Goal: Task Accomplishment & Management: Manage account settings

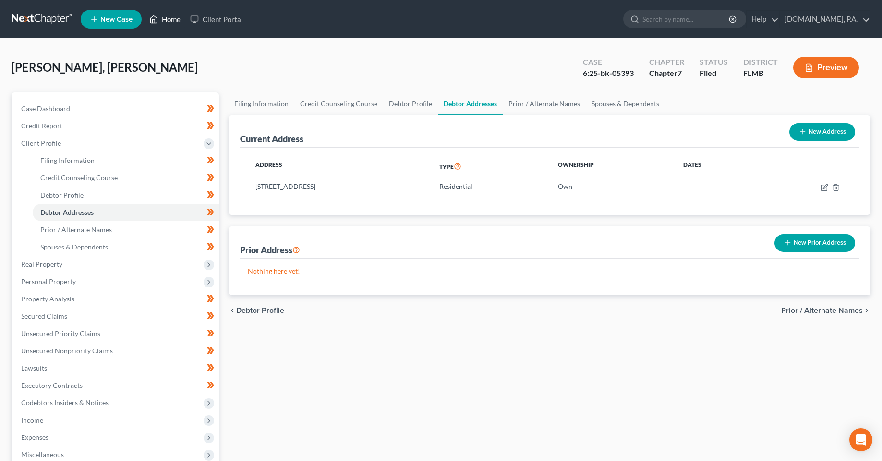
click at [170, 27] on link "Home" at bounding box center [165, 19] width 41 height 17
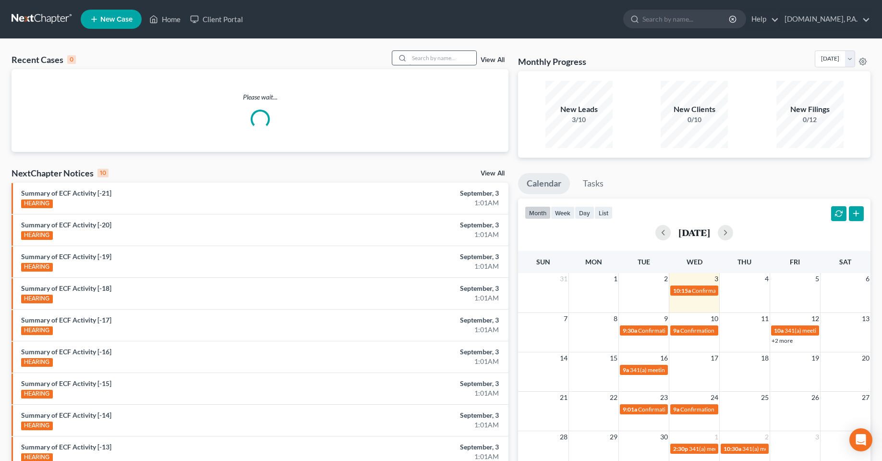
click at [437, 54] on input "search" at bounding box center [442, 58] width 67 height 14
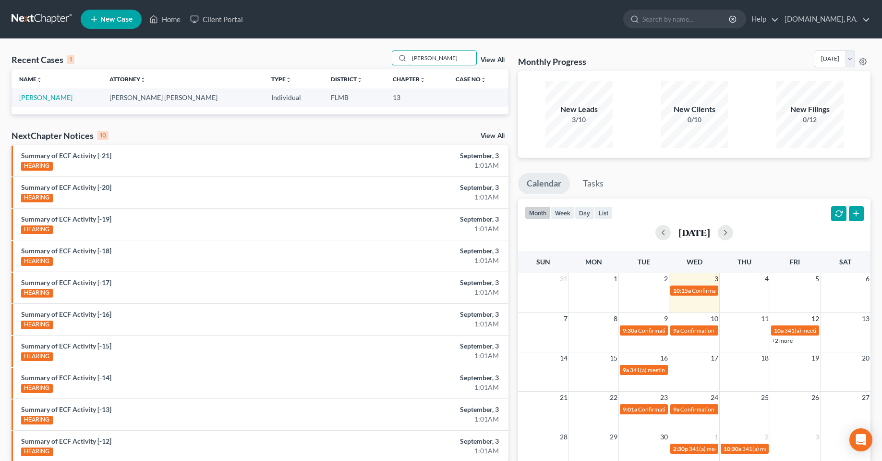
type input "osei"
click at [492, 61] on link "View All" at bounding box center [493, 60] width 24 height 7
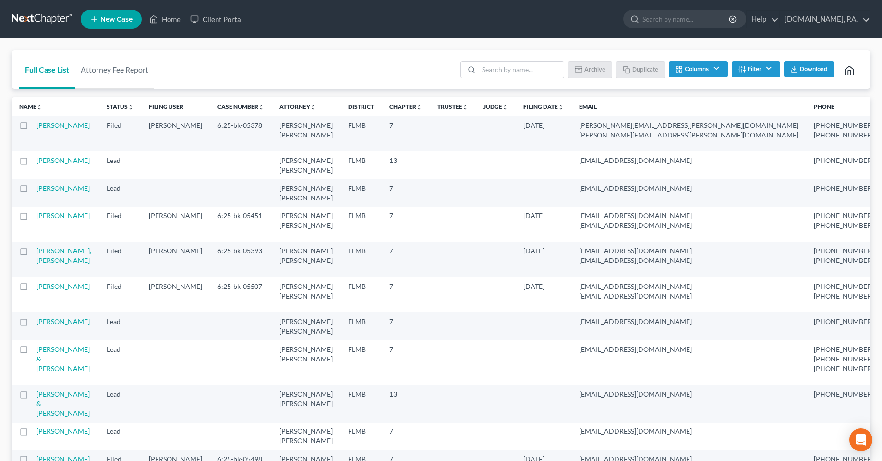
click at [516, 179] on td at bounding box center [544, 164] width 56 height 27
click at [173, 23] on link "Home" at bounding box center [165, 19] width 41 height 17
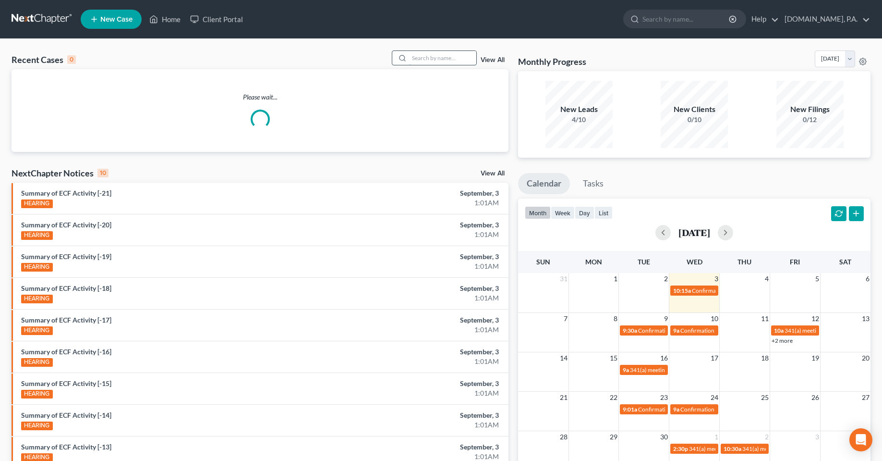
click at [433, 56] on input "search" at bounding box center [442, 58] width 67 height 14
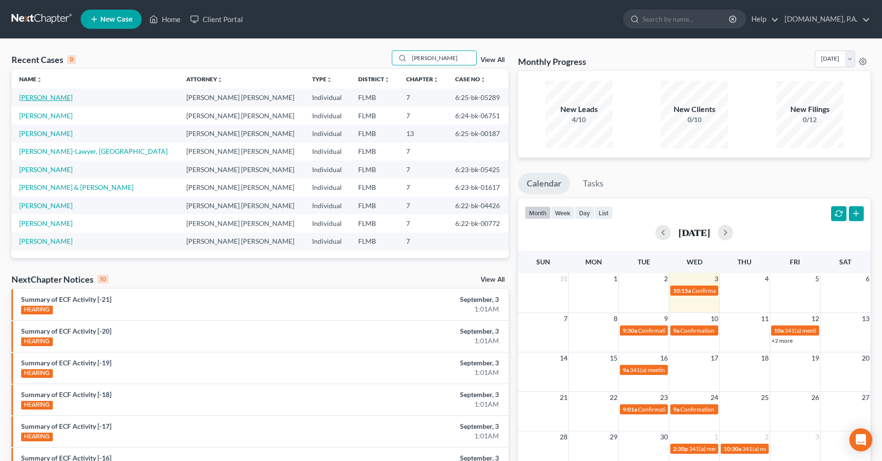
type input "smith"
click at [35, 95] on link "Smith, Jessica" at bounding box center [45, 97] width 53 height 8
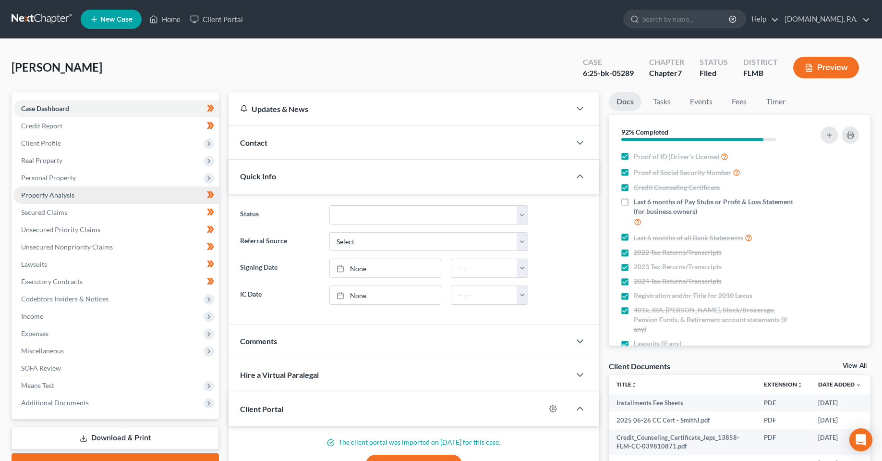
click at [51, 192] on span "Property Analysis" at bounding box center [47, 195] width 53 height 8
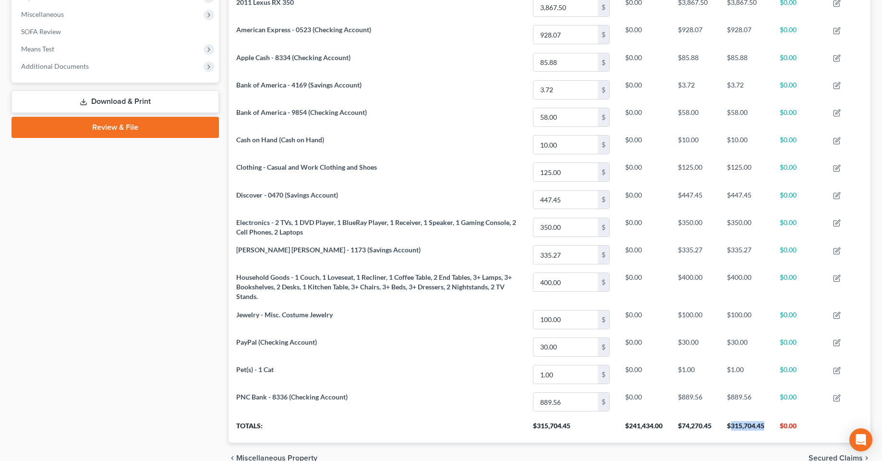
drag, startPoint x: 764, startPoint y: 425, endPoint x: 731, endPoint y: 425, distance: 32.7
click at [731, 425] on th "$315,704.45" at bounding box center [745, 428] width 53 height 27
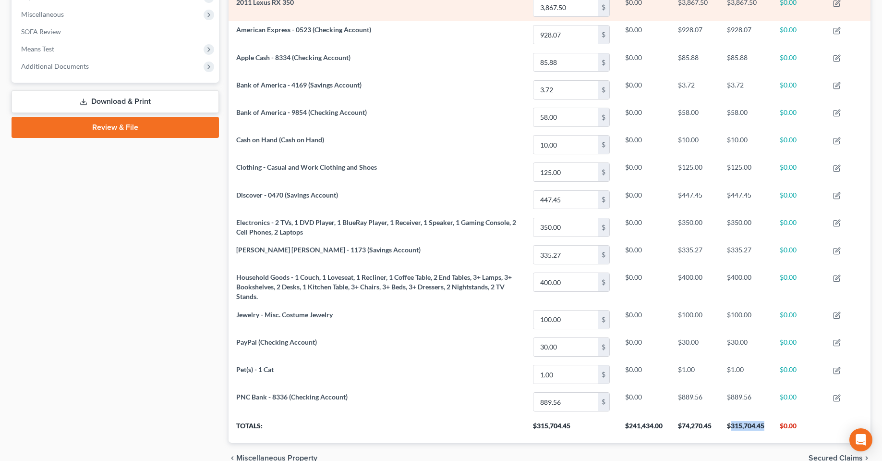
copy th "315,704.45"
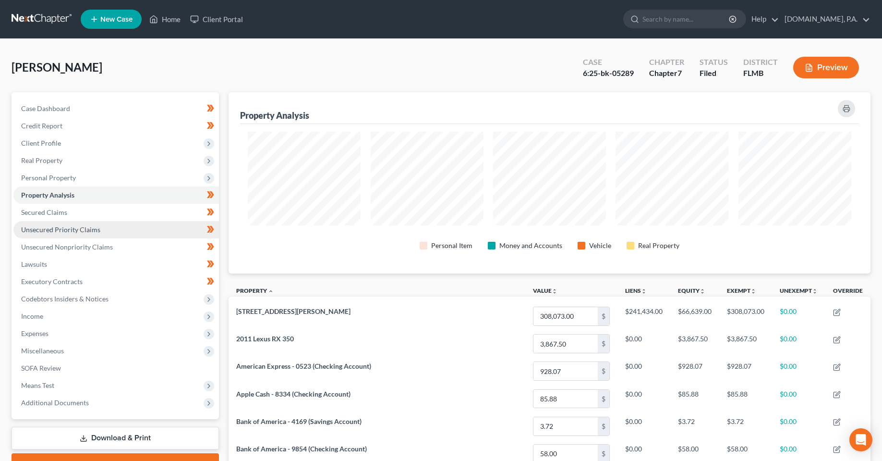
drag, startPoint x: 75, startPoint y: 145, endPoint x: 137, endPoint y: 224, distance: 100.9
click at [75, 145] on span "Client Profile" at bounding box center [116, 142] width 206 height 17
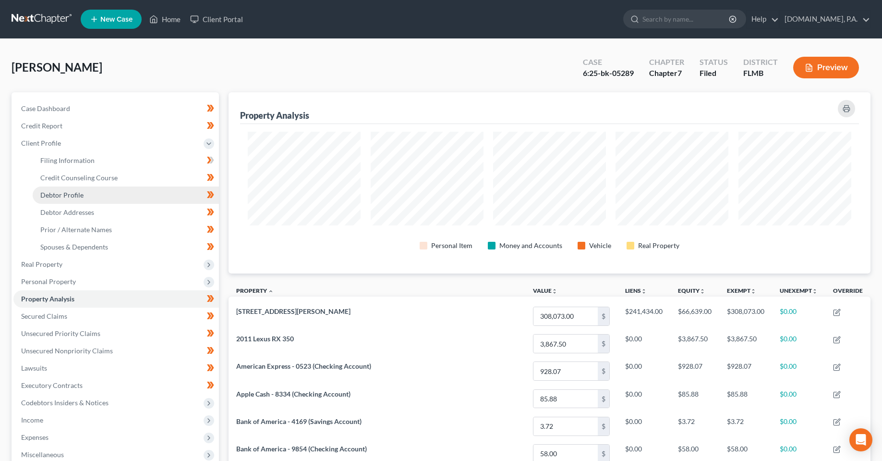
click at [67, 199] on link "Debtor Profile" at bounding box center [126, 194] width 186 height 17
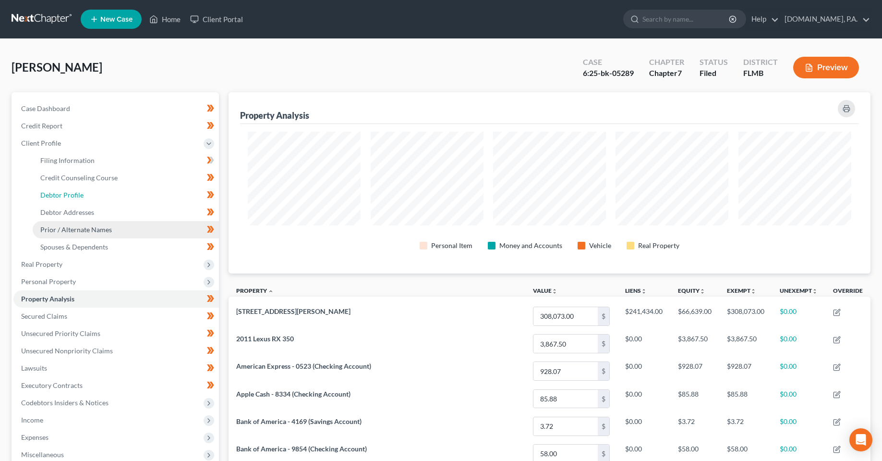
select select "2"
select select "1"
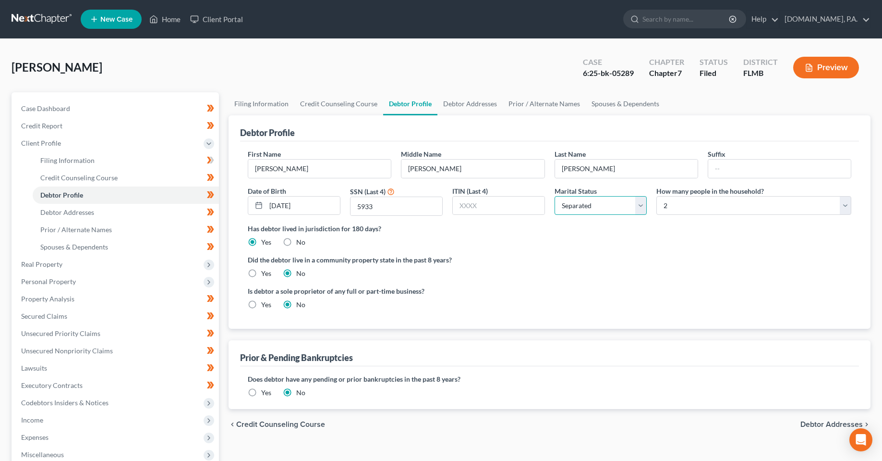
click at [606, 210] on select "Select Single Married Separated Divorced Widowed" at bounding box center [601, 205] width 93 height 19
click at [164, 18] on link "Home" at bounding box center [165, 19] width 41 height 17
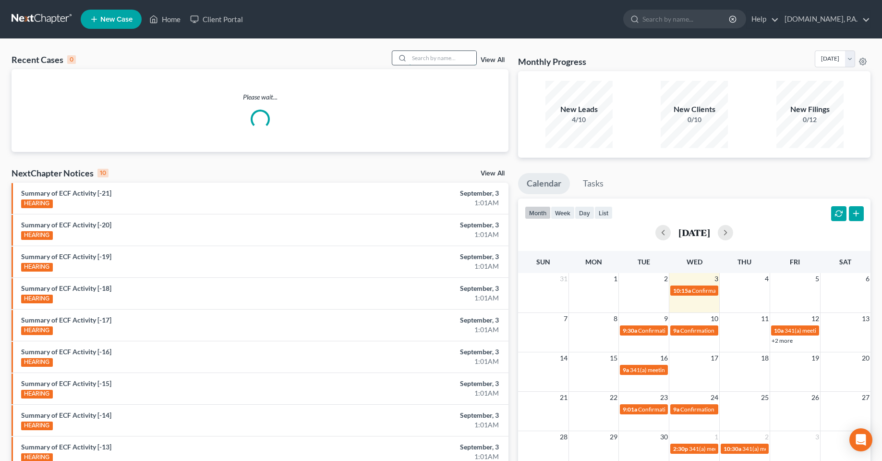
click at [420, 57] on input "search" at bounding box center [442, 58] width 67 height 14
click at [490, 55] on div "View All" at bounding box center [450, 57] width 117 height 15
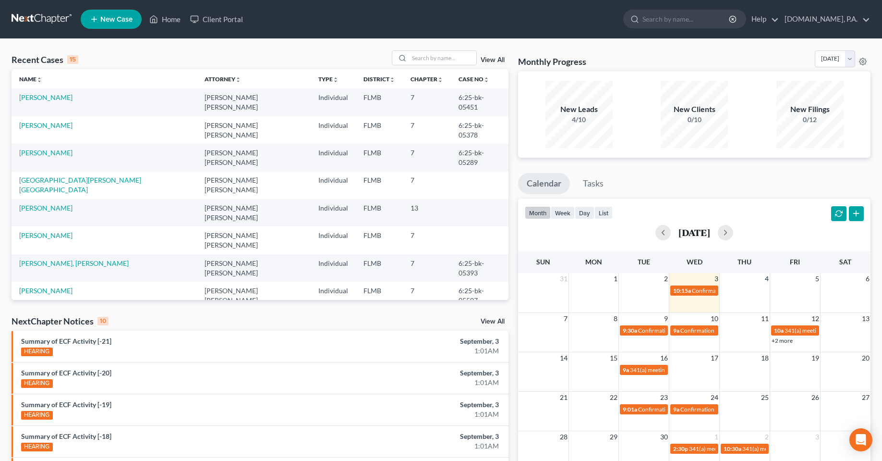
click at [496, 59] on link "View All" at bounding box center [493, 60] width 24 height 7
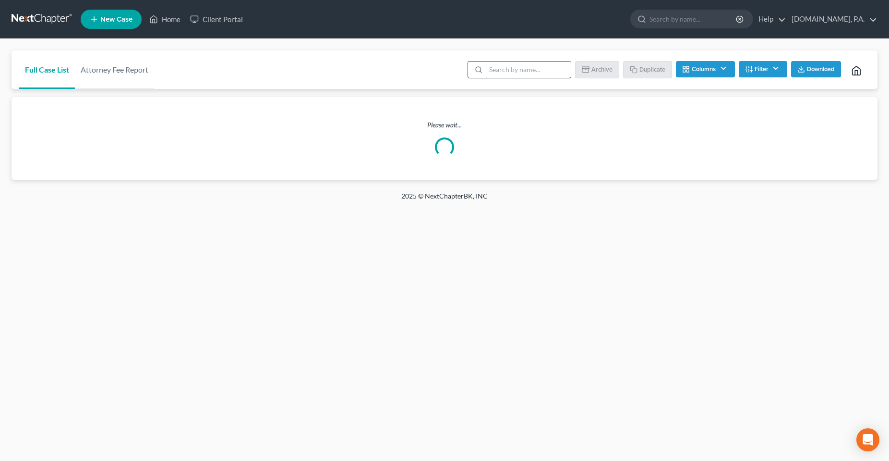
click at [496, 72] on input "search" at bounding box center [528, 69] width 85 height 16
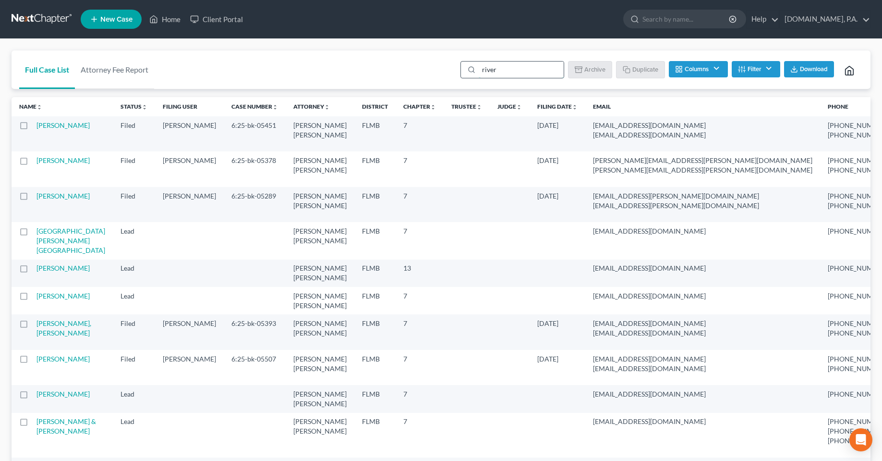
type input "rivera"
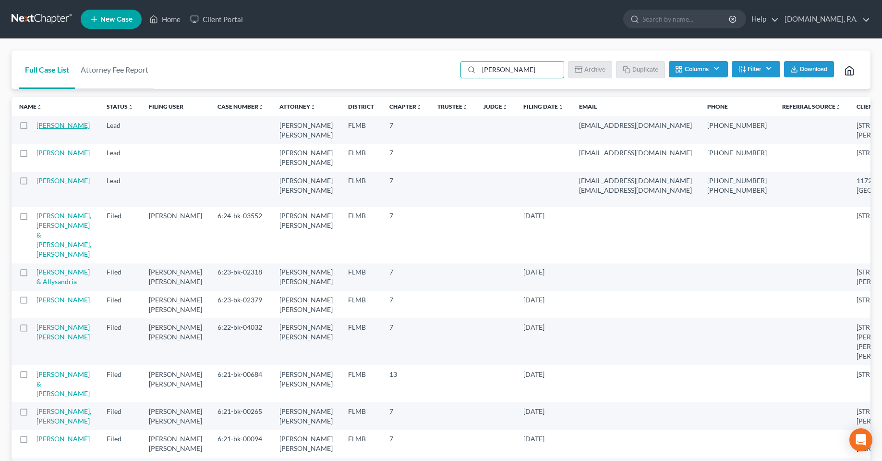
click at [55, 129] on link "[PERSON_NAME]" at bounding box center [62, 125] width 53 height 8
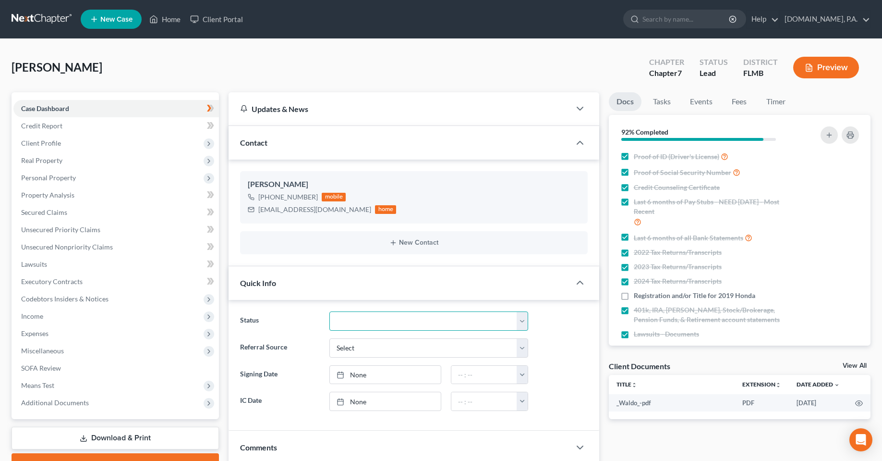
drag, startPoint x: 398, startPoint y: 316, endPoint x: 390, endPoint y: 330, distance: 15.9
click at [398, 316] on select "Discharged Dismissed Filed In Progress Lead Lost Lead Ready to File To Review" at bounding box center [428, 320] width 199 height 19
select select "3"
click at [329, 311] on select "Discharged Dismissed Filed In Progress Lead Lost Lead Ready to File To Review" at bounding box center [428, 320] width 199 height 19
click at [397, 66] on div "Rivera, Stephanie Upgraded Chapter Chapter 7 Status In Progress District FLMB P…" at bounding box center [441, 71] width 859 height 42
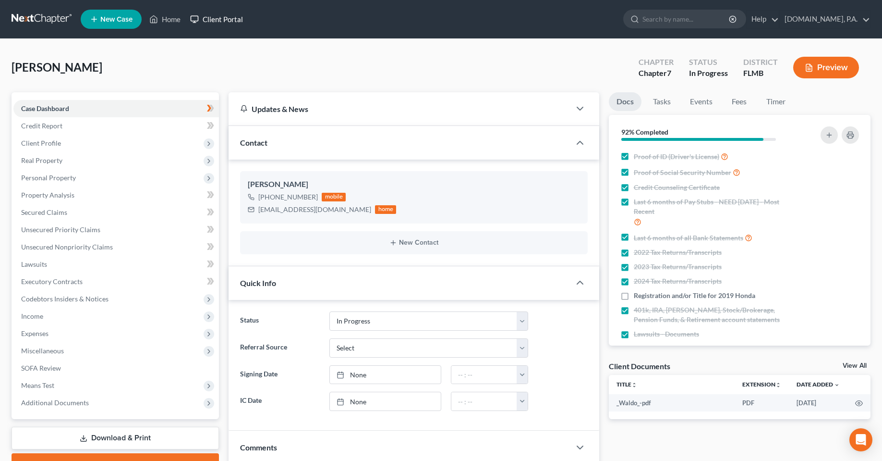
drag, startPoint x: 215, startPoint y: 15, endPoint x: 767, endPoint y: 89, distance: 556.7
click at [215, 15] on link "Client Portal" at bounding box center [216, 19] width 62 height 17
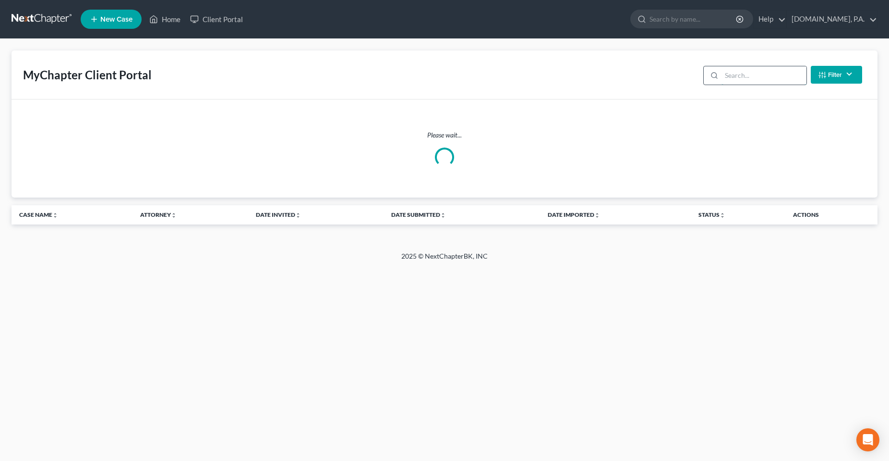
click at [755, 79] on input "search" at bounding box center [764, 75] width 85 height 18
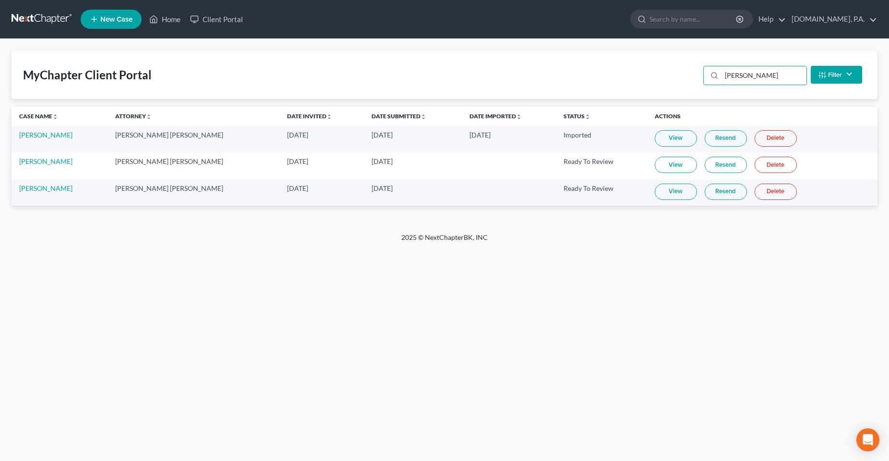
type input "rivera"
drag, startPoint x: 602, startPoint y: 194, endPoint x: 515, endPoint y: 197, distance: 87.0
click at [515, 197] on tr "Stephanie Rivera Matthew R. Gross, J.D. Aug 22, 2025 Aug 26, 2025 Ready To Revi…" at bounding box center [445, 192] width 866 height 26
click at [272, 294] on div "Home New Case Client Portal Fresh-Start.Law, P.A. chas@fresh-start.law My Accou…" at bounding box center [444, 230] width 889 height 461
drag, startPoint x: 271, startPoint y: 289, endPoint x: 274, endPoint y: 282, distance: 6.9
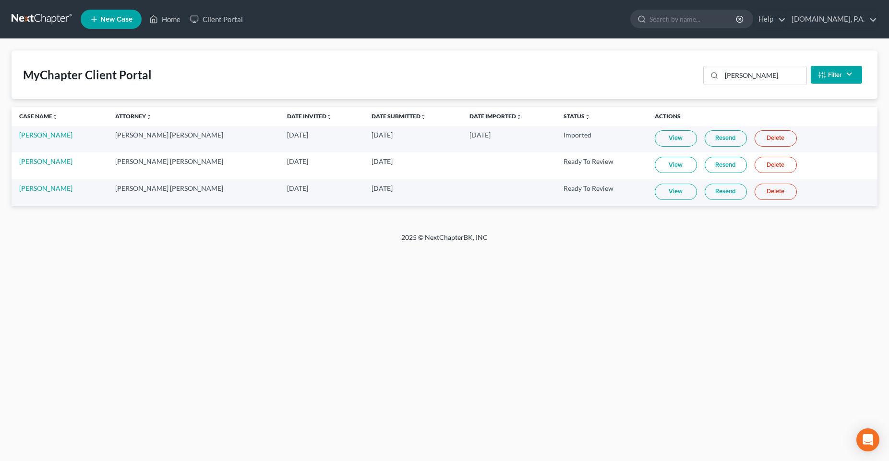
click at [271, 295] on div "Home New Case Client Portal Fresh-Start.Law, P.A. chas@fresh-start.law My Accou…" at bounding box center [444, 230] width 889 height 461
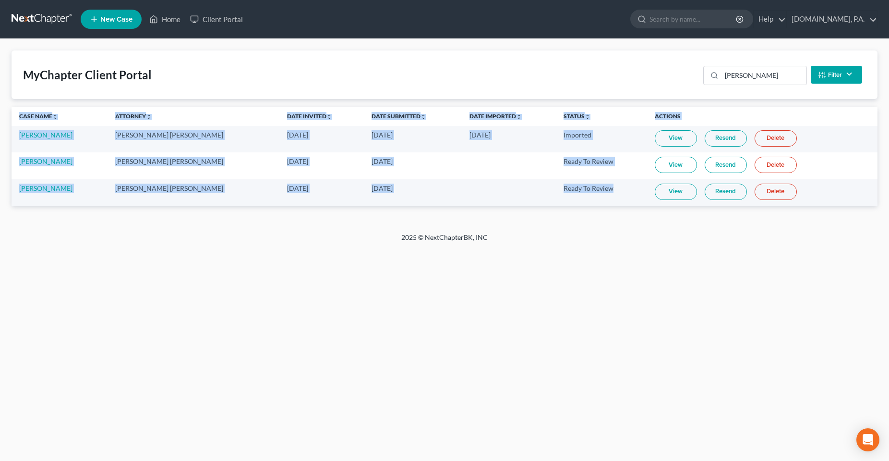
drag, startPoint x: 600, startPoint y: 188, endPoint x: -4, endPoint y: 191, distance: 604.1
click at [0, 191] on html "Home New Case Client Portal Fresh-Start.Law, P.A. chas@fresh-start.law My Accou…" at bounding box center [444, 230] width 889 height 461
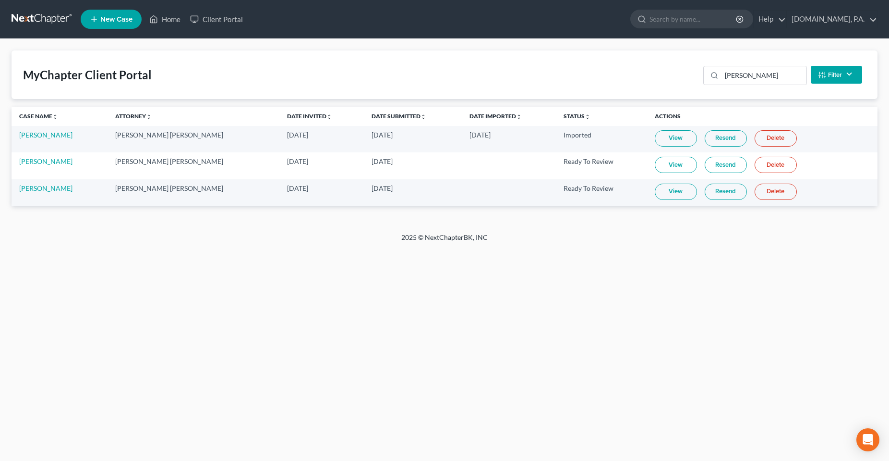
drag, startPoint x: 227, startPoint y: 284, endPoint x: 226, endPoint y: 279, distance: 5.5
click at [227, 282] on div "Home New Case Client Portal Fresh-Start.Law, P.A. chas@fresh-start.law My Accou…" at bounding box center [444, 230] width 889 height 461
drag, startPoint x: 585, startPoint y: 188, endPoint x: 533, endPoint y: 185, distance: 51.9
click at [556, 185] on td "Ready To Review" at bounding box center [601, 192] width 91 height 26
drag, startPoint x: 443, startPoint y: 307, endPoint x: 439, endPoint y: 303, distance: 6.1
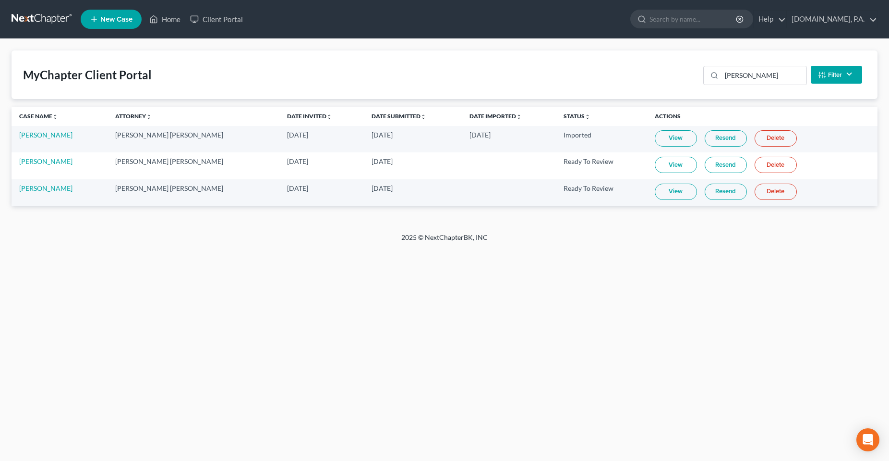
click at [443, 307] on div "Home New Case Client Portal Fresh-Start.Law, P.A. chas@fresh-start.law My Accou…" at bounding box center [444, 230] width 889 height 461
click at [33, 186] on link "Stephanie Rivera" at bounding box center [45, 188] width 53 height 8
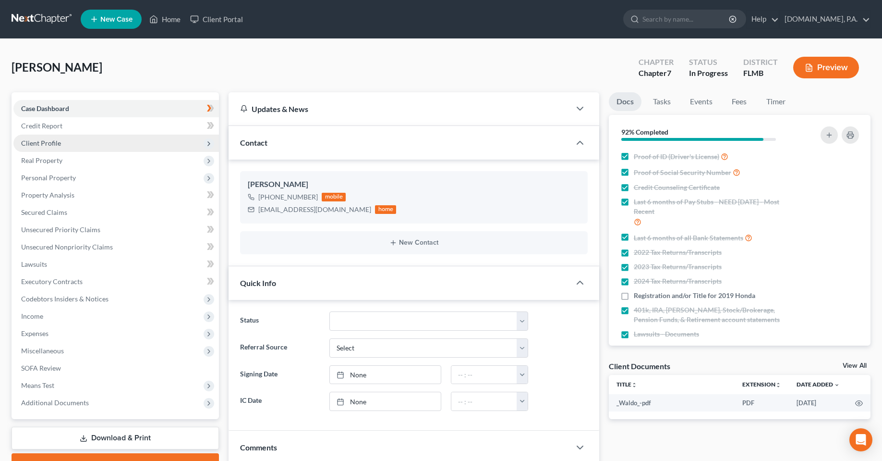
click at [76, 138] on span "Client Profile" at bounding box center [116, 142] width 206 height 17
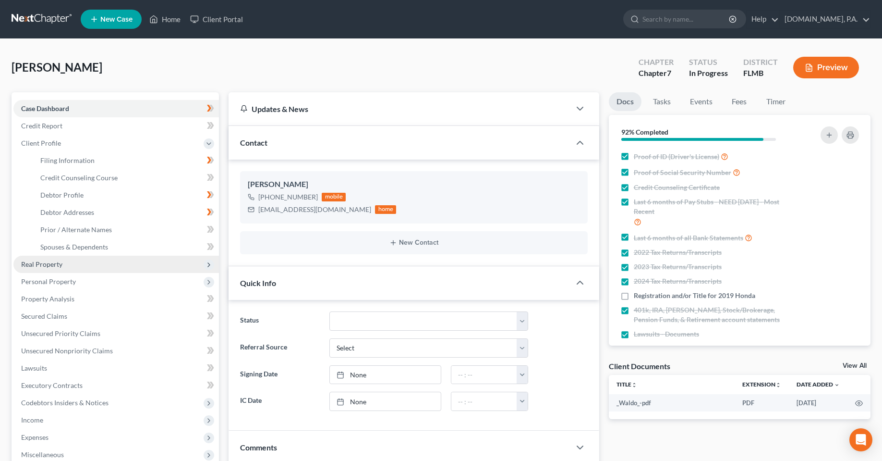
click at [63, 269] on span "Real Property" at bounding box center [116, 263] width 206 height 17
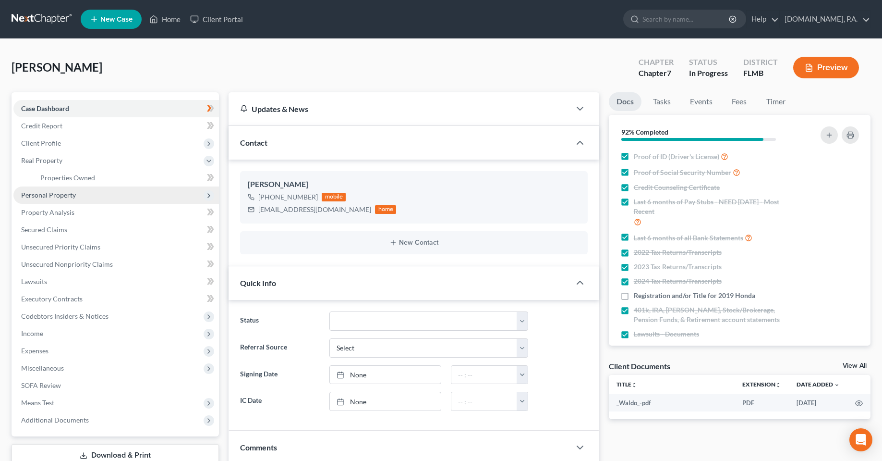
click at [65, 193] on span "Personal Property" at bounding box center [48, 195] width 55 height 8
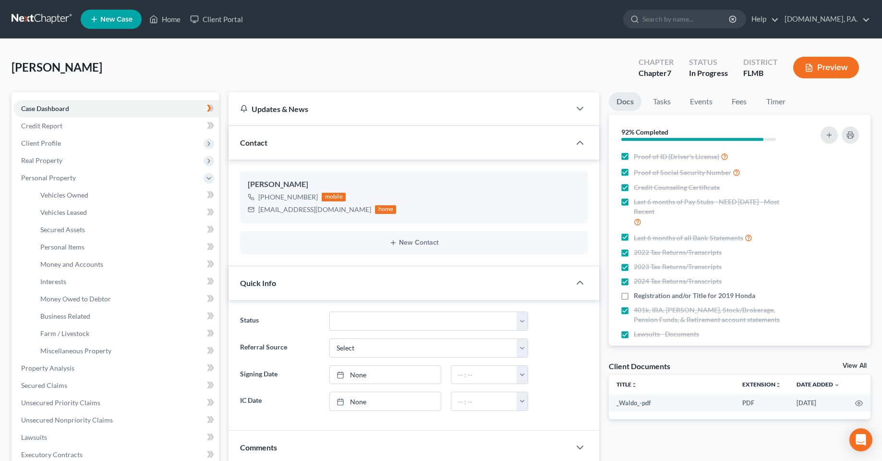
click at [388, 61] on div "Rivera, Stephanie Upgraded Chapter Chapter 7 Status In Progress District FLMB P…" at bounding box center [441, 71] width 859 height 42
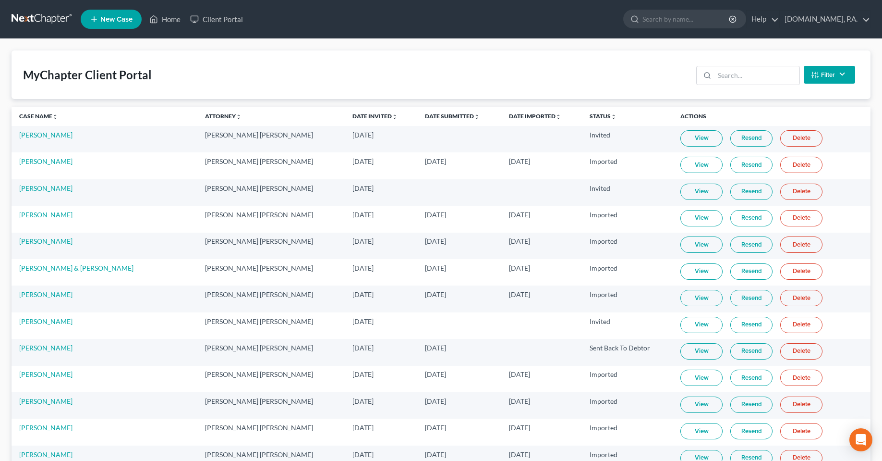
click at [264, 65] on div "MyChapter Client Portal Filter Status Filter... Invited In Progress Ready To Re…" at bounding box center [441, 74] width 859 height 48
click at [734, 68] on input "search" at bounding box center [757, 75] width 85 height 18
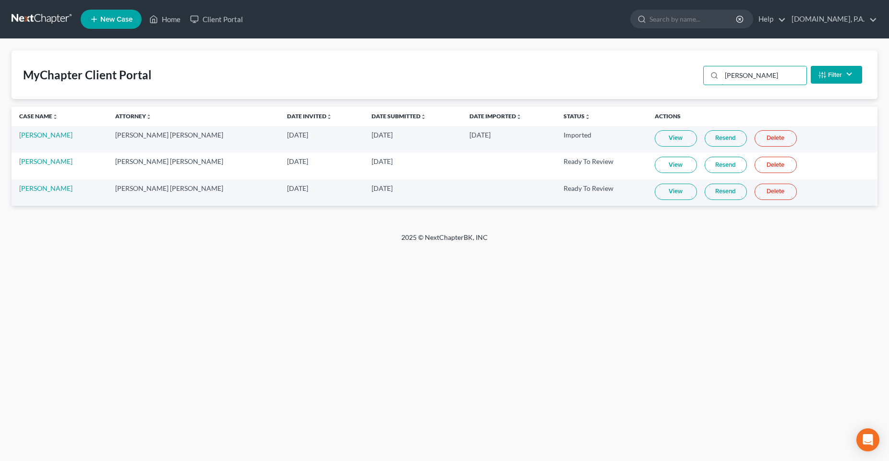
type input "rivera"
click at [660, 193] on link "View" at bounding box center [676, 191] width 42 height 16
click at [218, 351] on div "Home New Case Client Portal Fresh-Start.Law, P.A. chas@fresh-start.law My Accou…" at bounding box center [444, 230] width 889 height 461
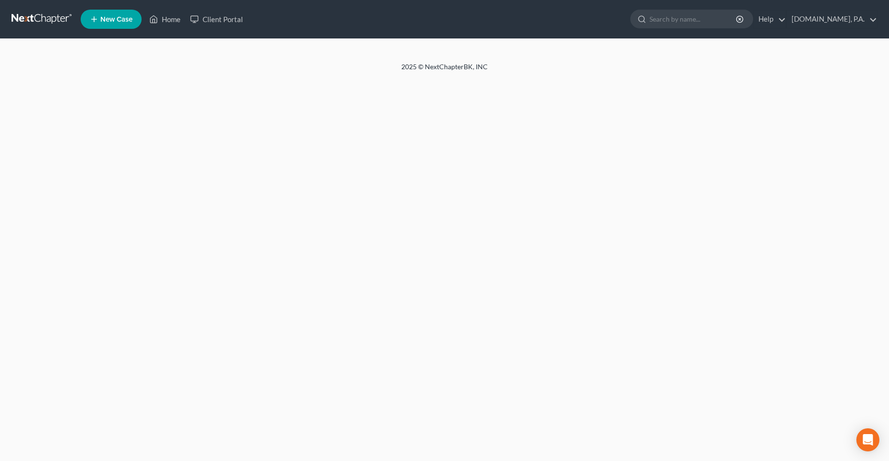
select select "3"
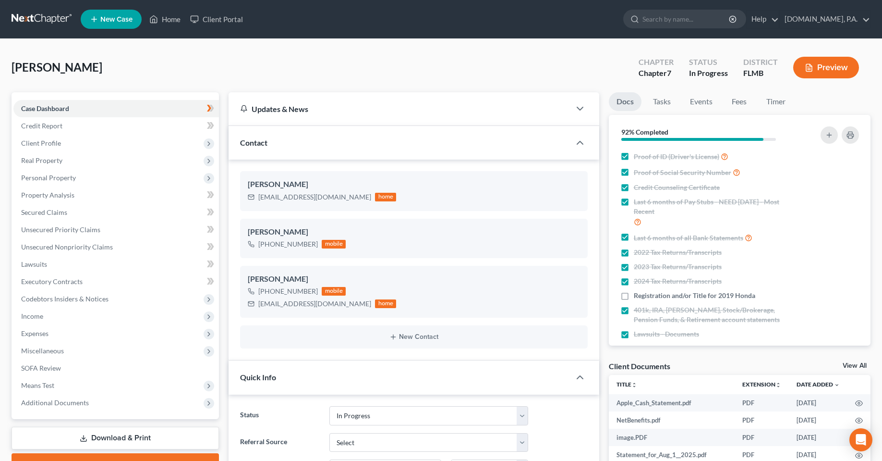
click at [481, 82] on div "[PERSON_NAME] Upgraded Chapter Chapter 7 Status In [GEOGRAPHIC_DATA] [GEOGRAPHI…" at bounding box center [441, 71] width 859 height 42
click at [306, 68] on div "[PERSON_NAME] Upgraded Chapter Chapter 7 Status In [GEOGRAPHIC_DATA] [GEOGRAPHI…" at bounding box center [441, 71] width 859 height 42
click at [73, 149] on span "Client Profile" at bounding box center [116, 142] width 206 height 17
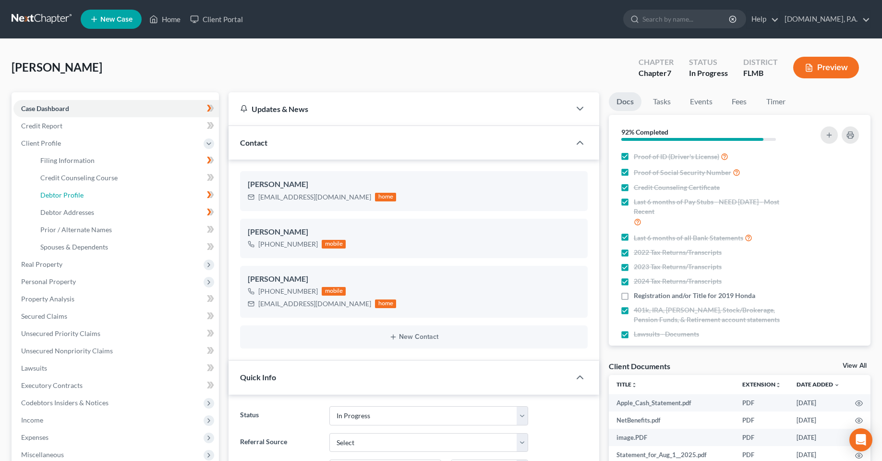
drag, startPoint x: 76, startPoint y: 199, endPoint x: 220, endPoint y: 282, distance: 166.3
click at [76, 199] on link "Debtor Profile" at bounding box center [126, 194] width 186 height 17
select select "0"
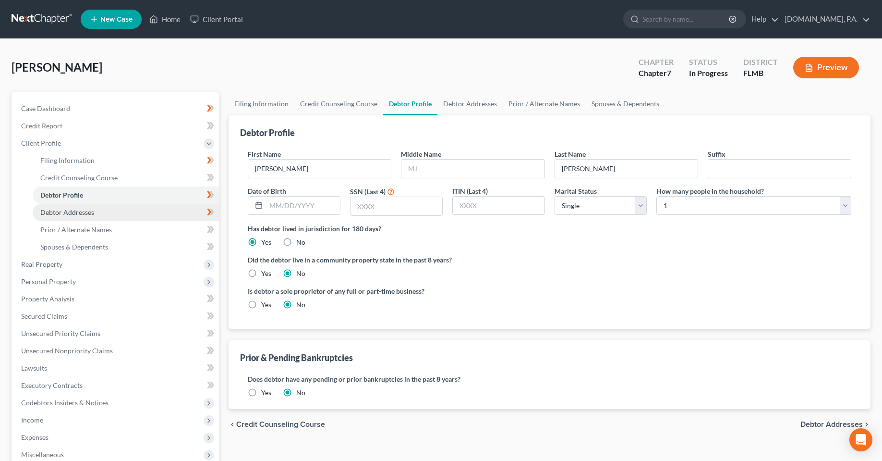
click at [117, 213] on link "Debtor Addresses" at bounding box center [126, 212] width 186 height 17
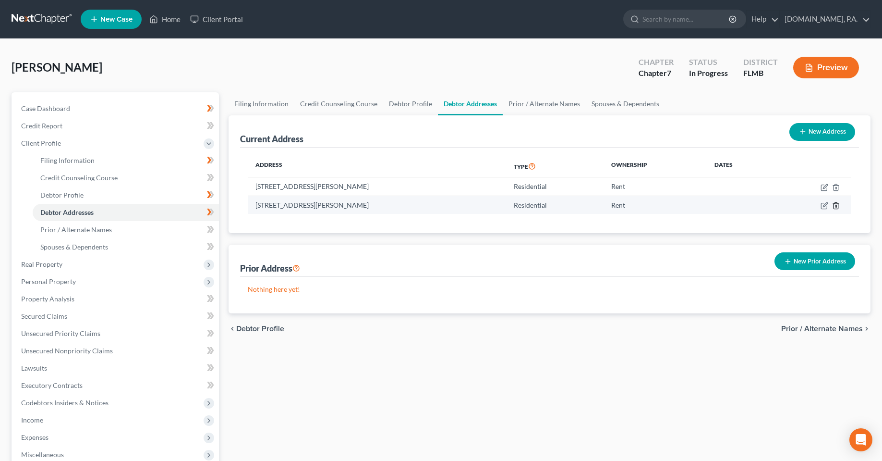
click at [836, 206] on icon "button" at bounding box center [836, 206] width 8 height 8
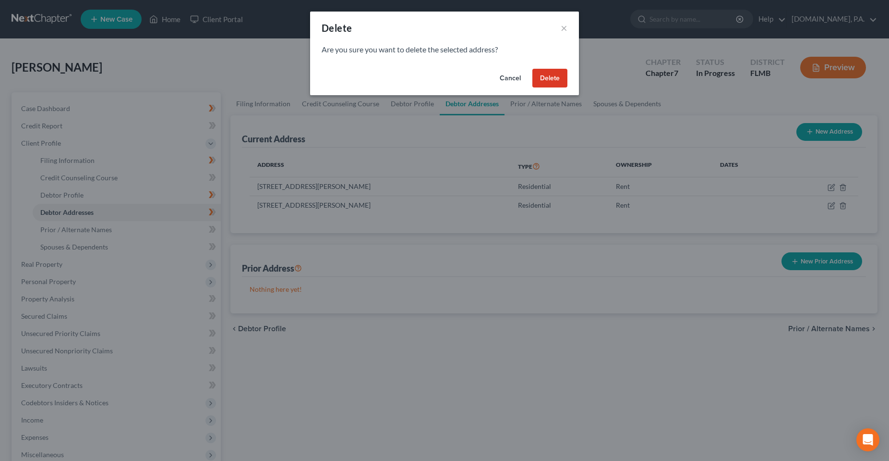
click at [551, 77] on button "Delete" at bounding box center [550, 78] width 35 height 19
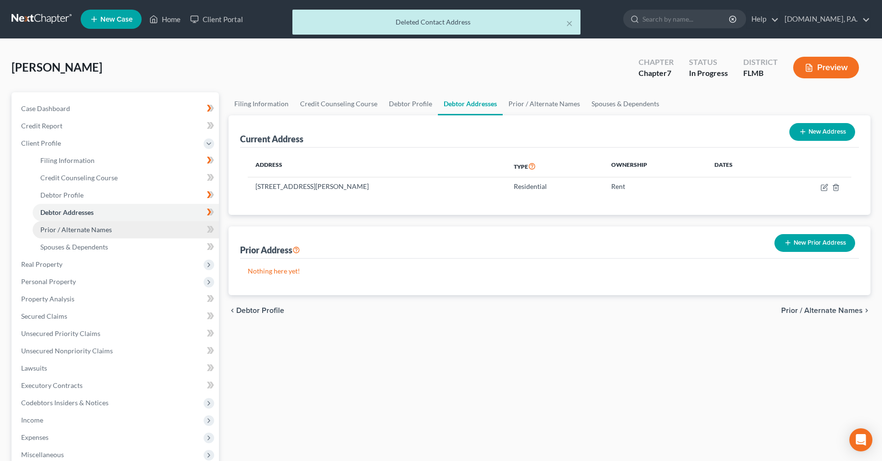
click at [65, 230] on span "Prior / Alternate Names" at bounding box center [76, 229] width 72 height 8
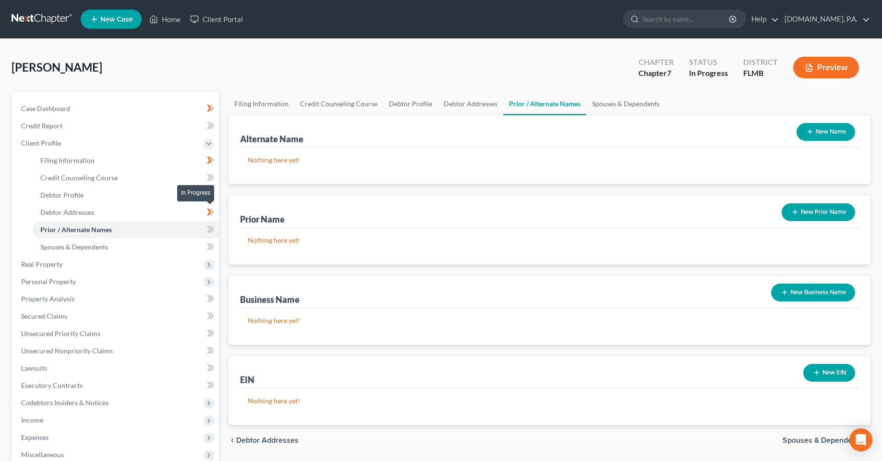
click at [209, 212] on icon at bounding box center [210, 212] width 7 height 12
click at [210, 194] on icon at bounding box center [209, 194] width 4 height 7
click at [212, 160] on icon at bounding box center [212, 160] width 4 height 7
click at [144, 178] on link "Credit Counseling Course" at bounding box center [126, 177] width 186 height 17
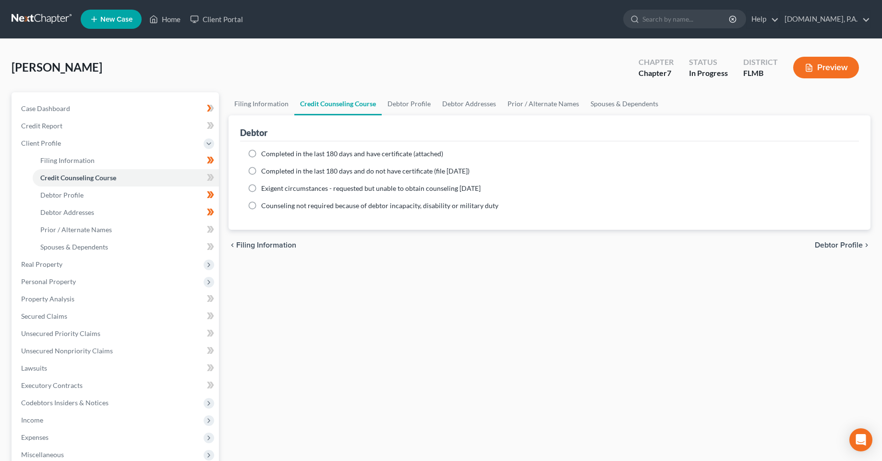
click at [261, 172] on label "Completed in the last 180 days and do not have certificate (file [DATE])" at bounding box center [365, 171] width 208 height 10
click at [265, 172] on input "Completed in the last 180 days and do not have certificate (file [DATE])" at bounding box center [268, 169] width 6 height 6
radio input "true"
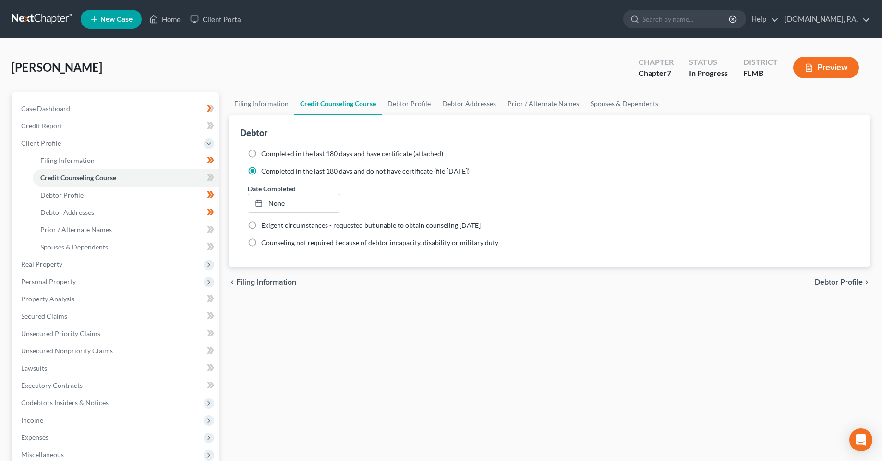
click at [261, 157] on label "Completed in the last 180 days and have certificate (attached)" at bounding box center [352, 154] width 182 height 10
click at [265, 155] on input "Completed in the last 180 days and have certificate (attached)" at bounding box center [268, 152] width 6 height 6
radio input "true"
radio input "false"
type input "[DATE]"
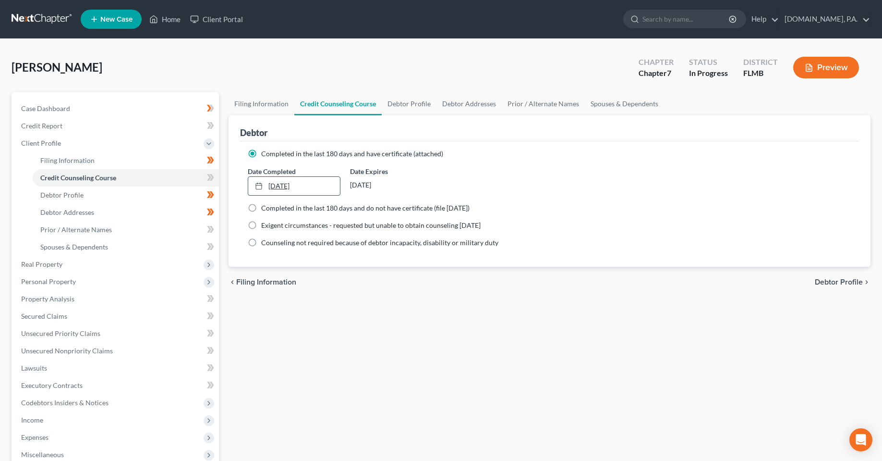
click at [275, 189] on link "[DATE]" at bounding box center [294, 186] width 92 height 18
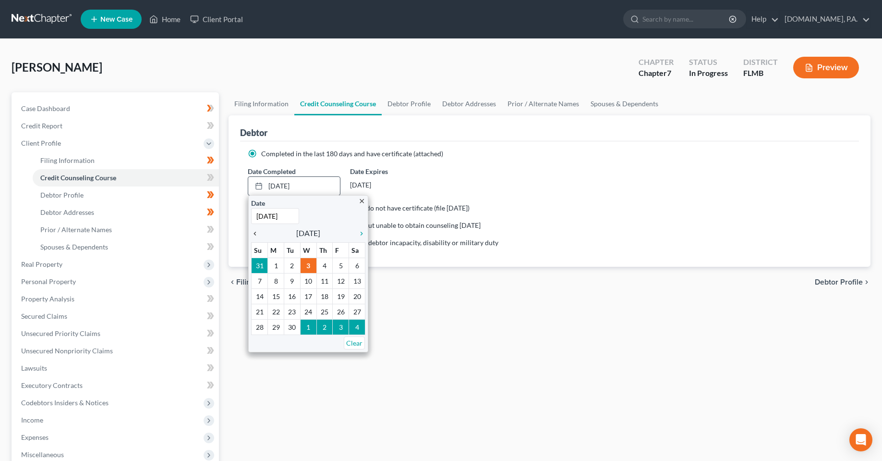
click at [254, 234] on icon "chevron_left" at bounding box center [257, 234] width 12 height 8
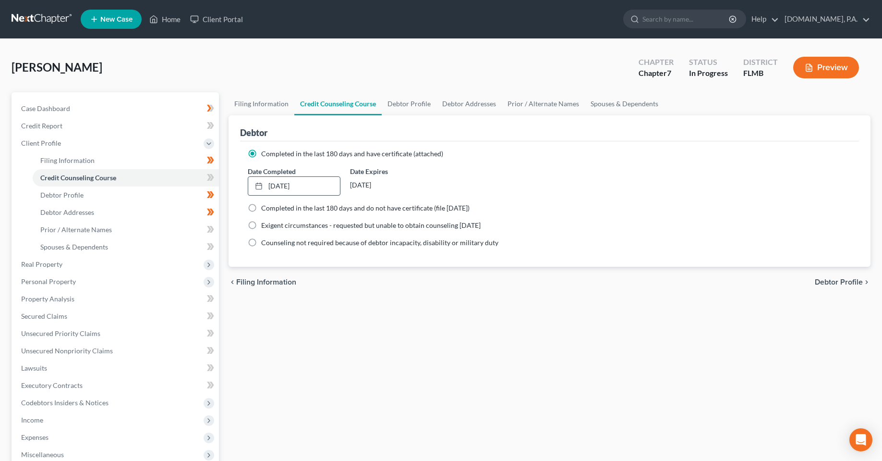
click at [203, 179] on span at bounding box center [210, 178] width 17 height 14
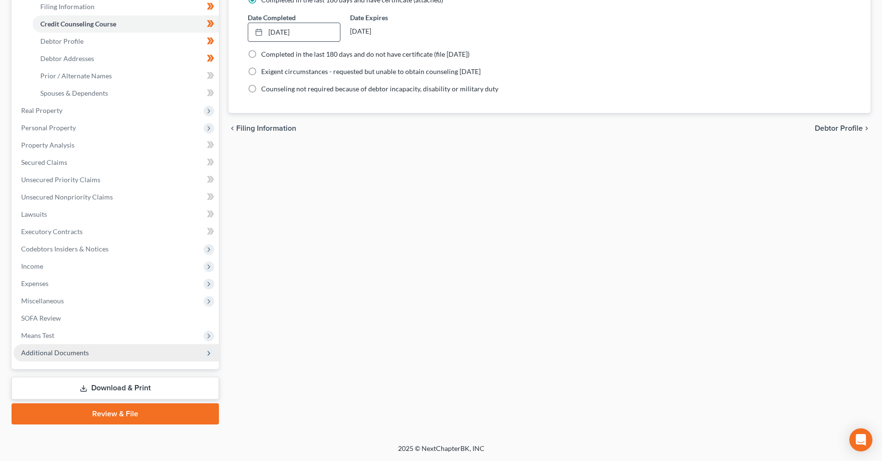
click at [62, 352] on span "Additional Documents" at bounding box center [55, 352] width 68 height 8
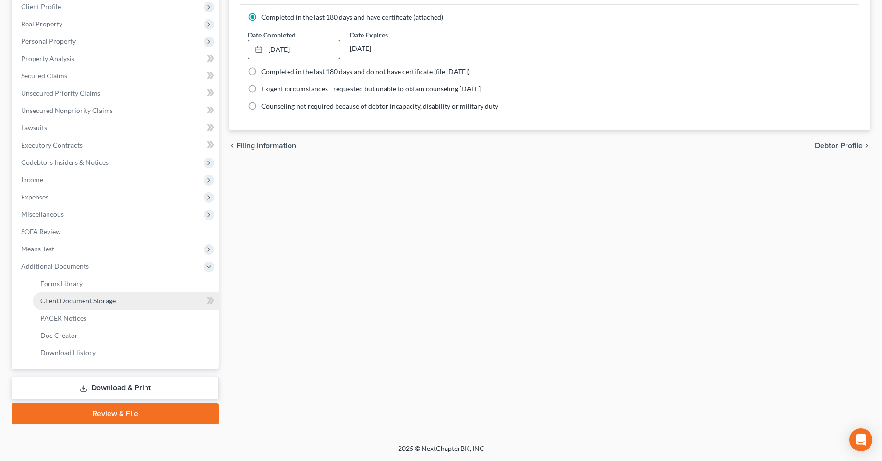
click at [80, 301] on span "Client Document Storage" at bounding box center [77, 300] width 75 height 8
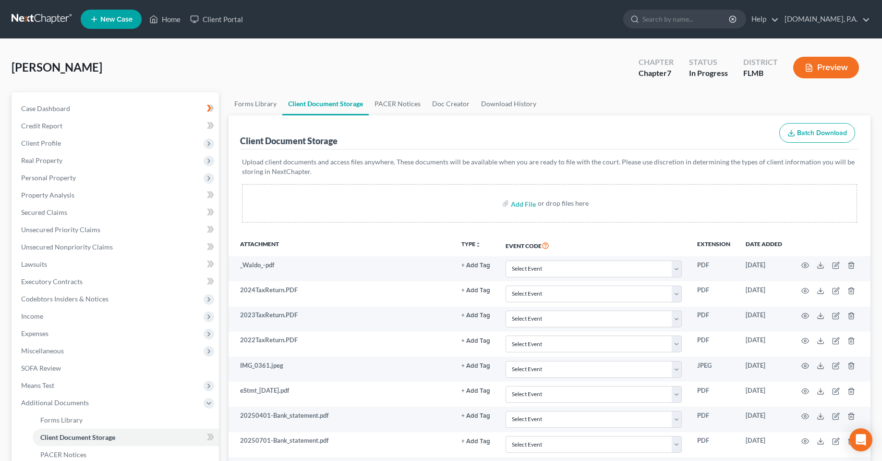
scroll to position [848, 0]
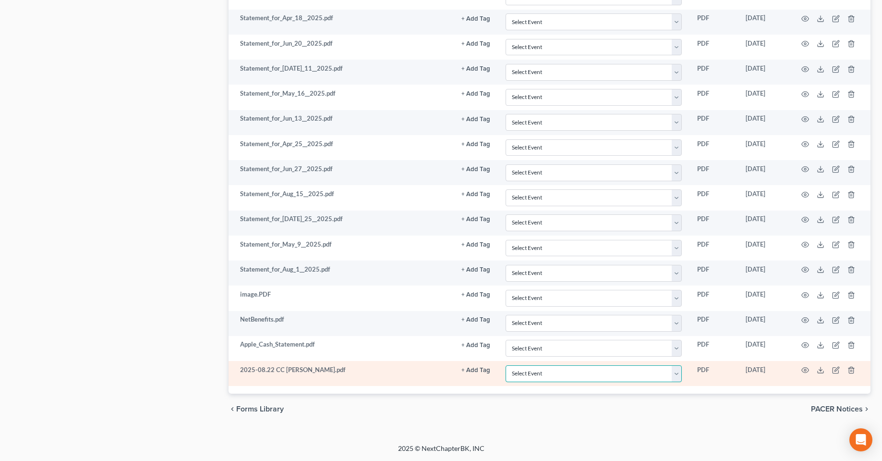
click at [548, 374] on select "Select Event 20 Largest Unsecured Creditors Amended Chapter 13 Plan Amended Cre…" at bounding box center [594, 373] width 176 height 17
select select "9"
click at [506, 365] on select "Select Event 20 Largest Unsecured Creditors Amended Chapter 13 Plan Amended Cre…" at bounding box center [594, 373] width 176 height 17
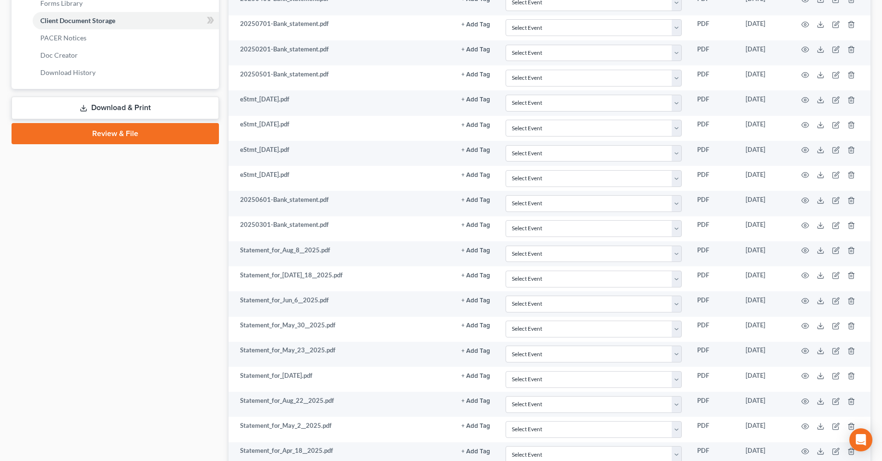
scroll to position [0, 0]
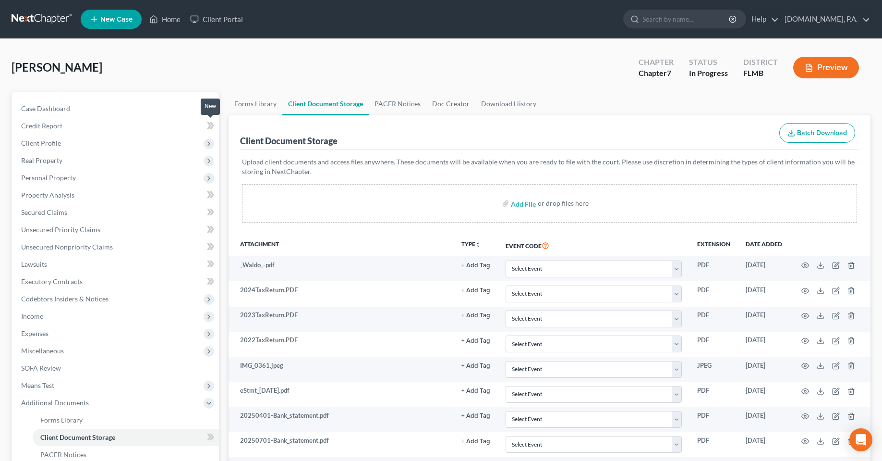
click at [207, 123] on icon at bounding box center [210, 126] width 7 height 12
click at [116, 127] on link "Credit Report" at bounding box center [116, 125] width 206 height 17
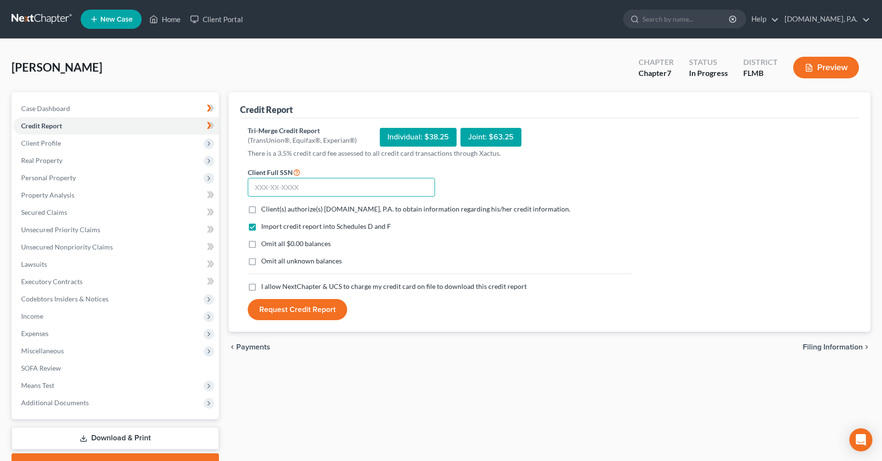
click at [299, 190] on input "text" at bounding box center [341, 187] width 187 height 19
click at [261, 212] on label "Client(s) authorize(s) Fresh-Start.Law, P.A. to obtain information regarding hi…" at bounding box center [415, 209] width 309 height 10
click at [265, 210] on input "Client(s) authorize(s) Fresh-Start.Law, P.A. to obtain information regarding hi…" at bounding box center [268, 207] width 6 height 6
checkbox input "true"
click at [274, 289] on span "I allow NextChapter & UCS to charge my credit card on file to download this cre…" at bounding box center [394, 286] width 266 height 8
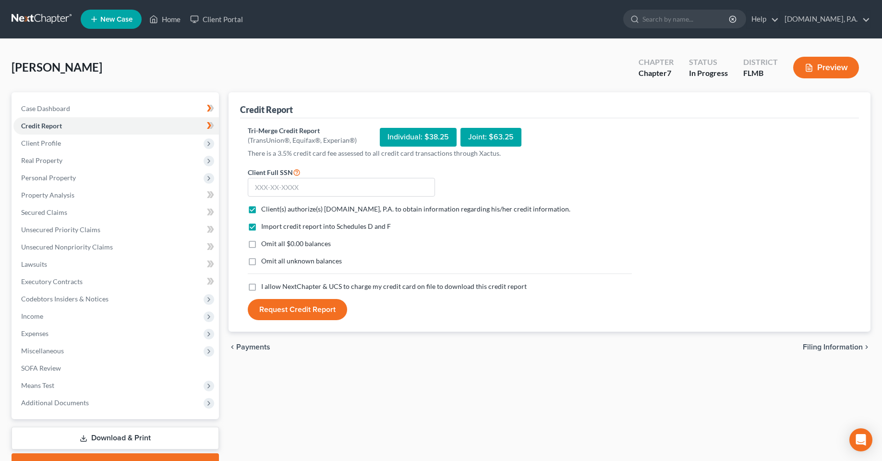
click at [271, 288] on input "I allow NextChapter & UCS to charge my credit card on file to download this cre…" at bounding box center [268, 284] width 6 height 6
checkbox input "true"
click at [310, 188] on input "text" at bounding box center [341, 187] width 187 height 19
click at [336, 184] on input "text" at bounding box center [341, 187] width 187 height 19
type input "591-03-1930"
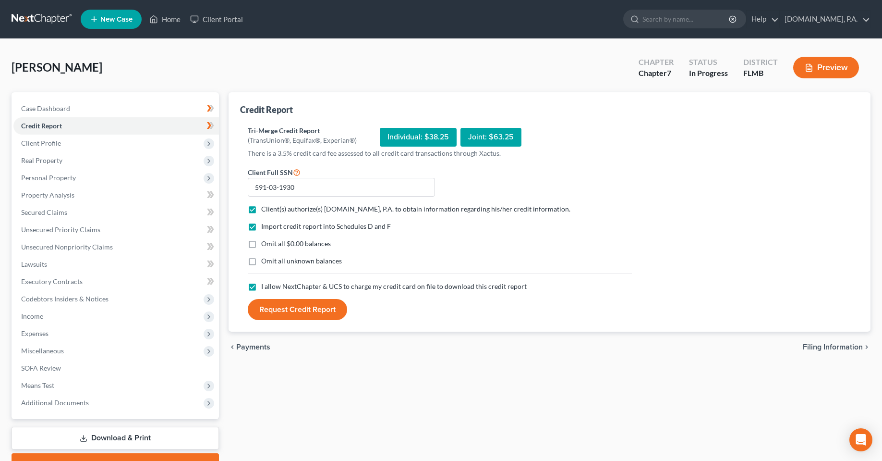
click at [300, 320] on div "Tri-Merge Credit Report (TransUnion®, Equifax®, Experian®) Individual: $38.25 J…" at bounding box center [549, 225] width 619 height 214
click at [297, 313] on button "Request Credit Report" at bounding box center [297, 309] width 99 height 21
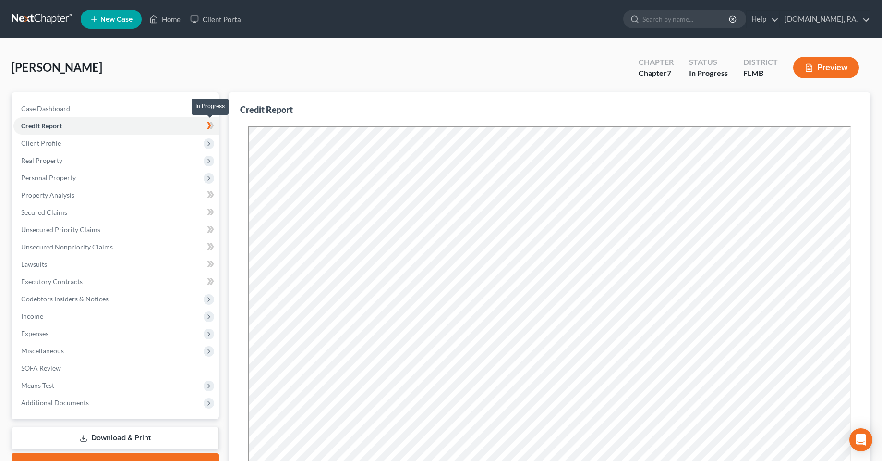
click at [213, 127] on icon at bounding box center [210, 126] width 7 height 12
click at [128, 141] on span "Client Profile" at bounding box center [116, 142] width 206 height 17
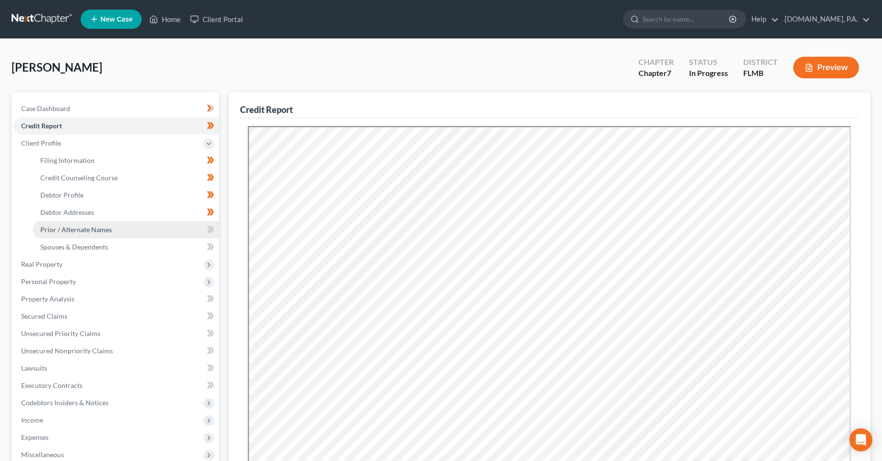
click at [115, 230] on link "Prior / Alternate Names" at bounding box center [126, 229] width 186 height 17
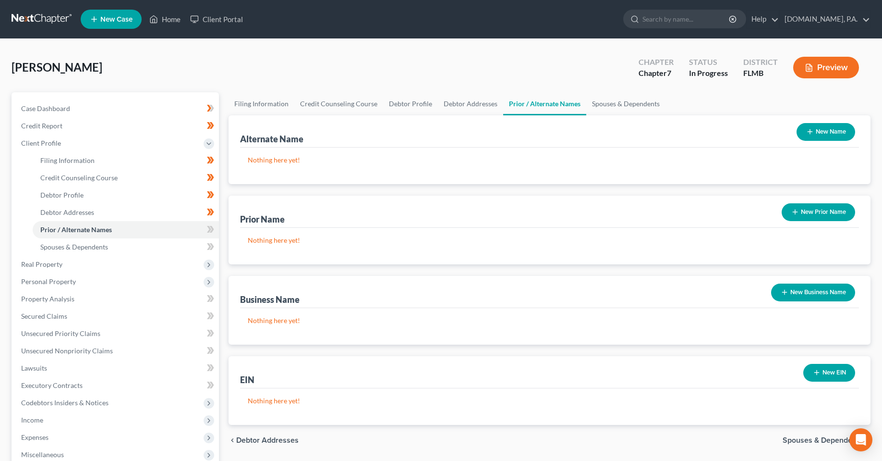
click at [819, 127] on button "New Name" at bounding box center [826, 132] width 59 height 18
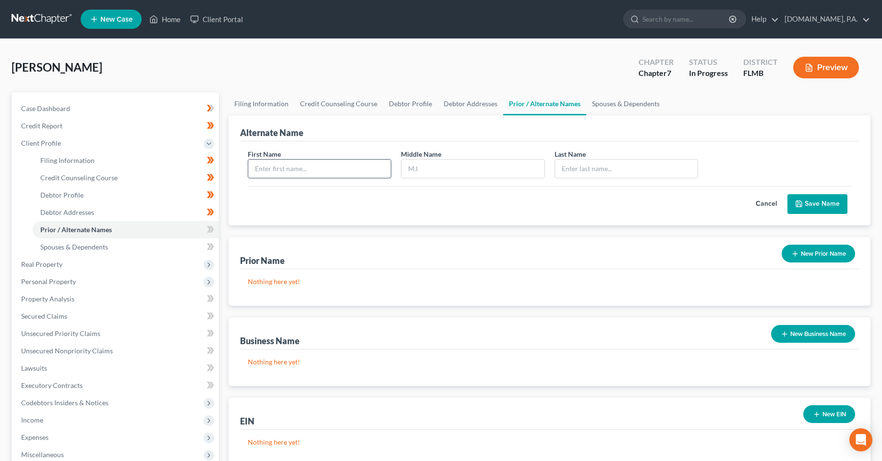
click at [291, 173] on input "text" at bounding box center [319, 168] width 143 height 18
type input "Stephanie"
type input "F"
type input "B"
type input "Garlinger"
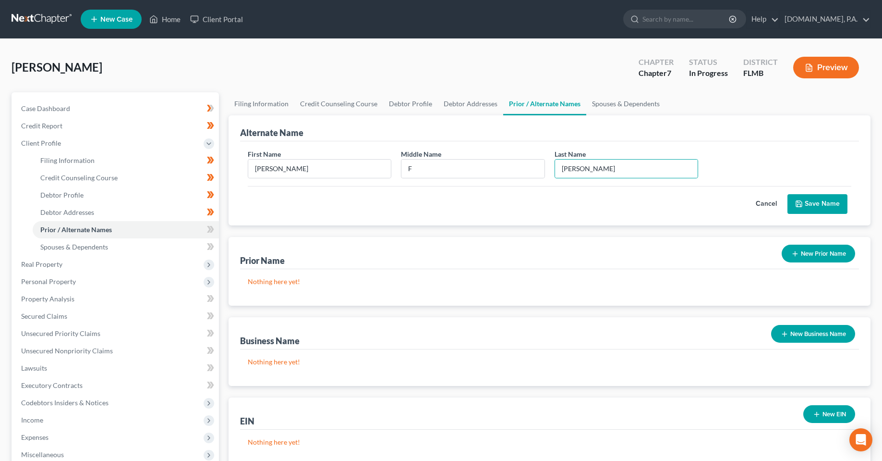
click at [833, 200] on button "Save Name" at bounding box center [818, 204] width 60 height 20
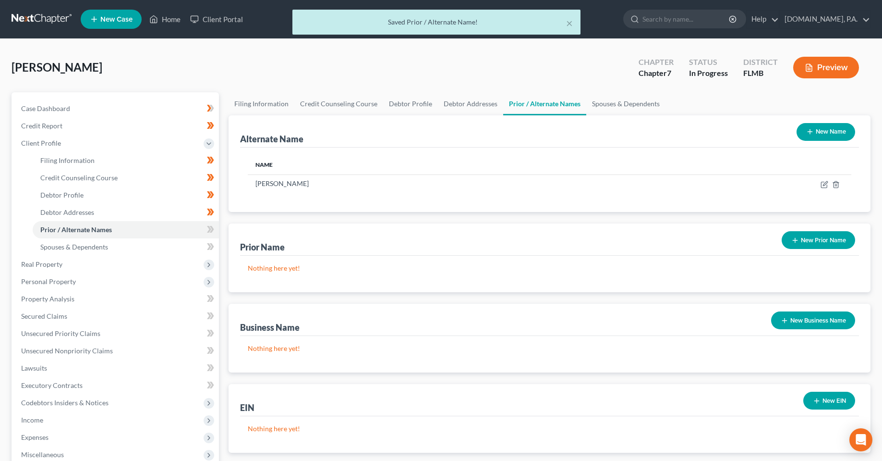
click at [828, 132] on button "New Name" at bounding box center [826, 132] width 59 height 18
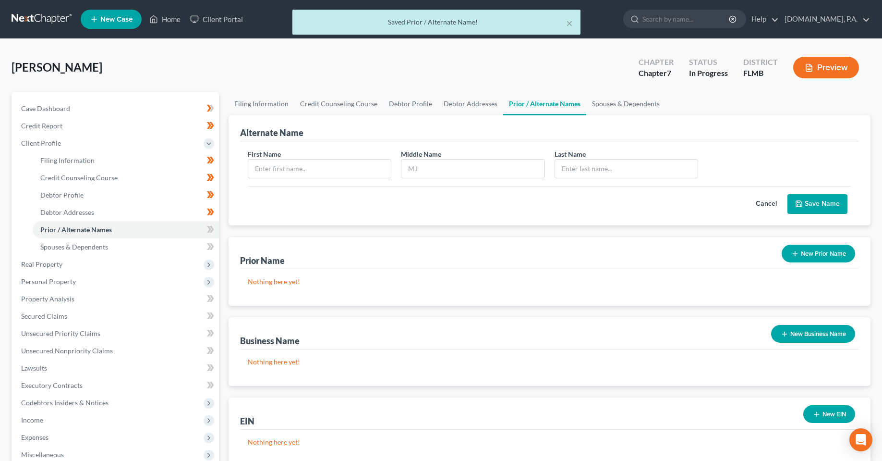
click at [339, 152] on div "First Name" at bounding box center [319, 163] width 153 height 29
click at [344, 173] on input "text" at bounding box center [319, 168] width 143 height 18
type input "Stephanie"
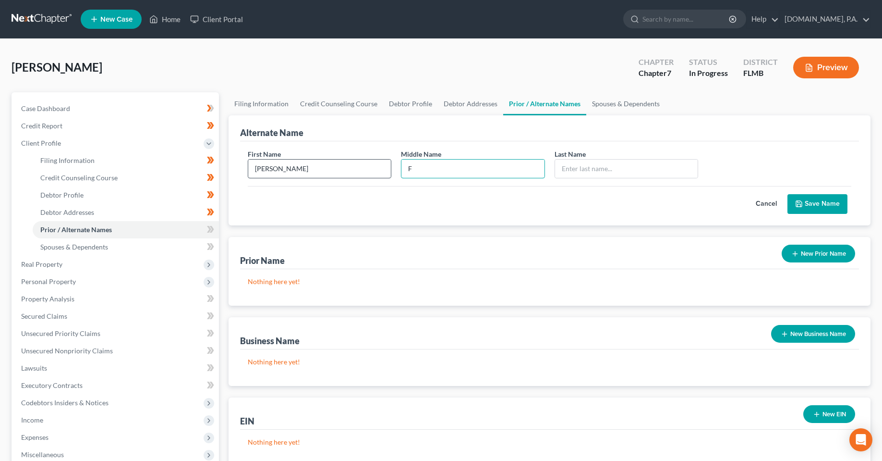
type input "F"
type input "Garlinger-Rivera"
click at [830, 188] on div "Cancel Save Name" at bounding box center [550, 200] width 604 height 28
click at [828, 203] on button "Save Name" at bounding box center [818, 204] width 60 height 20
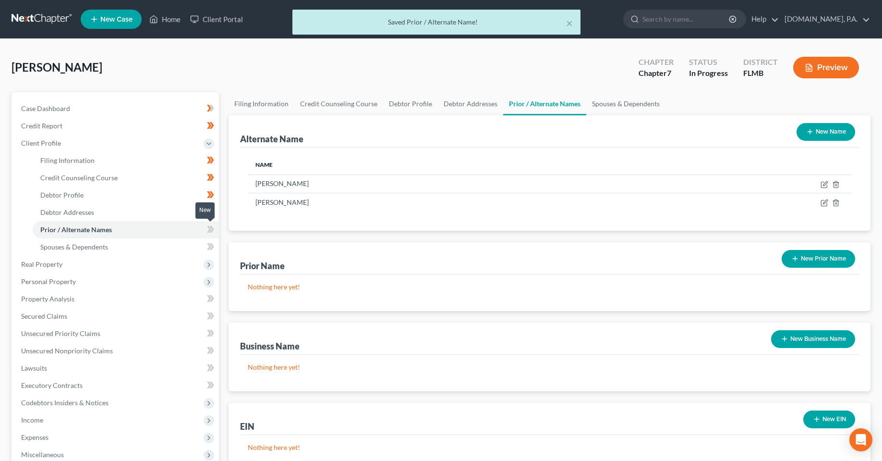
click at [212, 230] on icon at bounding box center [212, 229] width 4 height 7
click at [170, 250] on link "Spouses & Dependents" at bounding box center [126, 246] width 186 height 17
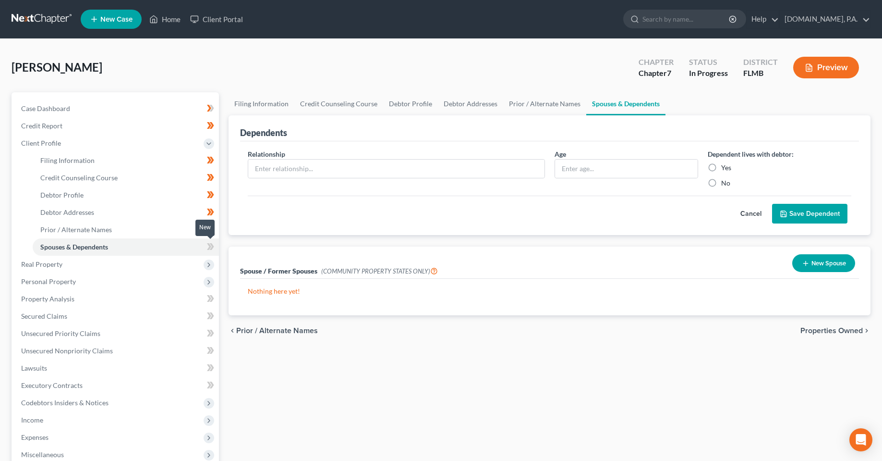
click at [211, 249] on icon at bounding box center [212, 246] width 4 height 7
click at [167, 266] on span "Real Property" at bounding box center [116, 263] width 206 height 17
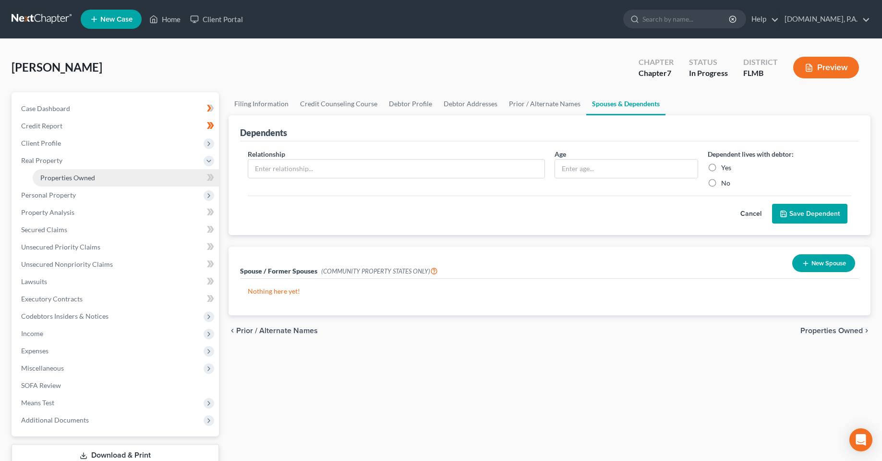
click at [145, 181] on link "Properties Owned" at bounding box center [126, 177] width 186 height 17
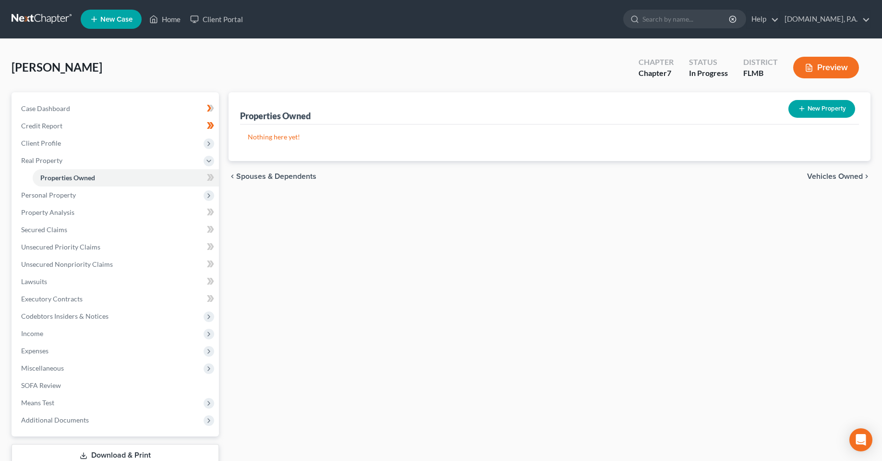
click at [211, 178] on div "New" at bounding box center [204, 171] width 19 height 16
click at [211, 176] on body "Home New Case Client Portal Fresh-Start.Law, P.A. chas@fresh-start.law My Accou…" at bounding box center [441, 264] width 882 height 528
click at [218, 179] on span at bounding box center [210, 178] width 17 height 14
click at [160, 198] on span "Personal Property" at bounding box center [116, 194] width 206 height 17
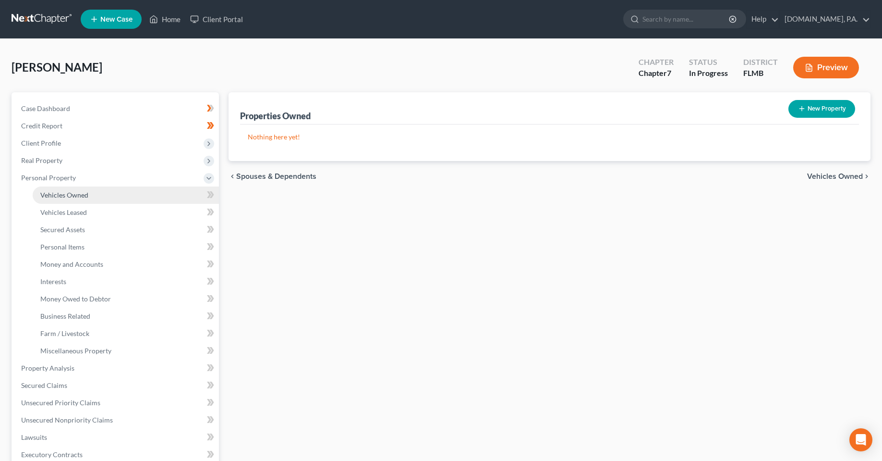
click at [126, 199] on link "Vehicles Owned" at bounding box center [126, 194] width 186 height 17
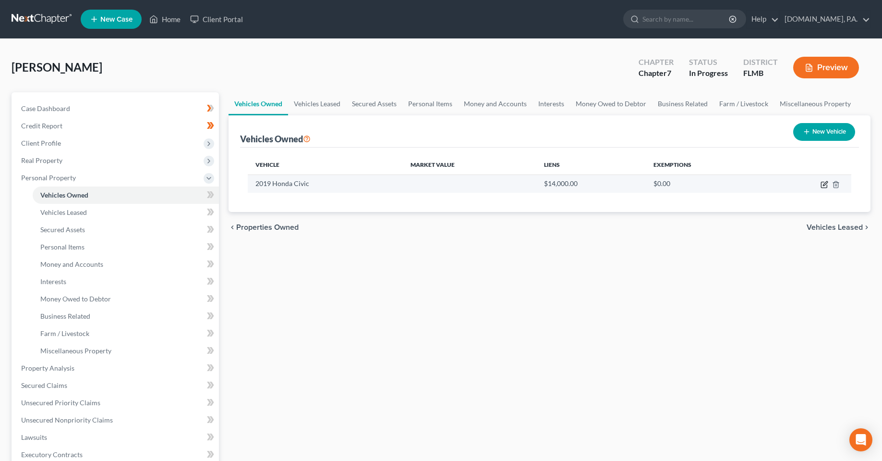
click at [826, 182] on icon "button" at bounding box center [825, 183] width 4 height 4
select select "0"
select select "7"
select select "2"
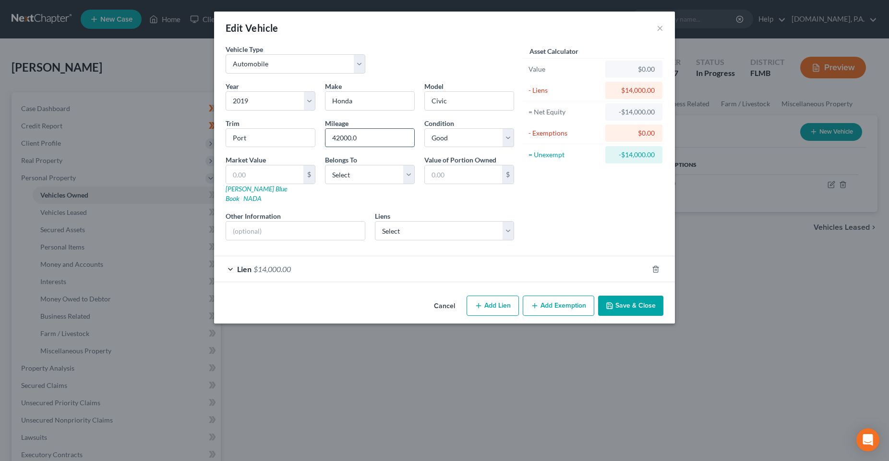
click at [357, 141] on input "42000.0" at bounding box center [370, 138] width 89 height 18
type input "42000"
click at [438, 211] on div "Liens Select Cap One Auto - $13,986.00 Discoverc - $615.00 Self Financial/Lead …" at bounding box center [445, 225] width 140 height 29
click at [438, 223] on select "Select Cap One Auto - $13,986.00 Discoverc - $615.00 Self Financial/Lead Ba - $…" at bounding box center [445, 230] width 140 height 19
select select "0"
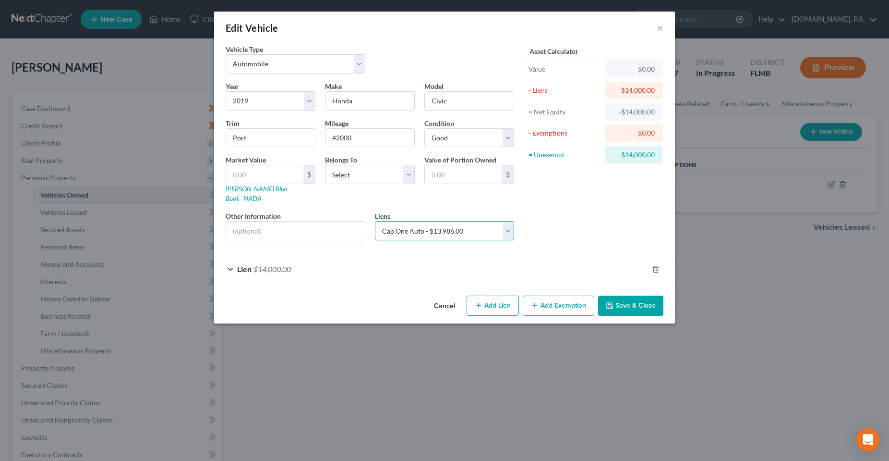
click at [375, 221] on select "Select Cap One Auto - $13,986.00 Discoverc - $615.00 Self Financial/Lead Ba - $…" at bounding box center [445, 230] width 140 height 19
select select
select select "45"
select select "0"
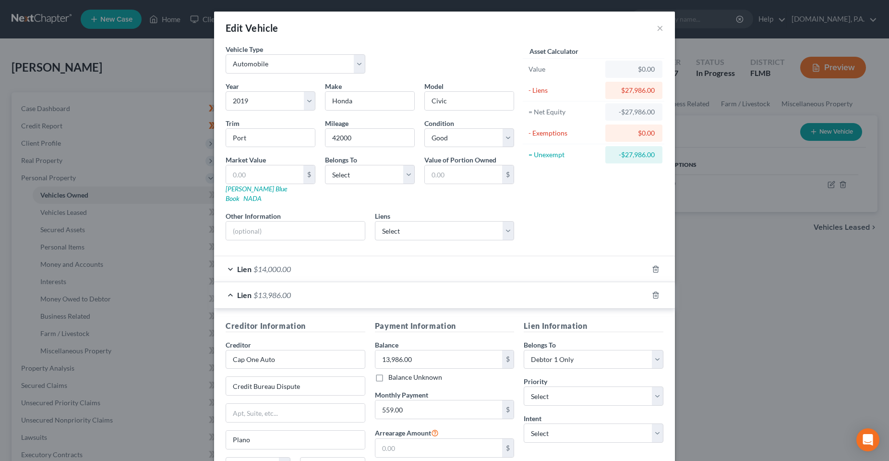
click at [653, 264] on div at bounding box center [661, 268] width 27 height 15
click at [653, 265] on icon "button" at bounding box center [656, 269] width 8 height 8
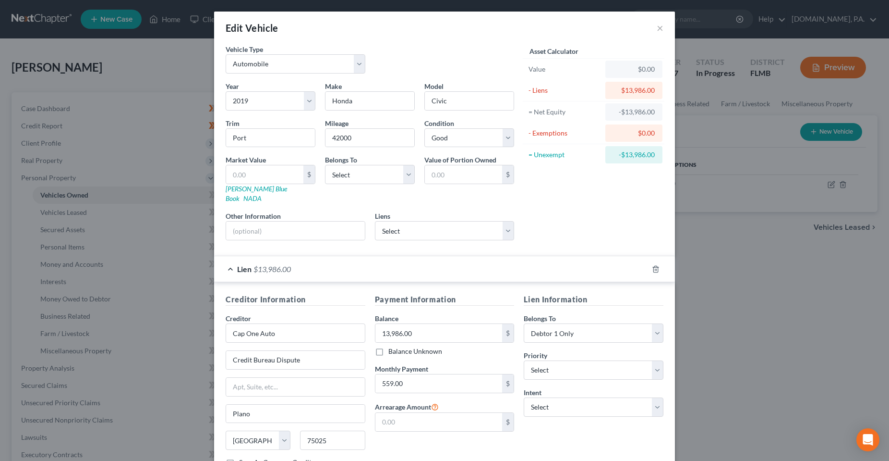
click at [579, 424] on div "Lien Information Belongs To * Select Debtor 1 Only Debtor 2 Only Debtor 1 And D…" at bounding box center [593, 383] width 149 height 181
click at [582, 398] on select "Select Surrender Redeem Reaffirm Avoid Other" at bounding box center [594, 406] width 140 height 19
select select "4"
click at [524, 397] on select "Select Surrender Redeem Reaffirm Avoid Other" at bounding box center [594, 406] width 140 height 19
click at [568, 434] on input "text" at bounding box center [594, 443] width 140 height 19
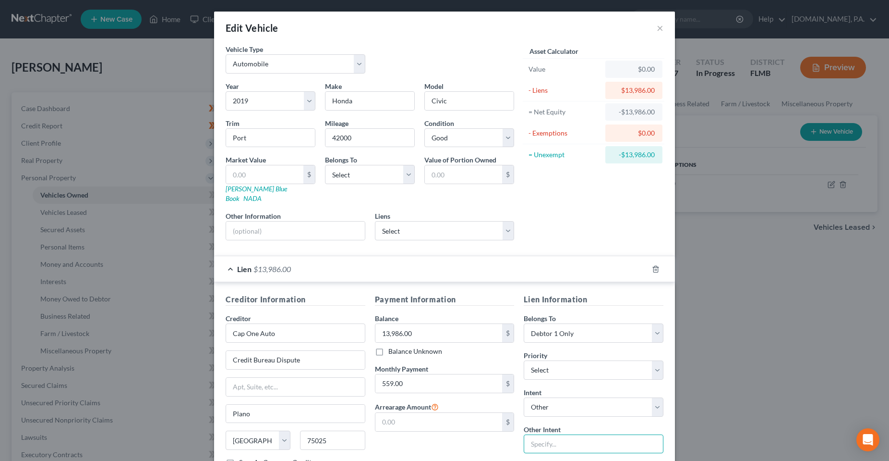
type input "Pay"
click at [457, 448] on div "Payment Information Balance 13,986.00 $ Balance Unknown Balance Undetermined 13…" at bounding box center [444, 383] width 149 height 181
drag, startPoint x: 455, startPoint y: 136, endPoint x: 459, endPoint y: 145, distance: 9.9
click at [455, 136] on select "Select Excellent Very Good Good Fair Poor" at bounding box center [469, 137] width 90 height 19
select select "3"
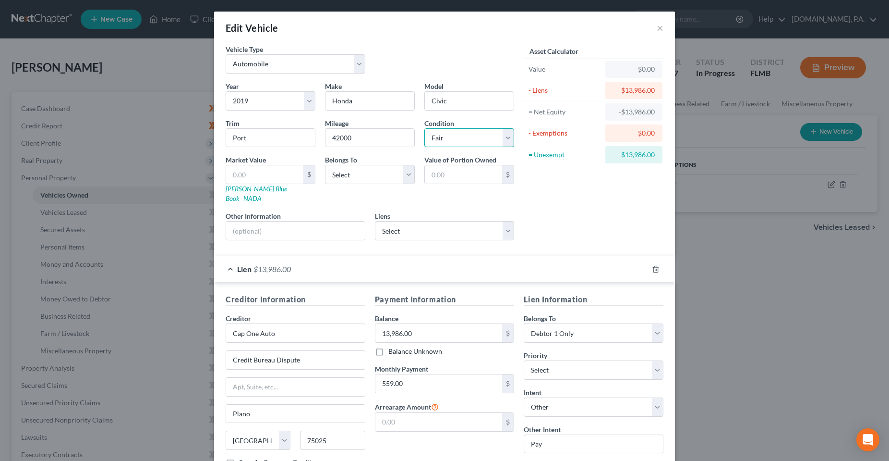
click at [424, 128] on select "Select Excellent Very Good Good Fair Poor" at bounding box center [469, 137] width 90 height 19
click at [551, 206] on div "Asset Calculator Value $0.00 - Liens $13,986.00 = Net Equity -$13,986.00 - Exem…" at bounding box center [593, 146] width 149 height 204
click at [326, 178] on select "Select Debtor 1 Only Debtor 2 Only Debtor 1 And Debtor 2 Only At Least One Of T…" at bounding box center [370, 174] width 90 height 19
select select "0"
click at [325, 165] on select "Select Debtor 1 Only Debtor 2 Only Debtor 1 And Debtor 2 Only At Least One Of T…" at bounding box center [370, 174] width 90 height 19
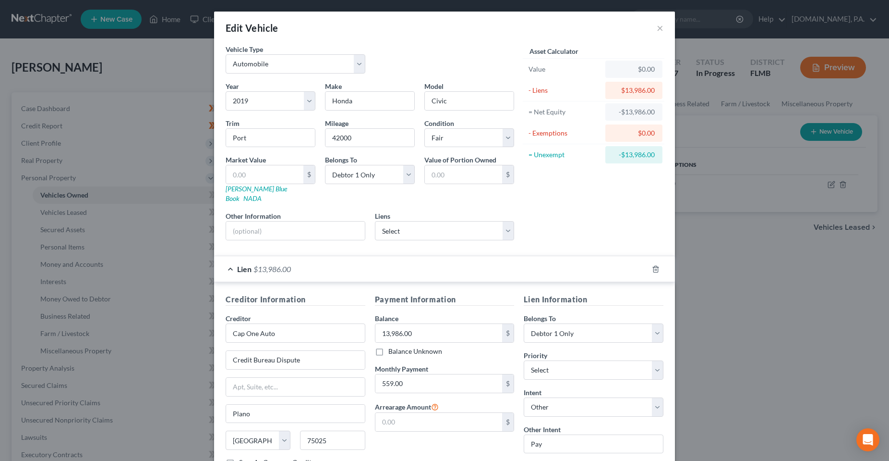
drag, startPoint x: 578, startPoint y: 207, endPoint x: 573, endPoint y: 199, distance: 9.5
click at [578, 207] on div "Asset Calculator Value $0.00 - Liens $13,986.00 = Net Equity -$13,986.00 - Exem…" at bounding box center [593, 146] width 149 height 204
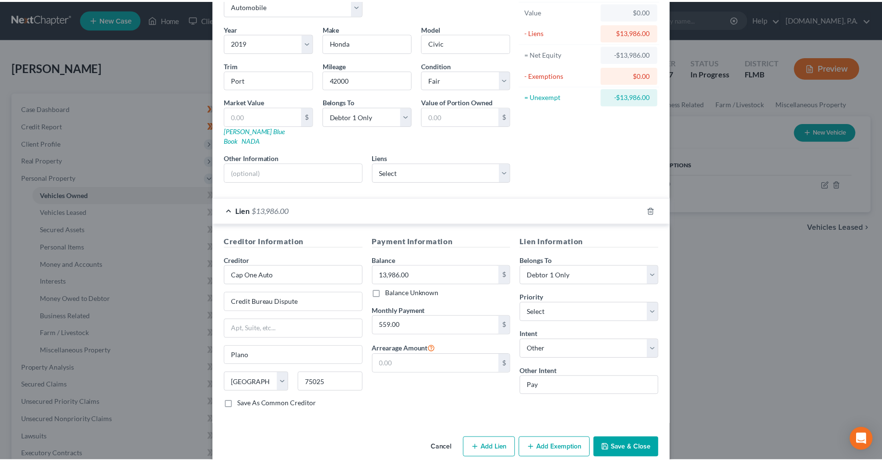
scroll to position [65, 0]
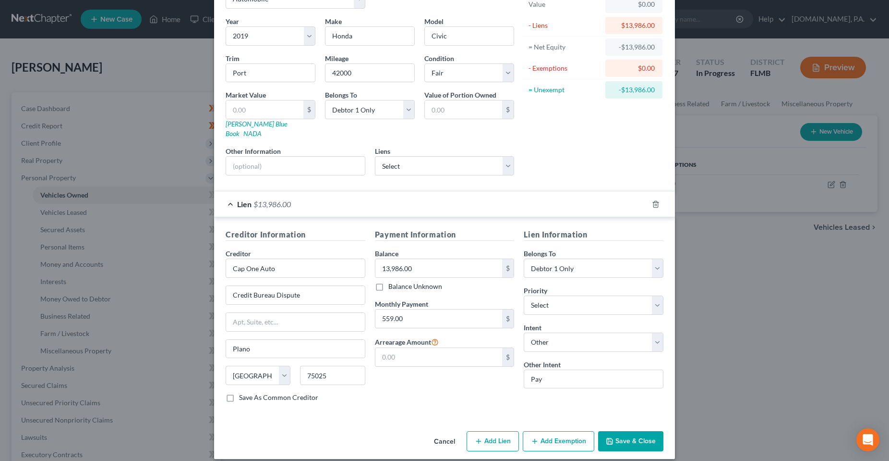
click at [627, 431] on button "Save & Close" at bounding box center [630, 441] width 65 height 20
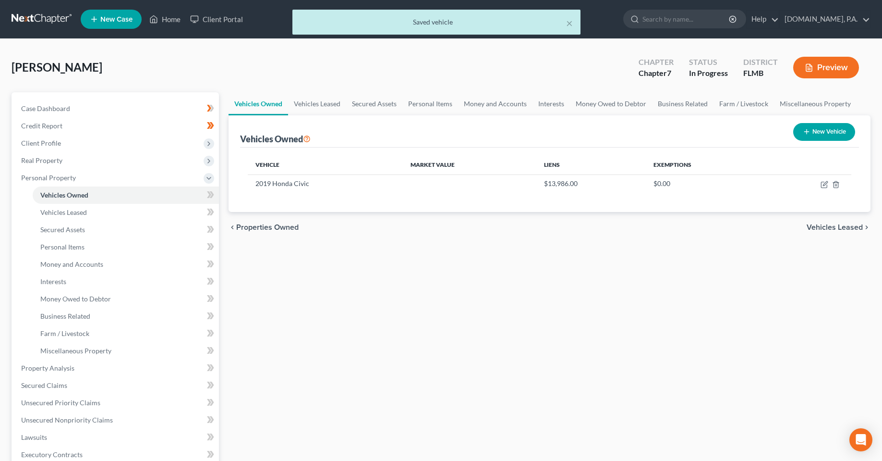
drag, startPoint x: 372, startPoint y: 289, endPoint x: 342, endPoint y: 281, distance: 30.4
click at [371, 289] on div "Vehicles Owned Vehicles Leased Secured Assets Personal Items Money and Accounts…" at bounding box center [550, 369] width 652 height 555
click at [209, 192] on icon at bounding box center [209, 194] width 4 height 7
click at [161, 209] on link "Vehicles Leased" at bounding box center [126, 212] width 186 height 17
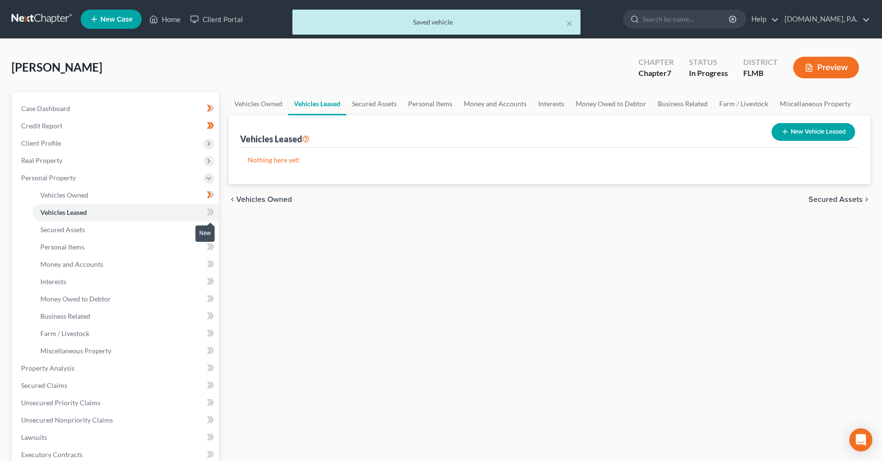
click at [213, 212] on icon at bounding box center [212, 211] width 4 height 7
click at [214, 231] on icon at bounding box center [210, 229] width 7 height 12
click at [162, 245] on link "Personal Items" at bounding box center [126, 246] width 186 height 17
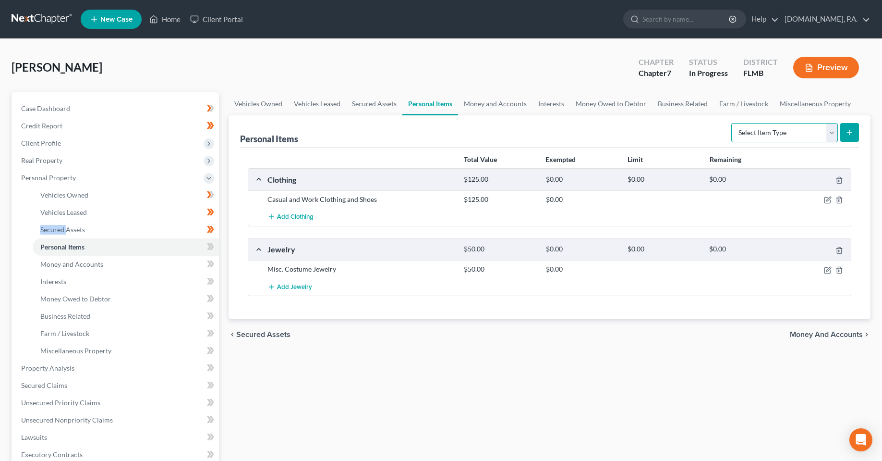
click at [810, 133] on select "Select Item Type Clothing Collectibles Of Value Electronics Firearms Household …" at bounding box center [784, 132] width 107 height 19
select select "household_goods"
click at [732, 123] on select "Select Item Type Clothing Collectibles Of Value Electronics Firearms Household …" at bounding box center [784, 132] width 107 height 19
click at [853, 135] on icon "submit" at bounding box center [850, 133] width 8 height 8
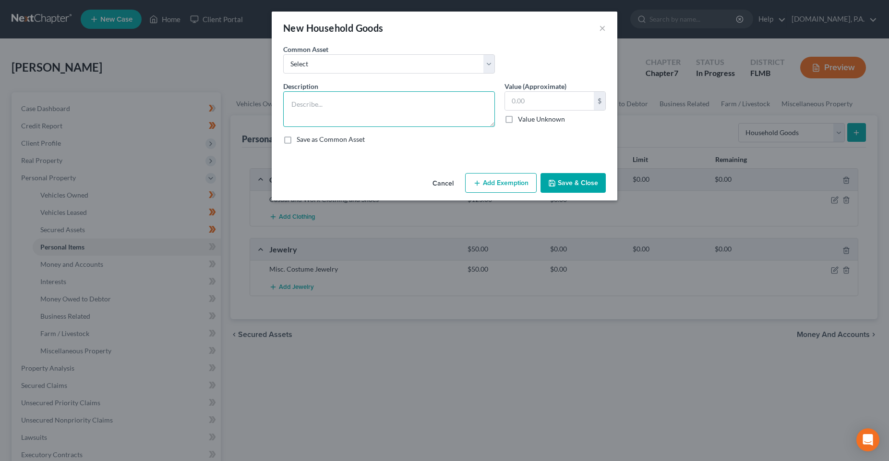
click at [445, 106] on textarea at bounding box center [389, 109] width 212 height 36
type textarea "1 Bookshelf, 1 Bed, 1 Dresser"
type input "150"
click at [482, 188] on button "Add Exemption" at bounding box center [501, 183] width 72 height 20
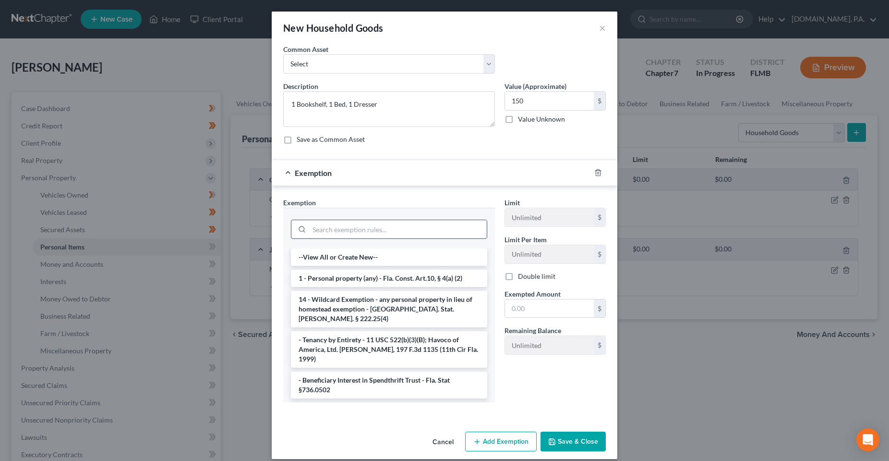
click at [385, 228] on input "search" at bounding box center [398, 229] width 178 height 18
click at [365, 279] on li "1 - Personal property (any) - Fla. Const. Art.10, § 4(a) (2)" at bounding box center [389, 277] width 196 height 17
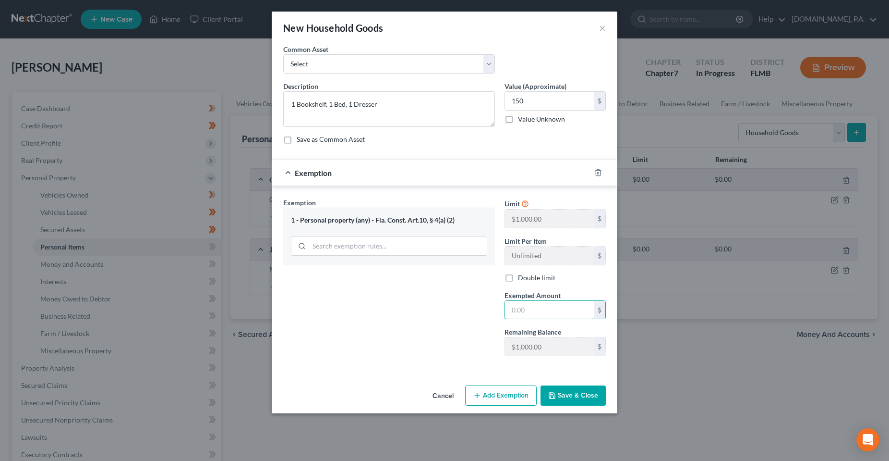
drag, startPoint x: 521, startPoint y: 310, endPoint x: 518, endPoint y: 291, distance: 19.4
click at [521, 310] on input "text" at bounding box center [549, 310] width 89 height 18
type input "150"
click at [491, 324] on div "Exemption Set must be selected for CA. Exemption * 1 - Personal property (any) …" at bounding box center [389, 280] width 221 height 166
click at [578, 406] on div "Cancel Add Exemption Save & Close" at bounding box center [445, 397] width 346 height 32
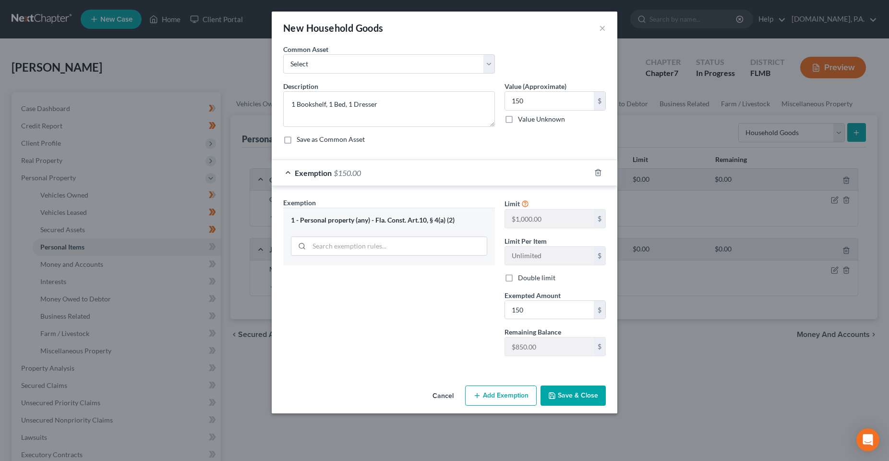
drag, startPoint x: 576, startPoint y: 402, endPoint x: 570, endPoint y: 391, distance: 12.3
click at [576, 401] on button "Save & Close" at bounding box center [573, 395] width 65 height 20
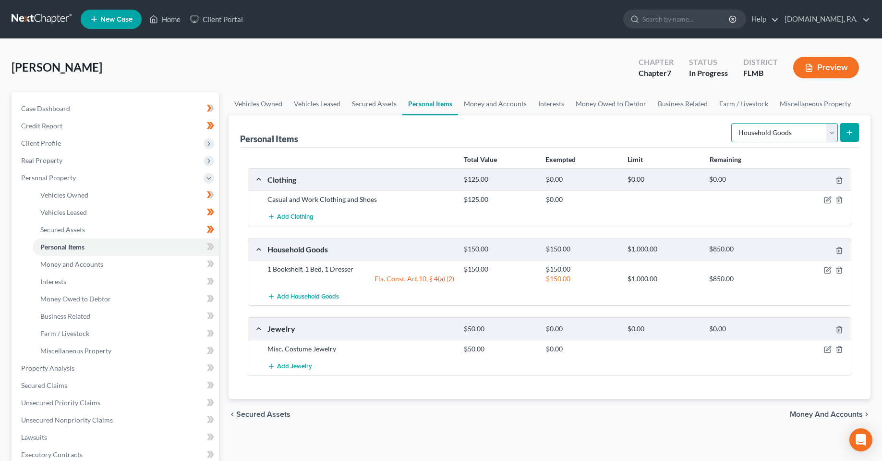
drag, startPoint x: 791, startPoint y: 134, endPoint x: 785, endPoint y: 138, distance: 7.1
click at [791, 134] on select "Select Item Type Clothing Collectibles Of Value Electronics Firearms Household …" at bounding box center [784, 132] width 107 height 19
select select "electronics"
click at [732, 123] on select "Select Item Type Clothing Collectibles Of Value Electronics Firearms Household …" at bounding box center [784, 132] width 107 height 19
click at [854, 126] on button "submit" at bounding box center [849, 132] width 19 height 19
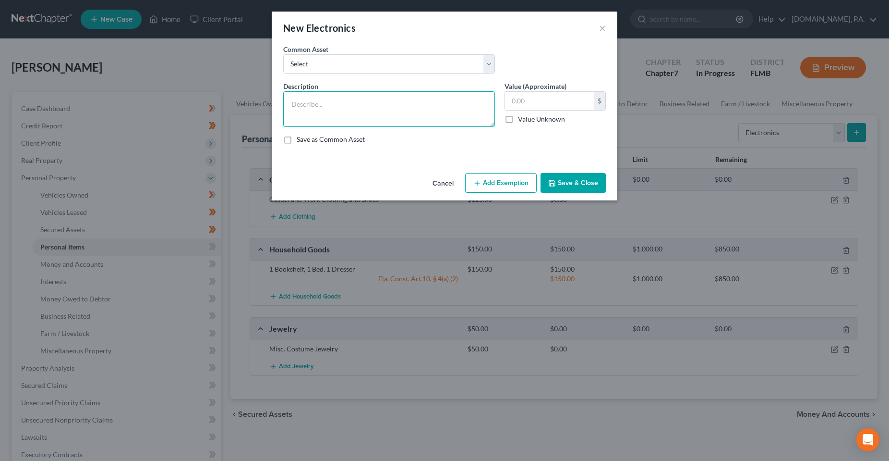
click at [412, 91] on textarea at bounding box center [389, 109] width 212 height 36
type textarea "1 TV, 1 Cell Phone"
type input "100"
click at [498, 174] on button "Add Exemption" at bounding box center [501, 183] width 72 height 20
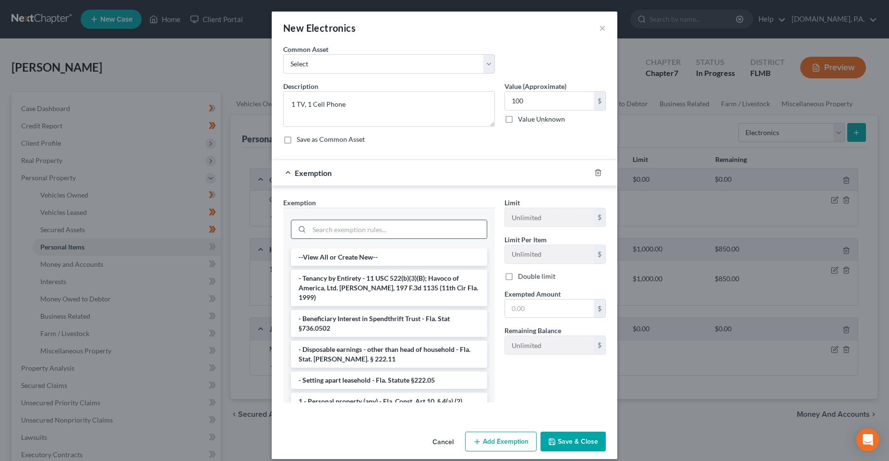
click at [419, 228] on input "search" at bounding box center [398, 229] width 178 height 18
click at [420, 377] on li "- Setting apart leasehold - Fla. Statute §222.05" at bounding box center [389, 379] width 196 height 17
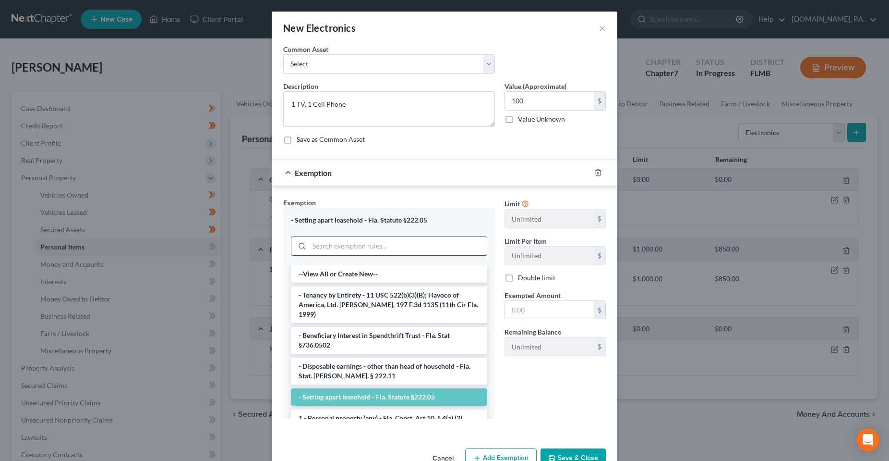
click at [413, 242] on input "search" at bounding box center [398, 246] width 178 height 18
click at [368, 413] on li "1 - Personal property (any) - Fla. Const. Art.10, § 4(a) (2)" at bounding box center [389, 417] width 196 height 17
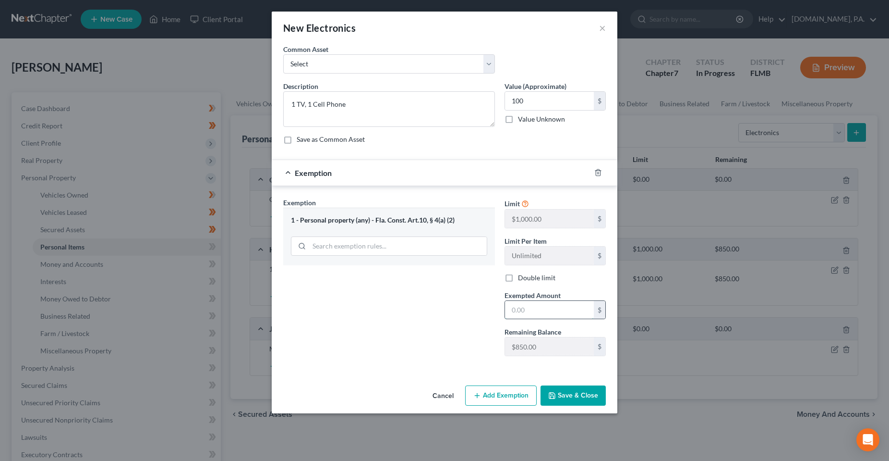
click at [521, 307] on input "text" at bounding box center [549, 310] width 89 height 18
type input "100"
click at [494, 332] on div "Exemption Set must be selected for CA. Exemption * 1 - Personal property (any) …" at bounding box center [389, 280] width 221 height 166
click at [578, 401] on button "Save & Close" at bounding box center [573, 395] width 65 height 20
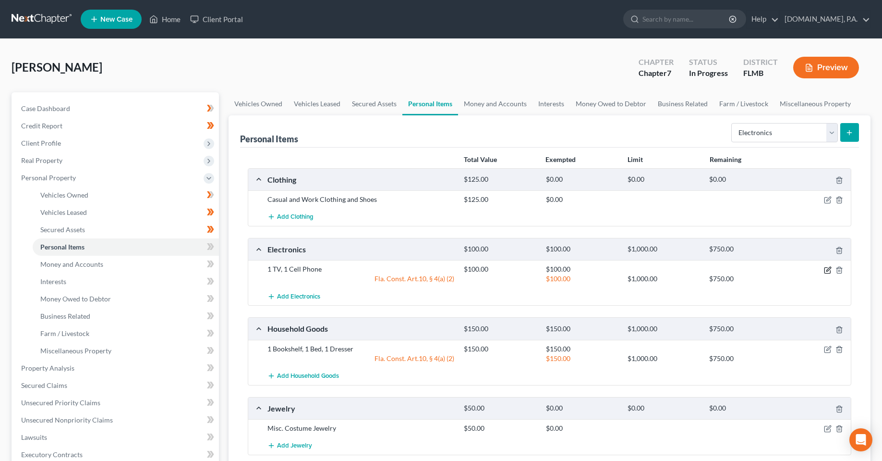
click at [829, 272] on icon "button" at bounding box center [828, 270] width 8 height 8
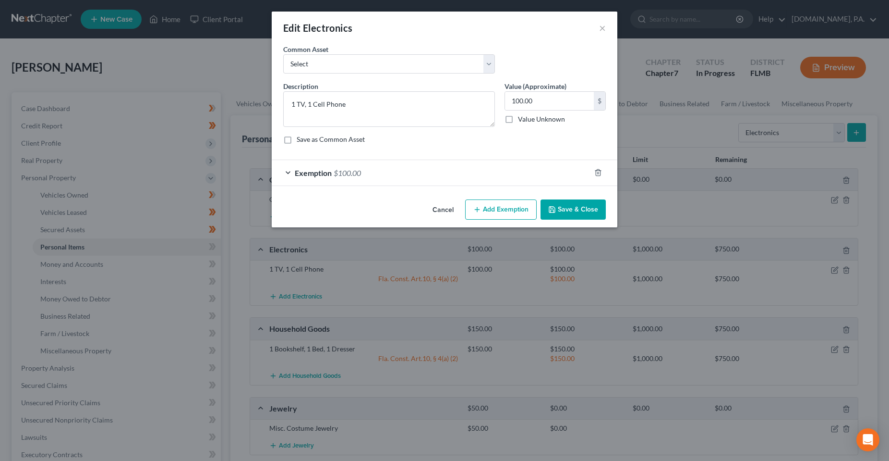
click at [534, 185] on div "Exemption $100.00" at bounding box center [431, 172] width 319 height 25
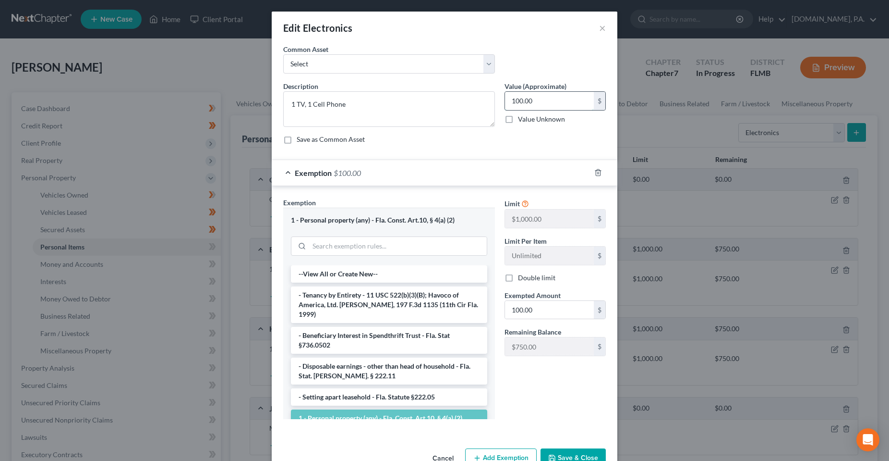
click at [547, 108] on input "100.00" at bounding box center [549, 101] width 89 height 18
type input "50"
click at [543, 297] on span "Exempted Amount" at bounding box center [533, 295] width 56 height 8
click at [543, 304] on input "100.00" at bounding box center [549, 310] width 89 height 18
type input "50"
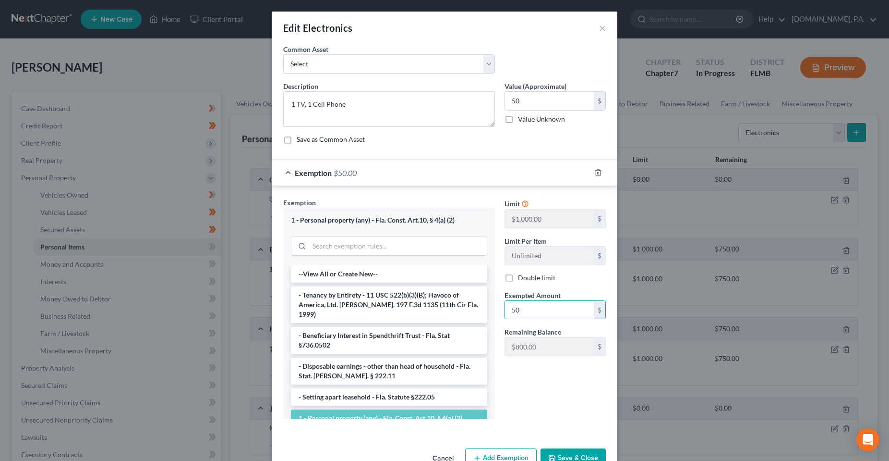
drag, startPoint x: 500, startPoint y: 402, endPoint x: 533, endPoint y: 419, distance: 36.3
click at [500, 402] on div "Limit $1,000.00 $ Limit Per Item Unlimited $ Double limit Exempted Amount * 50 …" at bounding box center [555, 311] width 111 height 229
click at [566, 456] on button "Save & Close" at bounding box center [573, 458] width 65 height 20
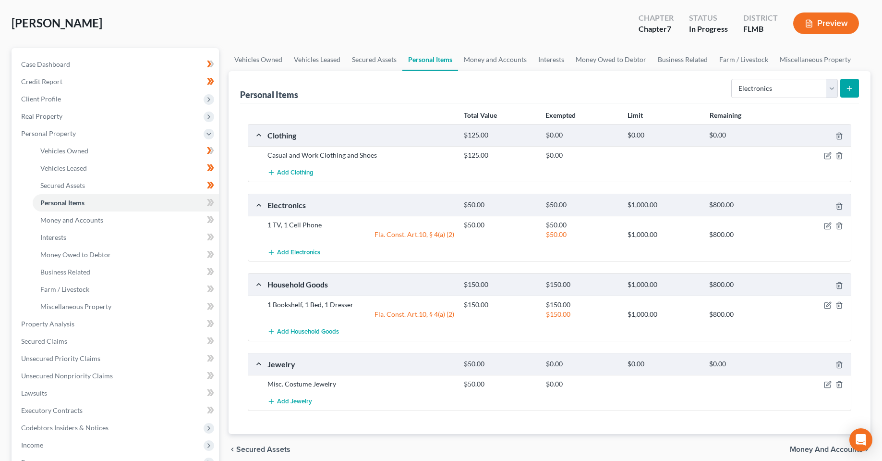
scroll to position [96, 0]
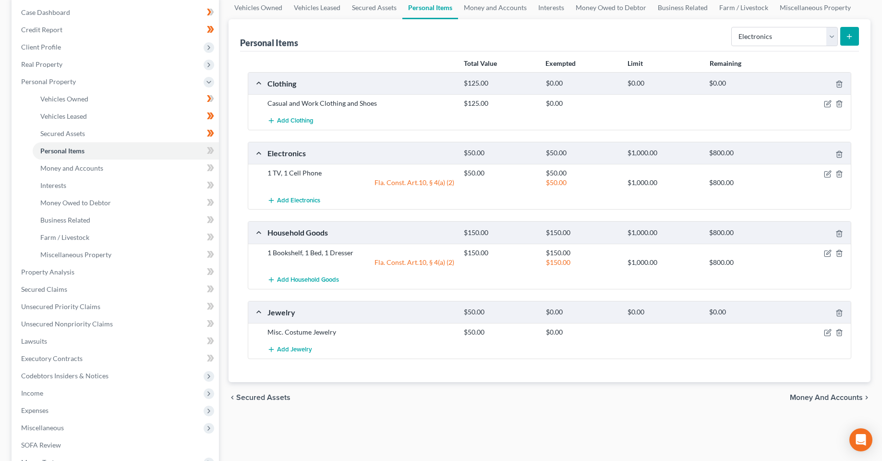
click at [828, 339] on div "Misc. Costume Jewelry $50.00 $0.00" at bounding box center [549, 332] width 603 height 18
click at [828, 332] on icon "button" at bounding box center [828, 332] width 8 height 8
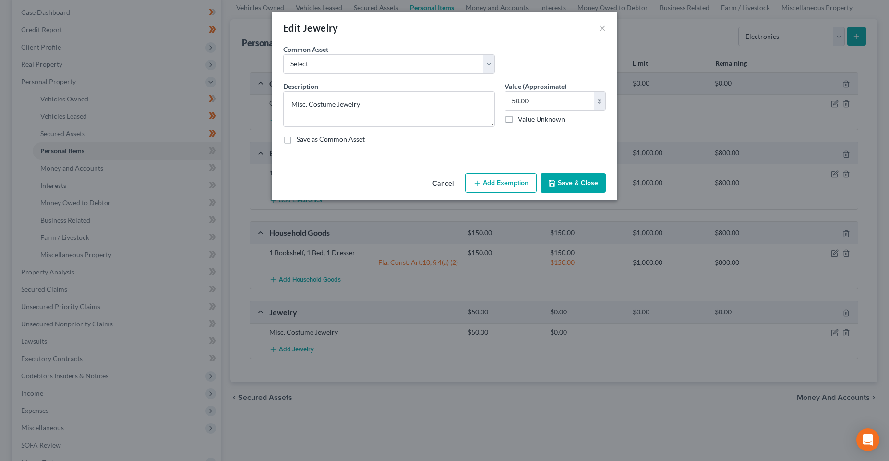
click at [508, 179] on button "Add Exemption" at bounding box center [501, 183] width 72 height 20
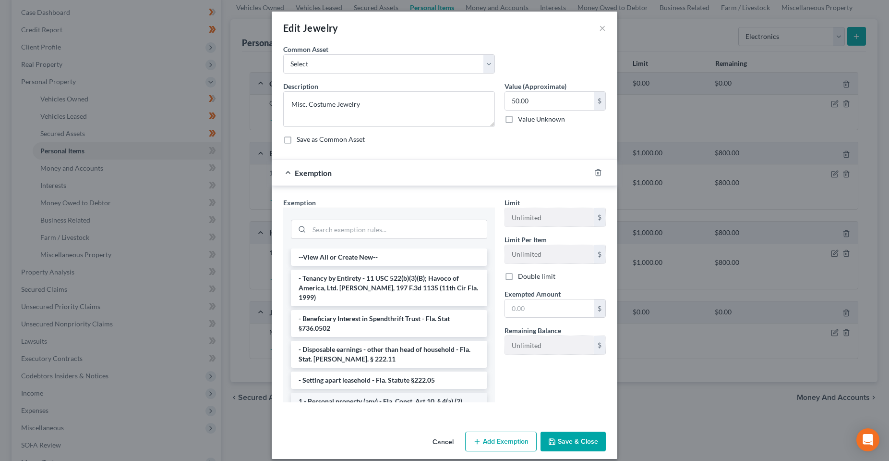
click at [366, 392] on li "1 - Personal property (any) - Fla. Const. Art.10, § 4(a) (2)" at bounding box center [389, 400] width 196 height 17
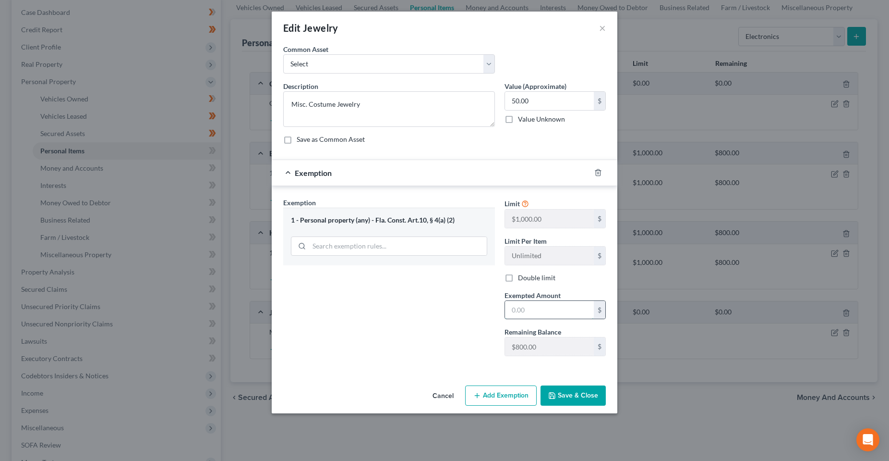
drag, startPoint x: 536, startPoint y: 315, endPoint x: 534, endPoint y: 309, distance: 5.6
click at [536, 315] on input "text" at bounding box center [549, 310] width 89 height 18
type input "50"
drag, startPoint x: 436, startPoint y: 333, endPoint x: 535, endPoint y: 378, distance: 108.1
click at [436, 333] on div "Exemption Set must be selected for CA. Exemption * 1 - Personal property (any) …" at bounding box center [389, 280] width 221 height 166
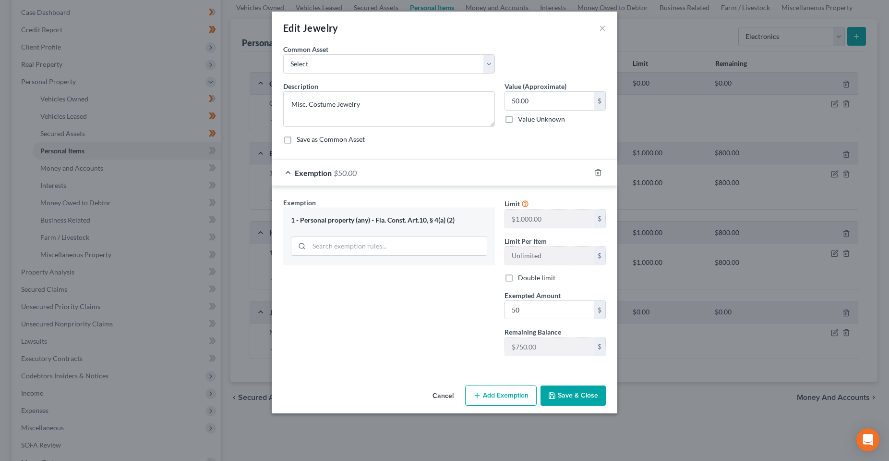
click at [576, 398] on button "Save & Close" at bounding box center [573, 395] width 65 height 20
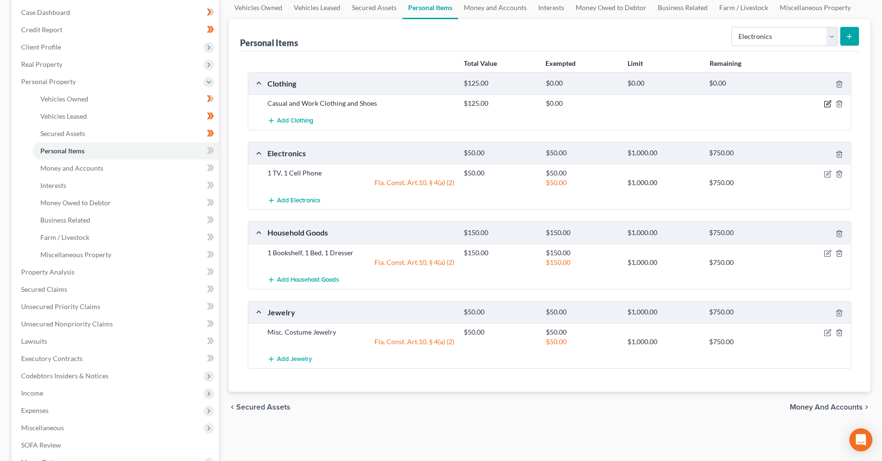
click at [828, 101] on icon "button" at bounding box center [828, 104] width 8 height 8
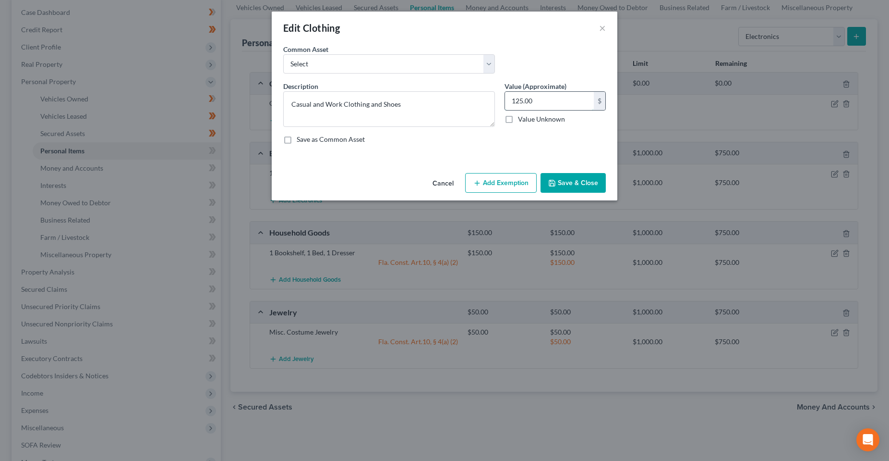
click at [536, 100] on input "125.00" at bounding box center [549, 101] width 89 height 18
type input "200"
click at [505, 180] on button "Add Exemption" at bounding box center [501, 183] width 72 height 20
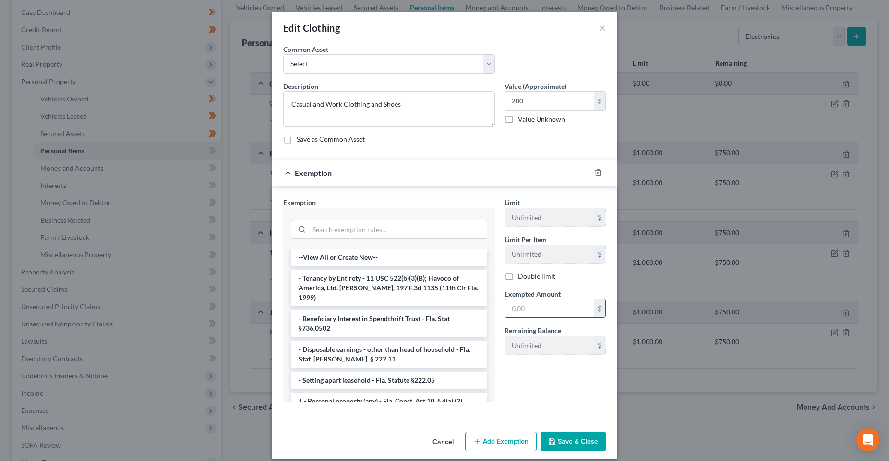
click at [533, 301] on input "text" at bounding box center [549, 308] width 89 height 18
type input "200"
click at [355, 392] on li "1 - Personal property (any) - Fla. Const. Art.10, § 4(a) (2)" at bounding box center [389, 400] width 196 height 17
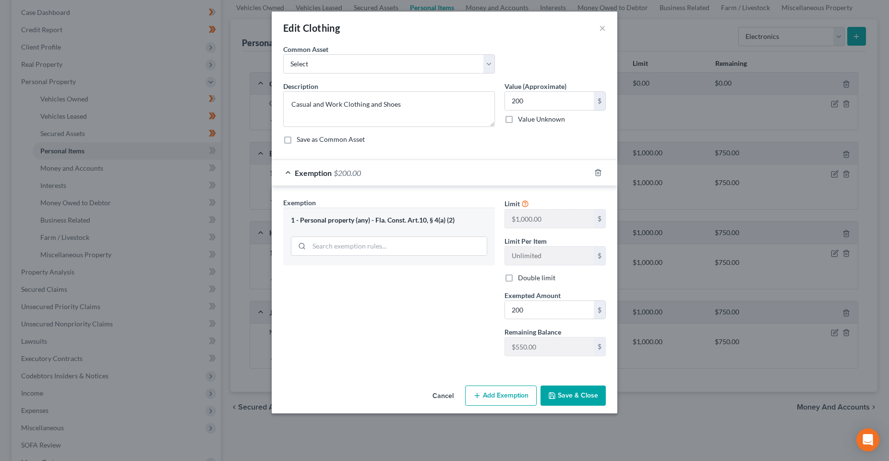
click at [569, 379] on div "An exemption set must first be selected from the Filing Information section. Co…" at bounding box center [445, 212] width 346 height 337
click at [573, 392] on button "Save & Close" at bounding box center [573, 395] width 65 height 20
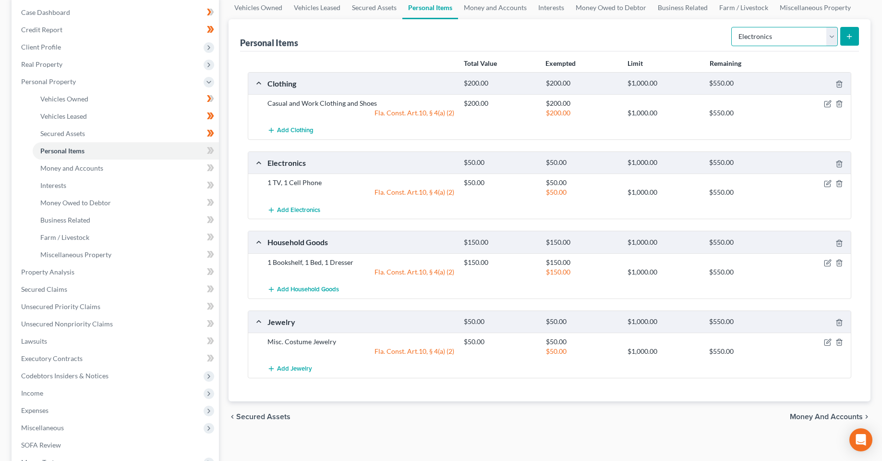
click at [783, 31] on select "Select Item Type Clothing Collectibles Of Value Electronics Firearms Household …" at bounding box center [784, 36] width 107 height 19
select select "pets"
click at [732, 27] on select "Select Item Type Clothing Collectibles Of Value Electronics Firearms Household …" at bounding box center [784, 36] width 107 height 19
click at [854, 32] on button "submit" at bounding box center [849, 36] width 19 height 19
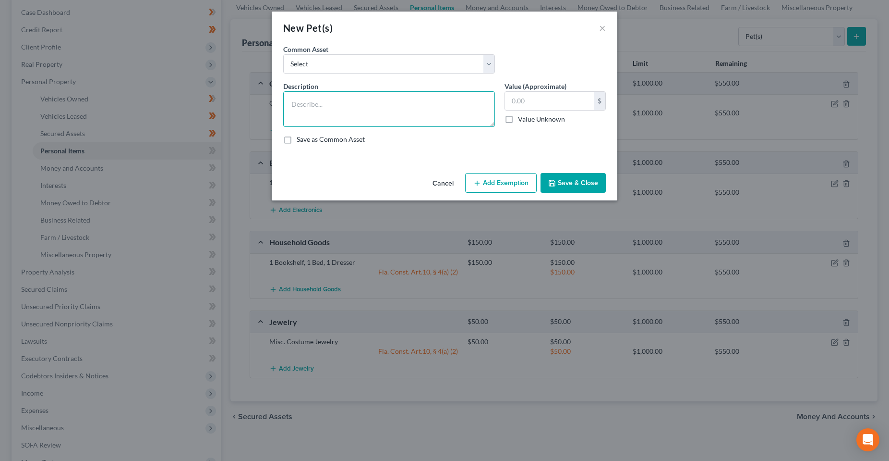
click at [380, 109] on textarea at bounding box center [389, 109] width 212 height 36
type textarea "1 Cat"
type input "1.00"
click at [487, 186] on button "Add Exemption" at bounding box center [501, 183] width 72 height 20
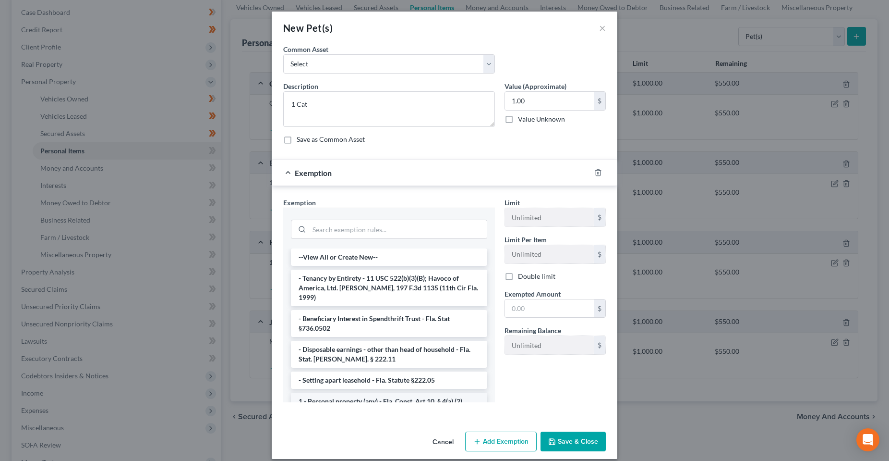
click at [349, 392] on li "1 - Personal property (any) - Fla. Const. Art.10, § 4(a) (2)" at bounding box center [389, 400] width 196 height 17
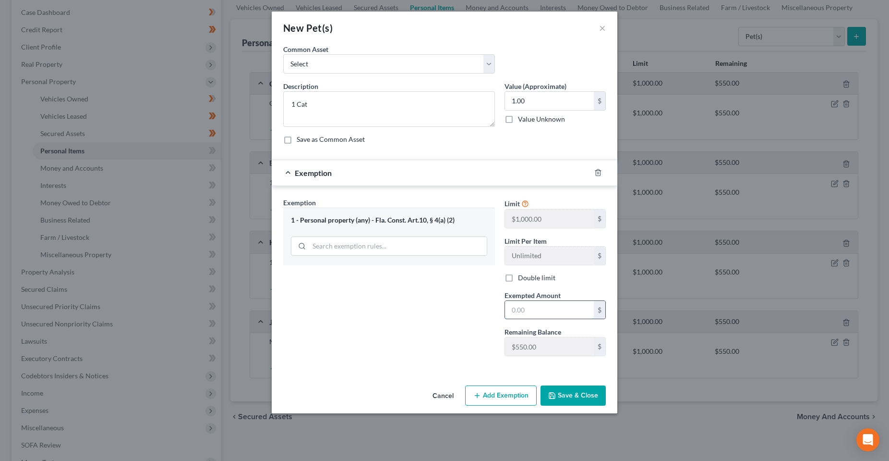
click at [554, 302] on input "text" at bounding box center [549, 310] width 89 height 18
type input "1.00"
click at [464, 336] on div "Exemption Set must be selected for CA. Exemption * 1 - Personal property (any) …" at bounding box center [389, 280] width 221 height 166
click at [585, 393] on button "Save & Close" at bounding box center [573, 395] width 65 height 20
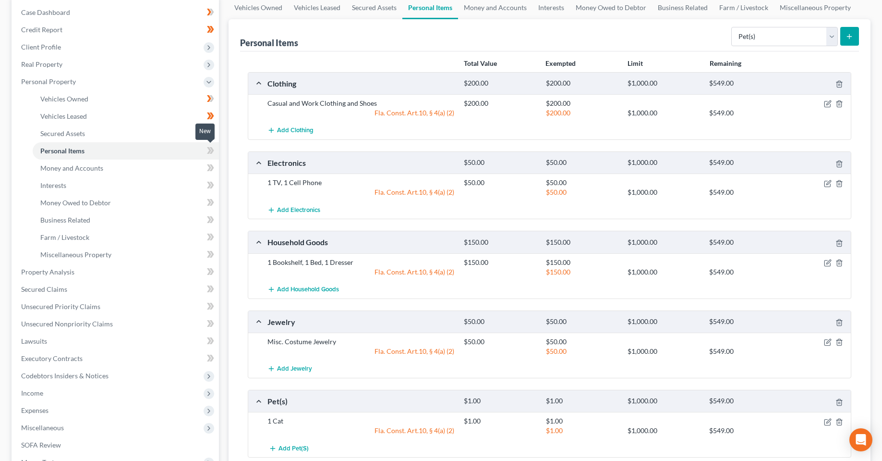
drag, startPoint x: 215, startPoint y: 156, endPoint x: 213, endPoint y: 151, distance: 5.4
click at [215, 155] on span at bounding box center [210, 152] width 17 height 14
click at [213, 151] on icon at bounding box center [212, 150] width 4 height 7
click at [144, 170] on link "Money and Accounts" at bounding box center [126, 167] width 186 height 17
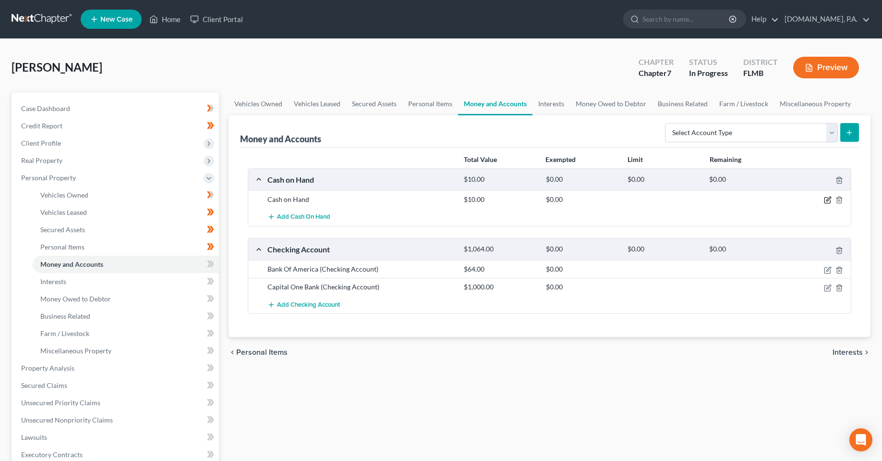
click at [831, 196] on icon "button" at bounding box center [828, 200] width 8 height 8
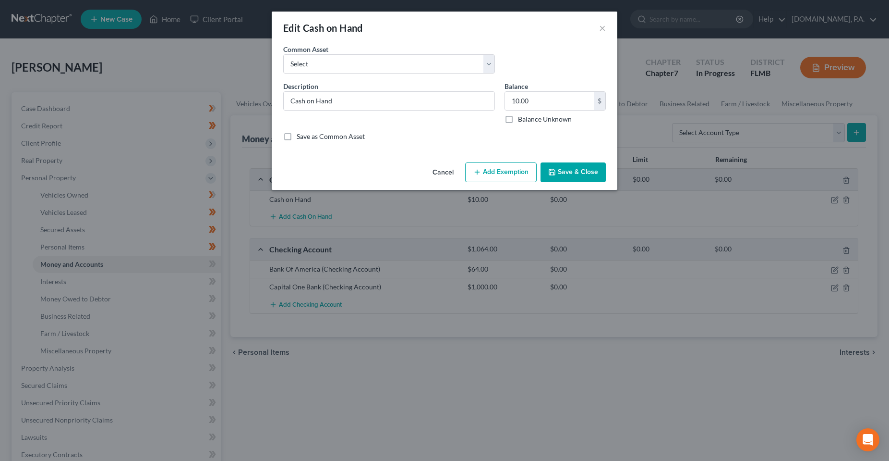
click at [510, 174] on button "Add Exemption" at bounding box center [501, 172] width 72 height 20
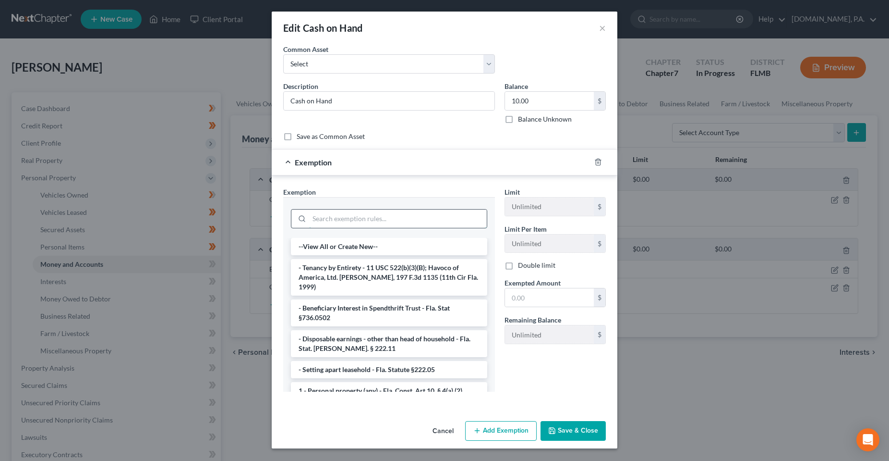
click at [341, 226] on input "search" at bounding box center [398, 218] width 178 height 18
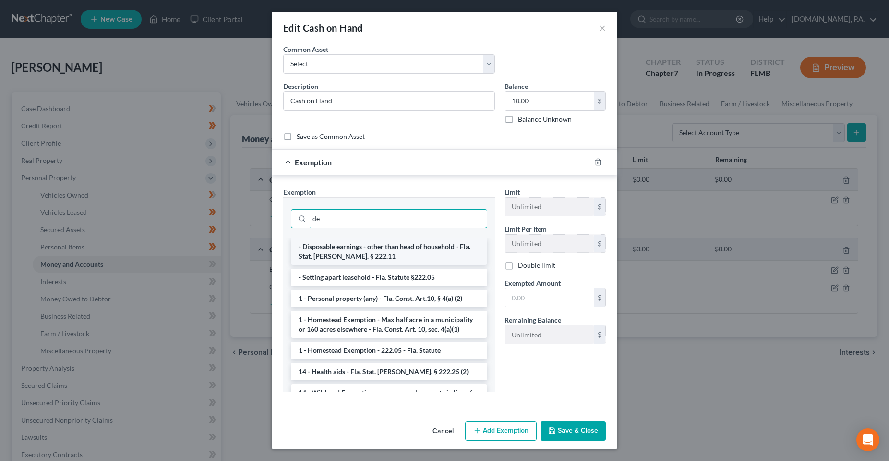
type input "de"
click at [414, 248] on li "- Disposable earnings - other than head of household - Fla. Stat. Ann. § 222.11" at bounding box center [389, 251] width 196 height 27
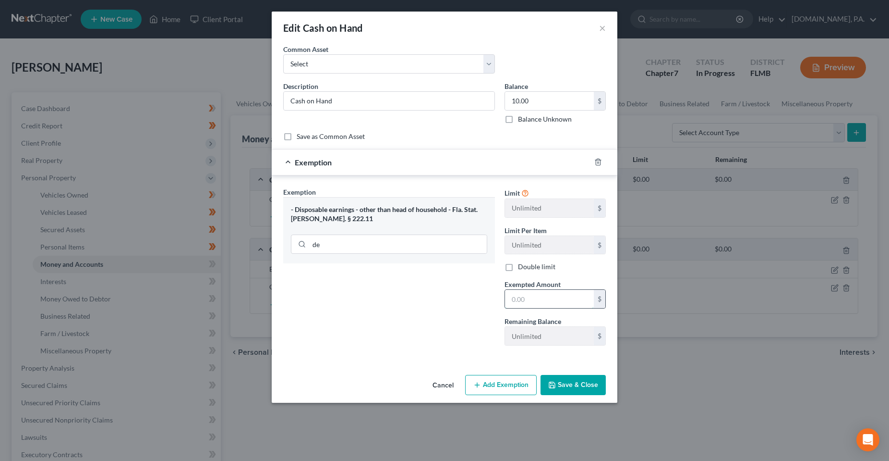
click at [528, 301] on input "text" at bounding box center [549, 299] width 89 height 18
type input "10.00"
click at [567, 377] on button "Save & Close" at bounding box center [573, 385] width 65 height 20
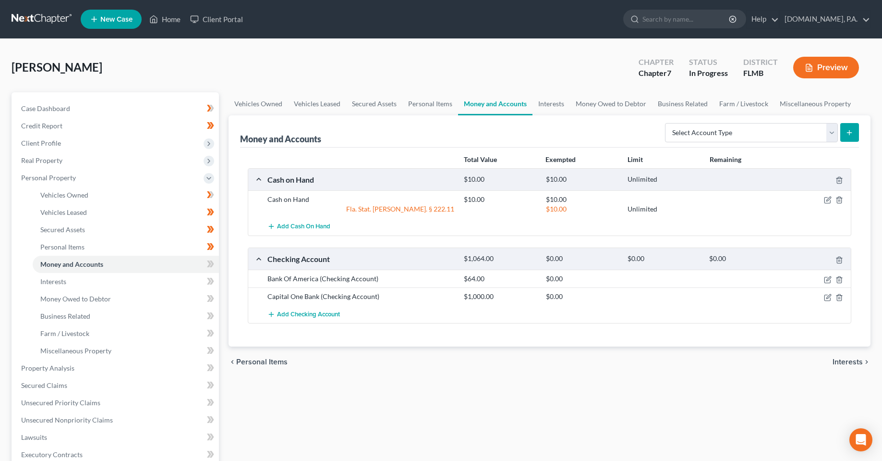
click at [832, 283] on div at bounding box center [819, 279] width 65 height 10
click at [825, 280] on icon "button" at bounding box center [828, 280] width 8 height 8
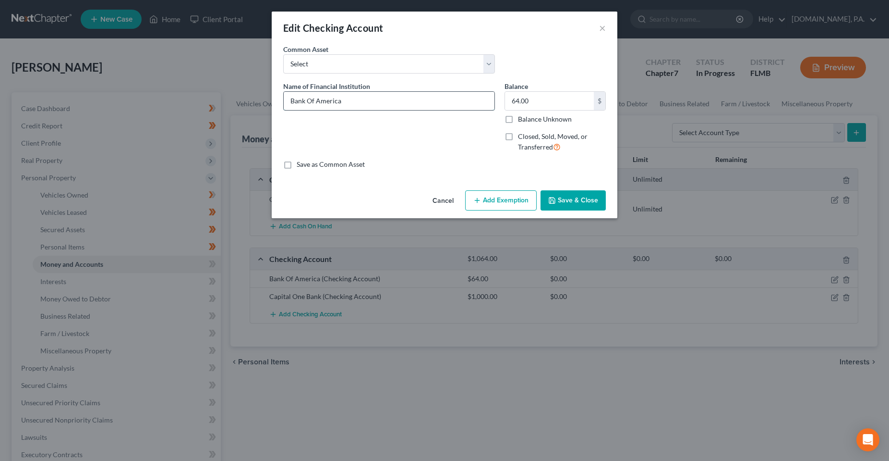
click at [350, 96] on input "Bank Of America" at bounding box center [389, 101] width 211 height 18
type input "Bank Of America - 4052"
click at [521, 75] on div "Common Asset Select Chime - Truist - Bank of America Bank of America - Chase - …" at bounding box center [445, 62] width 332 height 37
click at [533, 98] on input "64.00" at bounding box center [549, 101] width 89 height 18
type input "0"
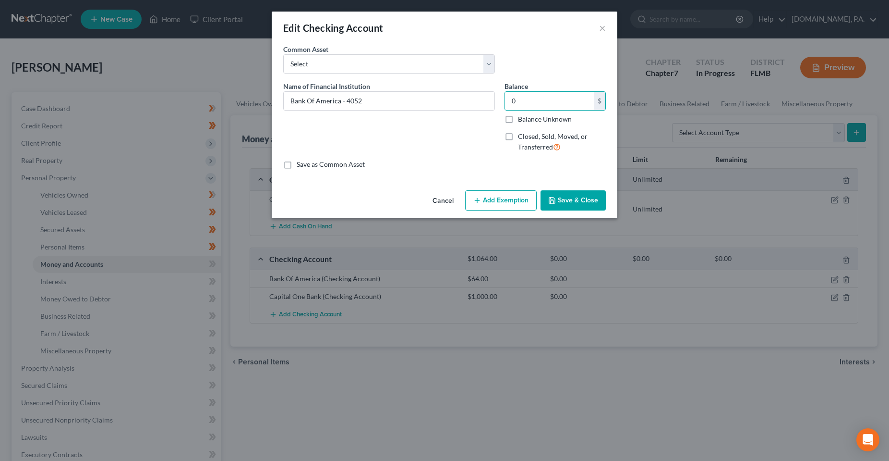
click at [514, 202] on button "Add Exemption" at bounding box center [501, 200] width 72 height 20
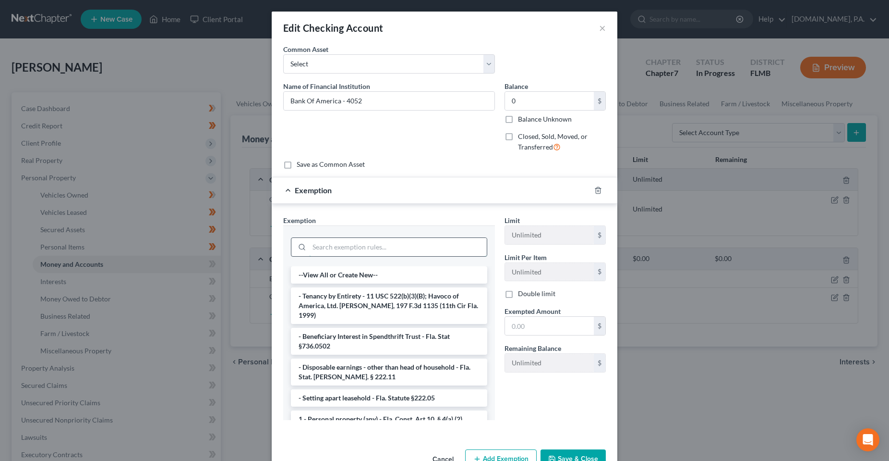
click at [401, 254] on input "search" at bounding box center [398, 247] width 178 height 18
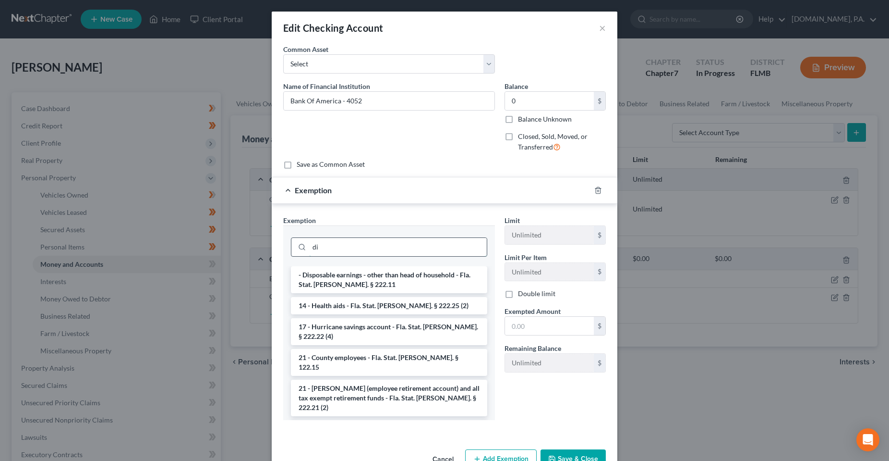
type input "d"
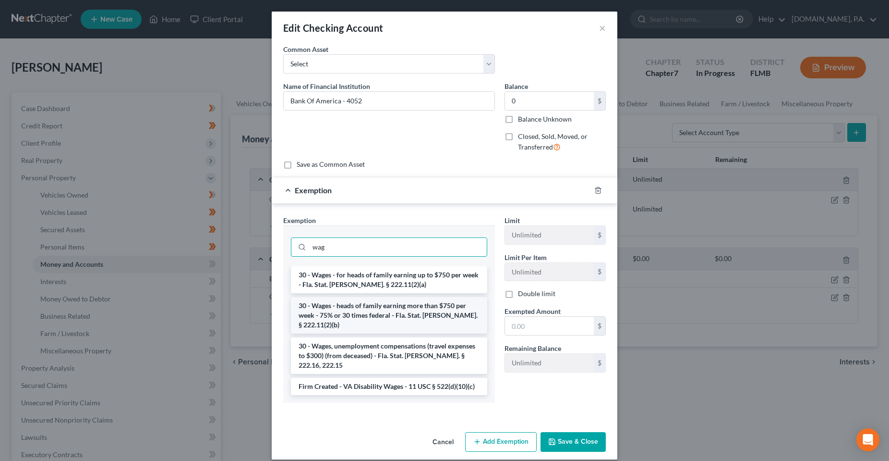
type input "wag"
click at [430, 308] on li "30 - Wages - heads of family earning more than $750 per week - 75% or 30 times …" at bounding box center [389, 315] width 196 height 36
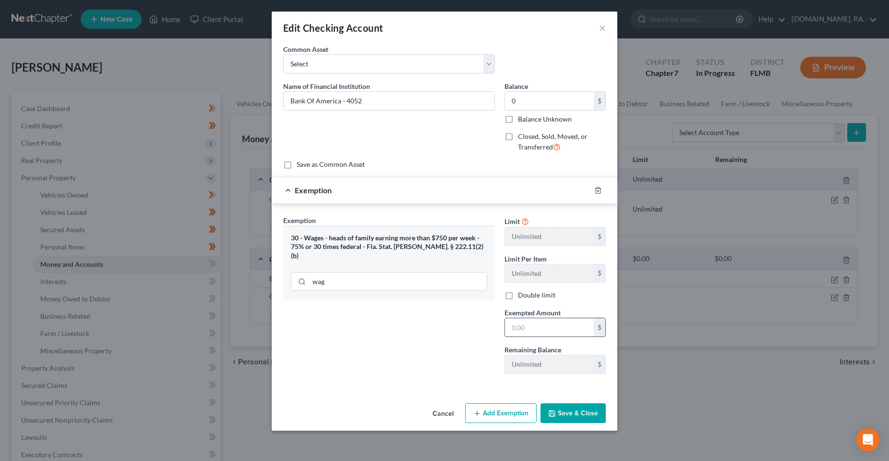
click at [552, 327] on input "text" at bounding box center [549, 327] width 89 height 18
type input "0"
click at [447, 360] on div "Exemption Set must be selected for CA. Exemption * 30 - Wages - heads of family…" at bounding box center [389, 298] width 221 height 166
click at [570, 413] on button "Save & Close" at bounding box center [573, 413] width 65 height 20
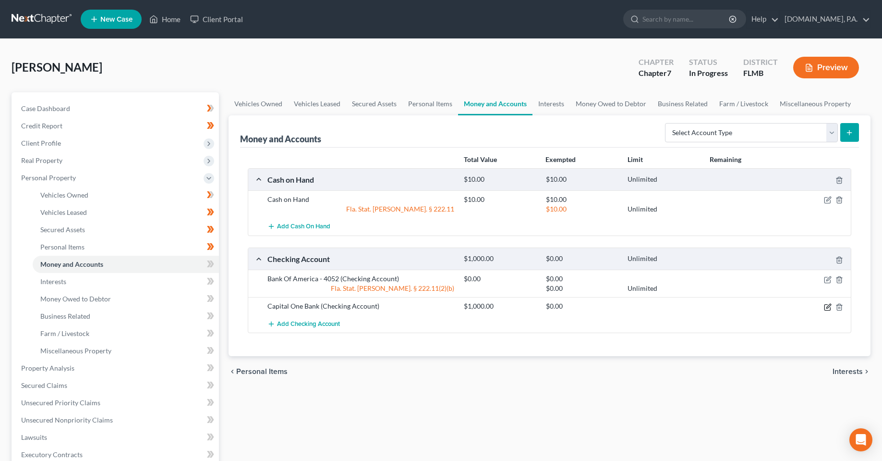
click at [825, 308] on icon "button" at bounding box center [828, 307] width 8 height 8
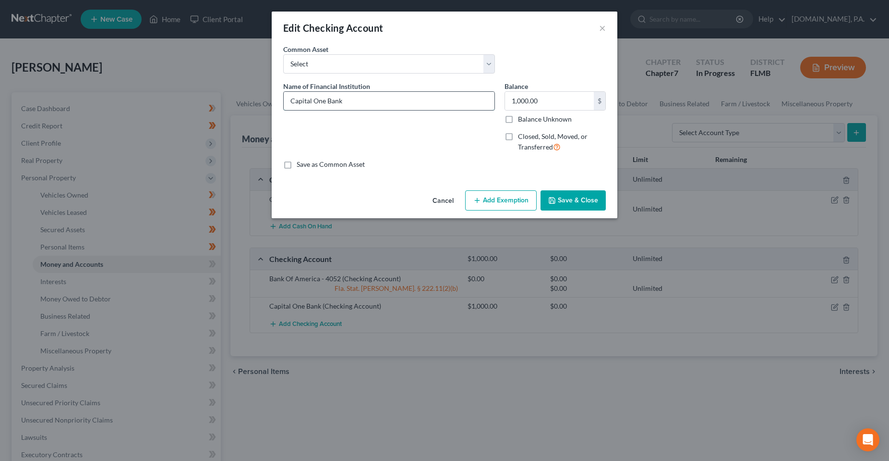
drag, startPoint x: 363, startPoint y: 94, endPoint x: 363, endPoint y: 102, distance: 8.6
click at [363, 94] on input "Capital One Bank" at bounding box center [389, 101] width 211 height 18
type input "Capital One - 3018"
click at [534, 93] on input "1,000.00" at bounding box center [549, 101] width 89 height 18
type input "0.00"
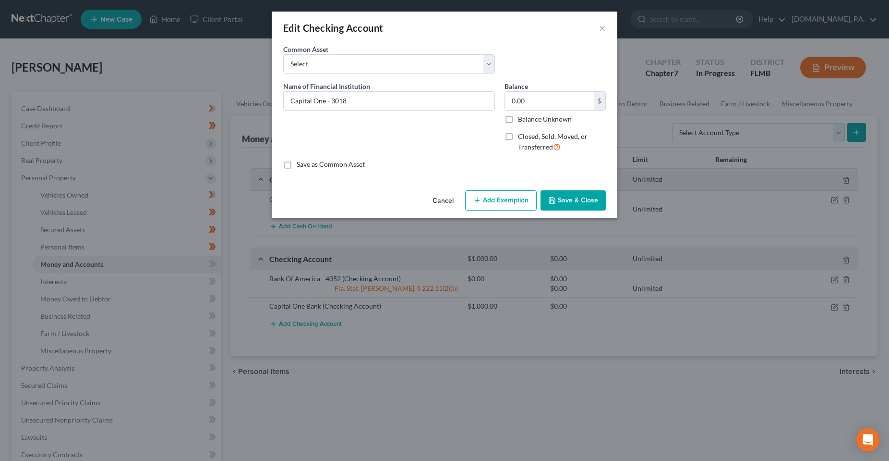
click at [519, 194] on button "Add Exemption" at bounding box center [501, 200] width 72 height 20
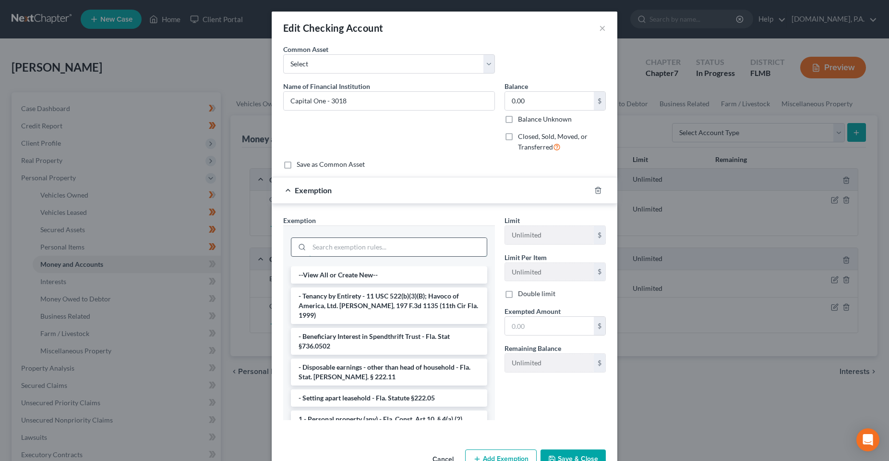
click at [370, 250] on input "search" at bounding box center [398, 247] width 178 height 18
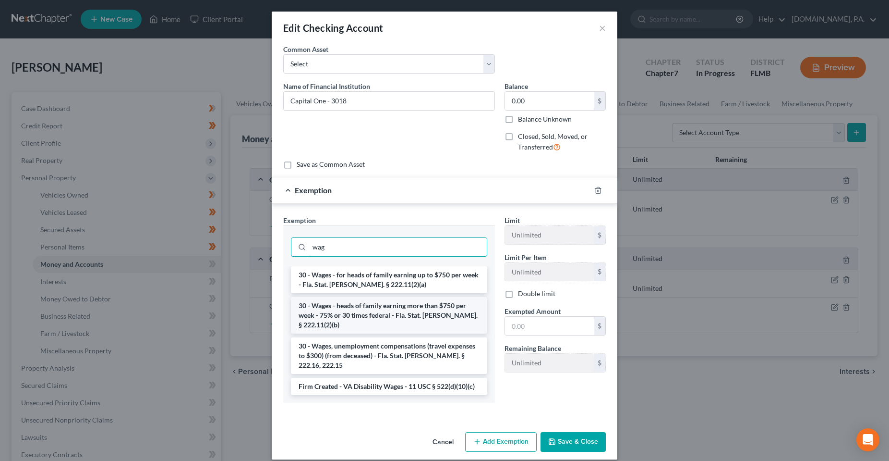
type input "wag"
click at [419, 316] on li "30 - Wages - heads of family earning more than $750 per week - 75% or 30 times …" at bounding box center [389, 315] width 196 height 36
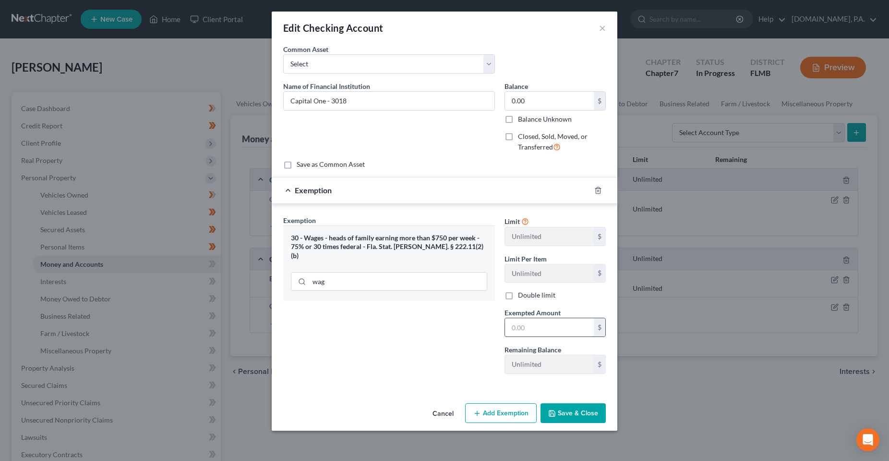
drag, startPoint x: 532, startPoint y: 327, endPoint x: 532, endPoint y: 321, distance: 5.8
click at [532, 327] on input "text" at bounding box center [549, 327] width 89 height 18
type input "0.00"
click at [481, 335] on div "Exemption Set must be selected for CA. Exemption * 30 - Wages - heads of family…" at bounding box center [389, 298] width 221 height 166
click at [579, 412] on button "Save & Close" at bounding box center [573, 413] width 65 height 20
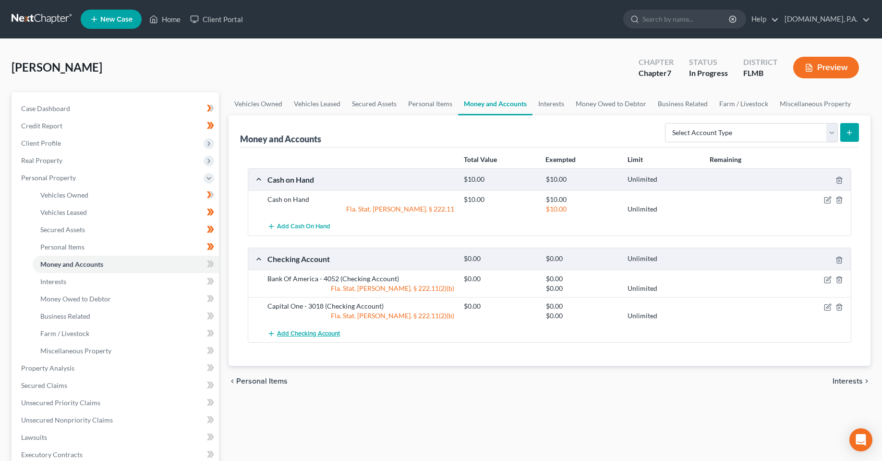
click at [312, 337] on span "Add Checking Account" at bounding box center [308, 333] width 63 height 8
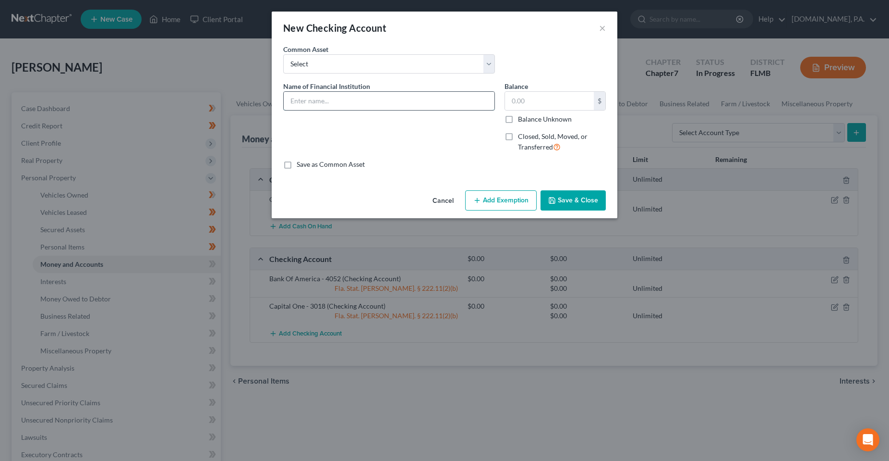
click at [382, 107] on input "text" at bounding box center [389, 101] width 211 height 18
type input "Apple Cash - 5382"
click at [577, 108] on input "text" at bounding box center [549, 101] width 89 height 18
type input "0.00"
drag, startPoint x: 520, startPoint y: 195, endPoint x: 487, endPoint y: 219, distance: 40.6
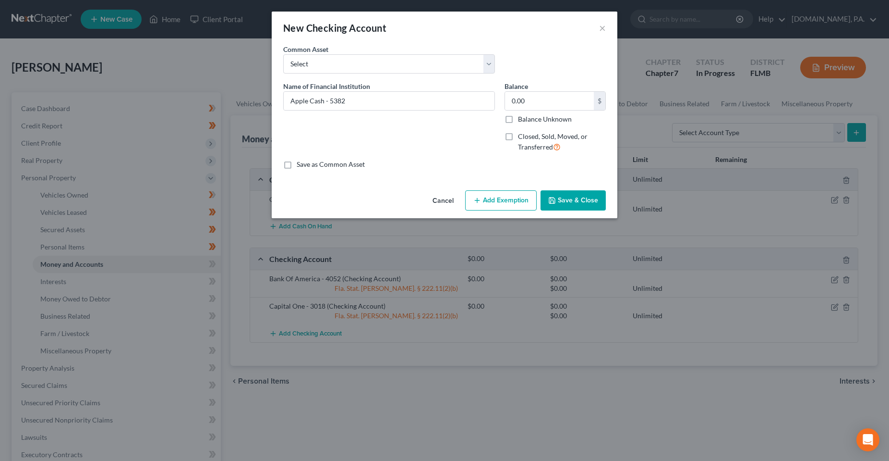
click at [520, 196] on button "Add Exemption" at bounding box center [501, 200] width 72 height 20
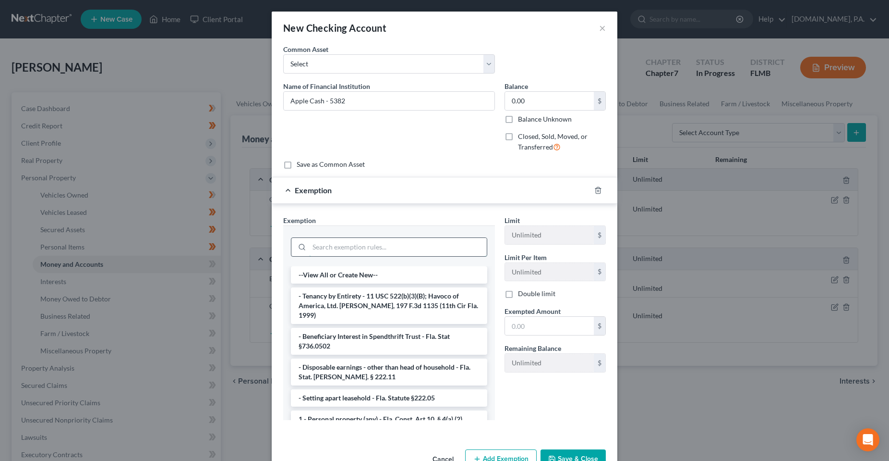
click at [347, 249] on input "search" at bounding box center [398, 247] width 178 height 18
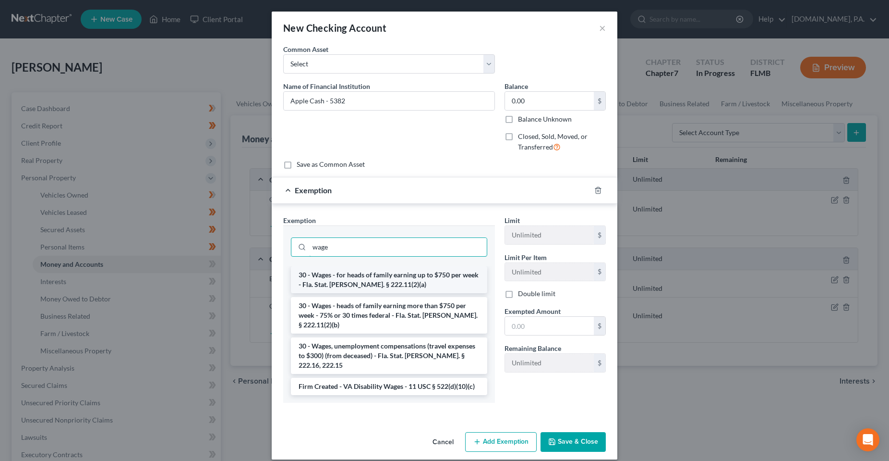
type input "wage"
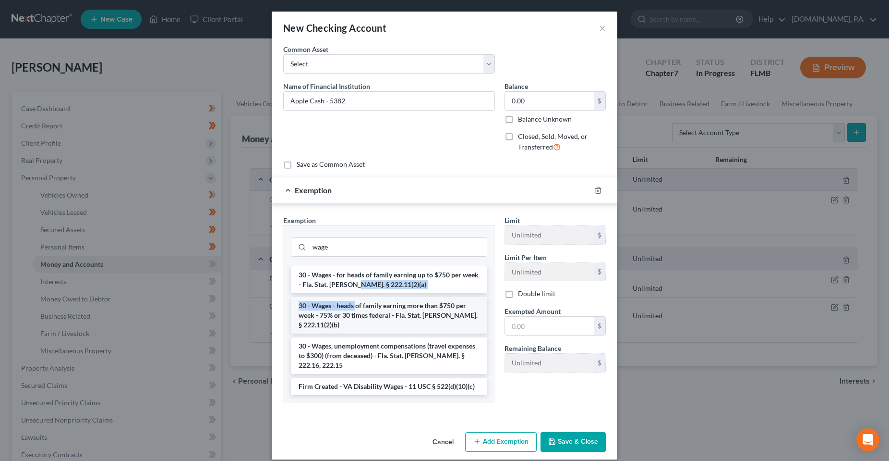
drag, startPoint x: 354, startPoint y: 283, endPoint x: 355, endPoint y: 307, distance: 24.1
click at [355, 307] on ul "30 - Wages - for heads of family earning up to $750 per week - Fla. Stat. Ann. …" at bounding box center [389, 330] width 196 height 129
click at [463, 303] on li "30 - Wages - heads of family earning more than $750 per week - 75% or 30 times …" at bounding box center [389, 315] width 196 height 36
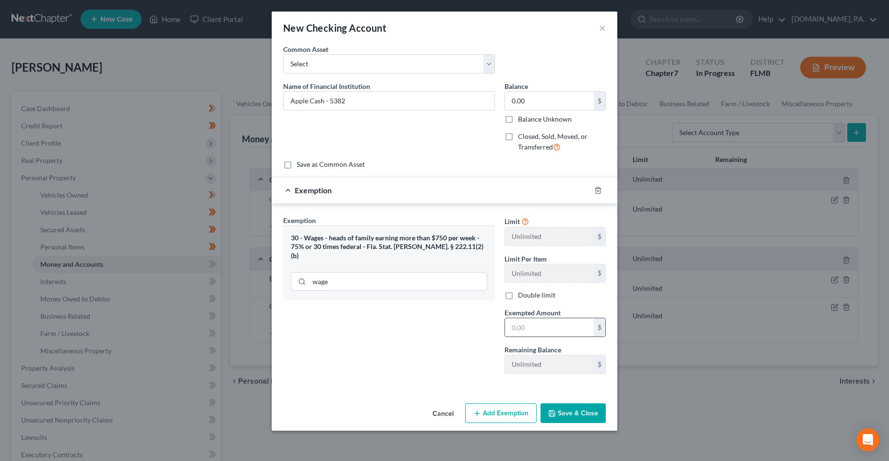
click at [537, 325] on input "text" at bounding box center [549, 327] width 89 height 18
type input "0.00"
click at [459, 343] on div "Exemption Set must be selected for CA. Exemption * 30 - Wages - heads of family…" at bounding box center [389, 298] width 221 height 166
click at [587, 416] on button "Save & Close" at bounding box center [573, 413] width 65 height 20
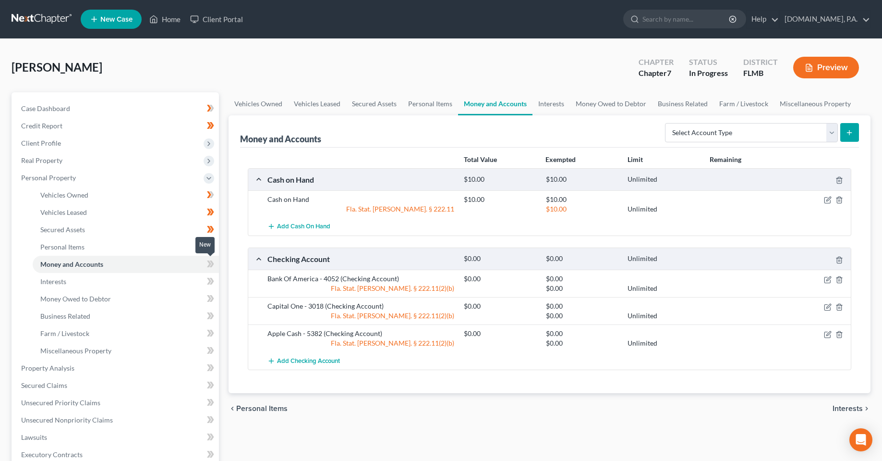
click at [210, 263] on icon at bounding box center [209, 263] width 4 height 7
click at [113, 285] on link "Interests" at bounding box center [126, 281] width 186 height 17
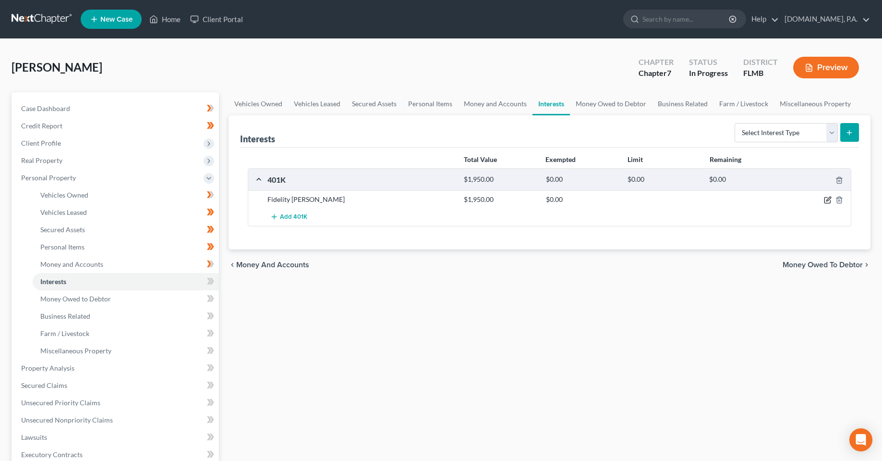
click at [828, 199] on icon "button" at bounding box center [828, 200] width 8 height 8
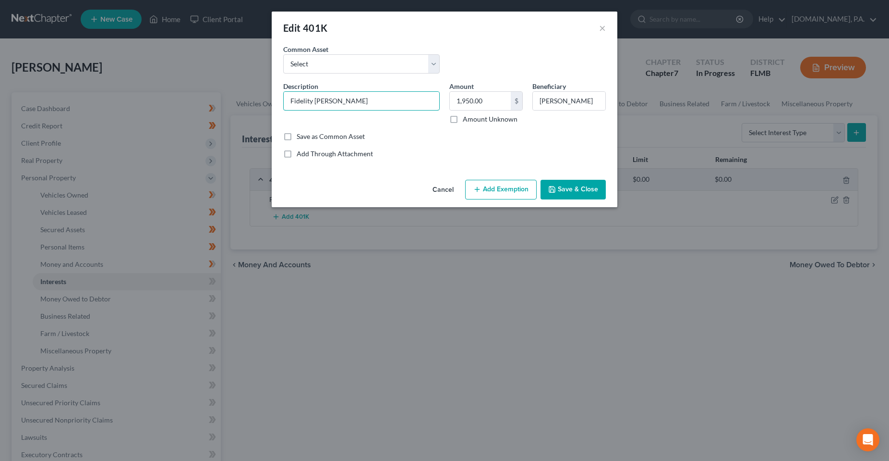
drag, startPoint x: 333, startPoint y: 103, endPoint x: 535, endPoint y: 66, distance: 206.0
click at [475, 83] on div "Description * Fidelity Roth Ira Amount 1,950.00 $ Amount Unknown Beneficiary Ma…" at bounding box center [445, 106] width 332 height 50
type input "Fidelity Roth IRA"
drag, startPoint x: 360, startPoint y: 101, endPoint x: 189, endPoint y: 102, distance: 171.0
click at [204, 108] on div "Edit 401K × An exemption set must first be selected from the Filing Information…" at bounding box center [444, 230] width 889 height 461
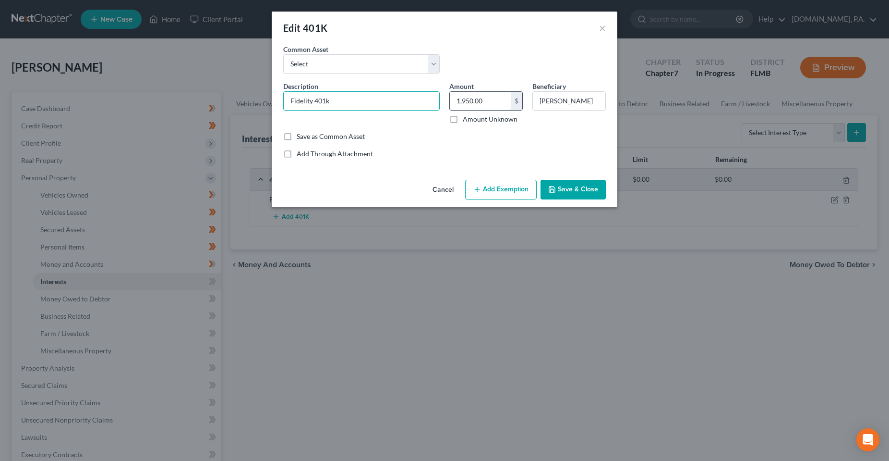
type input "Fidelity 401k"
click at [484, 104] on input "1,950.00" at bounding box center [480, 101] width 61 height 18
type input "0.00"
click at [501, 190] on button "Add Exemption" at bounding box center [501, 190] width 72 height 20
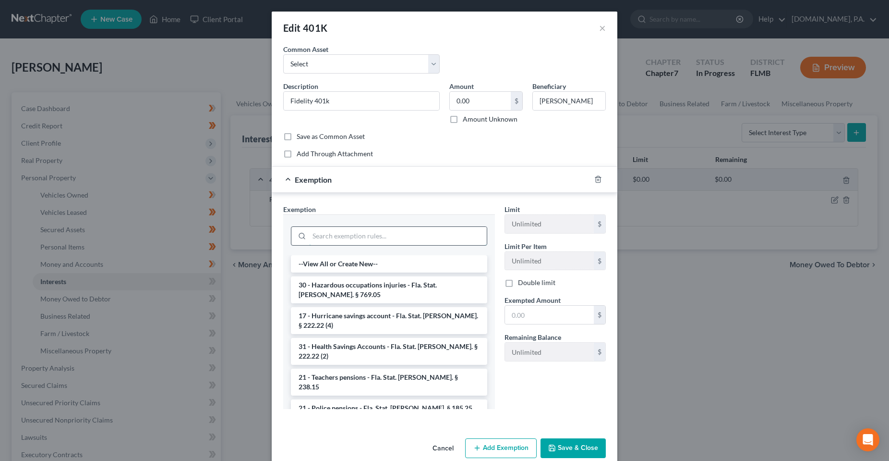
click at [353, 240] on input "search" at bounding box center [398, 236] width 178 height 18
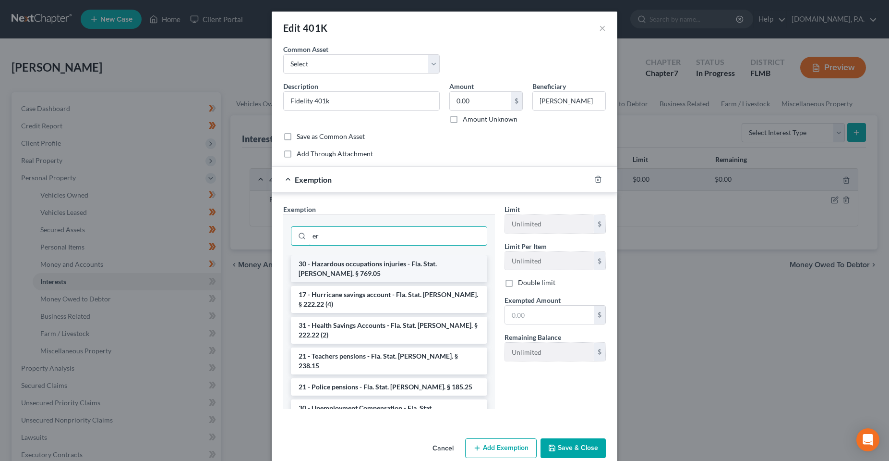
type input "e"
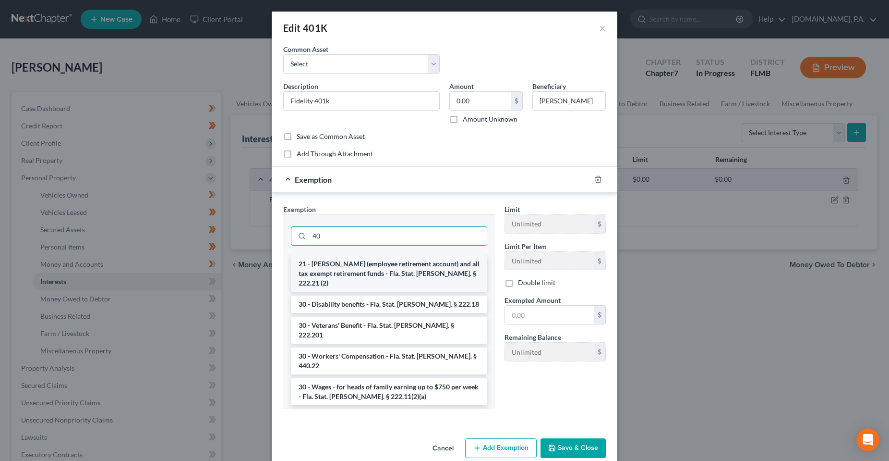
type input "40"
click at [413, 274] on li "21 - ERISA (employee retirement account) and all tax exempt retirement funds - …" at bounding box center [389, 273] width 196 height 36
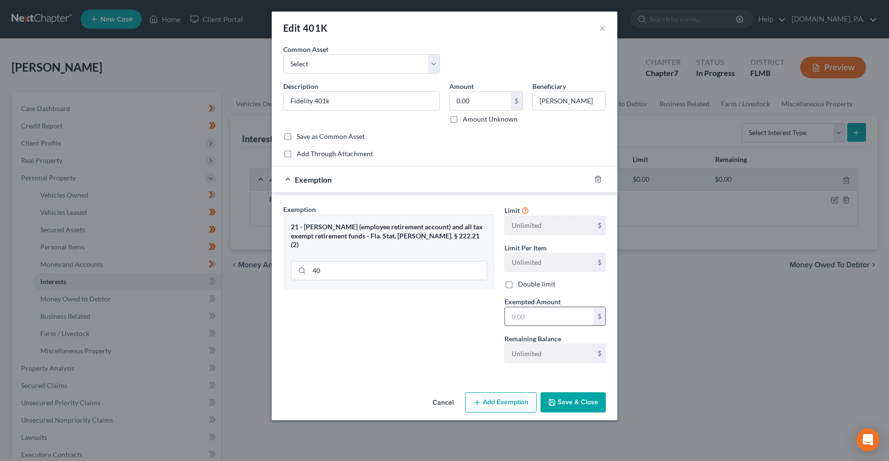
click at [536, 322] on input "text" at bounding box center [549, 316] width 89 height 18
type input "0.00"
click at [401, 351] on div "Exemption Set must be selected for CA. Exemption * 21 - ERISA (employee retirem…" at bounding box center [389, 287] width 221 height 166
click at [595, 398] on button "Save & Close" at bounding box center [573, 402] width 65 height 20
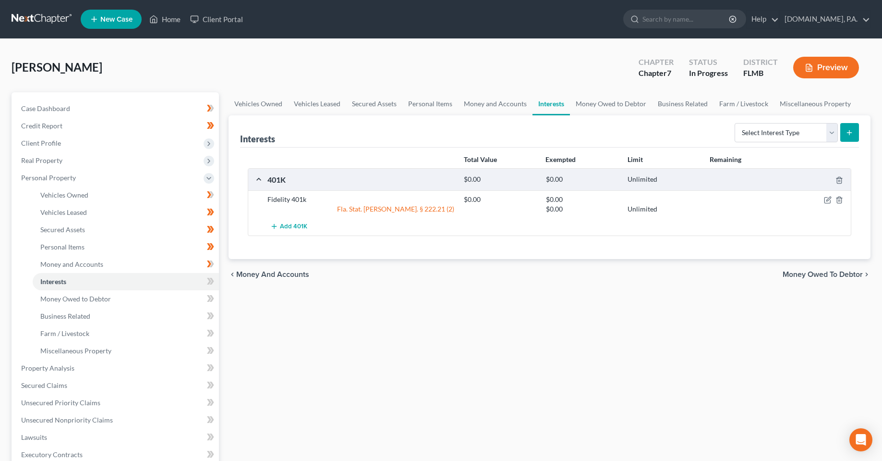
click at [400, 359] on div "Vehicles Owned Vehicles Leased Secured Assets Personal Items Money and Accounts…" at bounding box center [550, 369] width 652 height 555
click at [210, 287] on span at bounding box center [210, 282] width 17 height 14
click at [157, 296] on link "Money Owed to Debtor" at bounding box center [126, 298] width 186 height 17
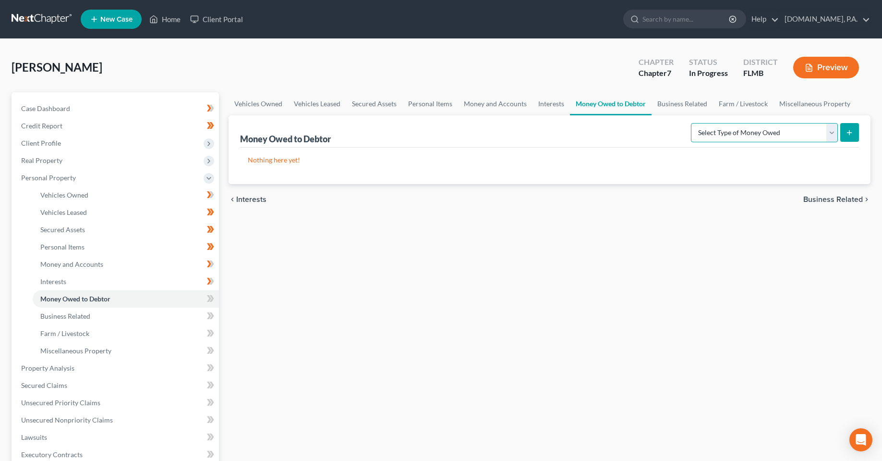
click at [768, 124] on select "Select Type of Money Owed Accounts Receivable Alimony Child Support Claims Agai…" at bounding box center [764, 132] width 147 height 19
select select "expected_tax_refund"
click at [692, 123] on select "Select Type of Money Owed Accounts Receivable Alimony Child Support Claims Agai…" at bounding box center [764, 132] width 147 height 19
click at [851, 136] on icon "submit" at bounding box center [850, 133] width 8 height 8
select select "0"
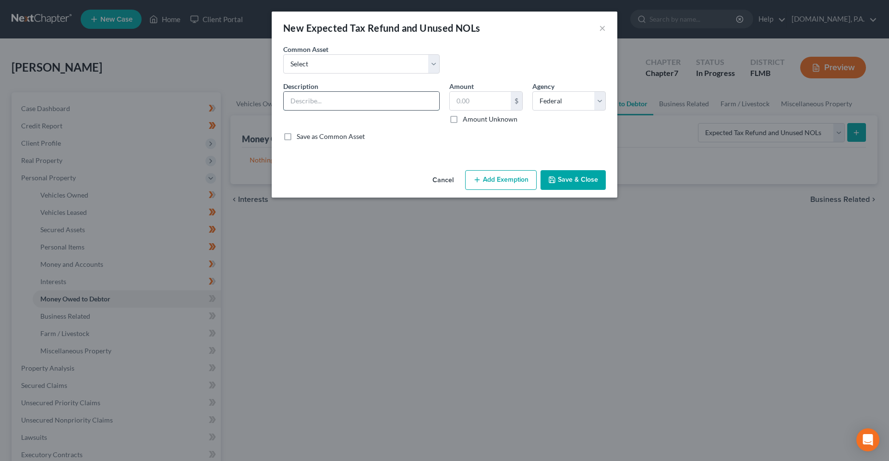
click at [334, 103] on input "text" at bounding box center [362, 101] width 156 height 18
type input "2025"
click at [324, 63] on select "Select Estimated 2025 Earned Income Credit Estimated 2025 Tax Refund Estimated …" at bounding box center [361, 63] width 157 height 19
select select "2"
click at [283, 54] on select "Select Estimated 2025 Earned Income Credit Estimated 2025 Tax Refund Estimated …" at bounding box center [361, 63] width 157 height 19
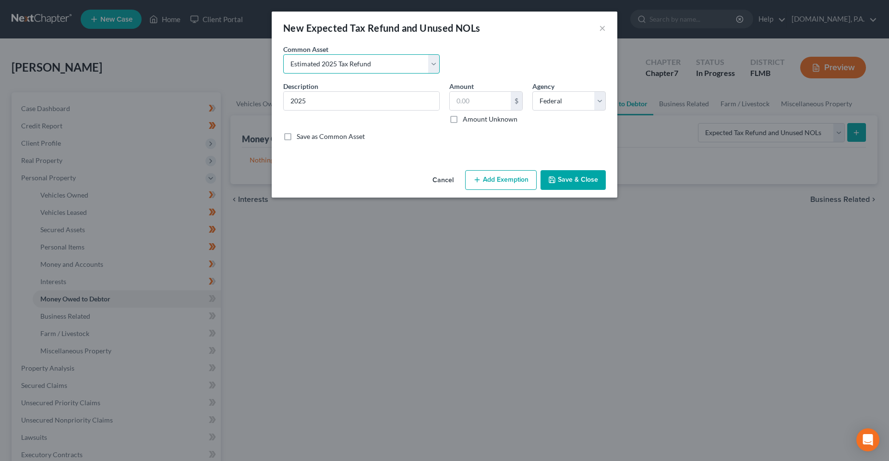
type input "Estimated 2025 Tax Refund"
click at [489, 105] on input "0" at bounding box center [480, 101] width 61 height 18
type input "2,000"
click at [507, 182] on button "Add Exemption" at bounding box center [501, 180] width 72 height 20
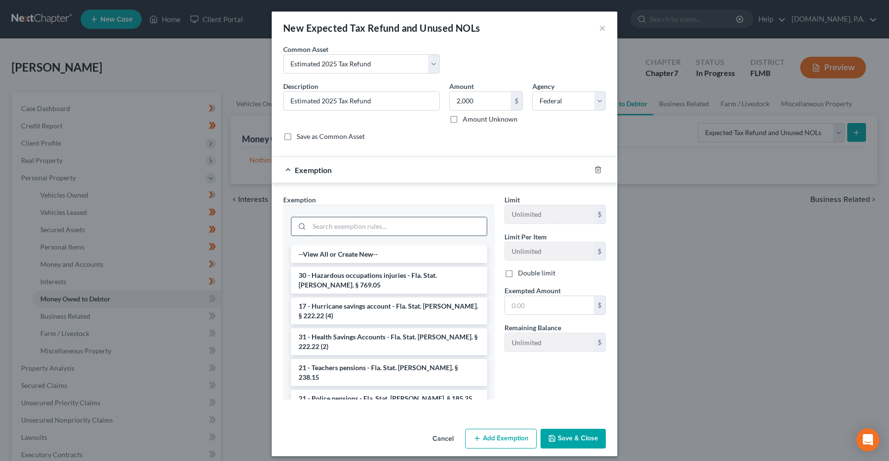
click at [373, 233] on input "search" at bounding box center [398, 226] width 178 height 18
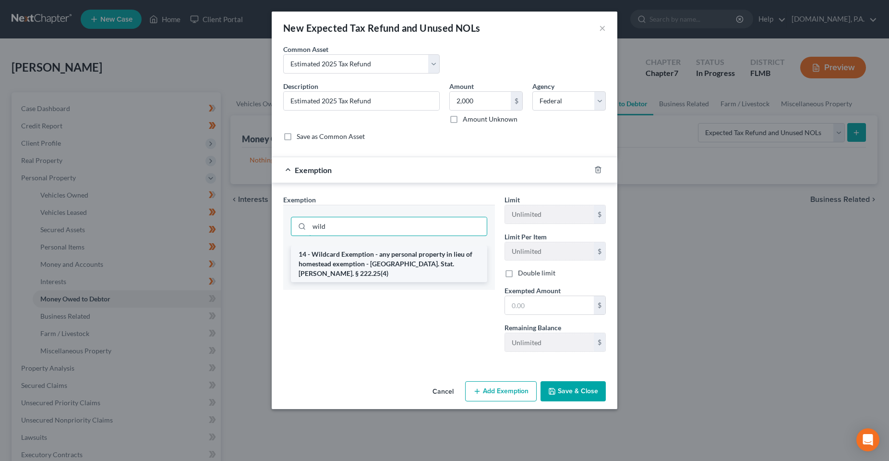
type input "wild"
click at [373, 259] on li "14 - Wildcard Exemption - any personal property in lieu of homestead exemption …" at bounding box center [389, 263] width 196 height 36
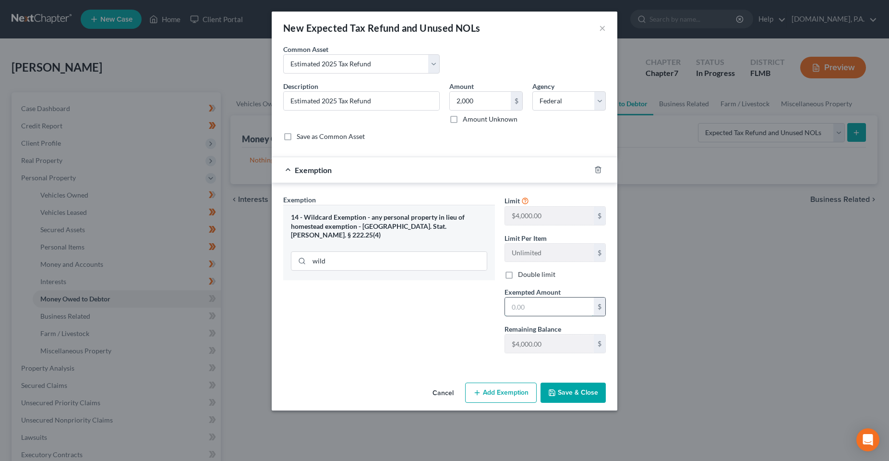
click at [541, 307] on input "text" at bounding box center [549, 306] width 89 height 18
type input "2,000"
click at [435, 340] on div "Exemption Set must be selected for CA. Exemption * 14 - Wildcard Exemption - an…" at bounding box center [389, 277] width 221 height 166
click at [575, 386] on button "Save & Close" at bounding box center [573, 392] width 65 height 20
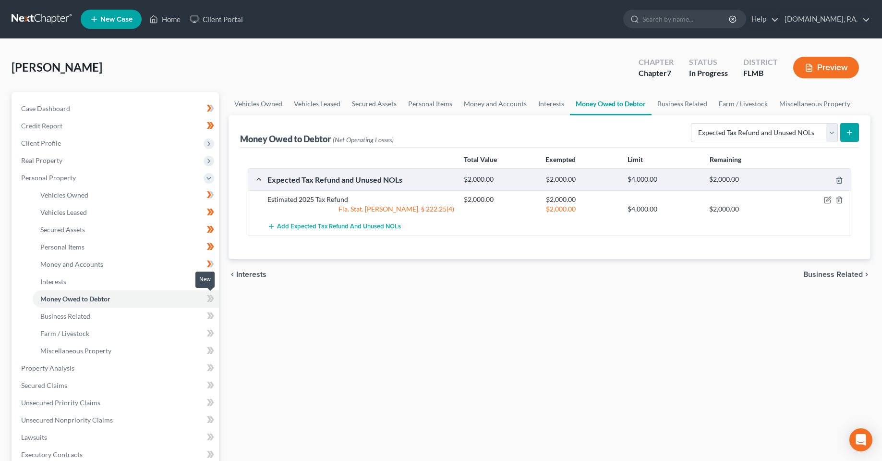
click at [214, 299] on icon at bounding box center [210, 298] width 7 height 12
click at [214, 317] on icon at bounding box center [210, 316] width 7 height 12
click at [215, 335] on span at bounding box center [210, 334] width 17 height 14
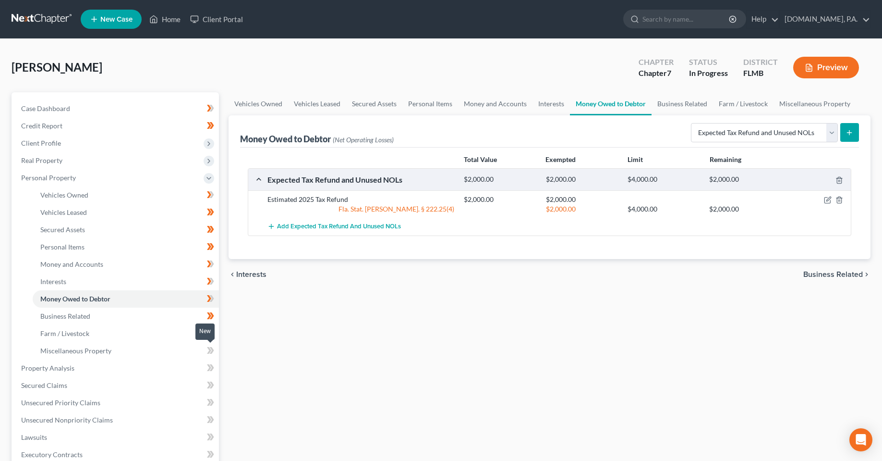
click at [214, 352] on icon at bounding box center [210, 350] width 7 height 12
click at [179, 353] on link "Miscellaneous Property" at bounding box center [126, 350] width 186 height 17
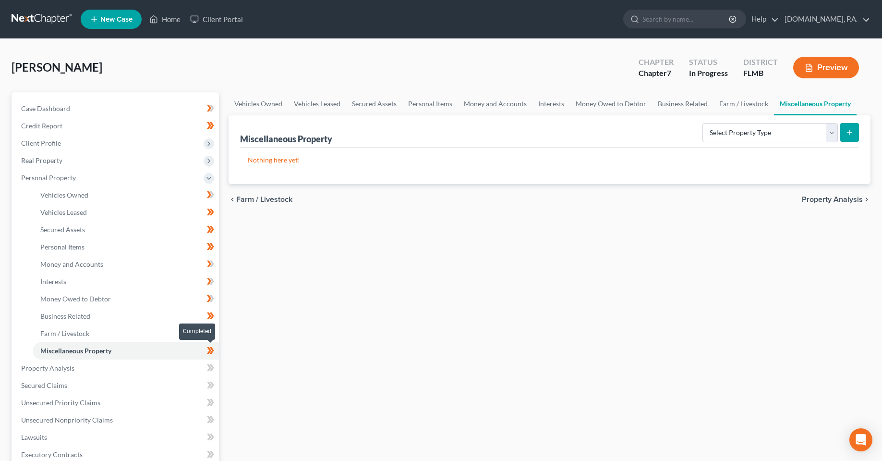
click at [216, 353] on span at bounding box center [210, 351] width 17 height 14
click at [765, 136] on select "Select Property Type Assigned for Creditor Benefit Within 1 Year Holding for An…" at bounding box center [770, 132] width 135 height 19
drag, startPoint x: 436, startPoint y: 321, endPoint x: 359, endPoint y: 321, distance: 76.8
click at [436, 321] on div "Vehicles Owned Vehicles Leased Secured Assets Personal Items Money and Accounts…" at bounding box center [550, 369] width 652 height 555
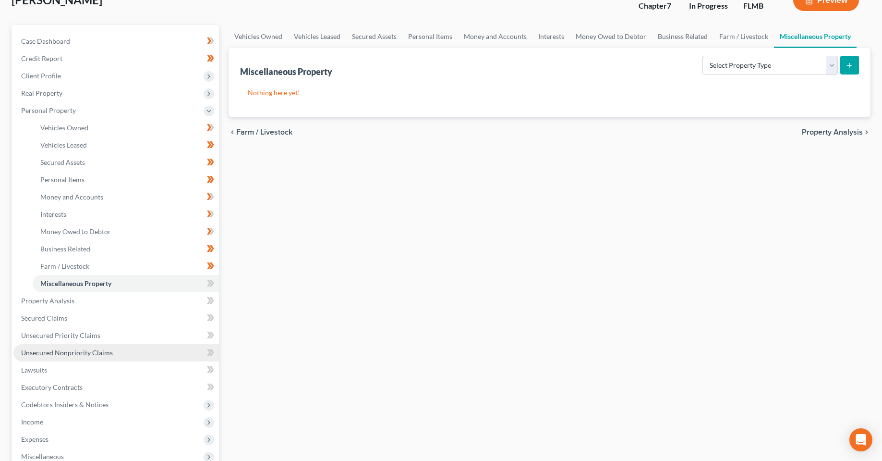
scroll to position [96, 0]
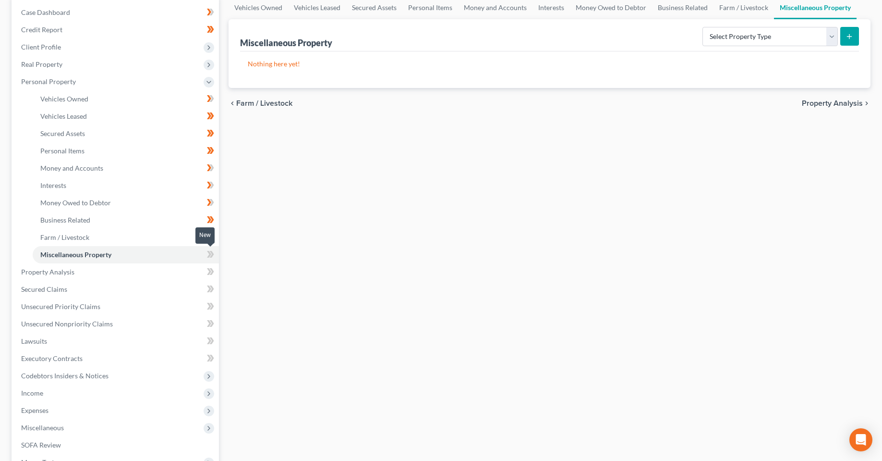
click at [206, 256] on span at bounding box center [210, 255] width 17 height 14
click at [141, 272] on link "Property Analysis" at bounding box center [116, 271] width 206 height 17
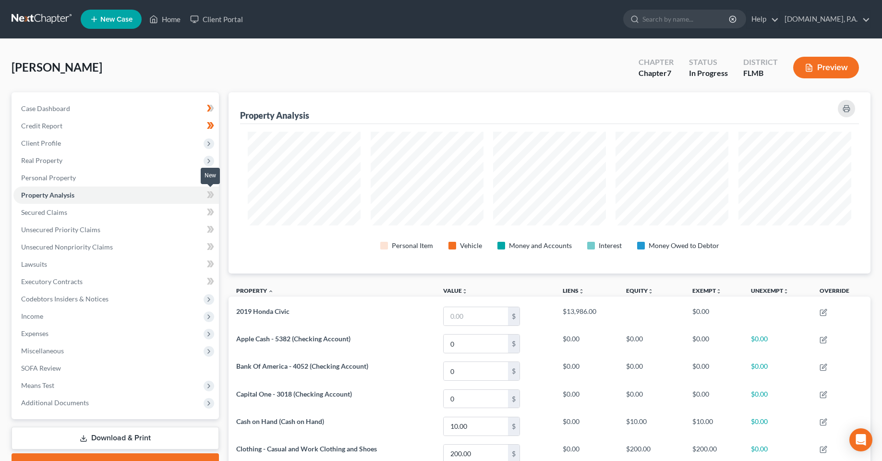
click at [206, 198] on span at bounding box center [210, 196] width 17 height 14
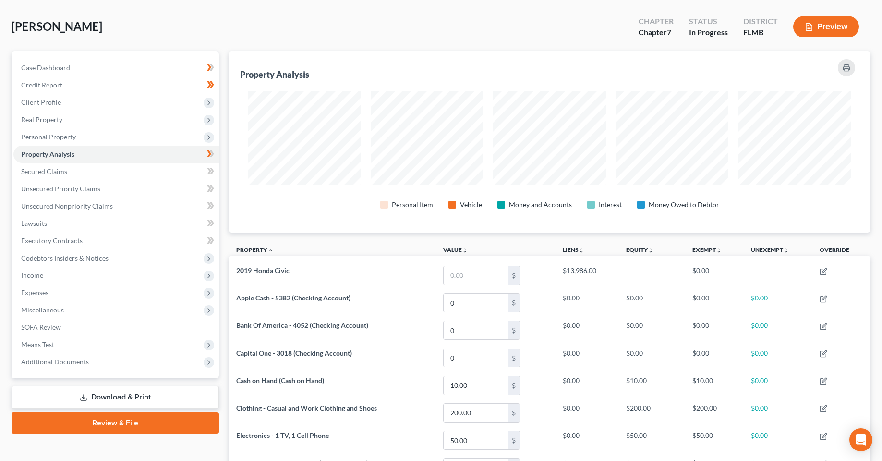
scroll to position [25, 0]
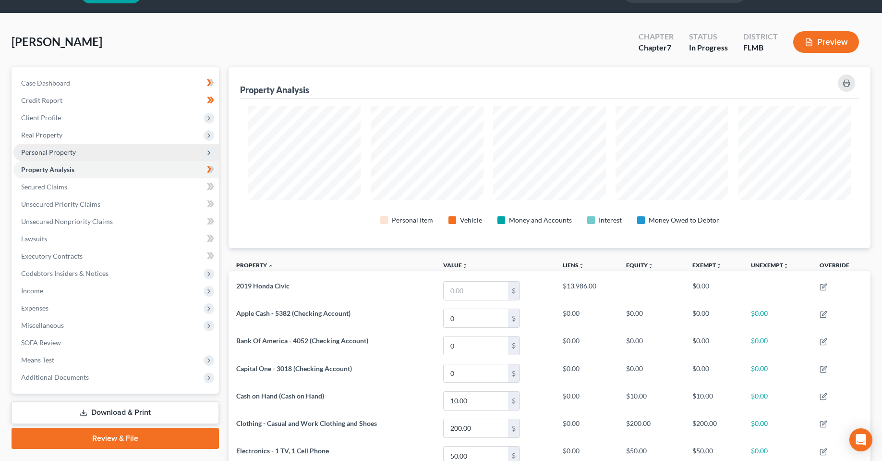
click at [52, 151] on span "Personal Property" at bounding box center [48, 152] width 55 height 8
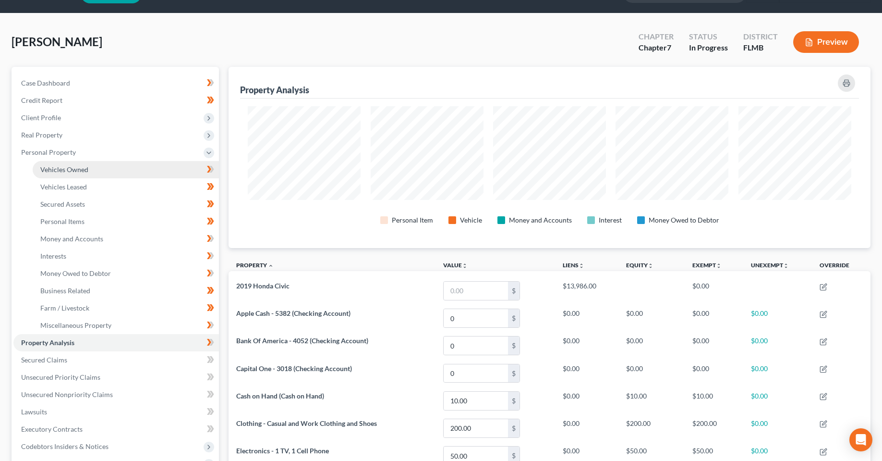
click at [71, 171] on span "Vehicles Owned" at bounding box center [64, 169] width 48 height 8
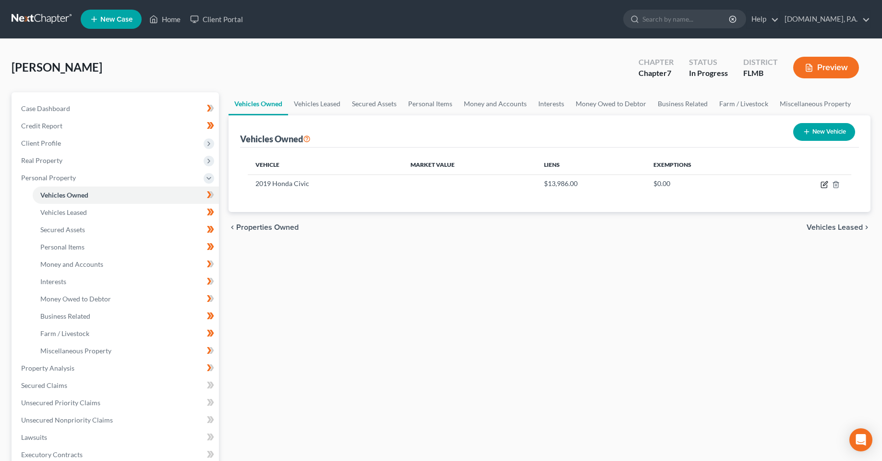
drag, startPoint x: 824, startPoint y: 182, endPoint x: 503, endPoint y: 231, distance: 323.9
click at [824, 182] on icon "button" at bounding box center [825, 185] width 8 height 8
select select "0"
select select "7"
select select "3"
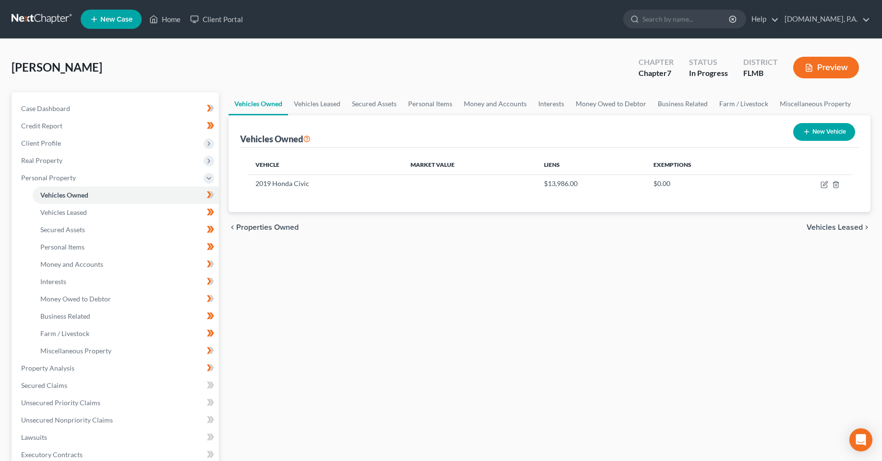
select select "0"
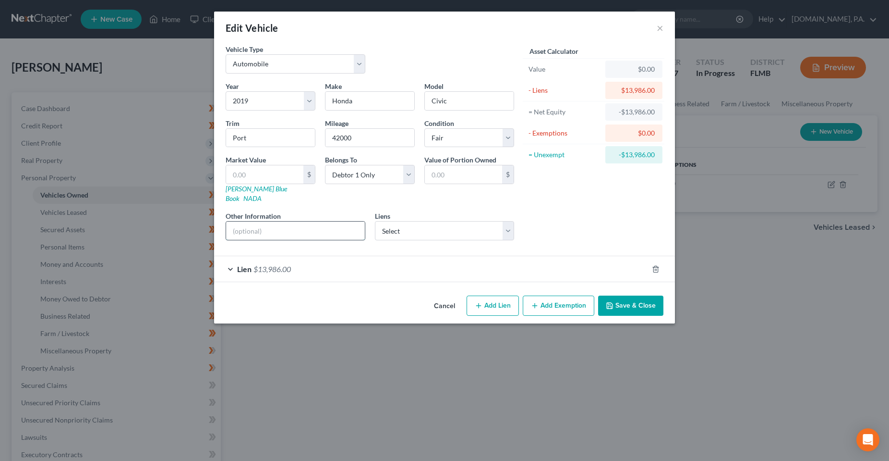
drag, startPoint x: 269, startPoint y: 215, endPoint x: 271, endPoint y: 222, distance: 7.5
click at [269, 221] on input "text" at bounding box center [295, 230] width 139 height 18
paste input "VIN: 2HGFC2F8XKH562837"
type input "VIN: 2HGFC2F8XKH562837"
click at [624, 300] on button "Save & Close" at bounding box center [630, 305] width 65 height 20
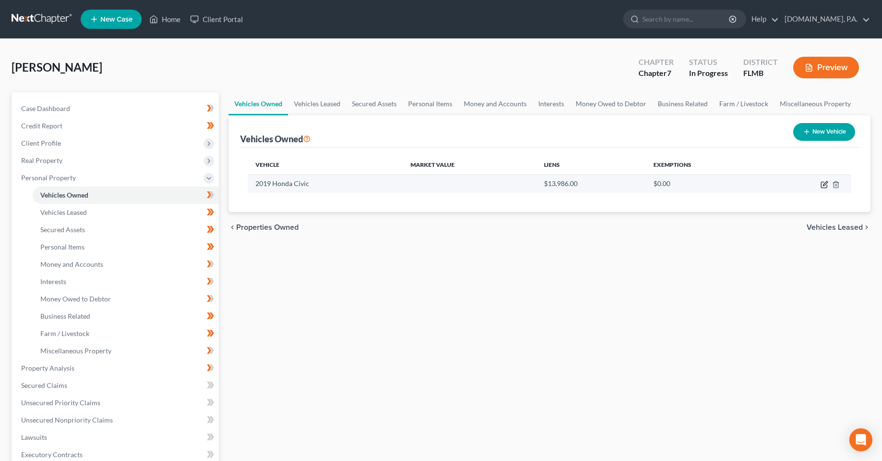
click at [824, 188] on icon "button" at bounding box center [824, 185] width 6 height 6
select select "0"
select select "7"
select select "3"
select select "0"
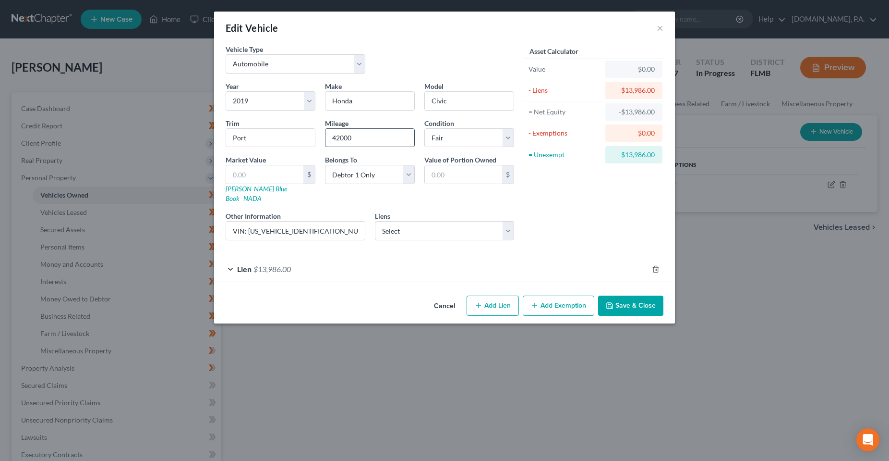
click at [365, 142] on input "42000" at bounding box center [370, 138] width 89 height 18
click at [272, 170] on input "text" at bounding box center [264, 174] width 77 height 18
paste input "14,875"
type input "14,875"
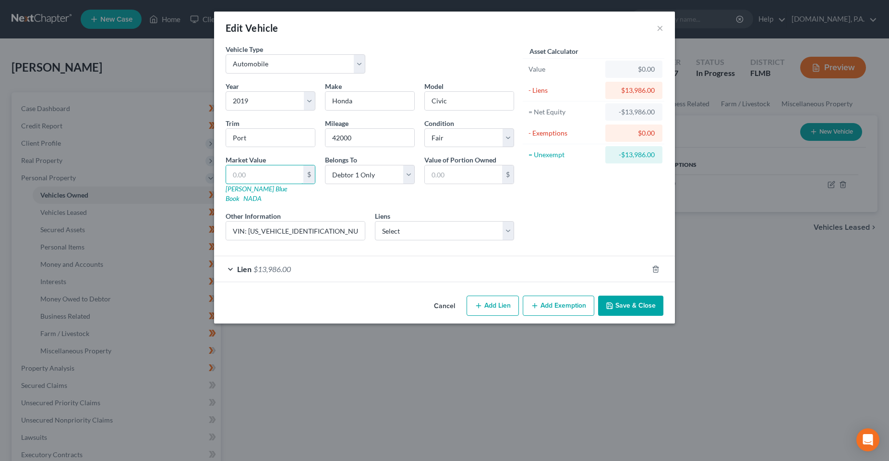
type input "14,875.00"
type input "14,875"
click at [552, 207] on div "Asset Calculator Value $14,875.00 - Liens $13,986.00 = Net Equity -$13,986.00 -…" at bounding box center [593, 146] width 149 height 204
click at [543, 295] on button "Add Exemption" at bounding box center [559, 305] width 72 height 20
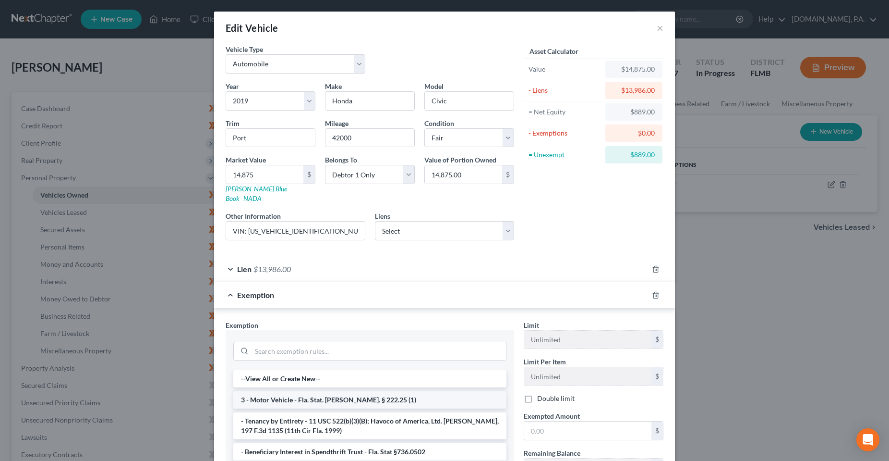
click at [360, 391] on li "3 - Motor Vehicle - Fla. Stat. Ann. § 222.25 (1)" at bounding box center [369, 399] width 273 height 17
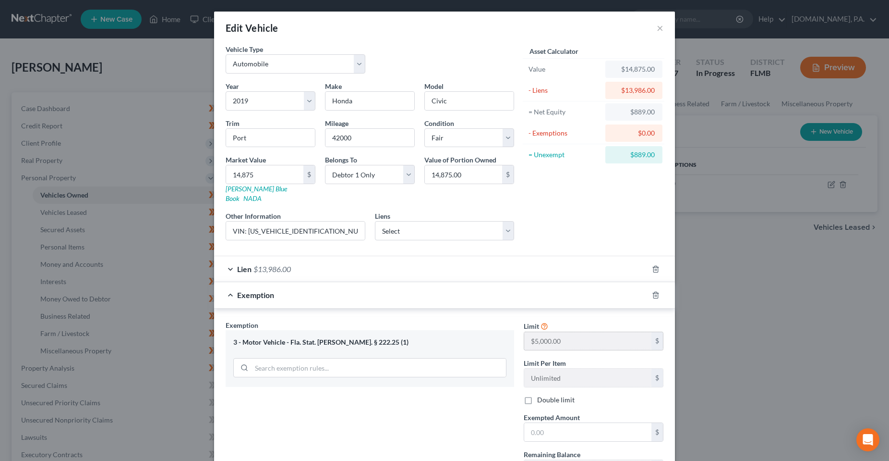
scroll to position [48, 0]
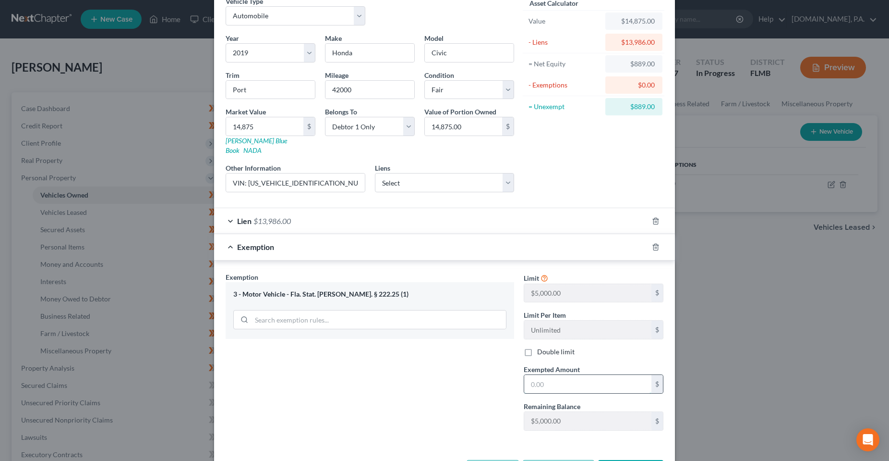
click at [559, 375] on input "text" at bounding box center [587, 384] width 127 height 18
type input "889.00"
click at [456, 406] on div "Exemption Set must be selected for CA. Exemption * 3 - Motor Vehicle - Fla. Sta…" at bounding box center [370, 355] width 298 height 166
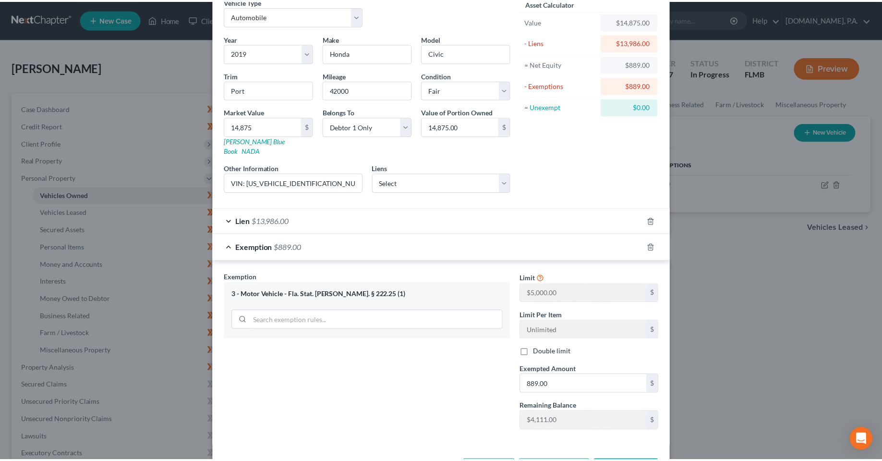
scroll to position [76, 0]
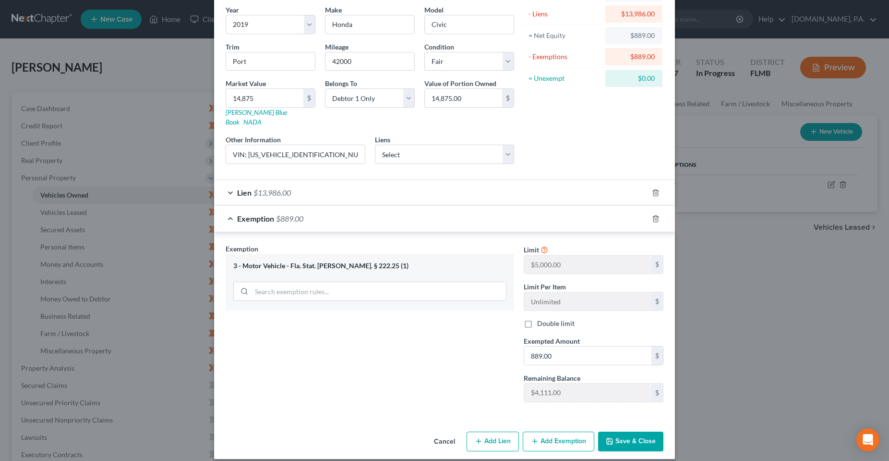
drag, startPoint x: 653, startPoint y: 442, endPoint x: 640, endPoint y: 449, distance: 14.6
click at [641, 449] on div "Edit Vehicle × Vehicle Type Select Automobile Truck Trailer Watercraft Aircraft…" at bounding box center [444, 230] width 889 height 461
click at [636, 440] on button "Save & Close" at bounding box center [630, 441] width 65 height 20
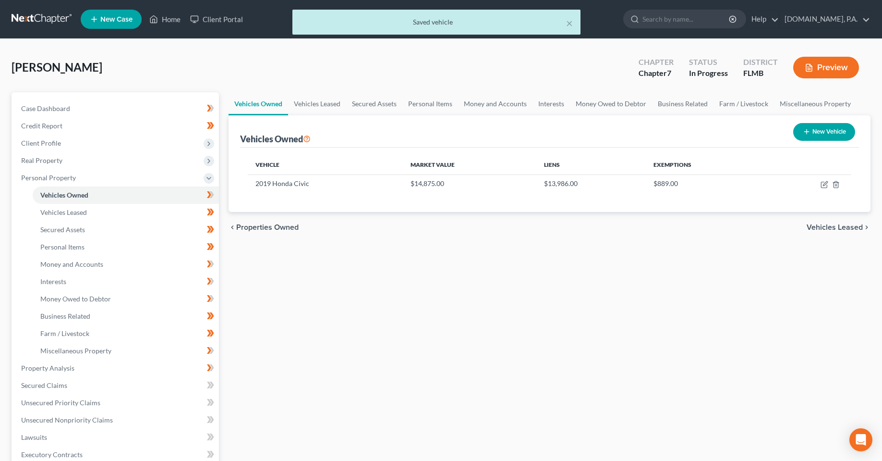
click at [482, 319] on div "Vehicles Owned Vehicles Leased Secured Assets Personal Items Money and Accounts…" at bounding box center [550, 369] width 652 height 555
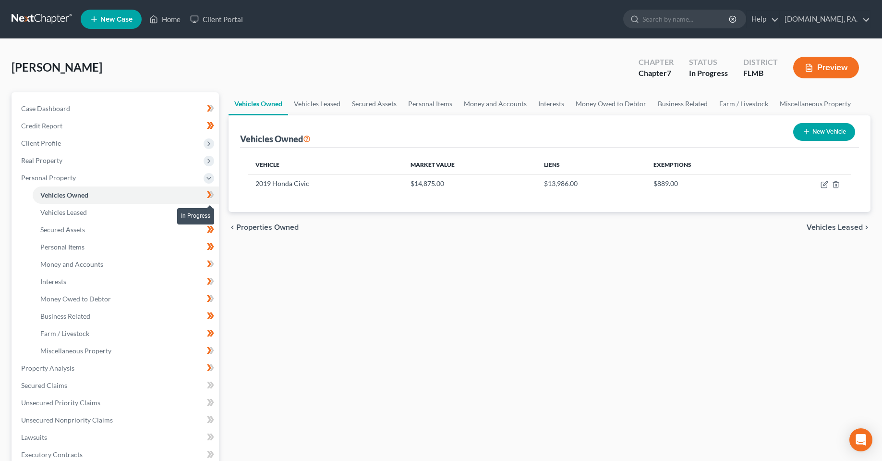
click at [213, 197] on icon at bounding box center [210, 195] width 7 height 12
click at [77, 370] on link "Property Analysis" at bounding box center [116, 367] width 206 height 17
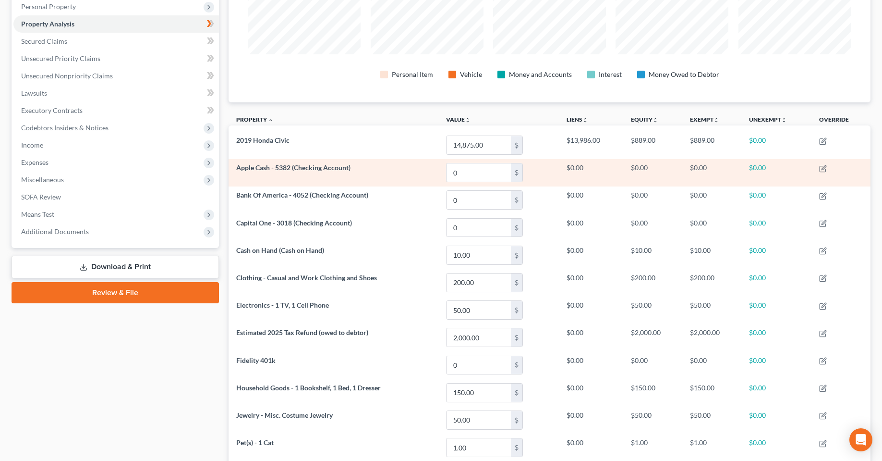
scroll to position [48, 0]
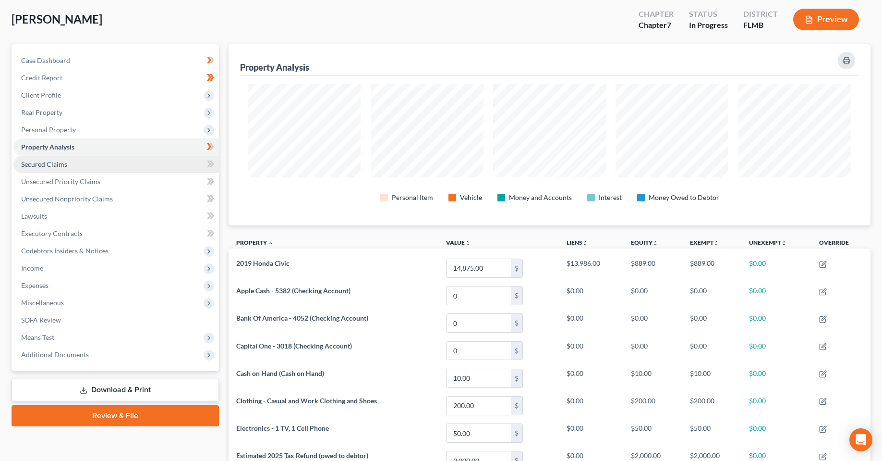
click at [84, 167] on link "Secured Claims" at bounding box center [116, 164] width 206 height 17
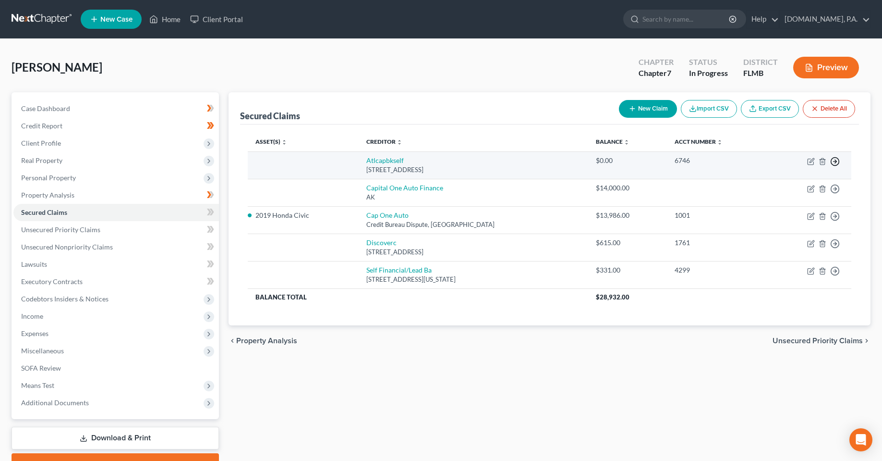
click at [834, 162] on icon "button" at bounding box center [835, 162] width 10 height 10
click at [783, 187] on link "Move to F" at bounding box center [791, 184] width 80 height 16
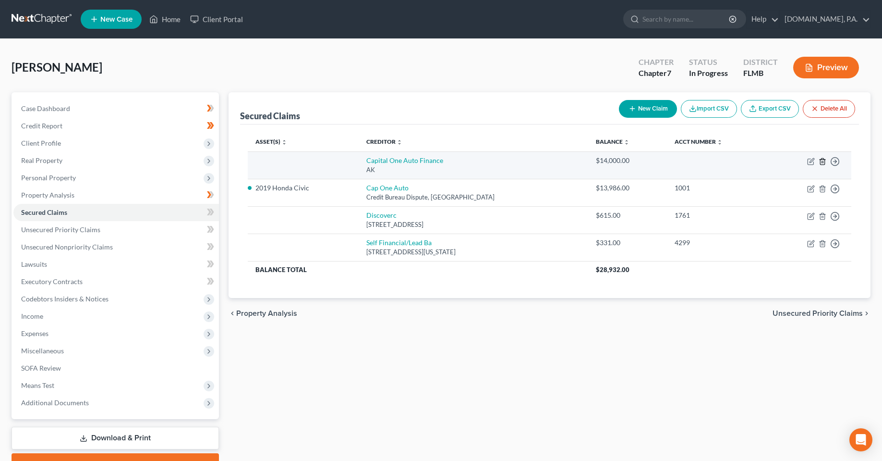
click at [820, 161] on icon "button" at bounding box center [823, 162] width 8 height 8
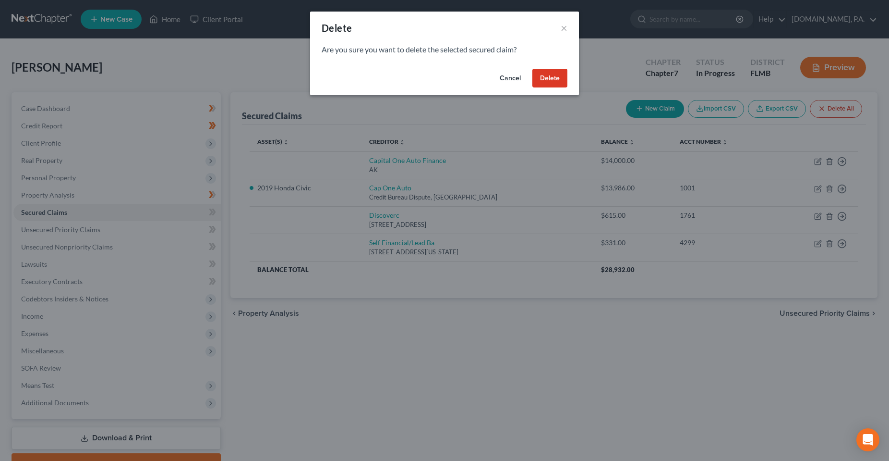
click at [548, 83] on button "Delete" at bounding box center [550, 78] width 35 height 19
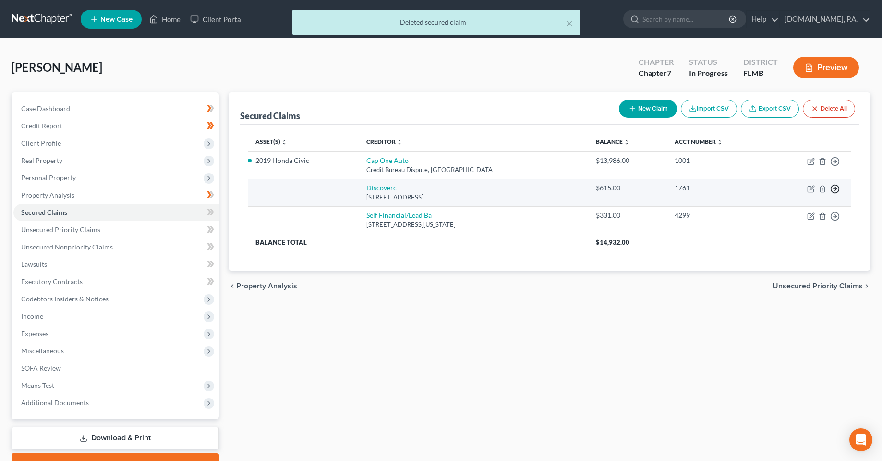
click at [836, 163] on polyline "button" at bounding box center [835, 161] width 1 height 3
click at [790, 212] on link "Move to F" at bounding box center [791, 212] width 80 height 16
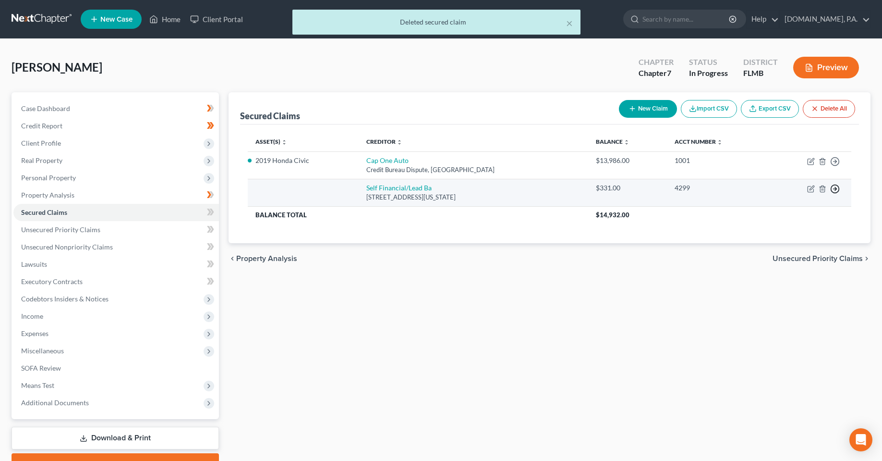
click at [834, 166] on icon "button" at bounding box center [835, 162] width 10 height 10
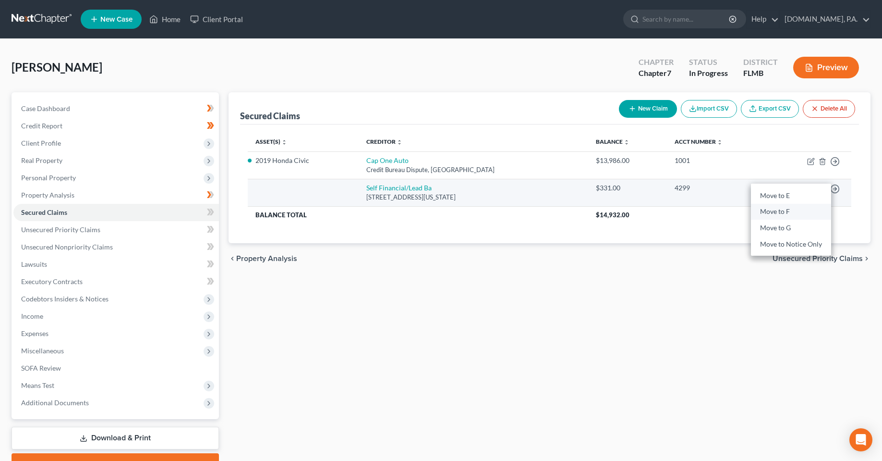
click at [781, 217] on link "Move to F" at bounding box center [791, 212] width 80 height 16
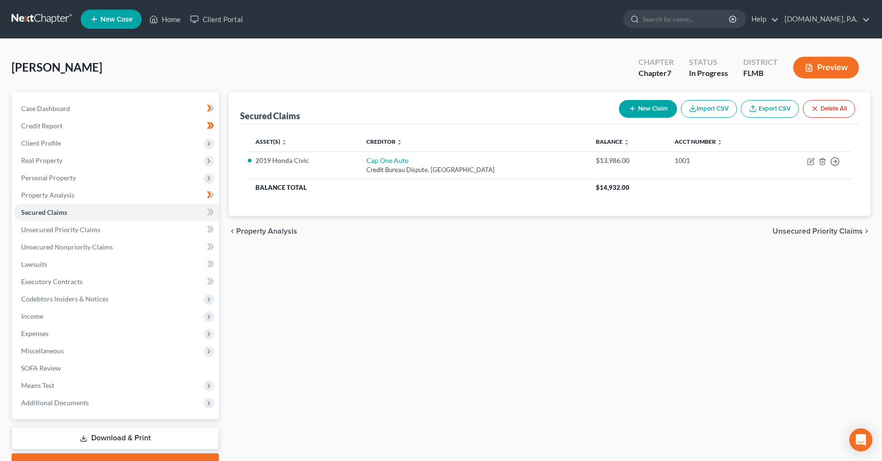
click at [445, 299] on div "Secured Claims New Claim Import CSV Export CSV Delete All Asset(s) expand_more …" at bounding box center [550, 283] width 652 height 382
drag, startPoint x: 208, startPoint y: 214, endPoint x: 193, endPoint y: 214, distance: 15.4
click at [209, 213] on icon at bounding box center [210, 212] width 7 height 12
click at [124, 235] on link "Unsecured Priority Claims" at bounding box center [116, 229] width 206 height 17
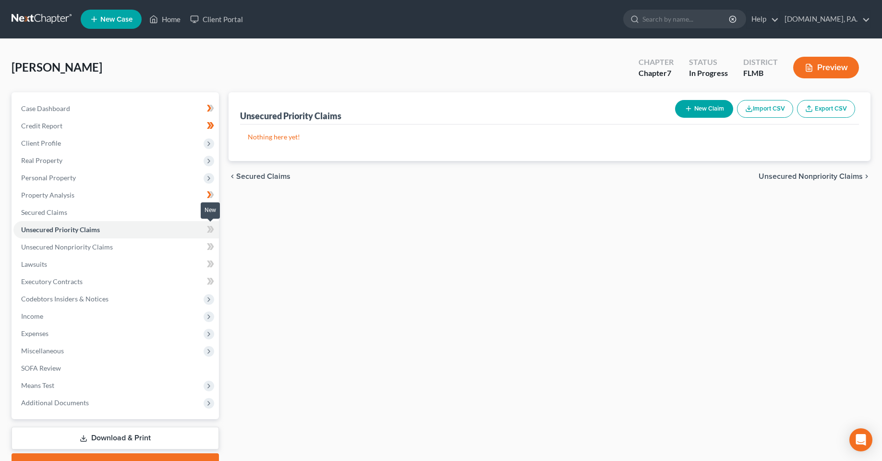
click at [213, 233] on icon at bounding box center [210, 229] width 7 height 12
click at [194, 242] on link "Unsecured Nonpriority Claims" at bounding box center [116, 246] width 206 height 17
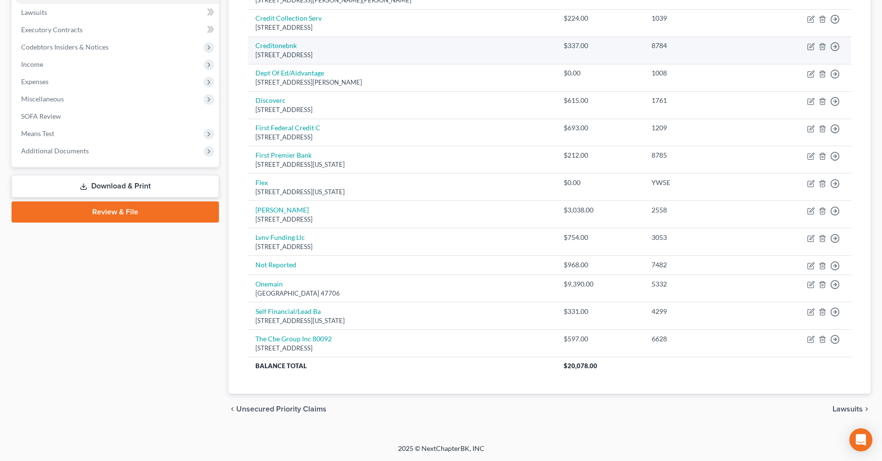
scroll to position [12, 0]
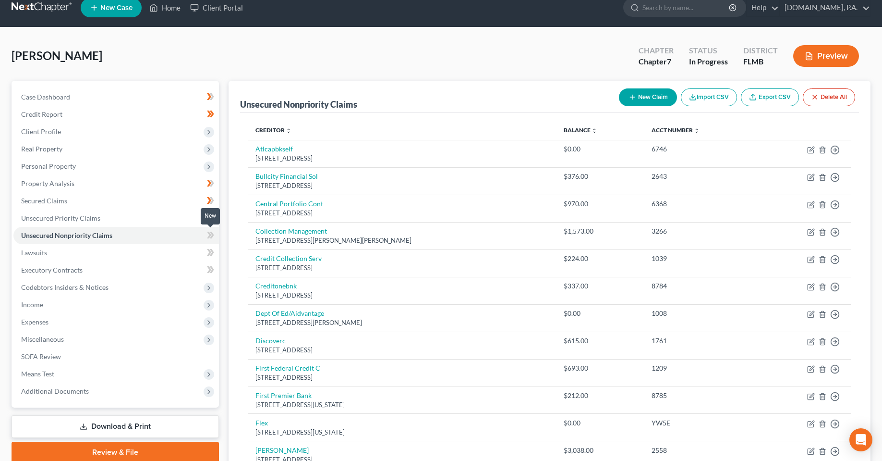
click at [210, 237] on icon at bounding box center [210, 235] width 7 height 12
click at [123, 259] on link "Lawsuits" at bounding box center [116, 252] width 206 height 17
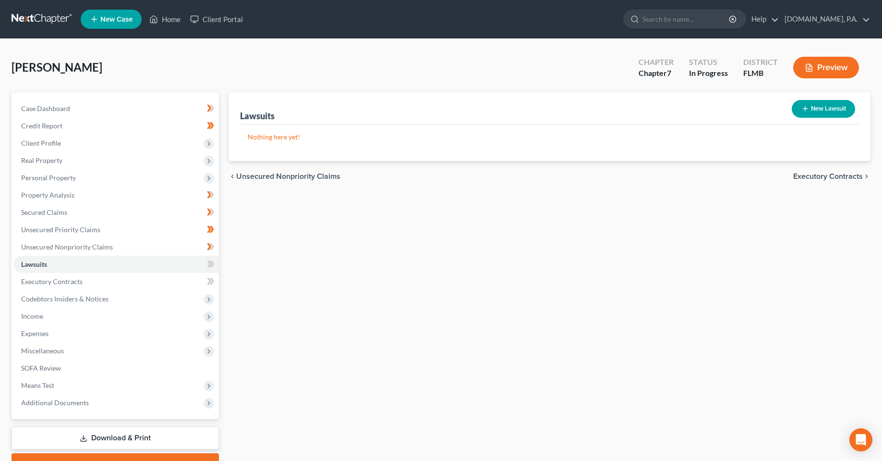
click at [810, 100] on button "New Lawsuit" at bounding box center [823, 109] width 63 height 18
select select "0"
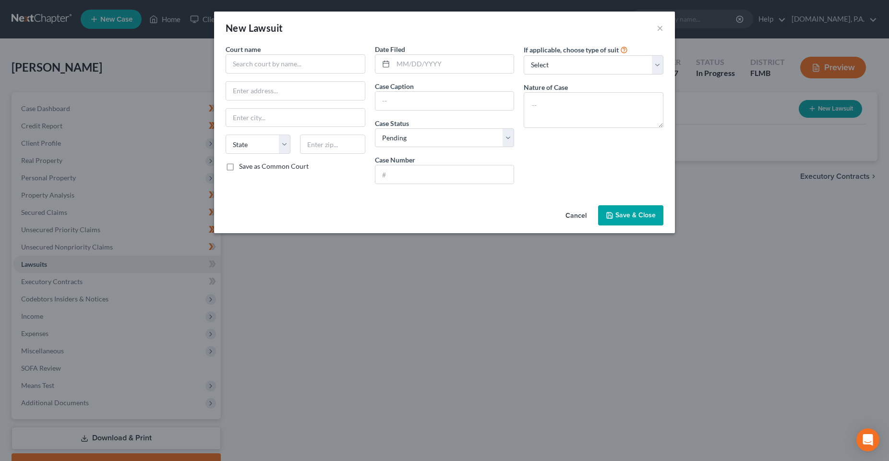
click at [569, 218] on button "Cancel" at bounding box center [576, 215] width 36 height 19
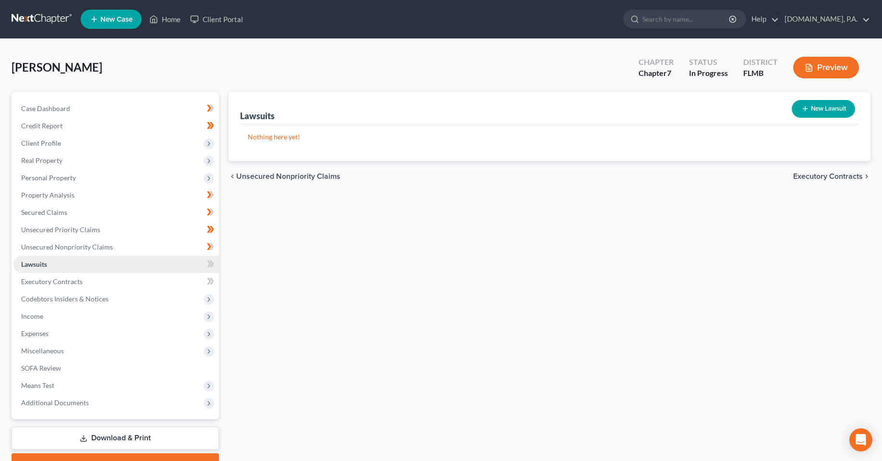
drag, startPoint x: 396, startPoint y: 335, endPoint x: 117, endPoint y: 257, distance: 289.5
click at [396, 335] on div "Lawsuits New Lawsuit Nothing here yet! Court Name Date Filed Status Creditor Na…" at bounding box center [550, 283] width 652 height 382
click at [45, 242] on link "Unsecured Nonpriority Claims" at bounding box center [116, 246] width 206 height 17
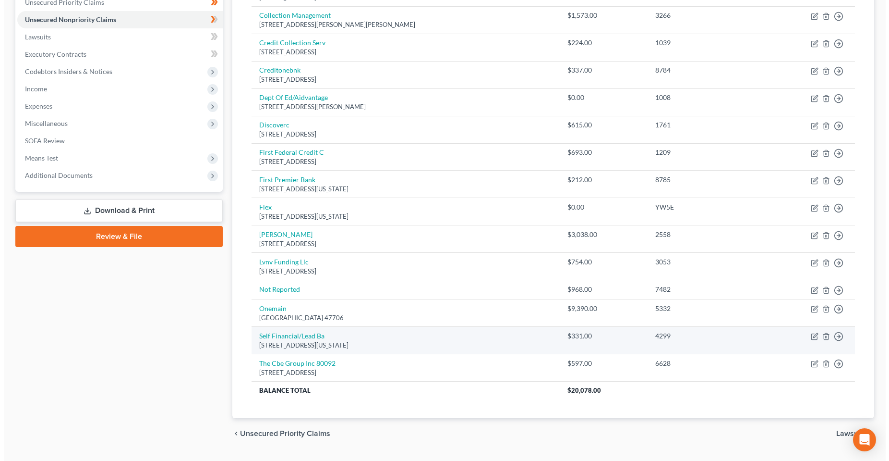
scroll to position [240, 0]
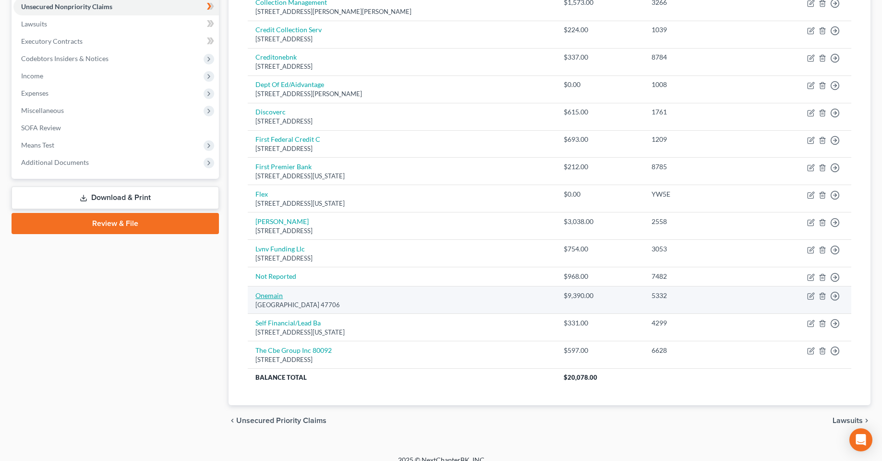
click at [265, 295] on link "Onemain" at bounding box center [268, 295] width 27 height 8
select select "15"
select select "0"
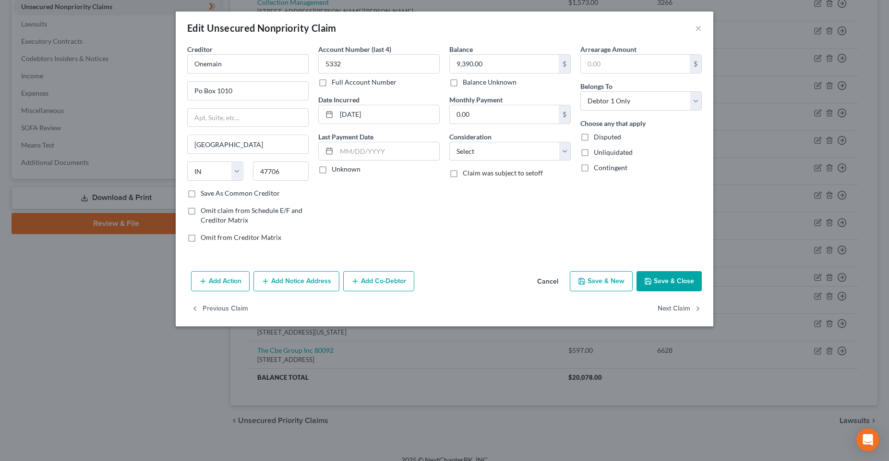
click at [220, 288] on button "Add Action" at bounding box center [220, 281] width 59 height 20
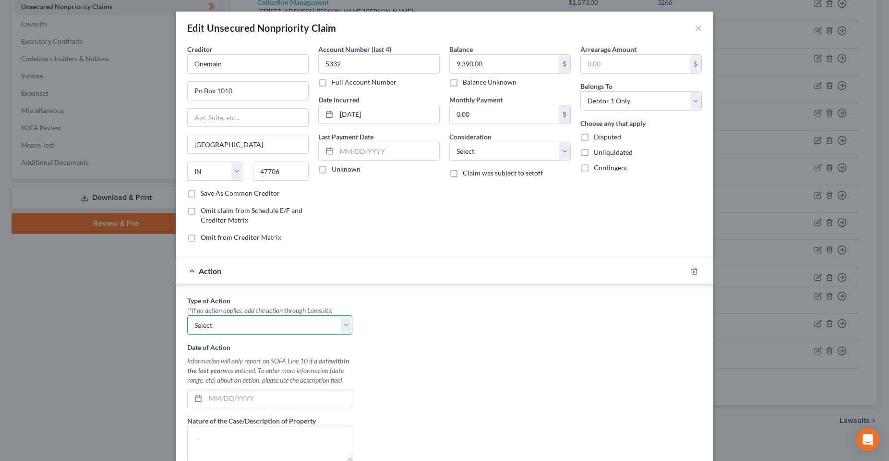
click at [218, 332] on select "Select Repossession Garnishment Foreclosure Personal Injury Attached, Seized, O…" at bounding box center [269, 324] width 165 height 19
select select "1"
click at [187, 315] on select "Select Repossession Garnishment Foreclosure Personal Injury Attached, Seized, O…" at bounding box center [269, 324] width 165 height 19
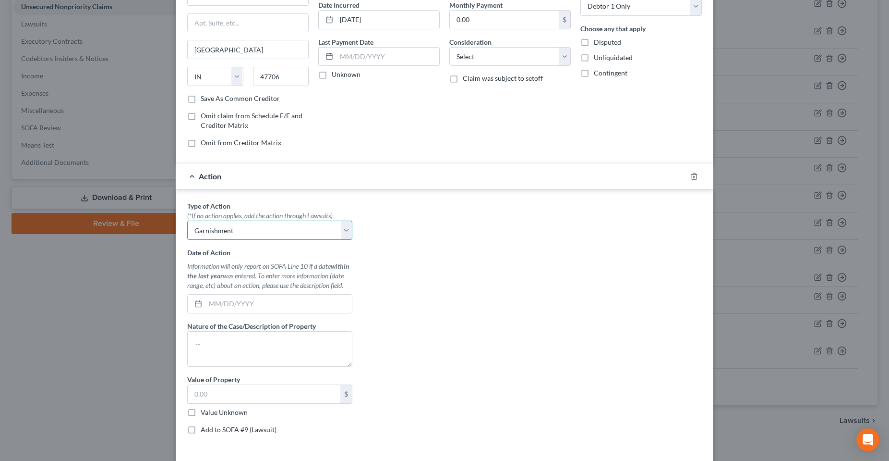
scroll to position [96, 0]
click at [255, 305] on input "text" at bounding box center [279, 302] width 146 height 18
type input "08282025"
click at [257, 347] on textarea at bounding box center [269, 347] width 165 height 36
click at [268, 343] on textarea at bounding box center [269, 347] width 165 height 36
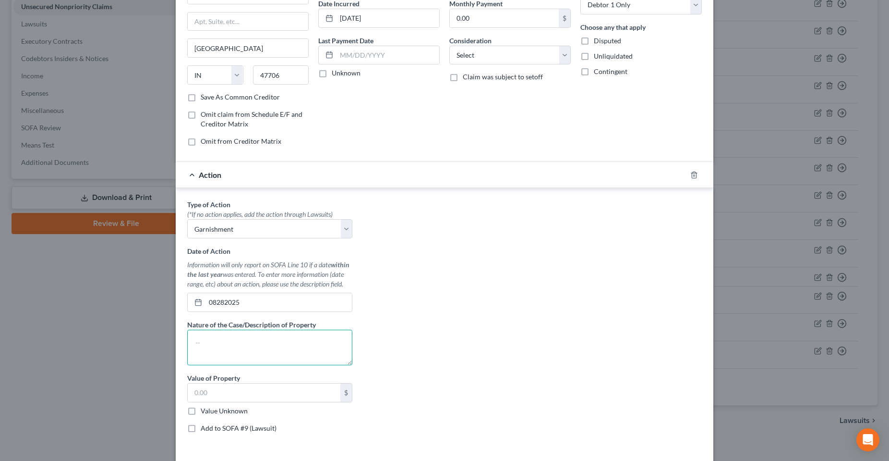
paste textarea "19 - CONTRACT/INDEBTED,ETC"
type textarea "19 - CONTRACT/INDEBTED,ETC"
click at [207, 383] on div "$" at bounding box center [269, 392] width 165 height 19
click at [207, 390] on input "text" at bounding box center [264, 392] width 153 height 18
drag, startPoint x: 227, startPoint y: 390, endPoint x: 265, endPoint y: 388, distance: 38.5
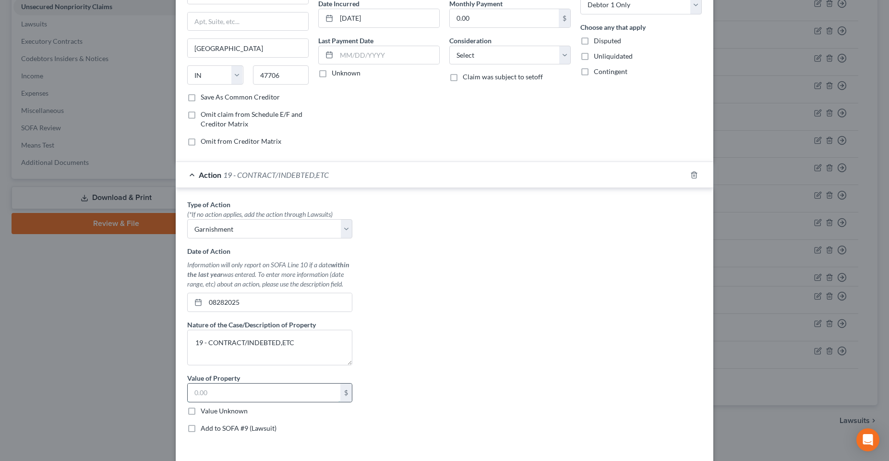
click at [227, 390] on input "text" at bounding box center [264, 392] width 153 height 18
paste input "9,390.42"
type input "9,390.42"
drag, startPoint x: 427, startPoint y: 318, endPoint x: 428, endPoint y: 309, distance: 9.1
click at [428, 316] on div "Type of Action * (*If no action applies, add the action through Lawsuits) Selec…" at bounding box center [444, 319] width 524 height 241
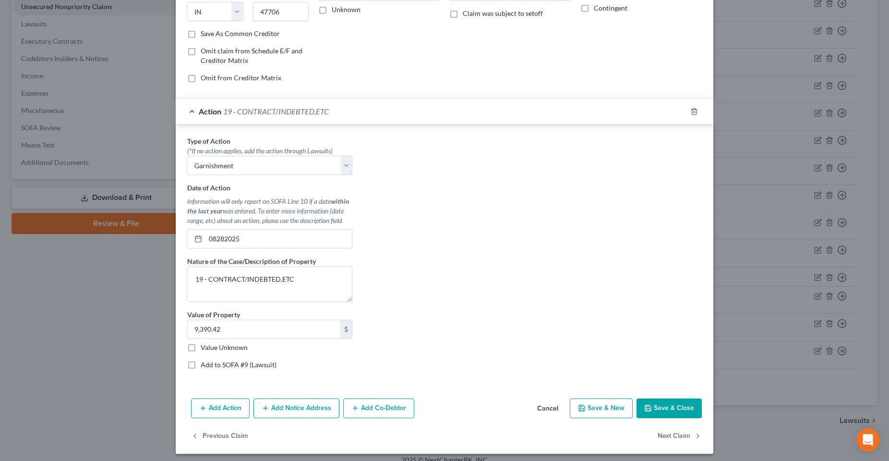
scroll to position [164, 0]
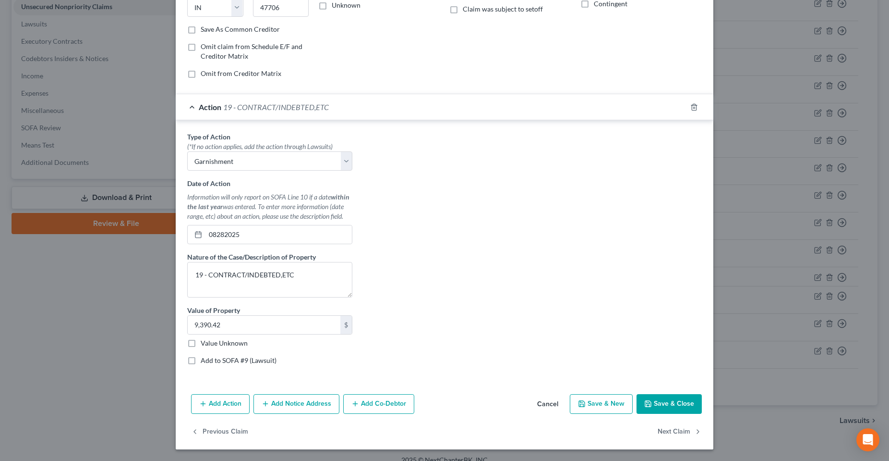
click at [295, 411] on button "Add Notice Address" at bounding box center [297, 404] width 86 height 20
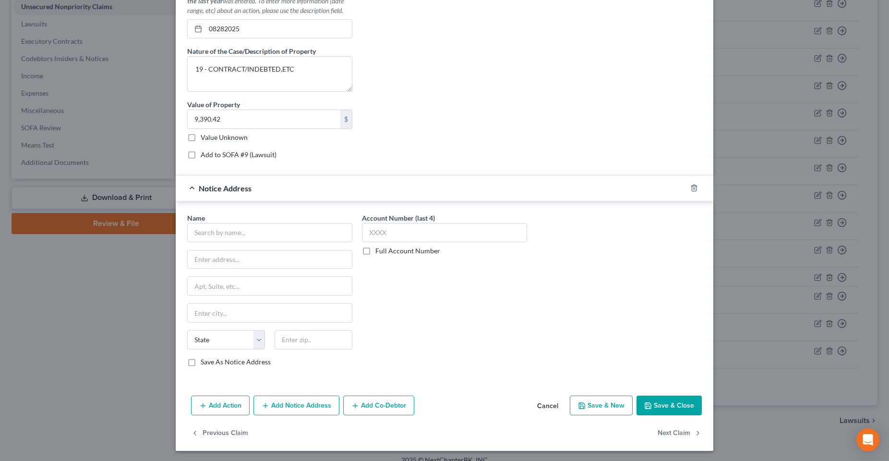
scroll to position [371, 0]
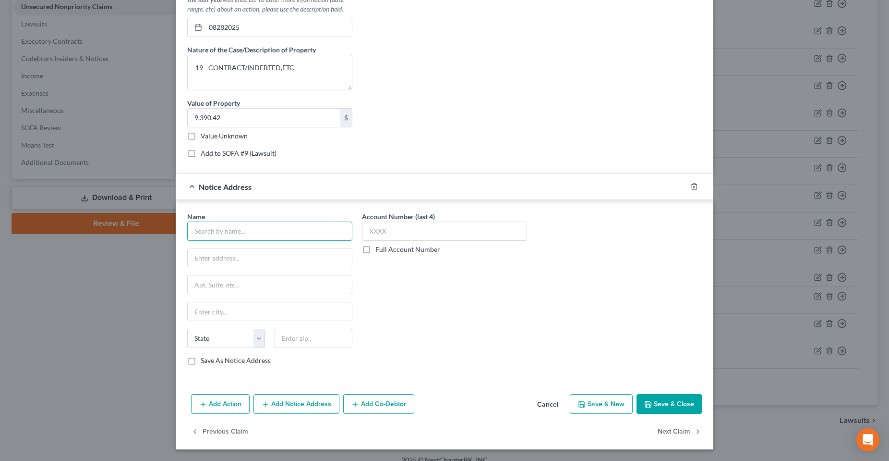
click at [244, 234] on input "text" at bounding box center [269, 230] width 165 height 19
click at [271, 236] on input "text" at bounding box center [269, 230] width 165 height 19
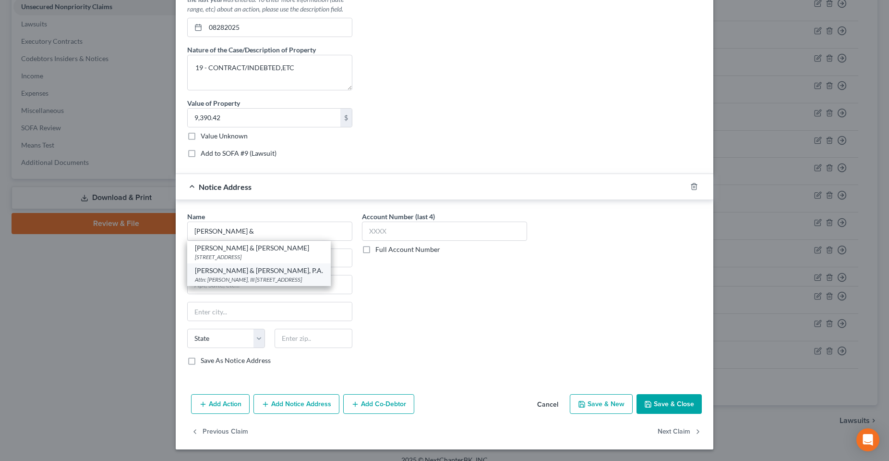
click at [260, 281] on div "Attn: Thomas Lobello, III PO Box 4400, Jacksonville, FL 32201-4400" at bounding box center [259, 279] width 128 height 8
type input "[PERSON_NAME] & [PERSON_NAME], P.A."
type input "Attn: [PERSON_NAME], III"
type input "PO Box 4400"
type input "[GEOGRAPHIC_DATA]"
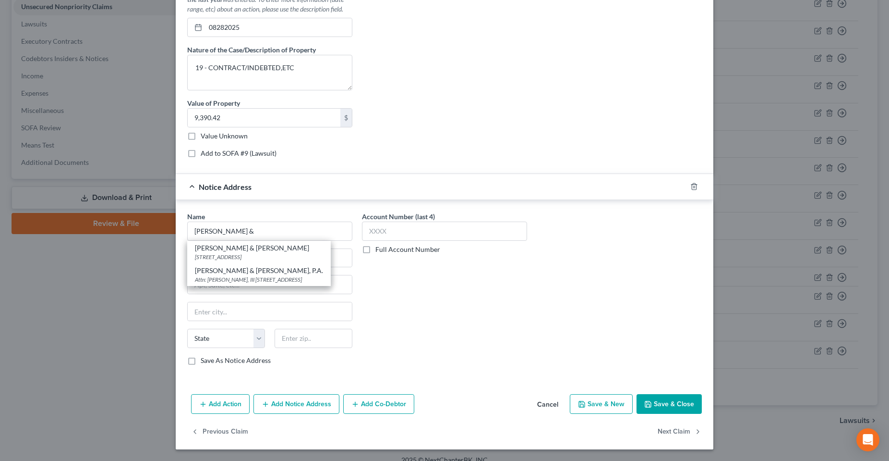
select select "9"
type input "32201-4400"
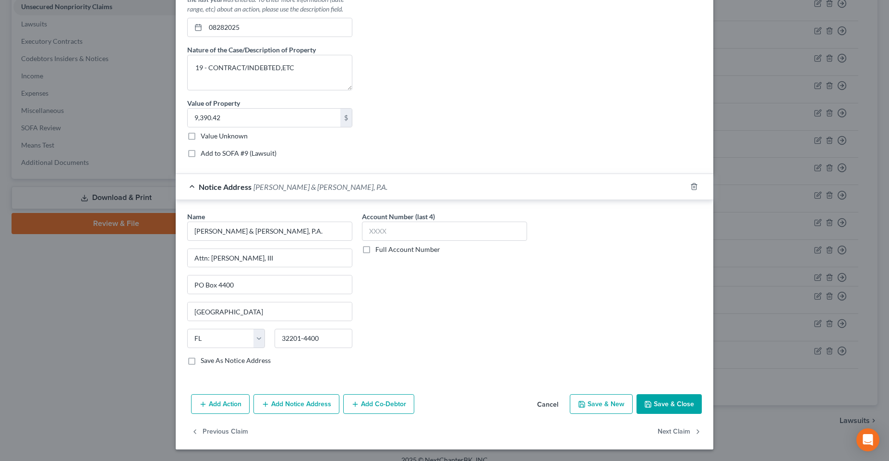
click at [393, 299] on div "Account Number (last 4) Full Account Number" at bounding box center [444, 291] width 175 height 161
click at [466, 354] on div "Account Number (last 4) Full Account Number" at bounding box center [444, 291] width 175 height 161
drag, startPoint x: 650, startPoint y: 405, endPoint x: 226, endPoint y: 394, distance: 424.6
click at [251, 394] on div "Add Action Add Notice Address Add Co-Debtor Cancel Save & New Save & Close" at bounding box center [445, 406] width 538 height 32
click at [219, 365] on div "Name * Rolfe & Lobello, P.A. Attn: Thomas Lobello, III PO Box 4400 Jacksonville…" at bounding box center [269, 291] width 175 height 161
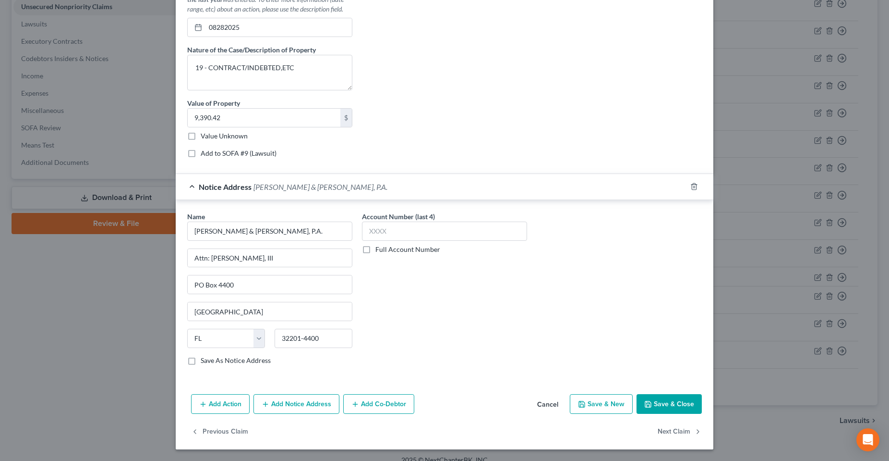
click at [221, 362] on label "Save As Notice Address" at bounding box center [236, 360] width 70 height 10
click at [211, 362] on input "Save As Notice Address" at bounding box center [208, 358] width 6 height 6
checkbox input "true"
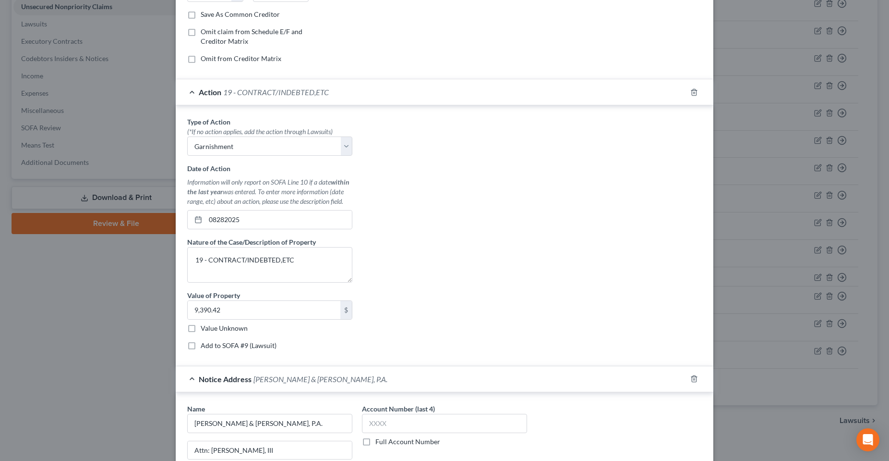
scroll to position [131, 0]
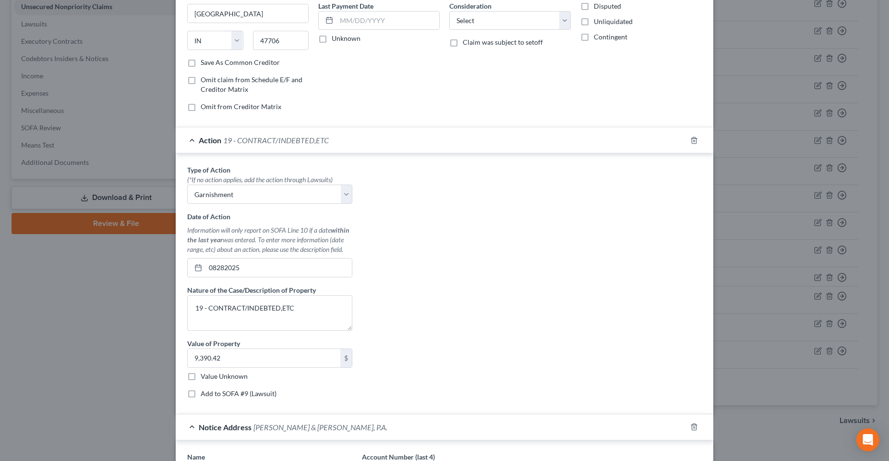
click at [216, 394] on label "Add to SOFA #9 (Lawsuit)" at bounding box center [239, 393] width 76 height 10
click at [211, 394] on input "Add to SOFA #9 (Lawsuit)" at bounding box center [208, 391] width 6 height 6
checkbox input "true"
select select "0"
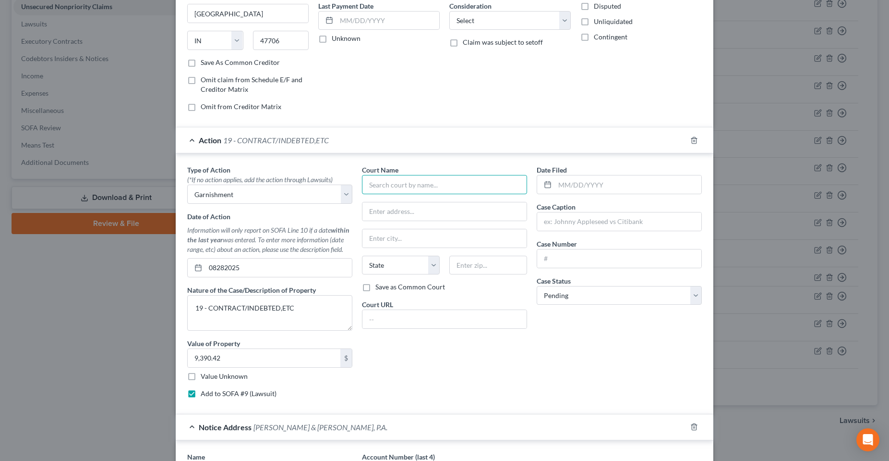
click at [448, 181] on input "text" at bounding box center [444, 184] width 165 height 19
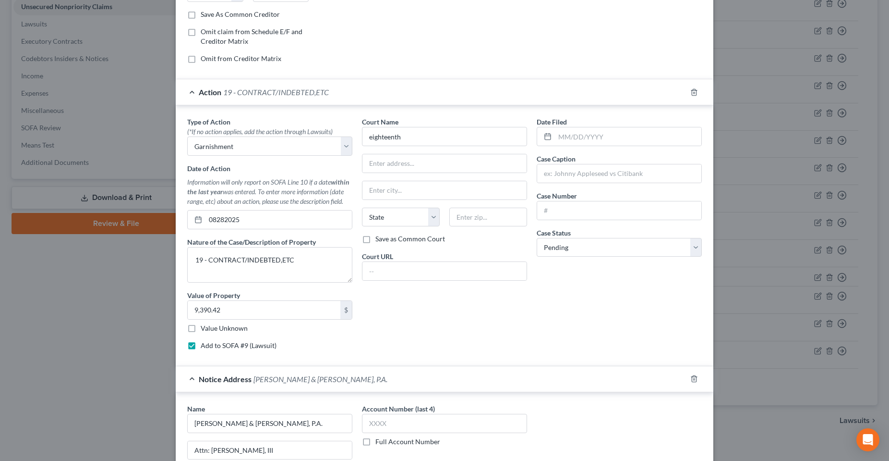
scroll to position [0, 0]
click at [438, 142] on input "eighteenth" at bounding box center [444, 136] width 165 height 19
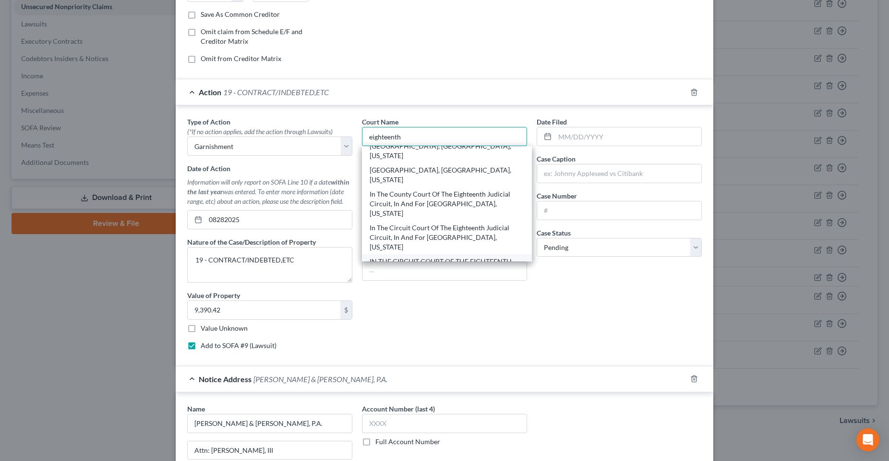
scroll to position [10, 0]
click at [433, 220] on div "In The Circuit Court Of The Eighteenth Judicial Circuit, In And For [GEOGRAPHIC…" at bounding box center [447, 234] width 155 height 29
type input "In The Circuit Court Of The Eighteenth Judicial Circuit, In And For [GEOGRAPHIC…"
type input "Post Office Box 8099"
type input "[PERSON_NAME]"
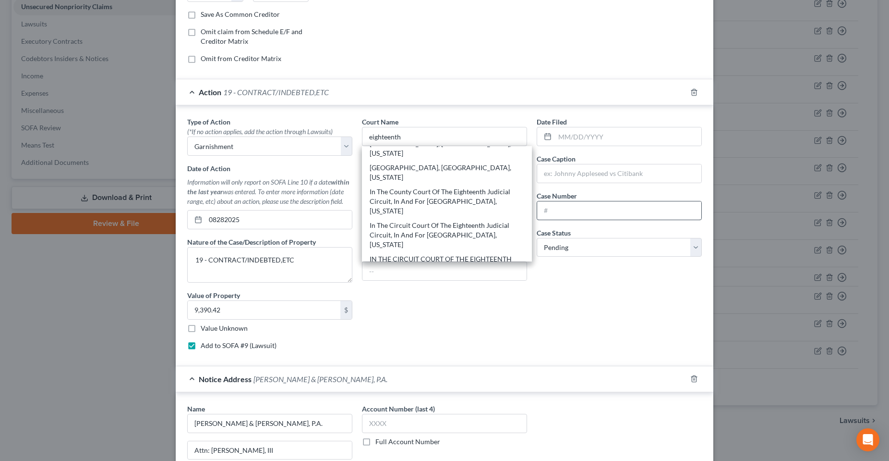
select select "9"
type input "32772-8099"
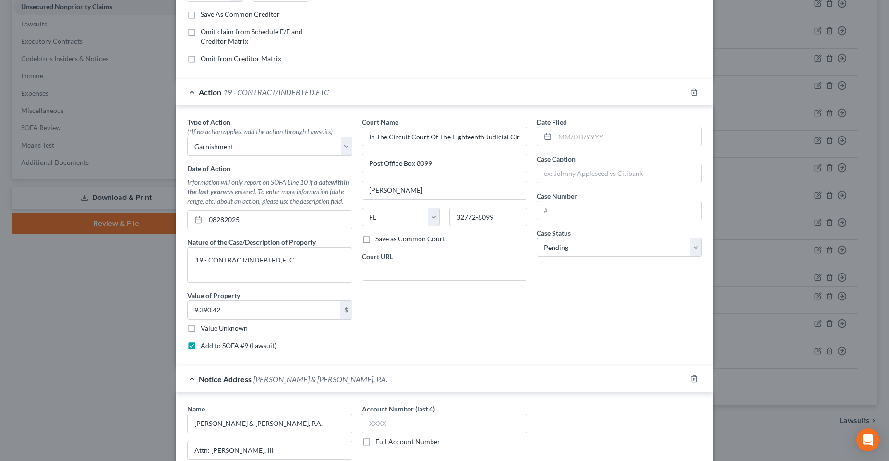
scroll to position [0, 0]
click at [396, 138] on input "In The Circuit Court Of The Eighteenth Judicial Circuit, In And For [GEOGRAPHIC…" at bounding box center [444, 136] width 165 height 19
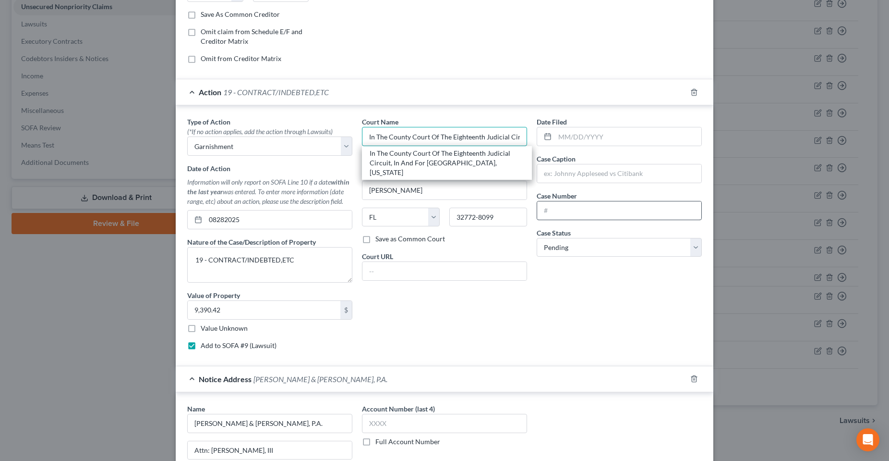
type input "In The County Court Of The Eighteenth Judicial Circuit, In And For Seminole Cou…"
drag, startPoint x: 560, startPoint y: 206, endPoint x: 31, endPoint y: 188, distance: 529.5
click at [560, 206] on input "text" at bounding box center [619, 210] width 164 height 18
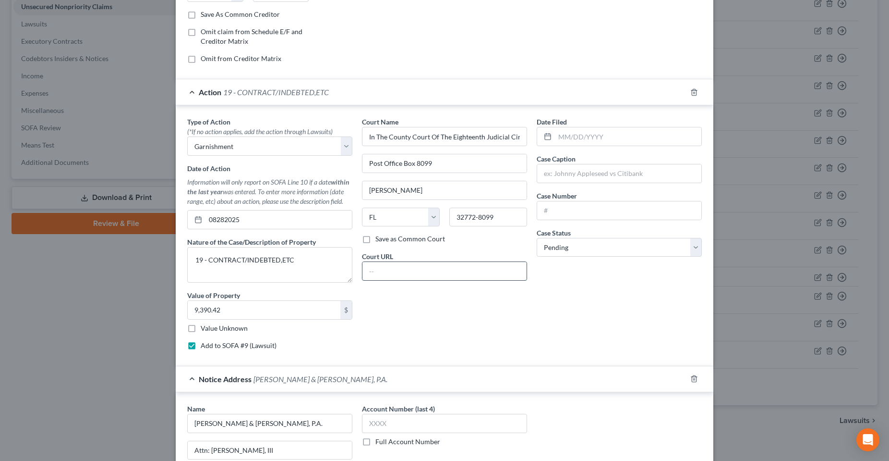
click at [398, 276] on input "text" at bounding box center [445, 271] width 164 height 18
paste input "2023SC001105"
type input "2023SC001105"
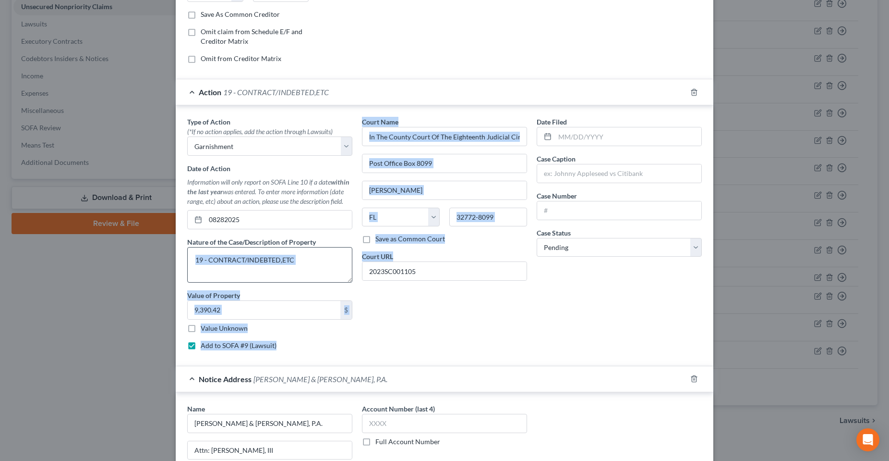
drag, startPoint x: 458, startPoint y: 262, endPoint x: 322, endPoint y: 269, distance: 135.6
click at [325, 269] on div "Type of Action * (*If no action applies, add the action through Lawsuits) Selec…" at bounding box center [444, 237] width 524 height 241
click at [491, 341] on div "Court Name * In The County Court Of The Eighteenth Judicial Circuit, In And For…" at bounding box center [444, 237] width 175 height 241
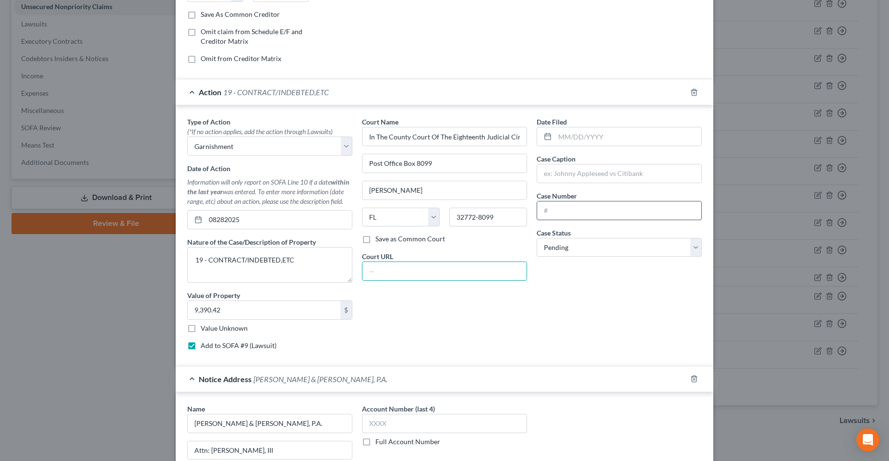
click at [577, 207] on input "text" at bounding box center [619, 210] width 164 height 18
paste input "2023SC001105"
type input "2023SC001105"
click at [576, 248] on select "Select Pending On Appeal Concluded" at bounding box center [619, 247] width 165 height 19
select select "2"
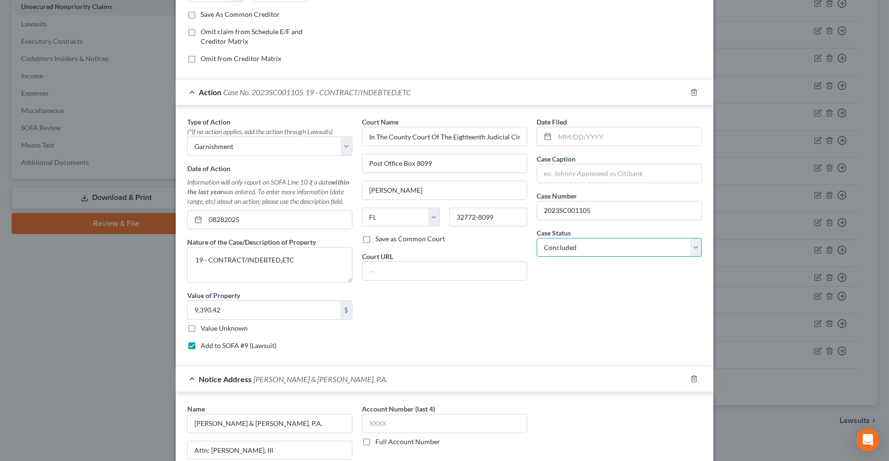
click at [537, 238] on select "Select Pending On Appeal Concluded" at bounding box center [619, 247] width 165 height 19
click at [594, 179] on input "text" at bounding box center [619, 173] width 164 height 18
click at [553, 172] on input "text" at bounding box center [619, 173] width 164 height 18
paste input "ONEMAIN FINANCIAL GROUP LLC A LIM -VS- [PERSON_NAME]"
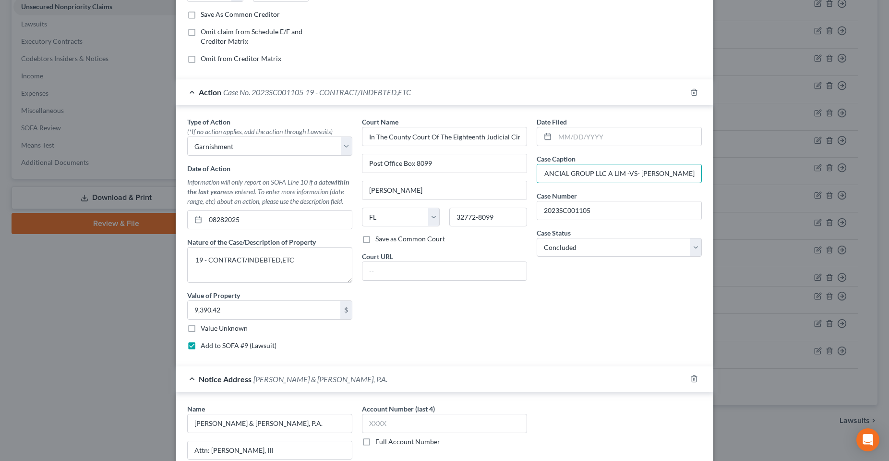
type input "ONEMAIN FINANCIAL GROUP LLC A LIM -VS- [PERSON_NAME]"
drag, startPoint x: 630, startPoint y: 140, endPoint x: 617, endPoint y: 271, distance: 131.7
click at [630, 140] on input "text" at bounding box center [628, 136] width 146 height 18
paste input "[DATE]"
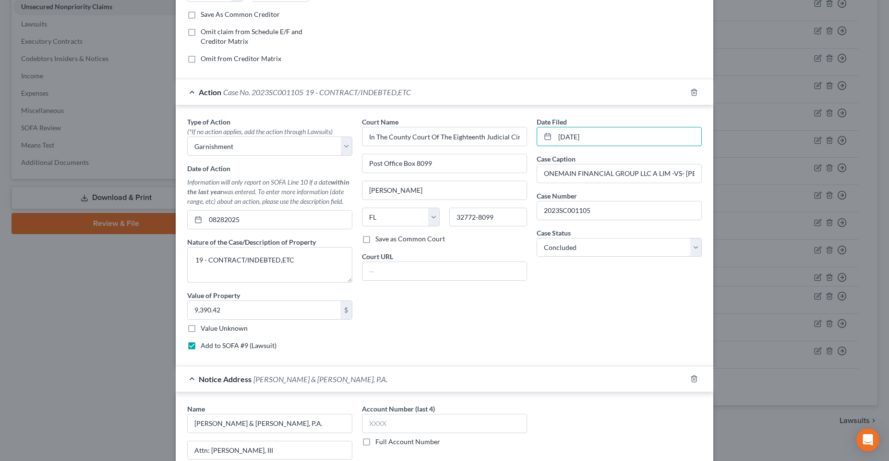
type input "[DATE]"
click at [610, 298] on div "Date Filed 03/10/2023 Case Caption ONEMAIN FINANCIAL GROUP LLC A LIM -VS- STEPH…" at bounding box center [619, 237] width 175 height 241
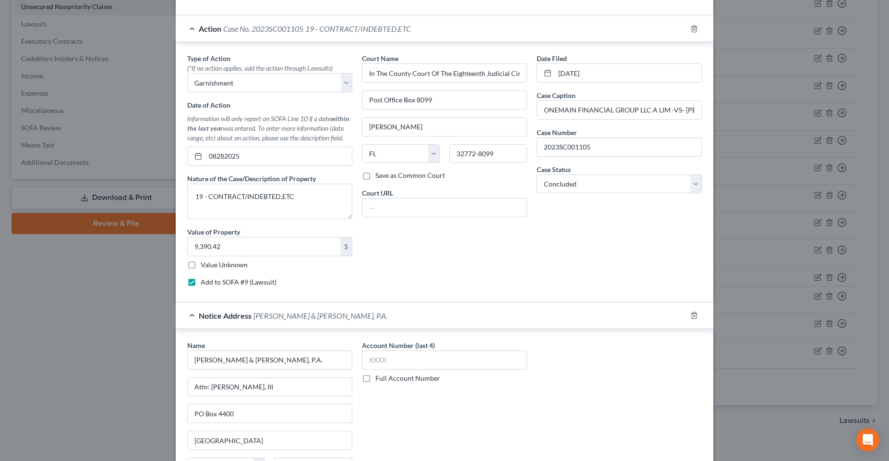
scroll to position [227, 0]
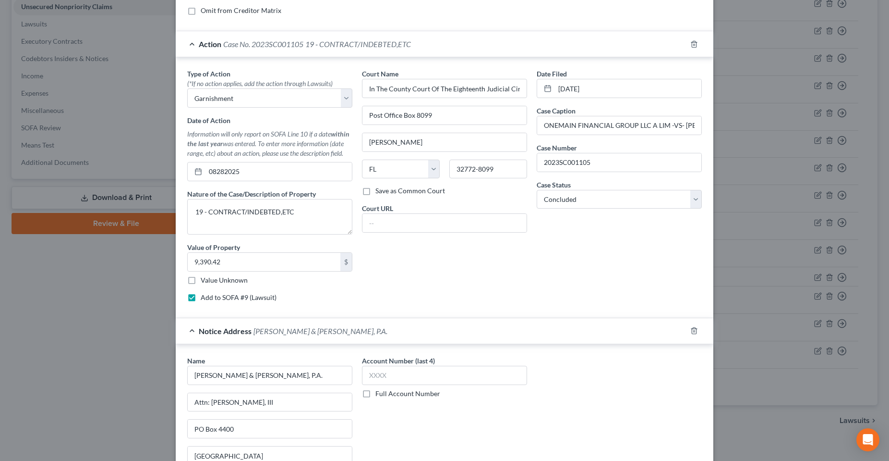
drag, startPoint x: 655, startPoint y: 270, endPoint x: 617, endPoint y: 320, distance: 63.1
click at [655, 270] on div "Date Filed 03/10/2023 Case Caption ONEMAIN FINANCIAL GROUP LLC A LIM -VS- STEPH…" at bounding box center [619, 189] width 175 height 241
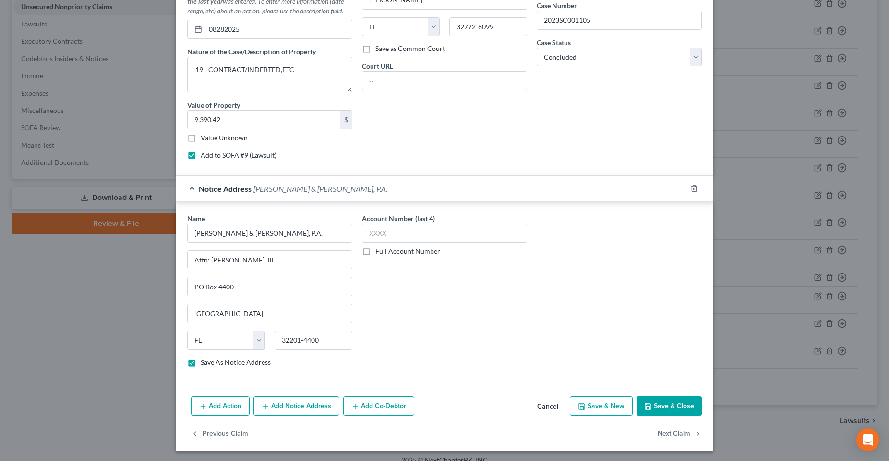
scroll to position [371, 0]
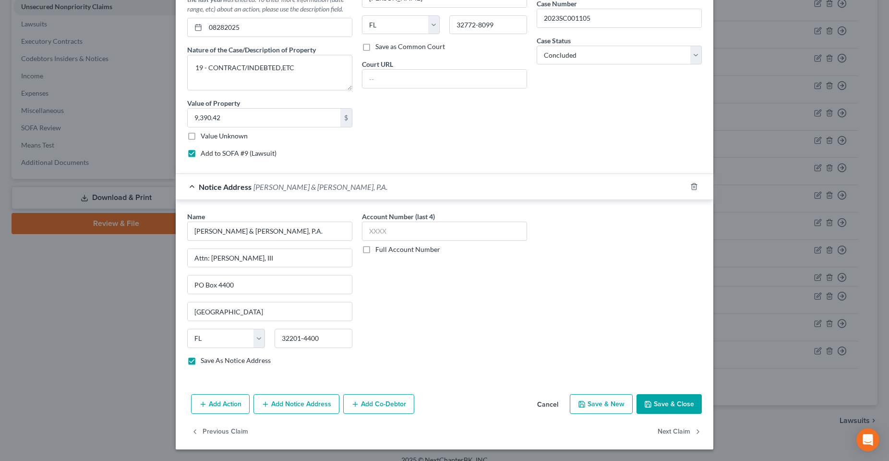
click at [656, 409] on button "Save & Close" at bounding box center [669, 404] width 65 height 20
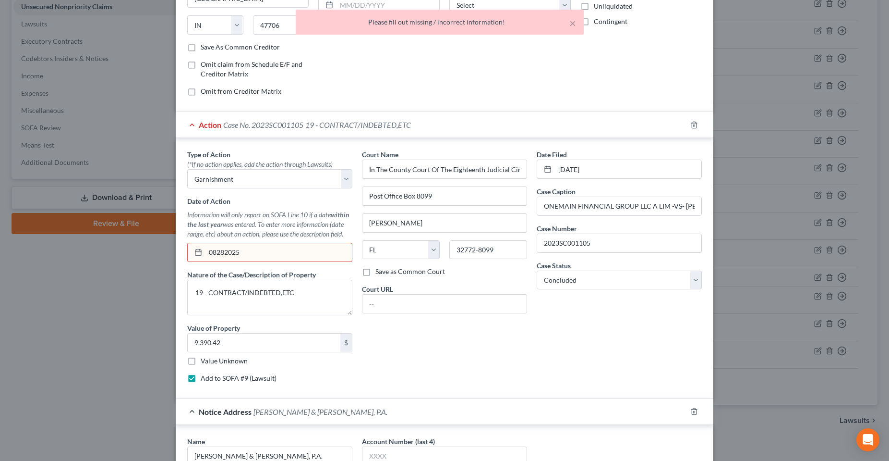
scroll to position [131, 0]
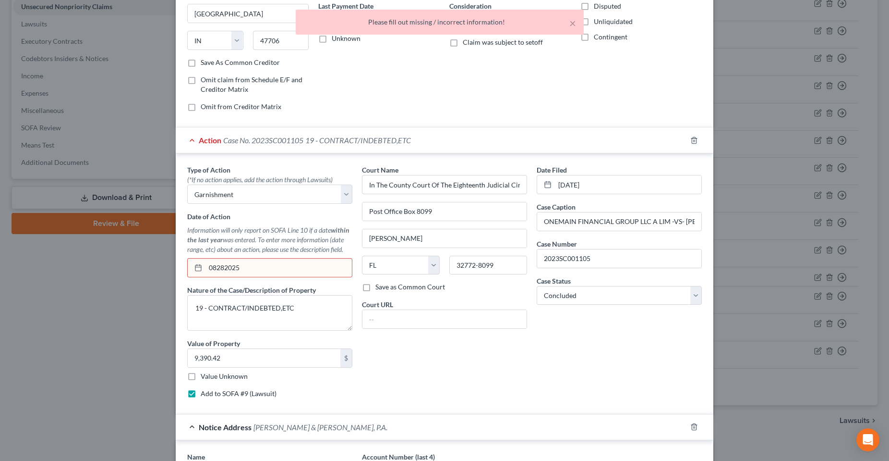
click at [216, 265] on input "08282025" at bounding box center [279, 267] width 146 height 18
click at [213, 267] on input "08282025" at bounding box center [279, 267] width 146 height 18
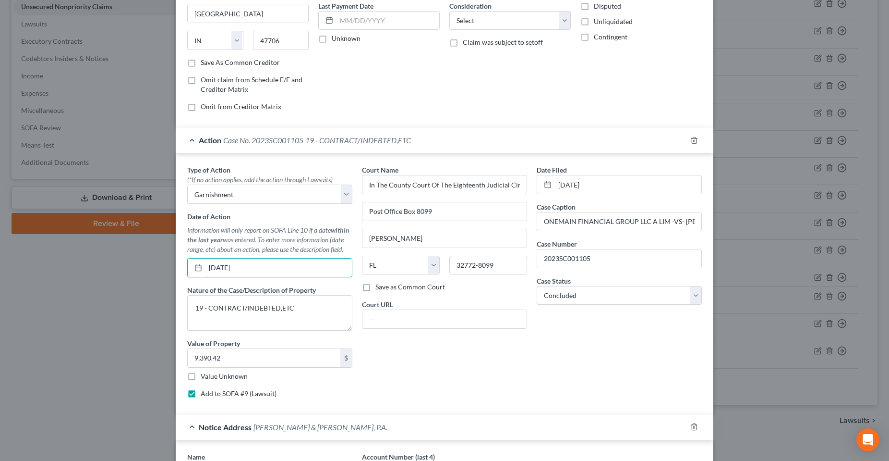
type input "[DATE]"
click at [453, 370] on div "Court Name * In The County Court Of The Eighteenth Judicial Circuit, In And For…" at bounding box center [444, 285] width 175 height 241
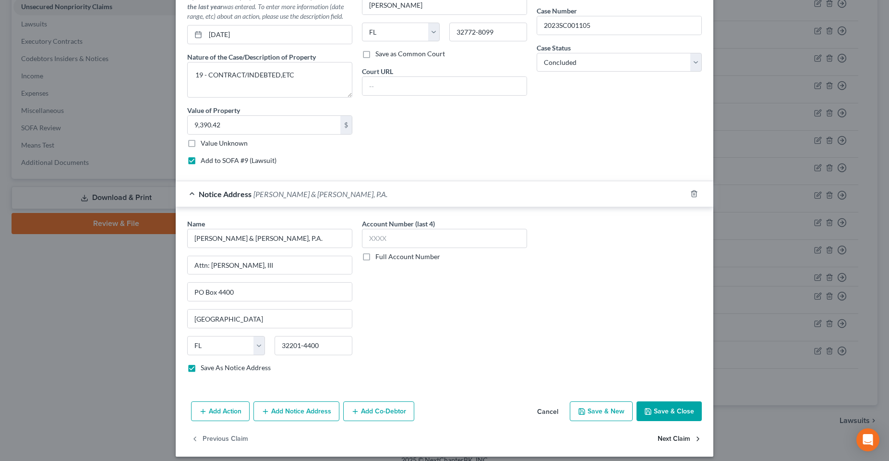
scroll to position [371, 0]
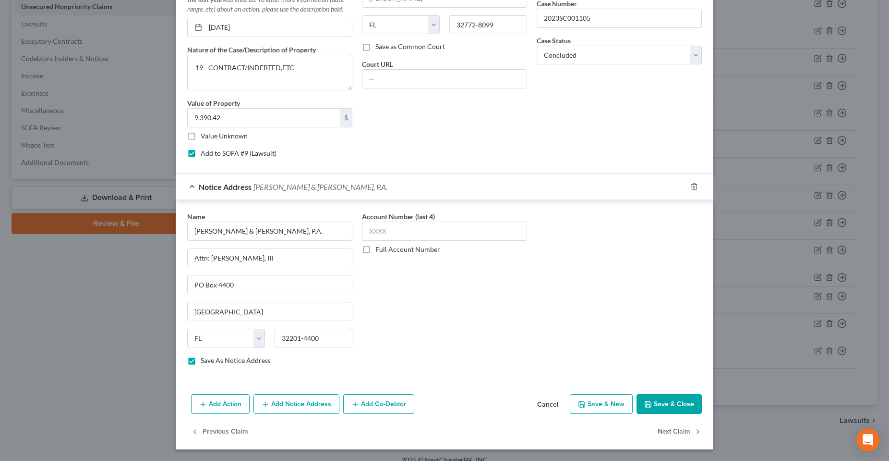
drag, startPoint x: 679, startPoint y: 408, endPoint x: 439, endPoint y: 399, distance: 239.8
click at [477, 425] on div "Edit Unsecured Nonpriority Claim × Creditor * Onemain Po Box 1010 Evansville St…" at bounding box center [445, 45] width 538 height 808
click at [674, 403] on button "Save & Close" at bounding box center [669, 404] width 65 height 20
checkbox input "false"
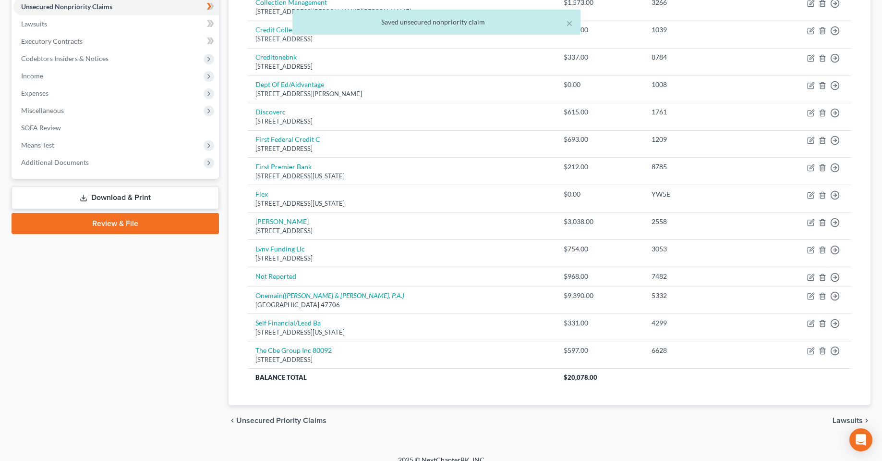
click at [147, 364] on div "Case Dashboard Payments Invoices Payments Payments Credit Report Client Profile" at bounding box center [115, 143] width 217 height 583
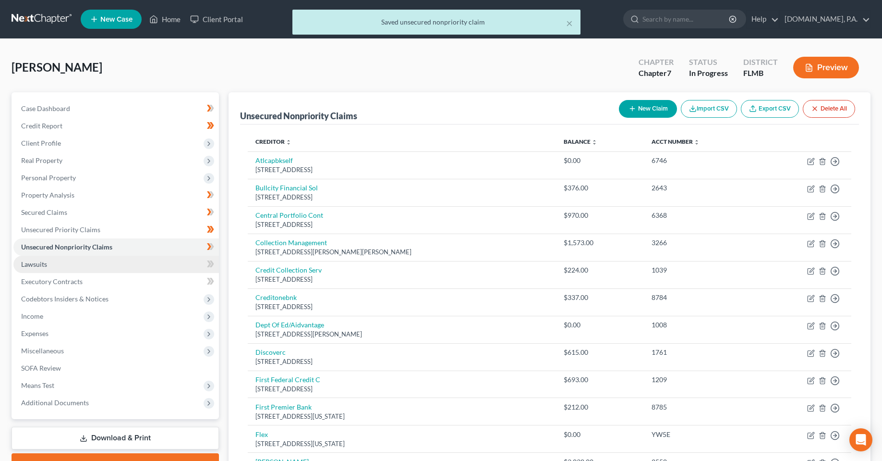
click at [63, 265] on link "Lawsuits" at bounding box center [116, 263] width 206 height 17
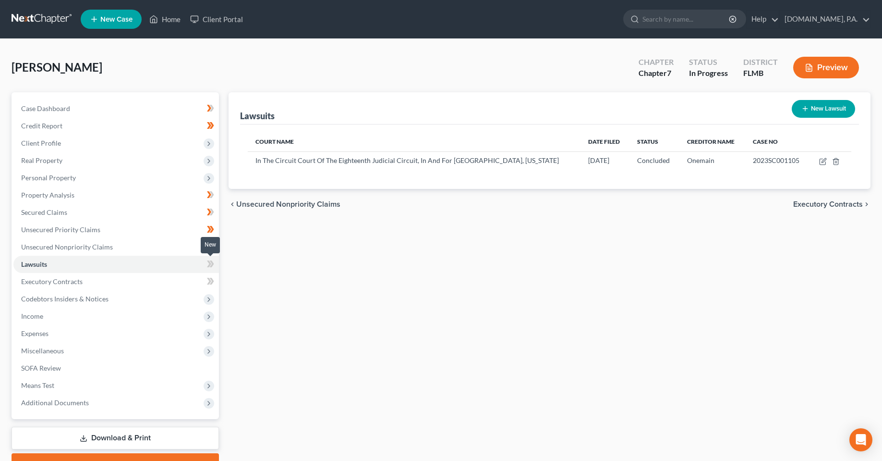
click at [210, 265] on icon at bounding box center [209, 263] width 4 height 7
click at [821, 166] on td at bounding box center [831, 160] width 42 height 18
click at [823, 162] on icon "button" at bounding box center [824, 160] width 4 height 4
select select "9"
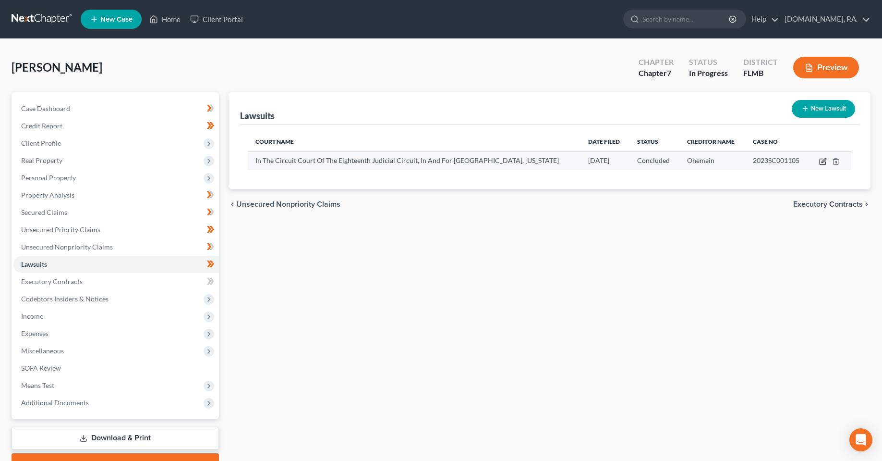
select select "2"
select select "1"
select select "15"
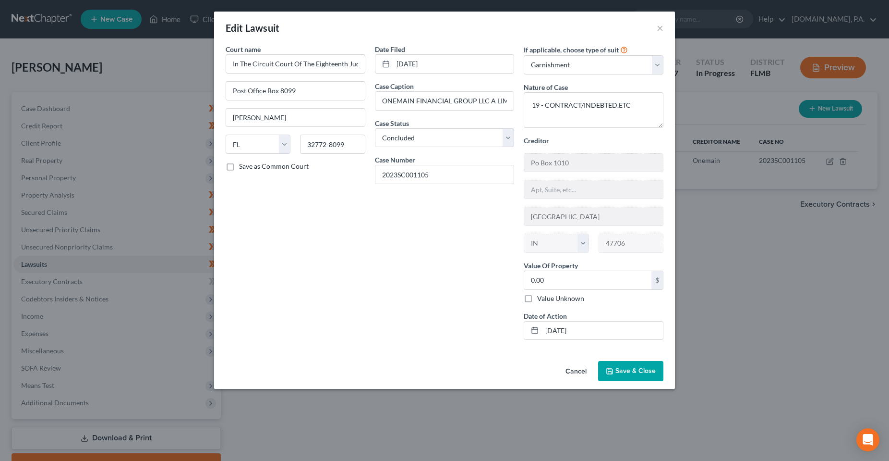
drag, startPoint x: 633, startPoint y: 376, endPoint x: 445, endPoint y: 410, distance: 190.7
click at [622, 377] on button "Save & Close" at bounding box center [630, 371] width 65 height 20
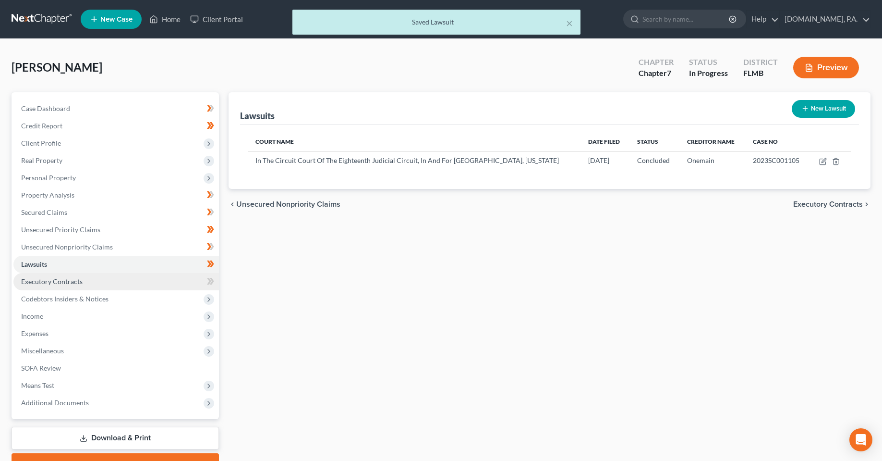
click at [67, 281] on span "Executory Contracts" at bounding box center [51, 281] width 61 height 8
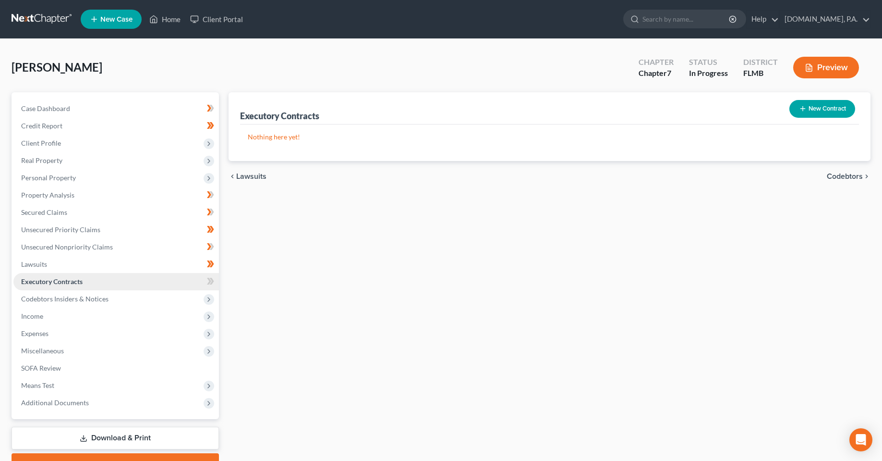
drag, startPoint x: 360, startPoint y: 326, endPoint x: 143, endPoint y: 288, distance: 219.8
click at [360, 326] on div "Executory Contracts New Contract Nothing here yet! chevron_left Lawsuits Codebt…" at bounding box center [550, 283] width 652 height 382
click at [211, 282] on icon at bounding box center [212, 281] width 4 height 7
click at [168, 299] on span "Codebtors Insiders & Notices" at bounding box center [116, 298] width 206 height 17
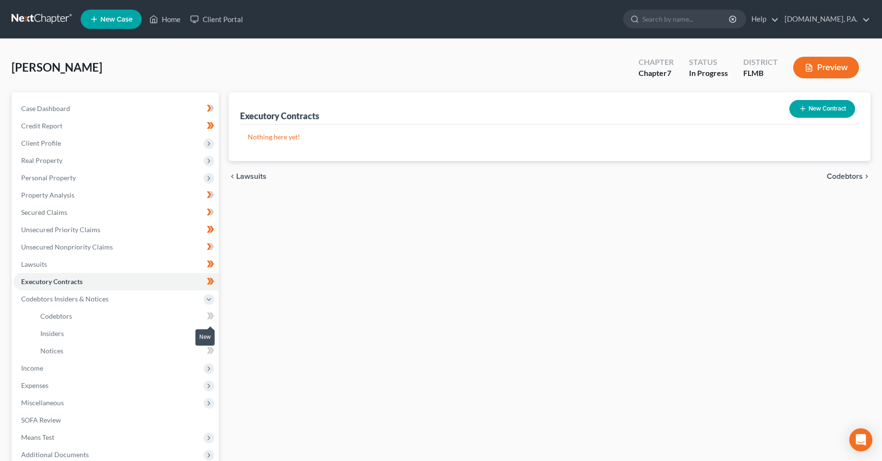
click at [211, 319] on icon at bounding box center [210, 316] width 7 height 12
click at [212, 332] on icon at bounding box center [212, 332] width 4 height 7
click at [213, 332] on icon at bounding box center [212, 332] width 4 height 7
click at [215, 354] on span at bounding box center [210, 351] width 17 height 14
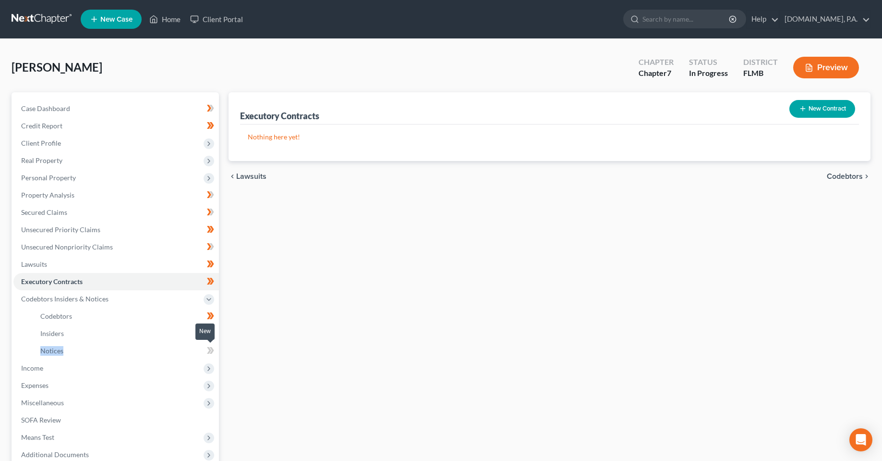
click at [215, 354] on span at bounding box center [210, 351] width 17 height 14
click at [151, 371] on span "Income" at bounding box center [116, 367] width 206 height 17
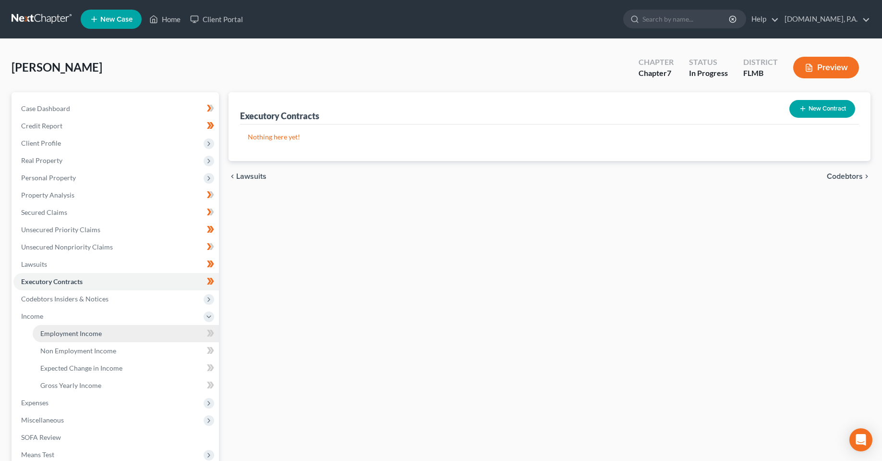
click at [129, 333] on link "Employment Income" at bounding box center [126, 333] width 186 height 17
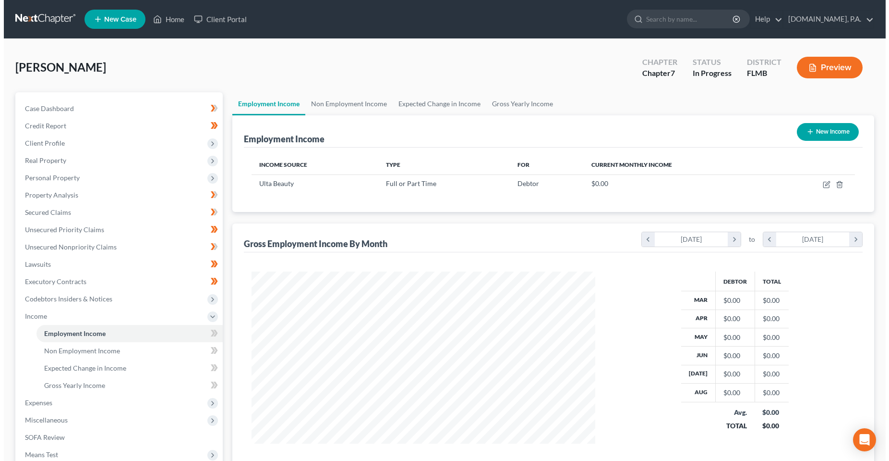
scroll to position [172, 364]
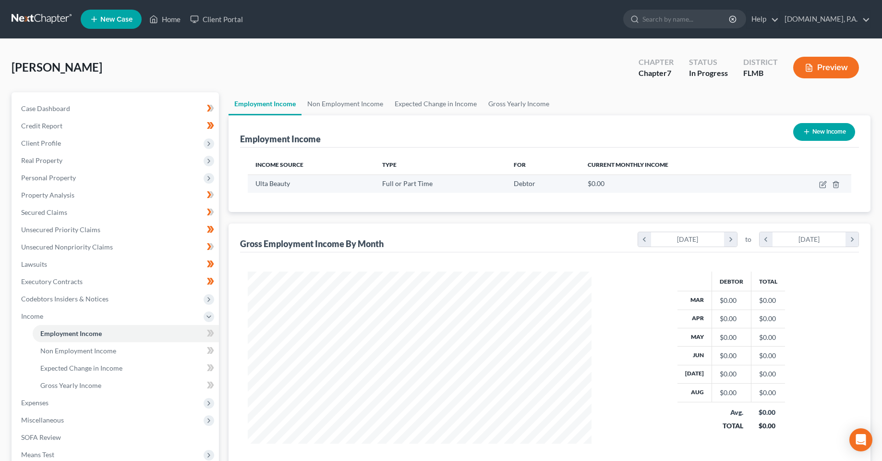
click at [829, 187] on td at bounding box center [812, 183] width 80 height 18
click at [820, 187] on icon "button" at bounding box center [823, 185] width 8 height 8
select select "0"
select select "1"
select select "3"
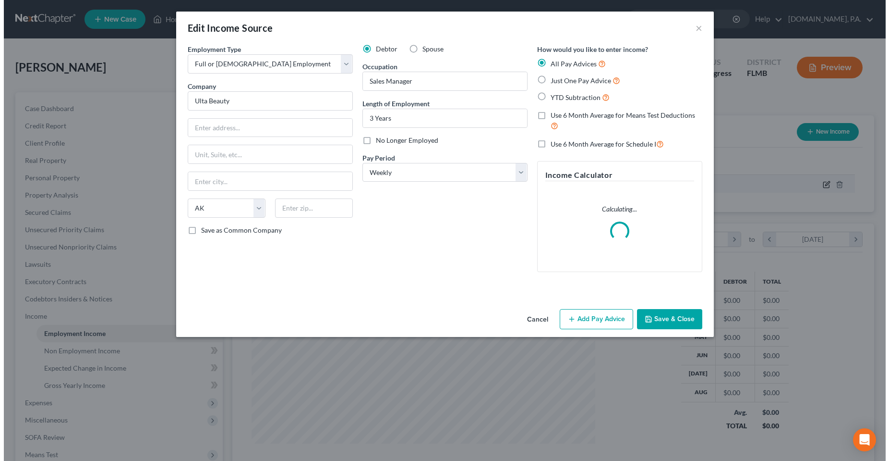
scroll to position [173, 366]
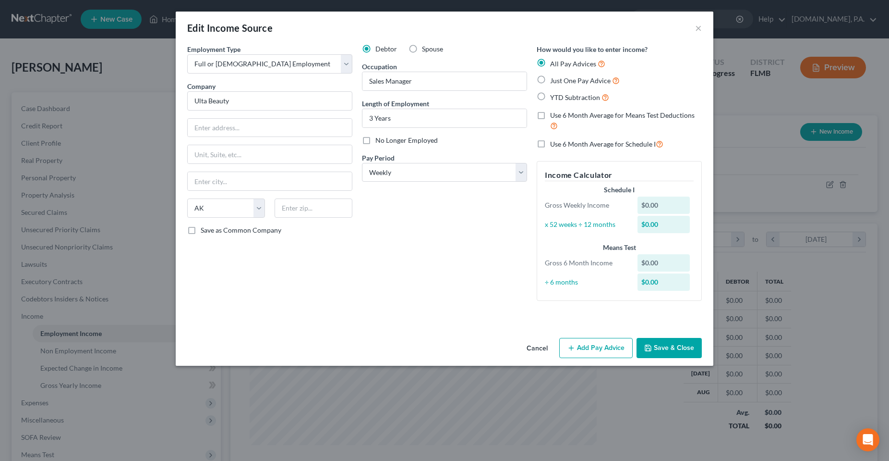
click at [766, 101] on div "Edit Income Source × Employment Type * Select Full or Part Time Employment Self…" at bounding box center [444, 230] width 889 height 461
click at [245, 120] on input "text" at bounding box center [270, 128] width 164 height 18
drag, startPoint x: 231, startPoint y: 129, endPoint x: 98, endPoint y: 154, distance: 135.9
click at [231, 129] on input "text" at bounding box center [270, 128] width 164 height 18
click at [274, 104] on input "Ulta Beauty" at bounding box center [269, 100] width 165 height 19
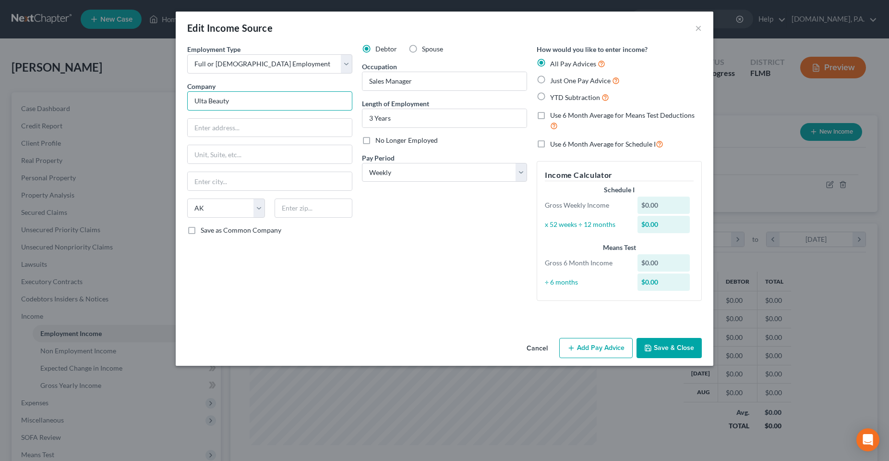
drag, startPoint x: 266, startPoint y: 104, endPoint x: 99, endPoint y: 89, distance: 167.7
click at [107, 92] on div "Edit Income Source × Employment Type * Select Full or Part Time Employment Self…" at bounding box center [444, 230] width 889 height 461
type input "&"
type input "Ulta Salon, Cosmetics & Fragrance, Inc."
type input "1000 Remington Blvd"
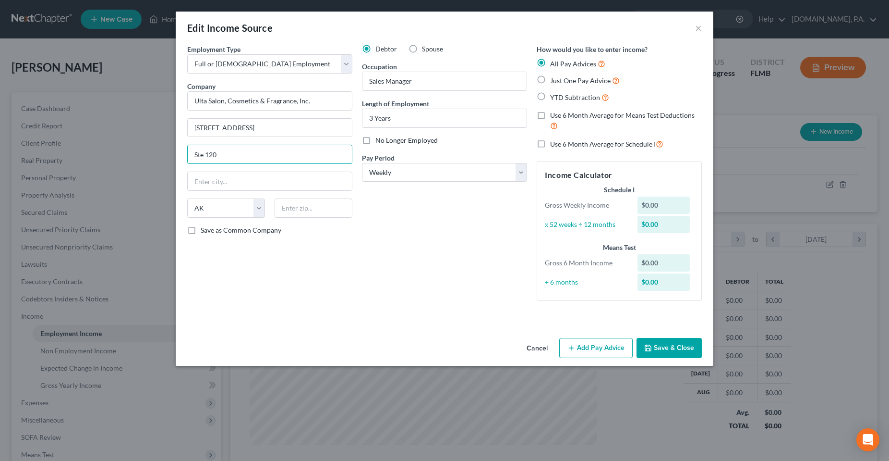
type input "Ste 120"
type input "60440"
click at [414, 231] on div "Debtor Spouse Occupation Sales Manager Length of Employment 3 Years No Longer E…" at bounding box center [444, 176] width 175 height 264
type input "Bolingbrook"
select select "14"
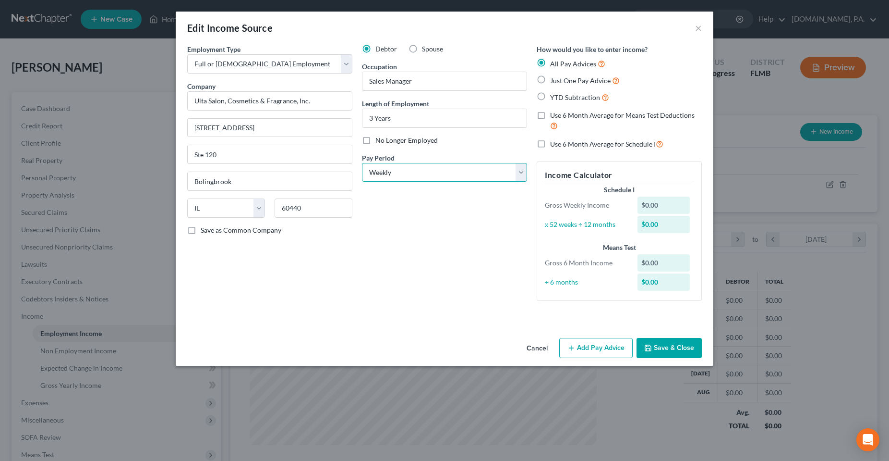
click at [445, 177] on select "Select Monthly Twice Monthly Every Other Week Weekly" at bounding box center [444, 172] width 165 height 19
select select "0"
click at [362, 163] on select "Select Monthly Twice Monthly Every Other Week Weekly" at bounding box center [444, 172] width 165 height 19
click at [550, 85] on label "Just One Pay Advice" at bounding box center [585, 80] width 70 height 11
click at [554, 81] on input "Just One Pay Advice" at bounding box center [557, 78] width 6 height 6
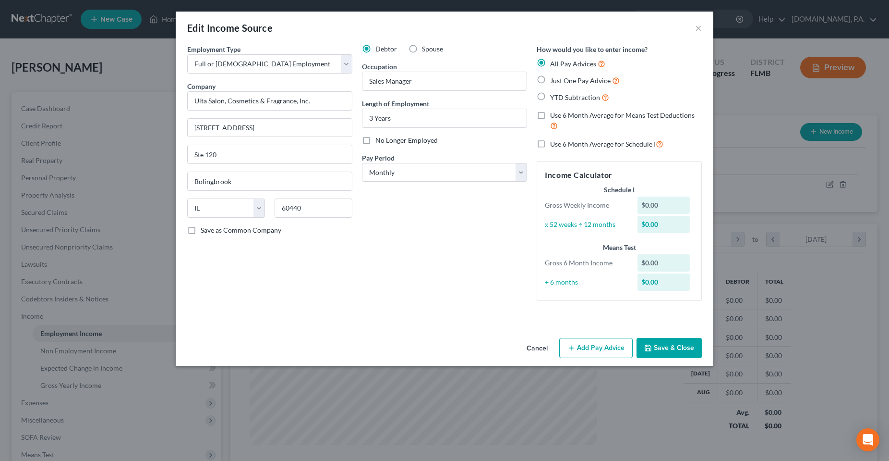
radio input "true"
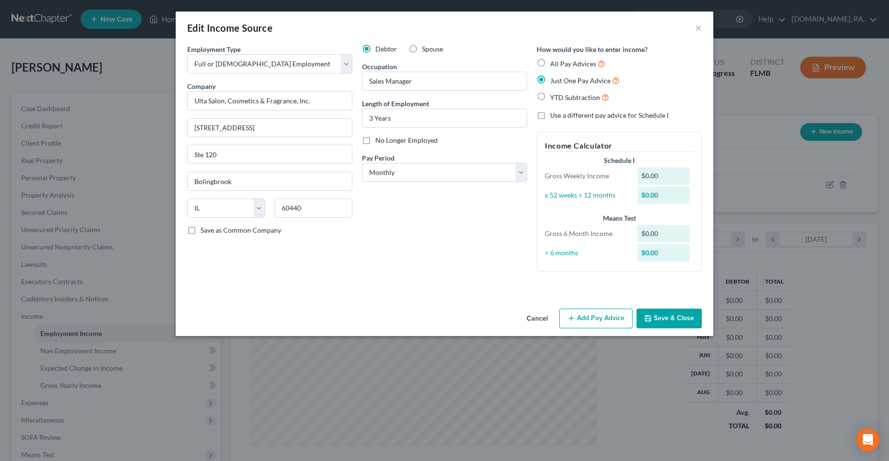
drag, startPoint x: 605, startPoint y: 323, endPoint x: 227, endPoint y: 329, distance: 378.0
click at [604, 323] on button "Add Pay Advice" at bounding box center [595, 318] width 73 height 20
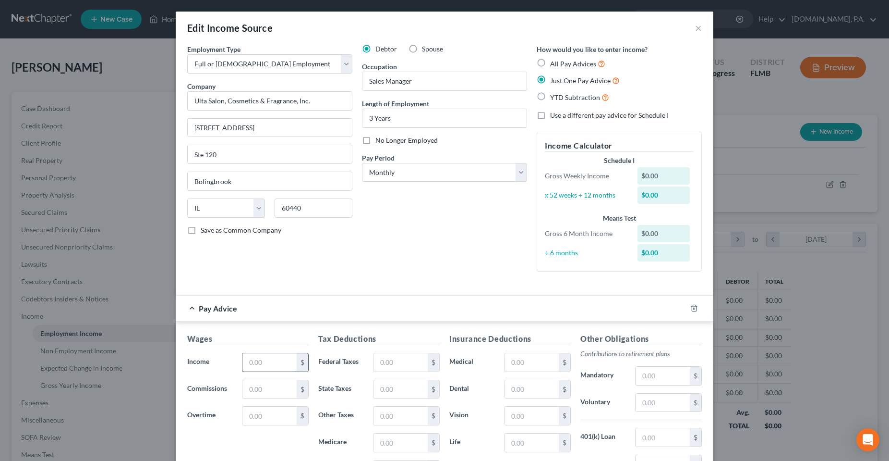
drag, startPoint x: 261, startPoint y: 368, endPoint x: 296, endPoint y: 352, distance: 38.2
click at [261, 368] on input "text" at bounding box center [269, 362] width 54 height 18
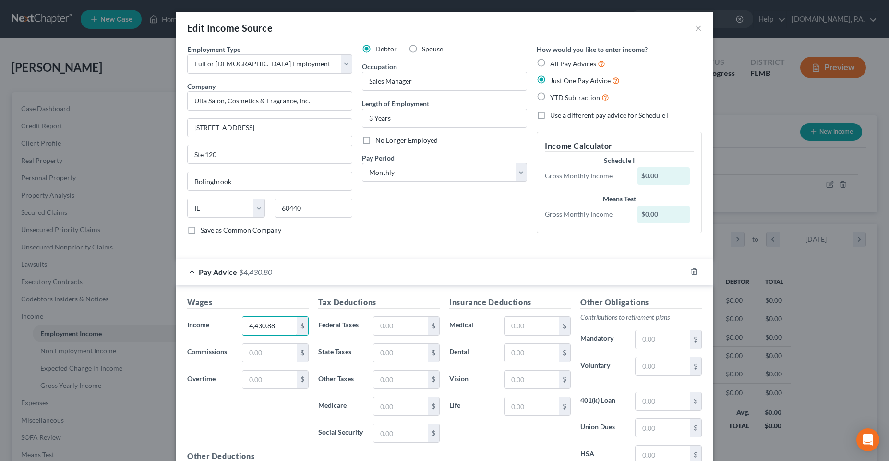
type input "4,430.88"
drag, startPoint x: 394, startPoint y: 323, endPoint x: 459, endPoint y: 326, distance: 64.4
click at [394, 323] on input "text" at bounding box center [401, 325] width 54 height 18
type input "6"
type input "303.49"
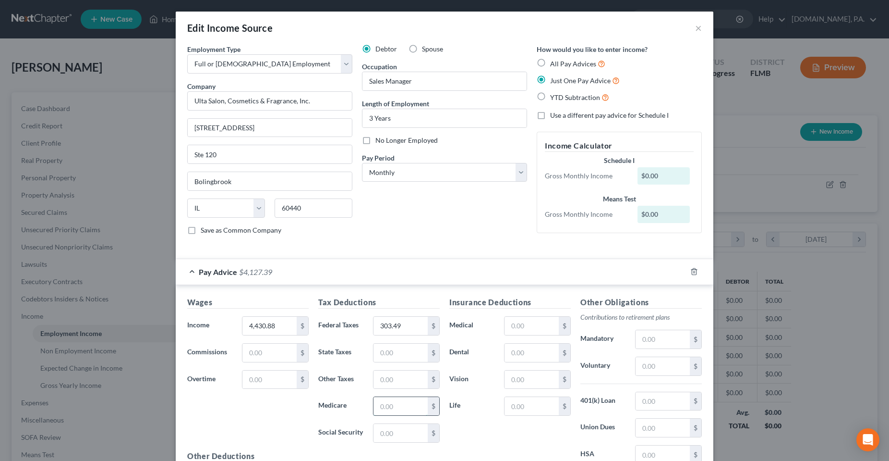
drag, startPoint x: 383, startPoint y: 406, endPoint x: 412, endPoint y: 410, distance: 30.0
click at [383, 406] on input "text" at bounding box center [401, 406] width 54 height 18
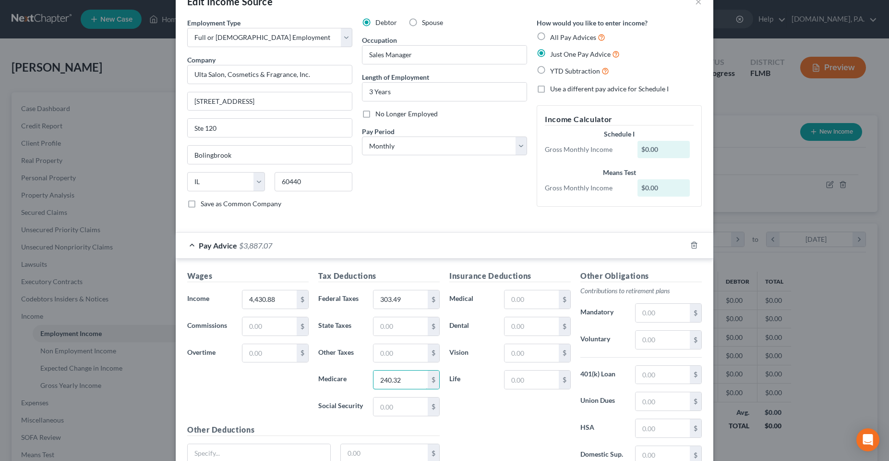
scroll to position [48, 0]
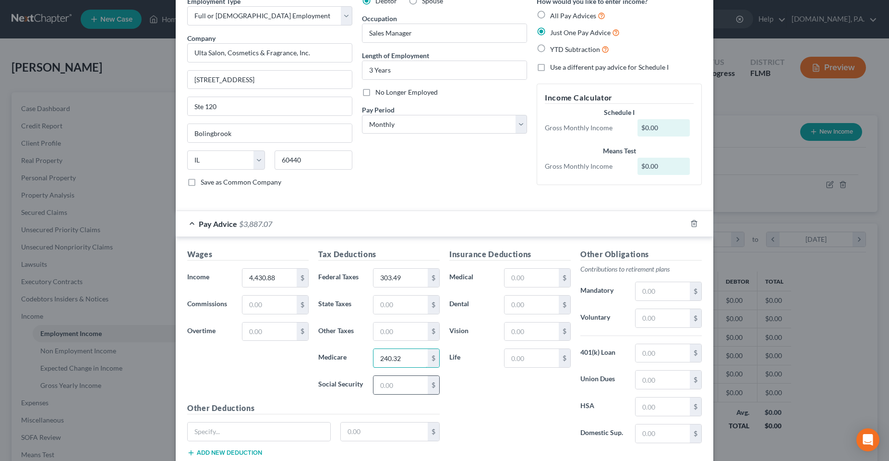
type input "240.32"
click at [403, 394] on div "$" at bounding box center [406, 384] width 67 height 19
click at [402, 392] on input "text" at bounding box center [401, 385] width 54 height 18
click at [402, 390] on input "text" at bounding box center [401, 385] width 54 height 18
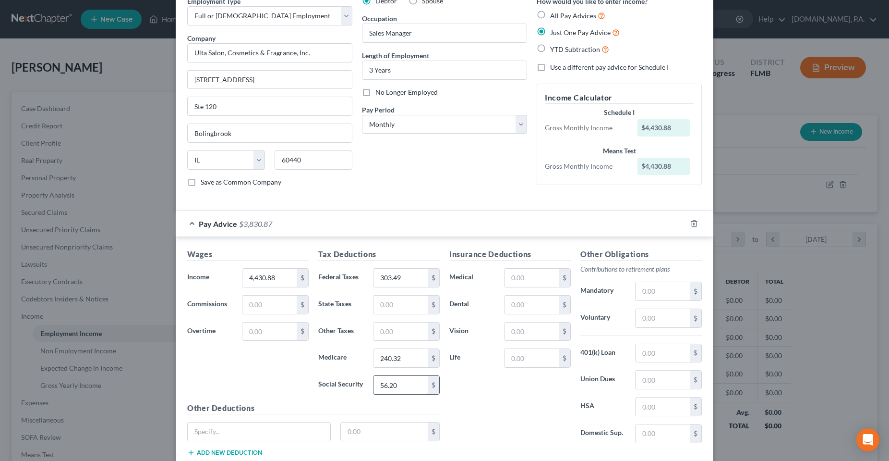
type input "56.20"
click at [297, 431] on input "text" at bounding box center [259, 431] width 143 height 18
type input "Accident Insurance"
click at [351, 434] on input "text" at bounding box center [384, 431] width 87 height 18
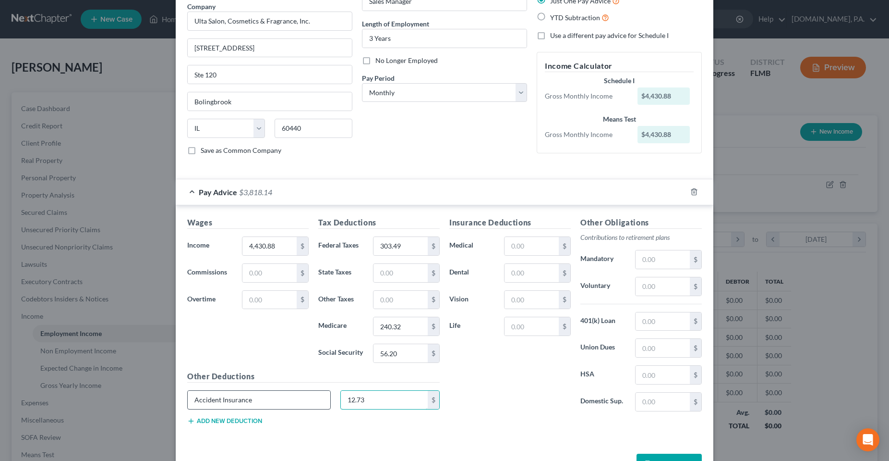
scroll to position [96, 0]
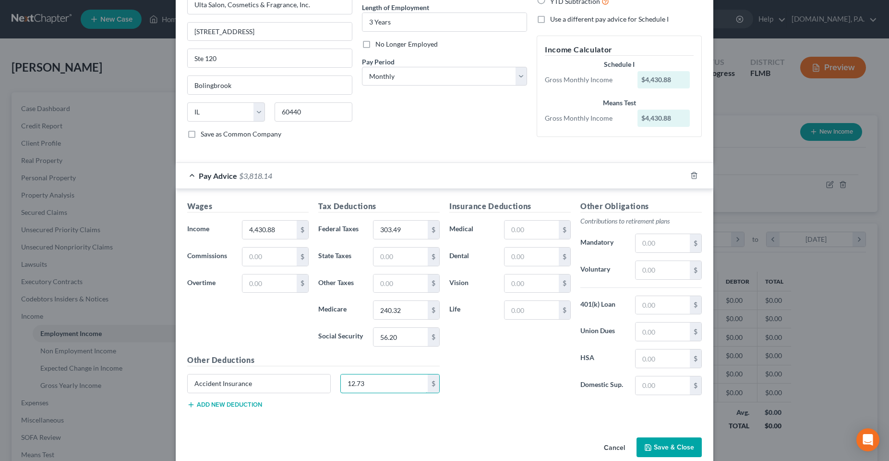
type input "12.73"
click at [221, 405] on button "Add new deduction" at bounding box center [224, 404] width 75 height 8
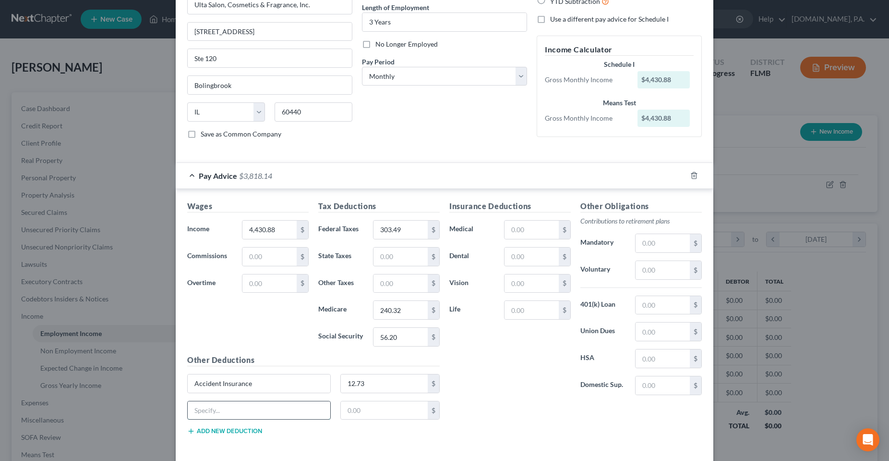
click at [246, 416] on input "text" at bounding box center [259, 410] width 143 height 18
type input "Critical Illness Insurance"
click at [346, 414] on input "text" at bounding box center [384, 410] width 87 height 18
type input "10.08"
click at [228, 430] on button "Add new deduction" at bounding box center [224, 431] width 75 height 8
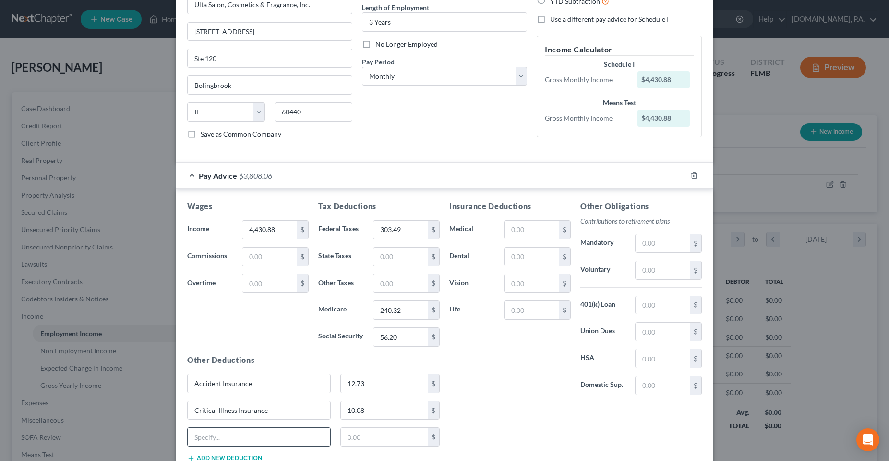
click at [224, 435] on input "text" at bounding box center [259, 436] width 143 height 18
type input "Hospital Indemnity"
click at [356, 440] on input "text" at bounding box center [384, 436] width 87 height 18
type input "20.82"
click at [495, 355] on div "Insurance Deductions Medical $ Dental $ Vision $ Life $" at bounding box center [510, 301] width 131 height 202
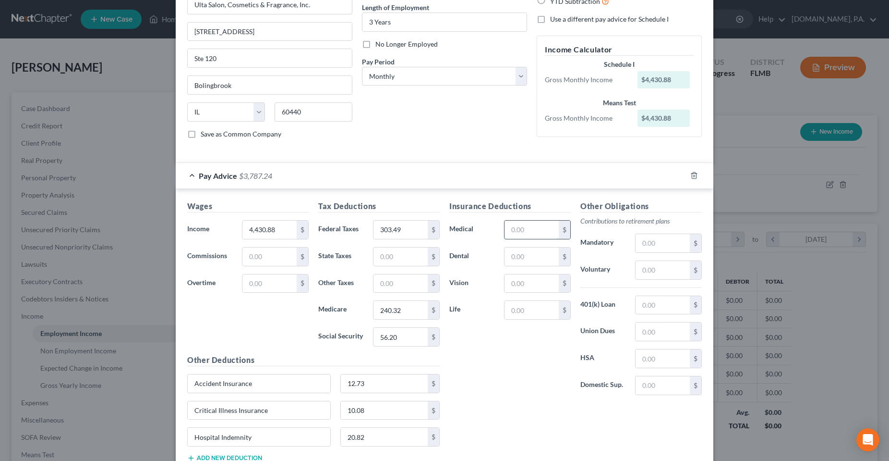
click at [534, 230] on input "text" at bounding box center [532, 229] width 54 height 18
type input "263.14"
drag, startPoint x: 537, startPoint y: 255, endPoint x: 525, endPoint y: 253, distance: 12.8
click at [537, 255] on input "text" at bounding box center [532, 256] width 54 height 18
type input "22.45"
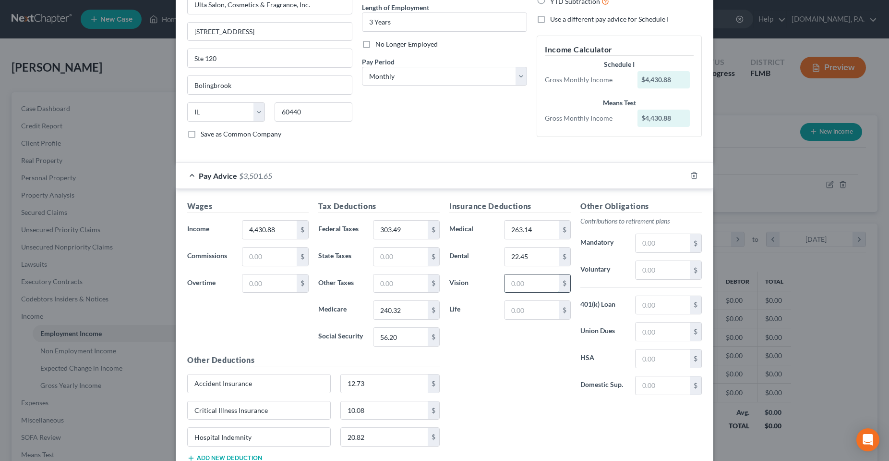
click at [532, 284] on input "text" at bounding box center [532, 283] width 54 height 18
type input "14.28"
click at [652, 267] on input "text" at bounding box center [663, 270] width 54 height 18
type input "239.55"
click at [658, 359] on input "text" at bounding box center [663, 358] width 54 height 18
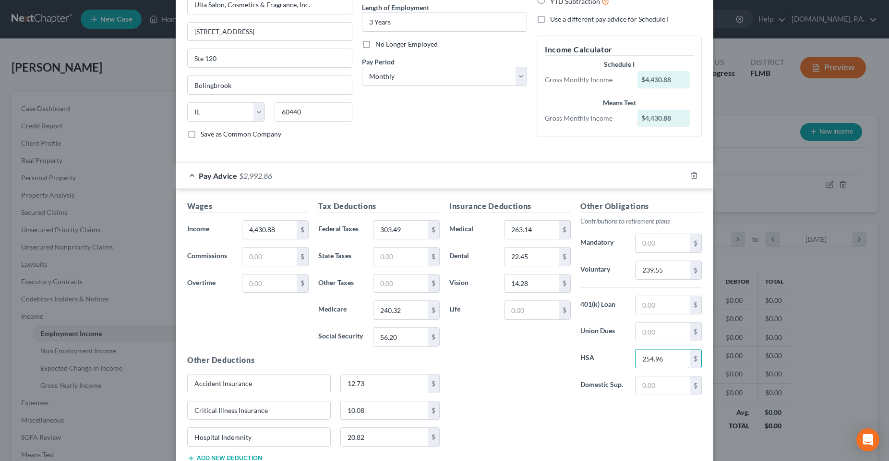
type input "254.96"
drag, startPoint x: 504, startPoint y: 373, endPoint x: 504, endPoint y: 385, distance: 12.0
click at [502, 374] on div "Insurance Deductions Medical 263.14 $ Dental 22.45 $ Vision 14.28 $ Life $" at bounding box center [510, 301] width 131 height 202
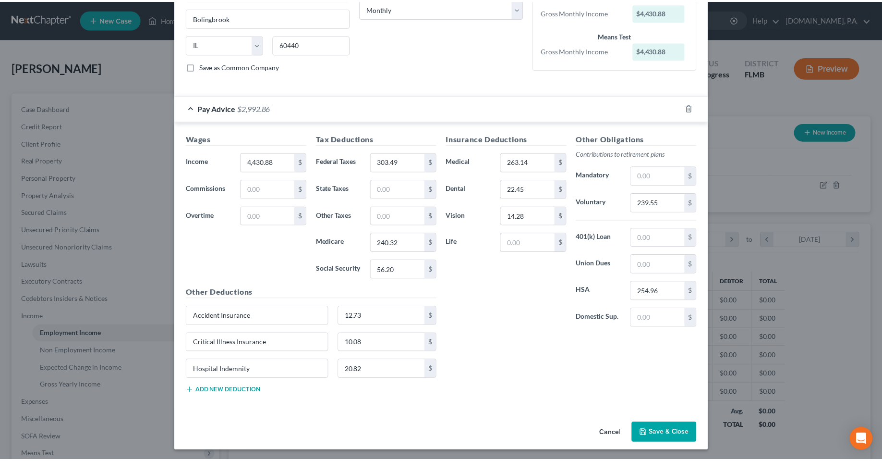
scroll to position [165, 0]
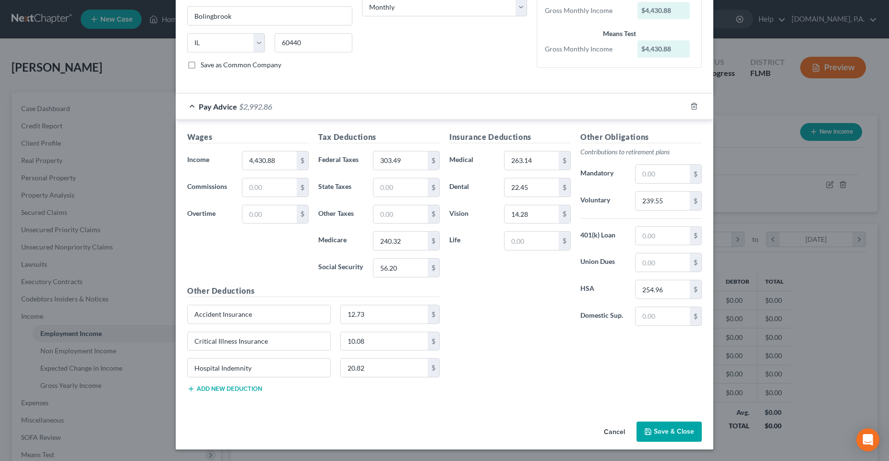
click at [670, 439] on button "Save & Close" at bounding box center [669, 431] width 65 height 20
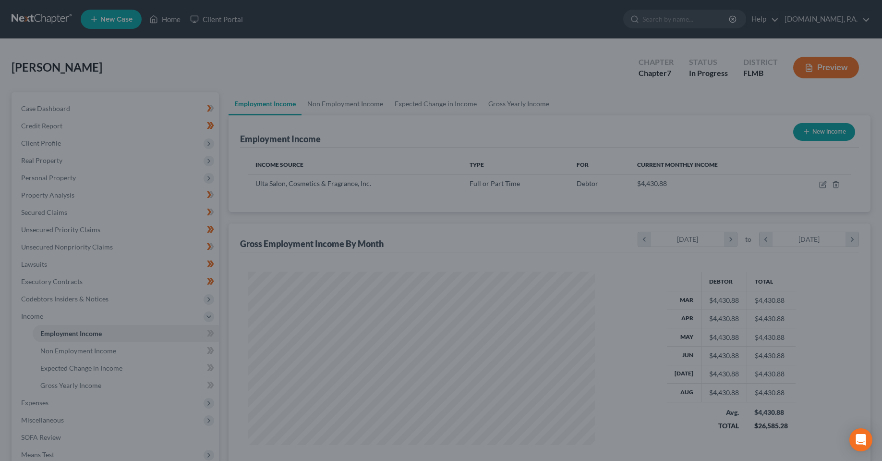
scroll to position [480020, 479829]
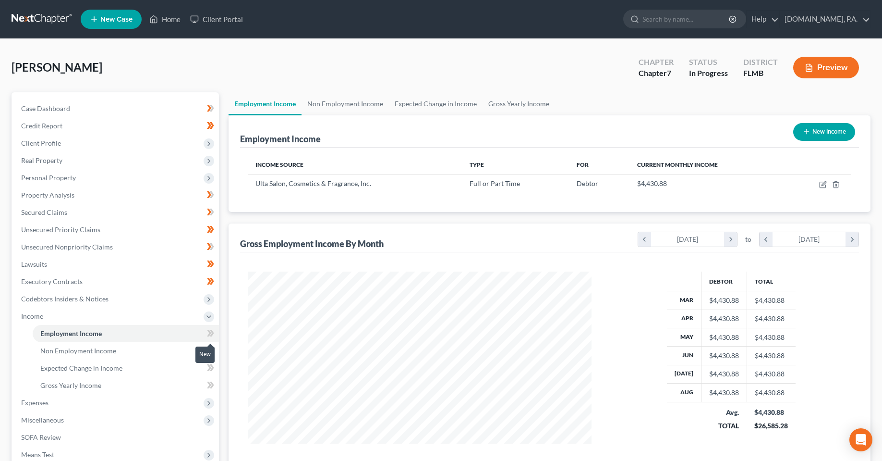
click at [207, 332] on icon at bounding box center [210, 333] width 7 height 12
click at [213, 351] on icon at bounding box center [212, 350] width 4 height 7
drag, startPoint x: 213, startPoint y: 351, endPoint x: 213, endPoint y: 362, distance: 11.5
click at [213, 351] on icon at bounding box center [212, 350] width 4 height 7
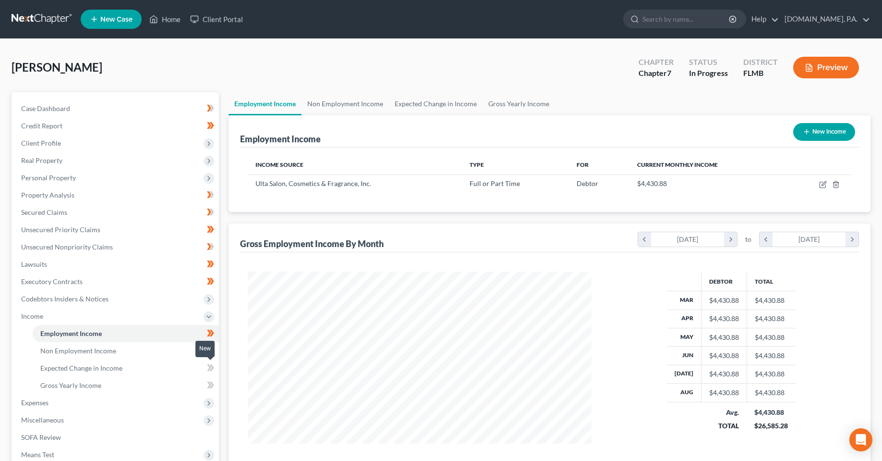
click at [212, 370] on icon at bounding box center [212, 367] width 4 height 7
click at [169, 391] on link "Gross Yearly Income" at bounding box center [126, 384] width 186 height 17
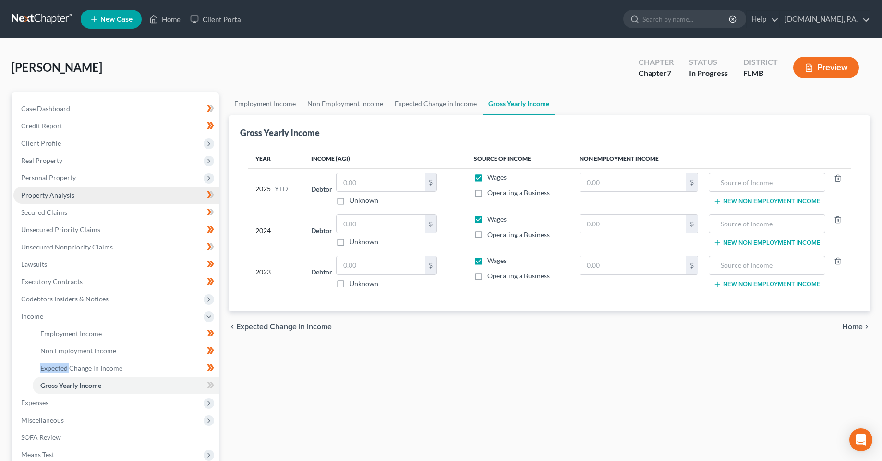
click at [60, 190] on link "Property Analysis" at bounding box center [116, 194] width 206 height 17
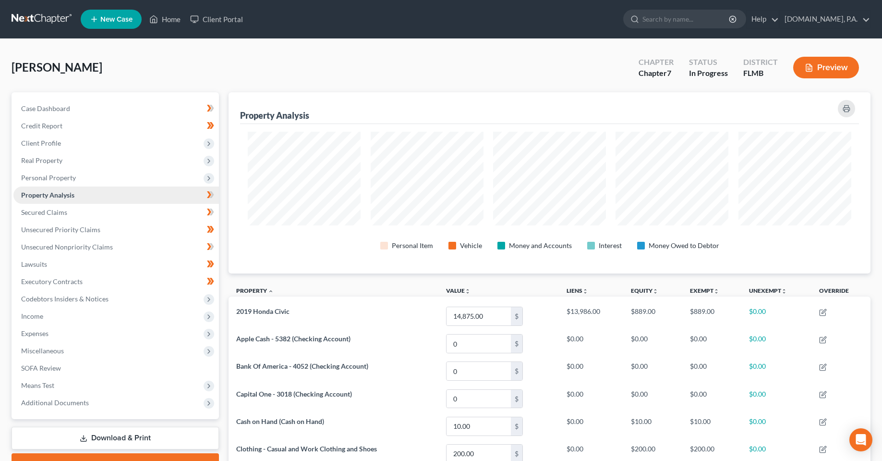
scroll to position [181, 642]
click at [59, 179] on span "Personal Property" at bounding box center [48, 177] width 55 height 8
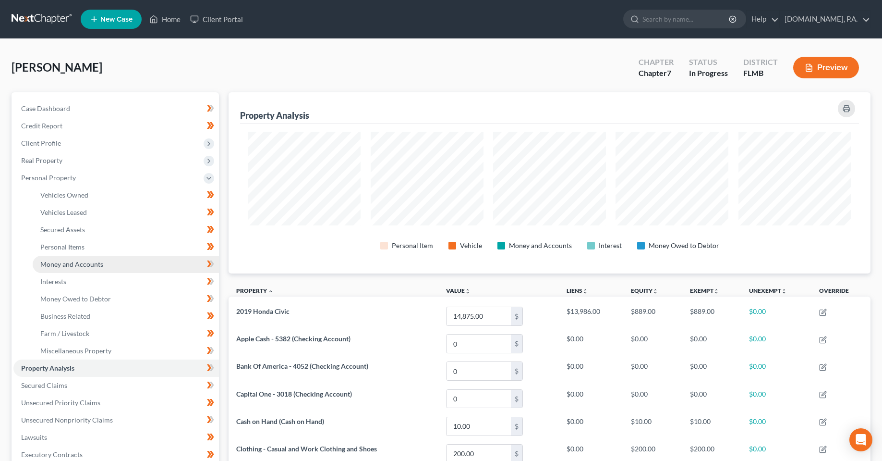
click at [77, 269] on link "Money and Accounts" at bounding box center [126, 263] width 186 height 17
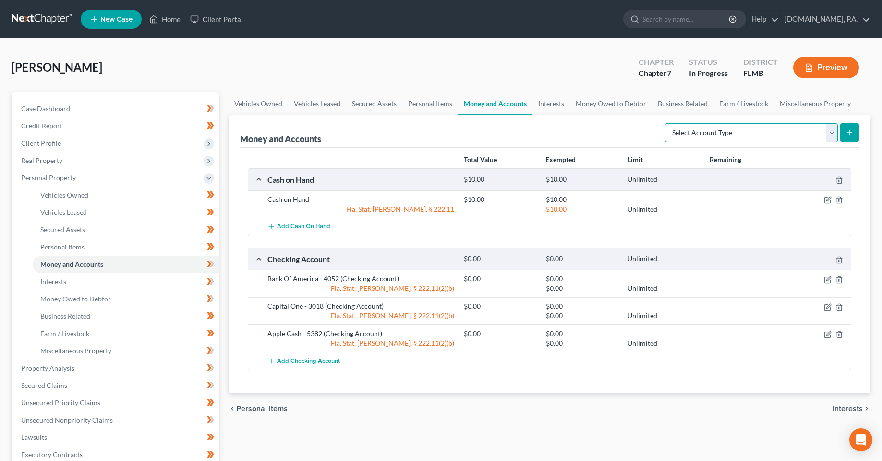
drag, startPoint x: 761, startPoint y: 140, endPoint x: 758, endPoint y: 130, distance: 10.5
click at [761, 140] on select "Select Account Type Brokerage Cash on Hand Certificates of Deposit Checking Acc…" at bounding box center [751, 132] width 173 height 19
select select "other"
click at [667, 123] on select "Select Account Type Brokerage Cash on Hand Certificates of Deposit Checking Acc…" at bounding box center [751, 132] width 173 height 19
click at [844, 139] on button "submit" at bounding box center [849, 132] width 19 height 19
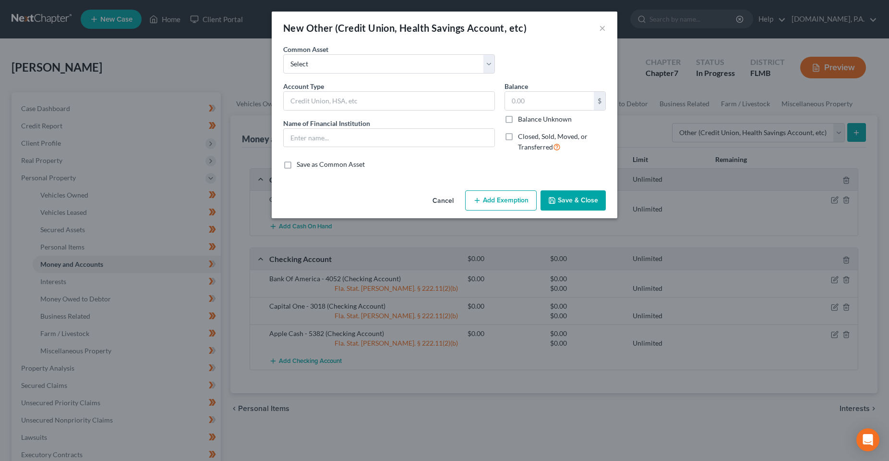
click at [341, 116] on div "Account Type Name of Financial Institution *" at bounding box center [389, 120] width 221 height 79
click at [342, 100] on input "text" at bounding box center [389, 101] width 211 height 18
click at [398, 104] on input "Health S" at bounding box center [389, 101] width 211 height 18
click at [397, 95] on input "Health Savings Account - 2051" at bounding box center [389, 101] width 211 height 18
type input "Health Savings Account - ????"
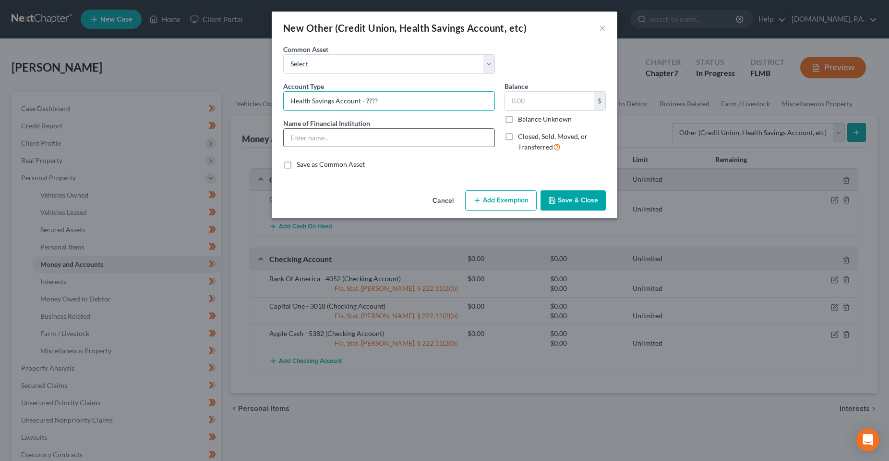
click at [405, 139] on input "text" at bounding box center [389, 138] width 211 height 18
type input "N"
type input "***NEED INFO***"
drag, startPoint x: 563, startPoint y: 201, endPoint x: 511, endPoint y: 200, distance: 51.9
click at [511, 200] on div "Cancel Add Exemption Save & Close" at bounding box center [445, 202] width 346 height 32
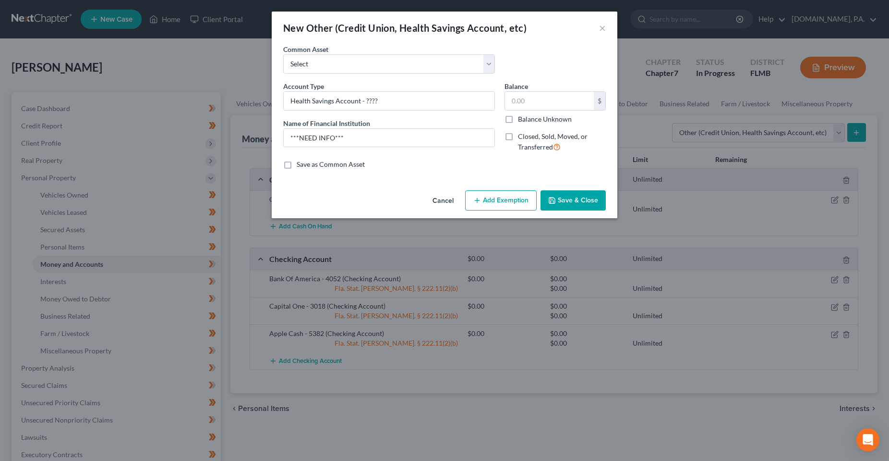
click at [511, 200] on button "Add Exemption" at bounding box center [501, 200] width 72 height 20
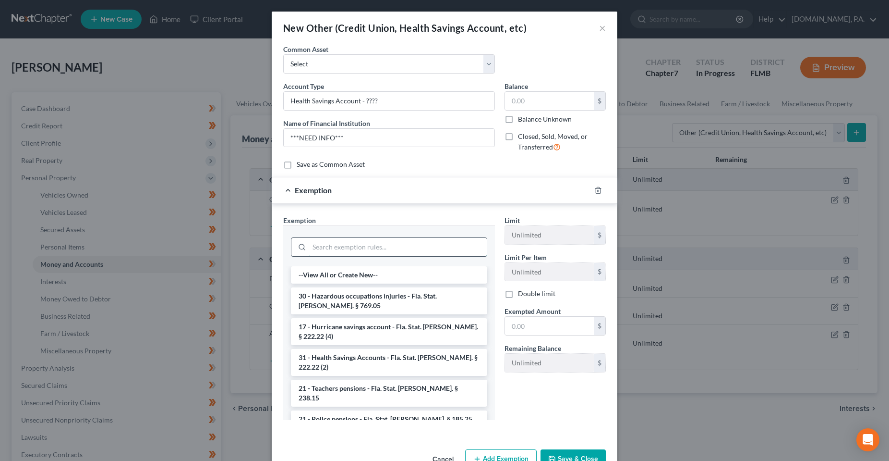
click at [394, 250] on input "search" at bounding box center [398, 247] width 178 height 18
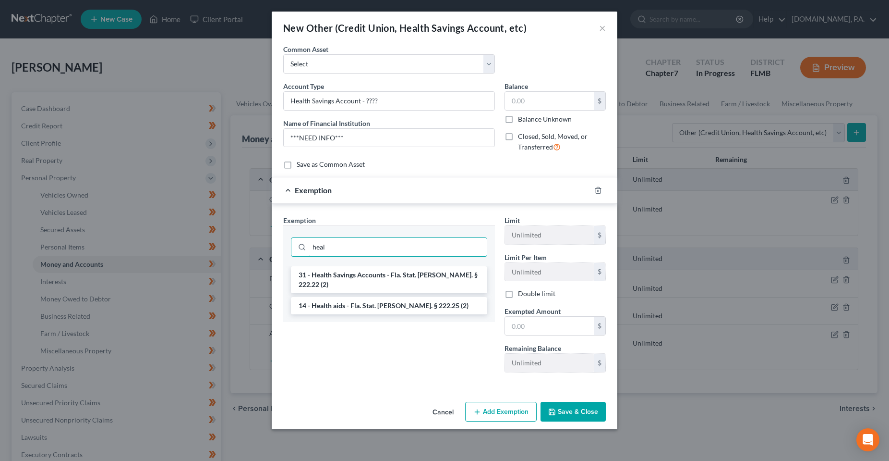
type input "heal"
click at [398, 284] on ul "31 - Health Savings Accounts - Fla. Stat. Ann. § 222.22 (2) 14 - Health aids - …" at bounding box center [389, 290] width 196 height 48
click at [398, 280] on li "31 - Health Savings Accounts - Fla. Stat. Ann. § 222.22 (2)" at bounding box center [389, 279] width 196 height 27
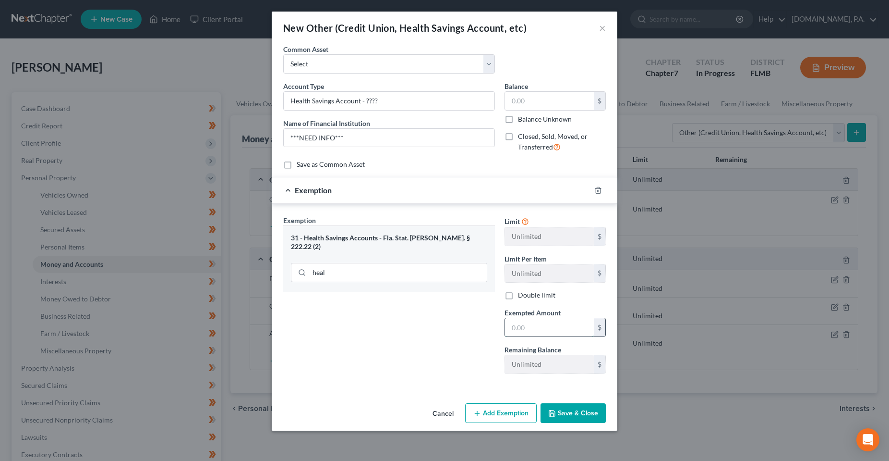
click at [515, 326] on input "text" at bounding box center [549, 327] width 89 height 18
type input "0"
click at [421, 356] on div "Exemption Set must be selected for CA. Exemption * 31 - Health Savings Accounts…" at bounding box center [389, 298] width 221 height 166
click at [546, 413] on button "Save & Close" at bounding box center [573, 413] width 65 height 20
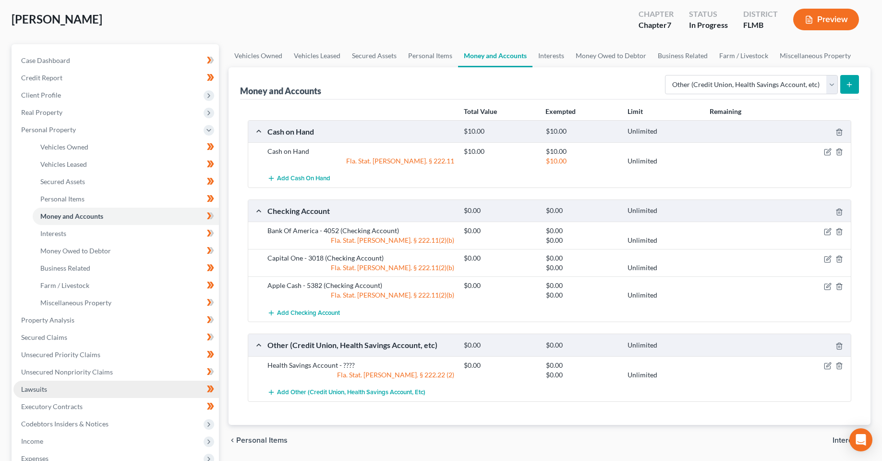
scroll to position [96, 0]
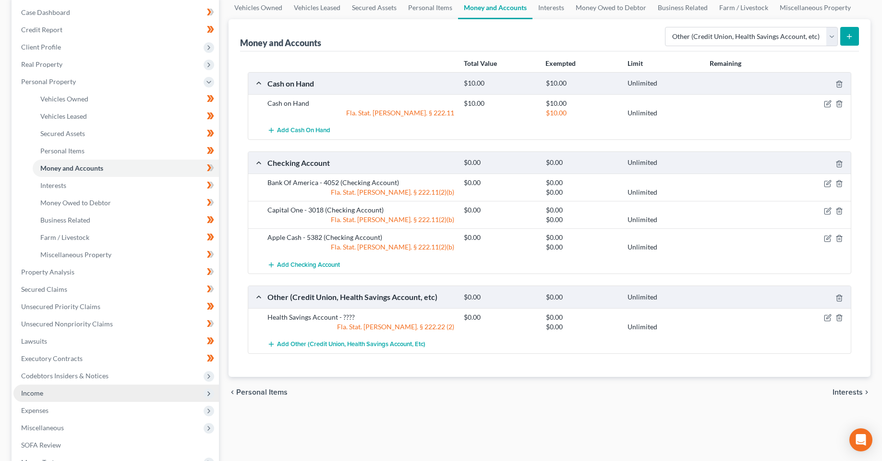
click at [104, 392] on span "Income" at bounding box center [116, 392] width 206 height 17
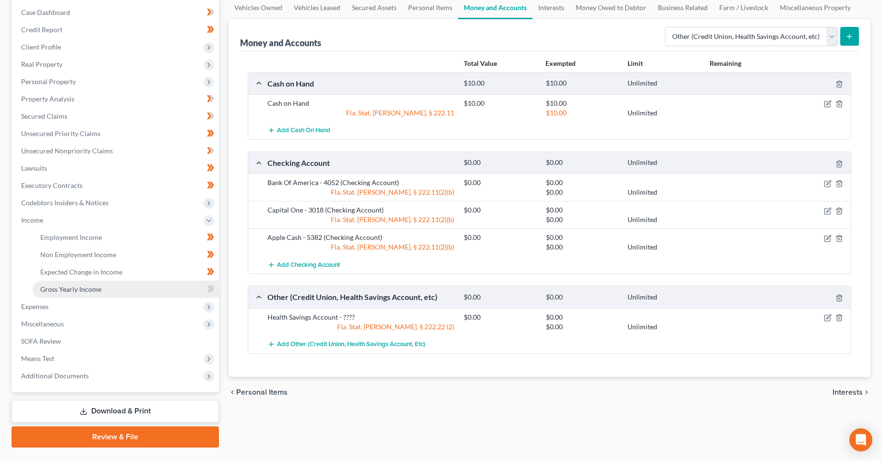
click at [97, 285] on span "Gross Yearly Income" at bounding box center [70, 289] width 61 height 8
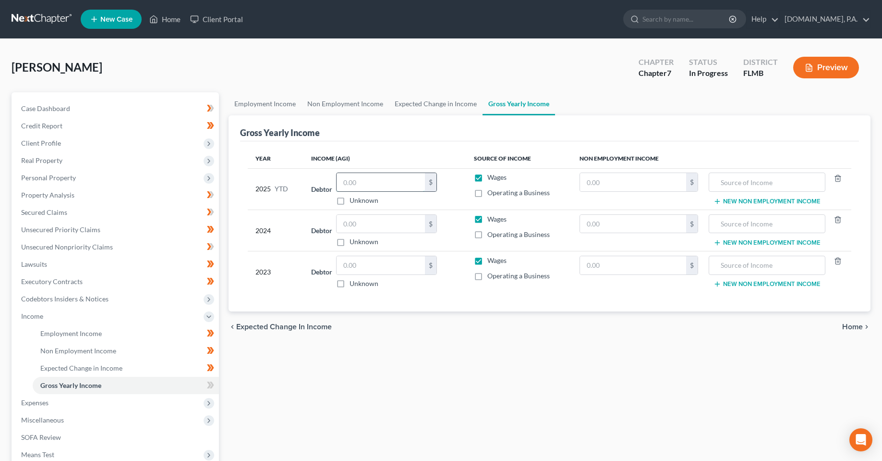
click at [382, 187] on input "text" at bounding box center [381, 182] width 88 height 18
click at [382, 226] on input "text" at bounding box center [381, 224] width 88 height 18
type input "43,486.00"
click at [376, 266] on input "text" at bounding box center [381, 265] width 88 height 18
click at [373, 261] on input "text" at bounding box center [381, 265] width 88 height 18
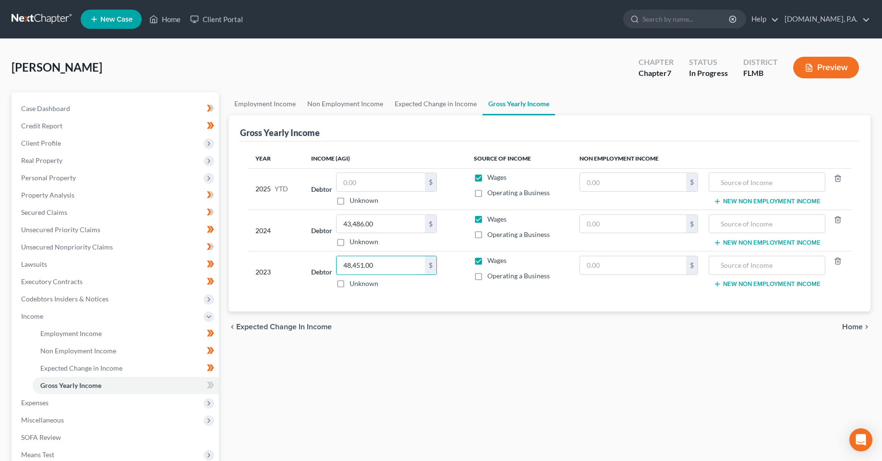
type input "48,451.00"
click at [419, 412] on div "Employment Income Non Employment Income Expected Change in Income Gross Yearly …" at bounding box center [550, 317] width 652 height 451
click at [101, 335] on link "Employment Income" at bounding box center [126, 333] width 186 height 17
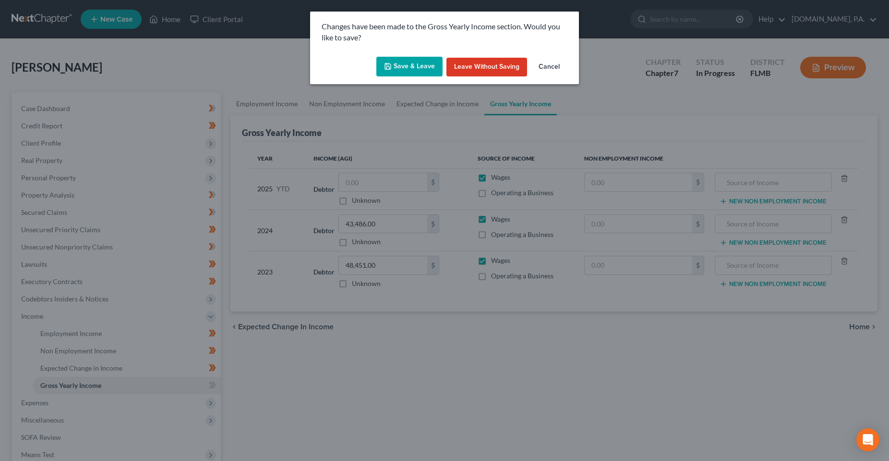
click at [421, 65] on button "Save & Leave" at bounding box center [409, 67] width 66 height 20
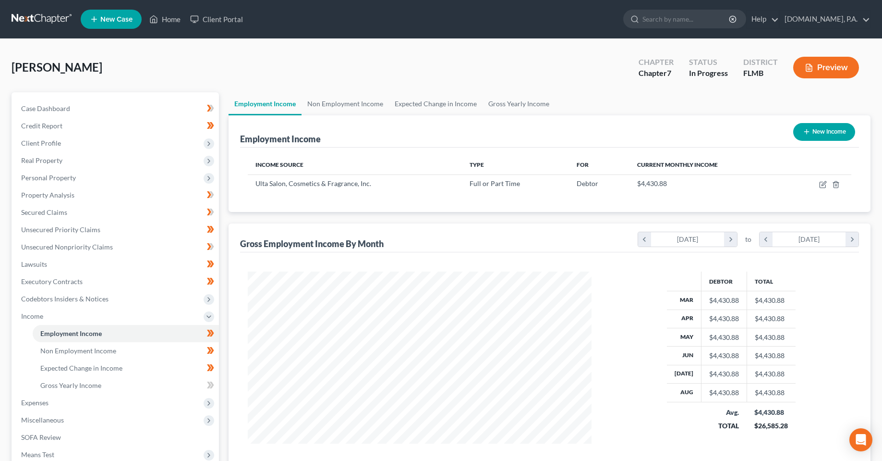
scroll to position [172, 364]
drag, startPoint x: 90, startPoint y: 384, endPoint x: 360, endPoint y: 259, distance: 297.6
click at [90, 384] on span "Gross Yearly Income" at bounding box center [70, 385] width 61 height 8
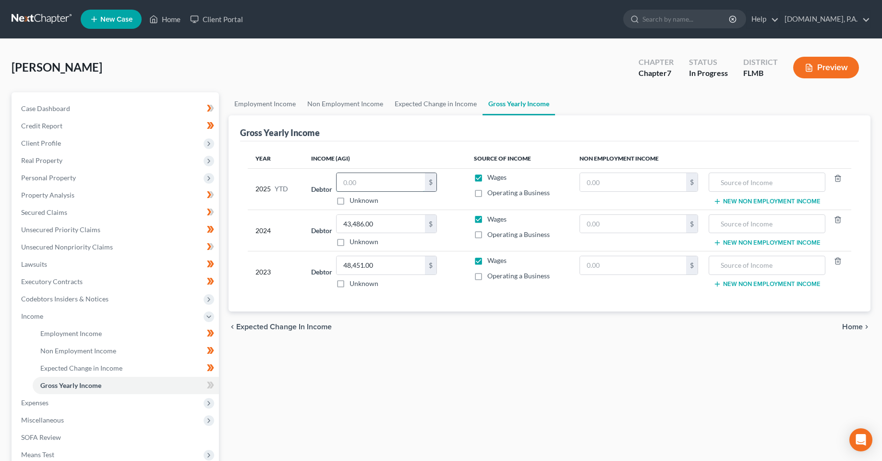
click at [367, 186] on input "text" at bounding box center [381, 182] width 88 height 18
type input "34,087.43"
click at [427, 399] on div "Employment Income Non Employment Income Expected Change in Income Gross Yearly …" at bounding box center [550, 317] width 652 height 451
click at [212, 385] on icon at bounding box center [212, 384] width 4 height 7
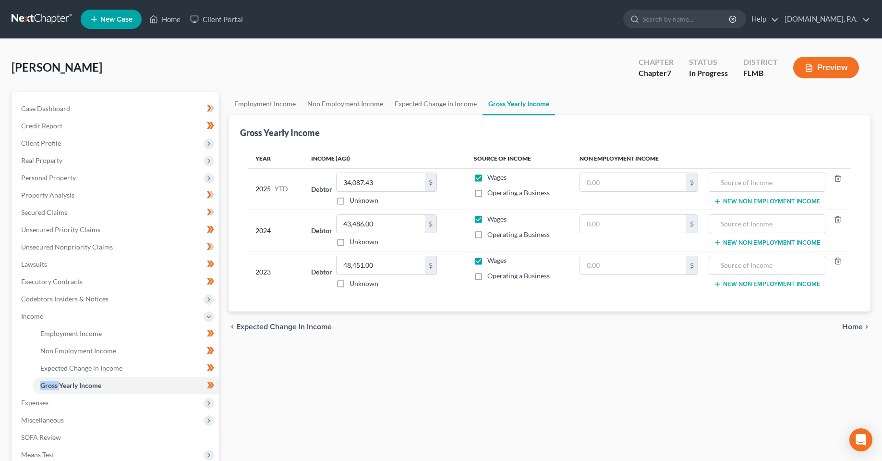
scroll to position [48, 0]
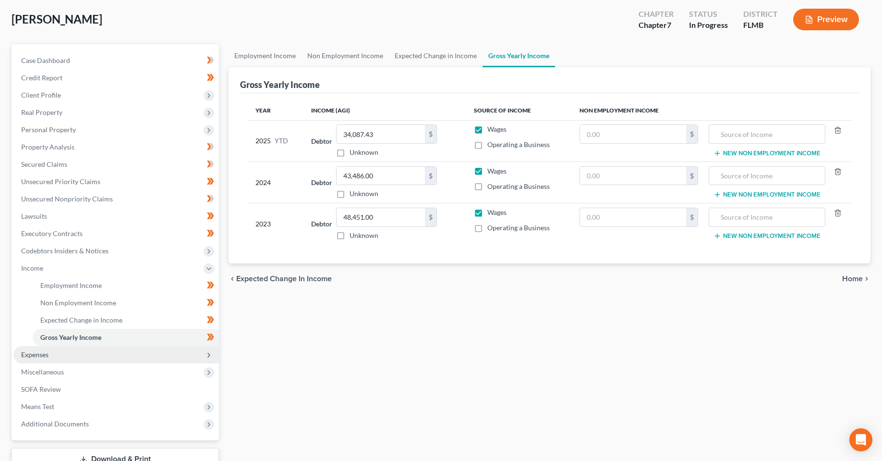
click at [115, 350] on span "Expenses" at bounding box center [116, 354] width 206 height 17
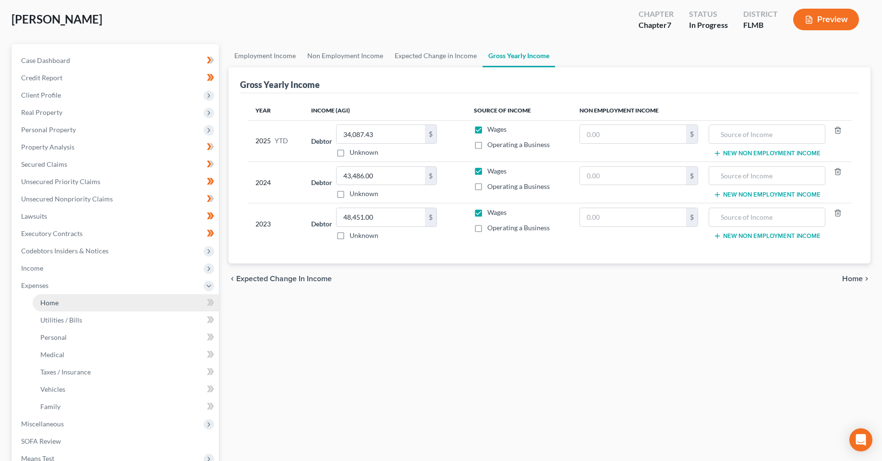
click at [97, 307] on link "Home" at bounding box center [126, 302] width 186 height 17
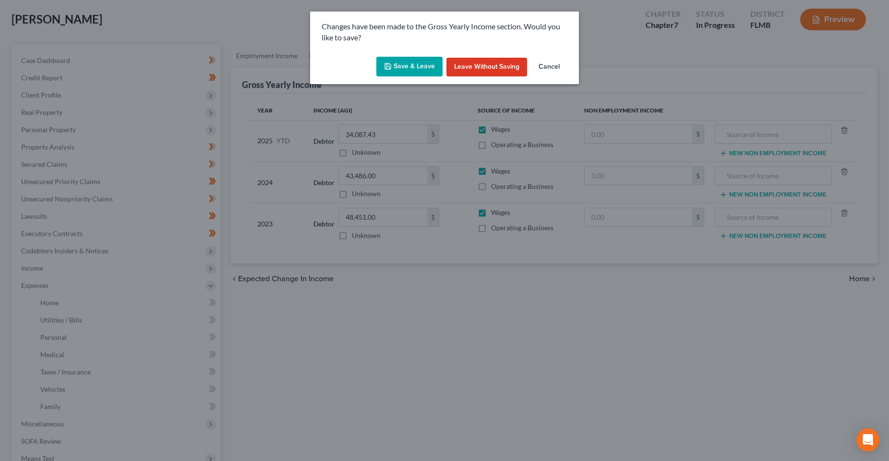
click at [403, 75] on button "Save & Leave" at bounding box center [409, 67] width 66 height 20
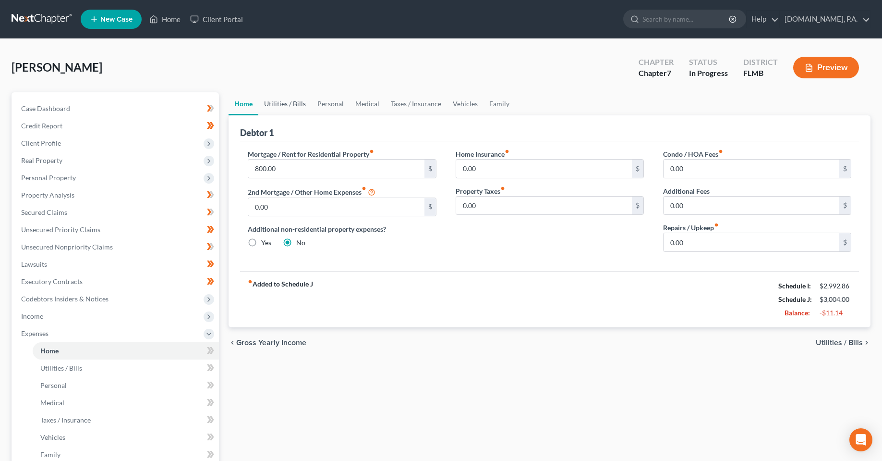
click at [276, 98] on link "Utilities / Bills" at bounding box center [284, 103] width 53 height 23
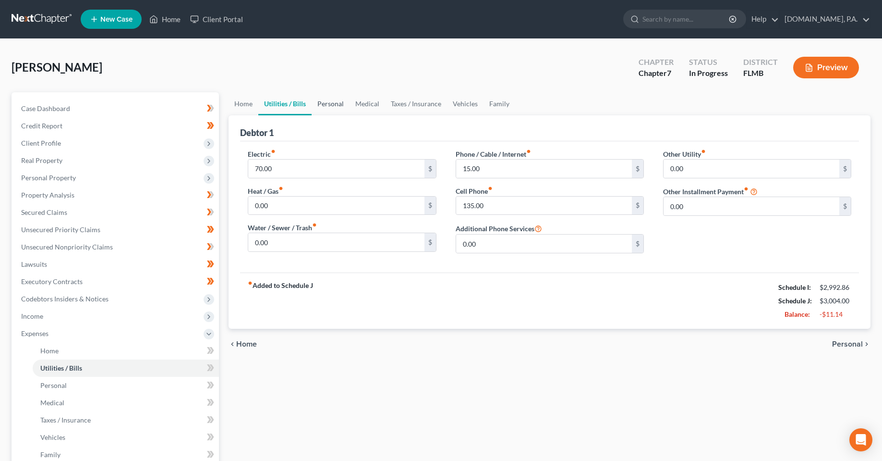
click at [345, 102] on link "Personal" at bounding box center [331, 103] width 38 height 23
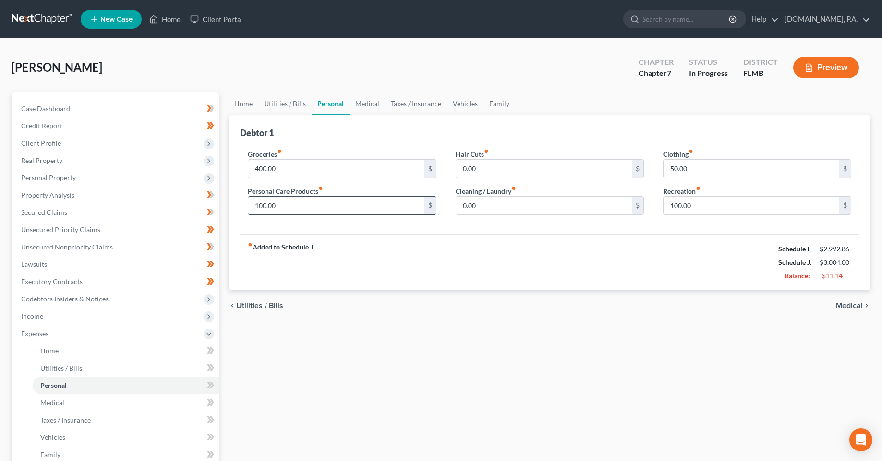
click at [337, 202] on input "100.00" at bounding box center [336, 205] width 176 height 18
type input "80"
click at [510, 206] on input "0.00" at bounding box center [544, 205] width 176 height 18
type input "20"
click at [487, 164] on input "0.00" at bounding box center [544, 168] width 176 height 18
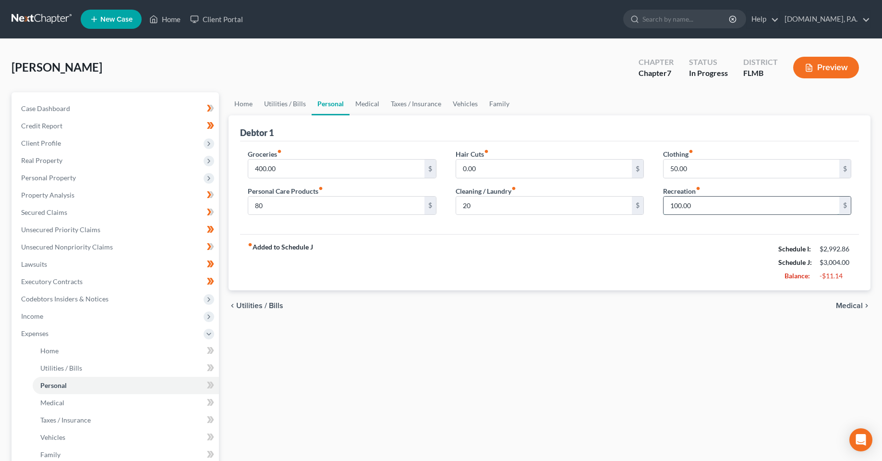
click at [704, 201] on input "100.00" at bounding box center [752, 205] width 176 height 18
type input "80"
click at [555, 178] on div "0.00 $" at bounding box center [550, 168] width 188 height 19
click at [553, 173] on input "0.00" at bounding box center [544, 168] width 176 height 18
type input "20"
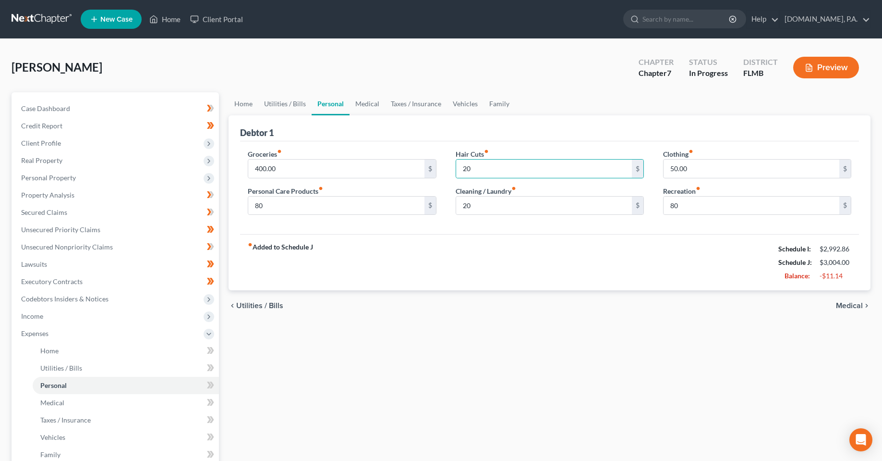
click at [600, 261] on div "fiber_manual_record Added to Schedule J Schedule I: $2,992.86 Schedule J: $3,00…" at bounding box center [549, 262] width 619 height 56
click at [376, 95] on link "Medical" at bounding box center [368, 103] width 36 height 23
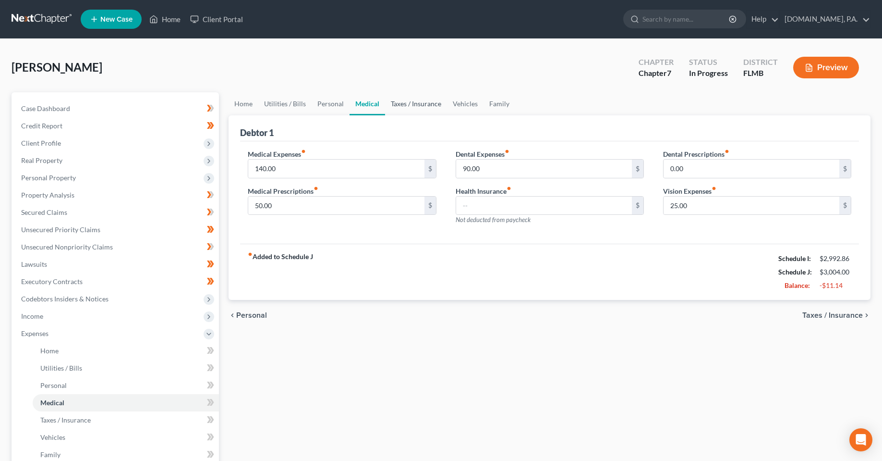
click at [421, 111] on link "Taxes / Insurance" at bounding box center [416, 103] width 62 height 23
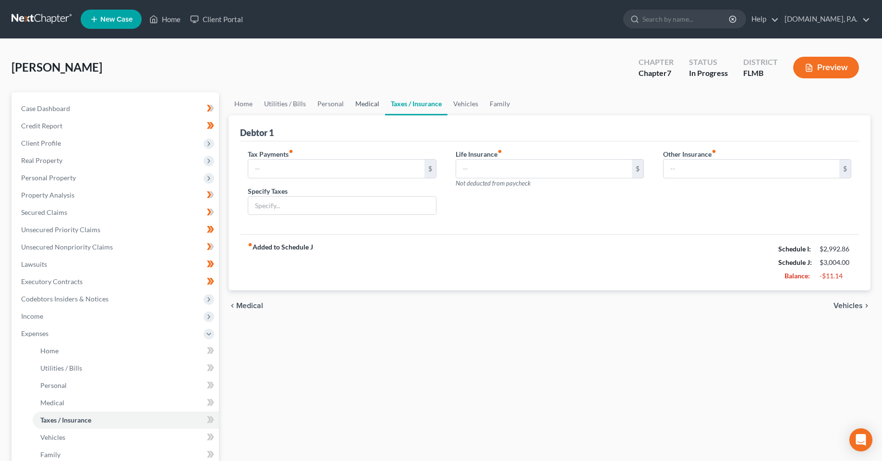
click at [356, 100] on link "Medical" at bounding box center [368, 103] width 36 height 23
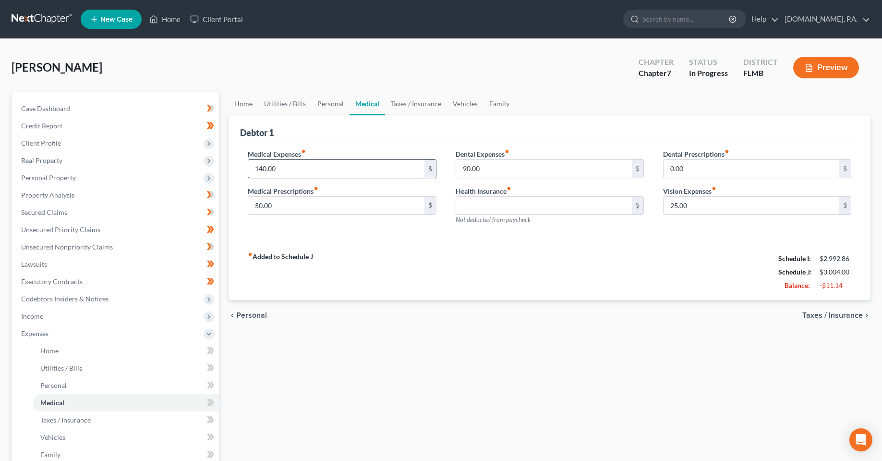
click at [332, 159] on input "140.00" at bounding box center [336, 168] width 176 height 18
click at [420, 104] on link "Taxes / Insurance" at bounding box center [416, 103] width 62 height 23
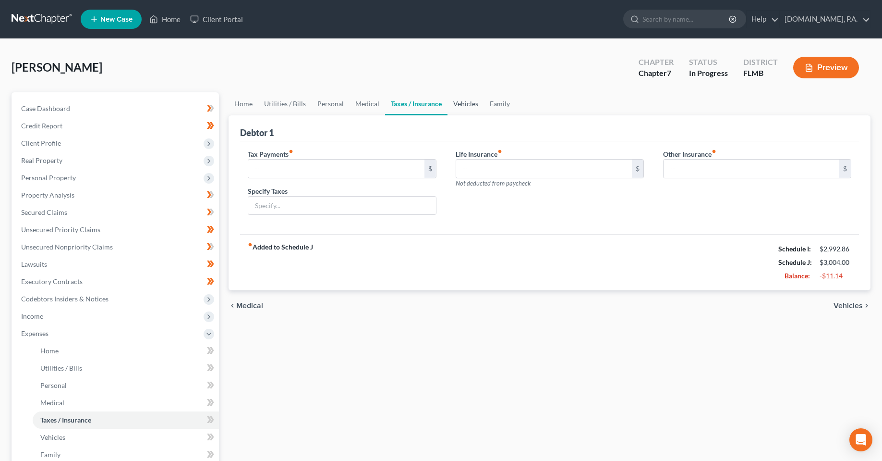
click at [453, 104] on link "Vehicles" at bounding box center [466, 103] width 36 height 23
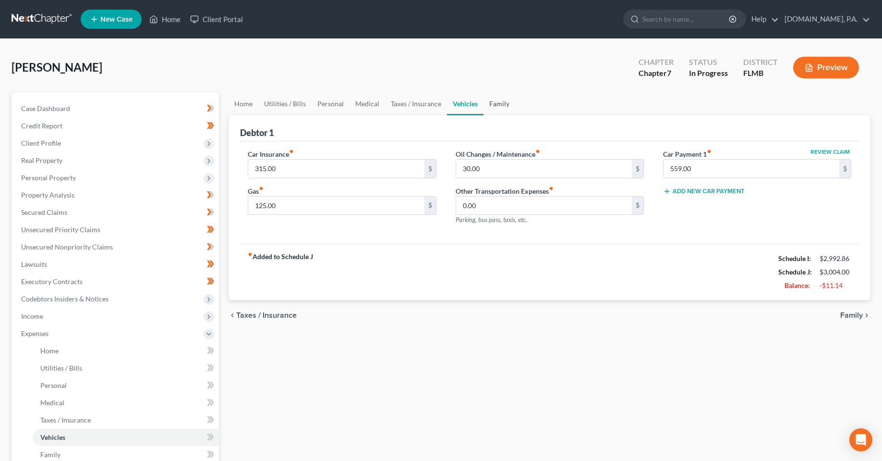
click at [497, 105] on link "Family" at bounding box center [500, 103] width 32 height 23
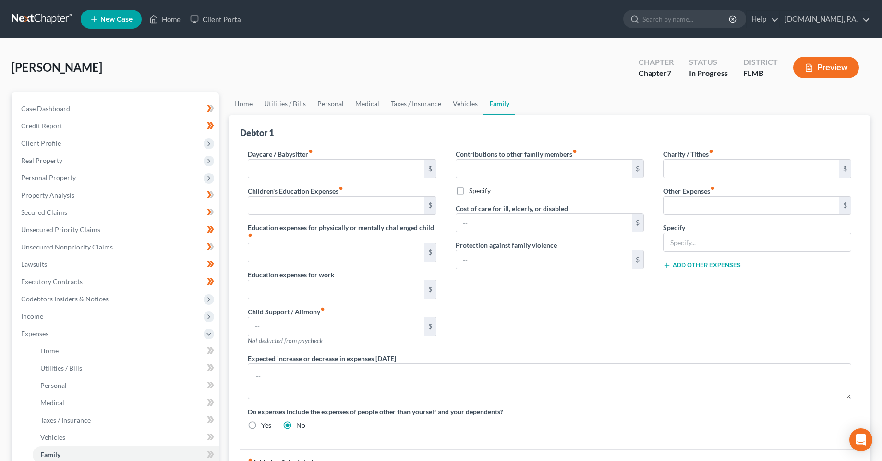
click at [555, 325] on div "Contributions to other family members fiber_manual_record $ Specify Cost of car…" at bounding box center [549, 251] width 207 height 204
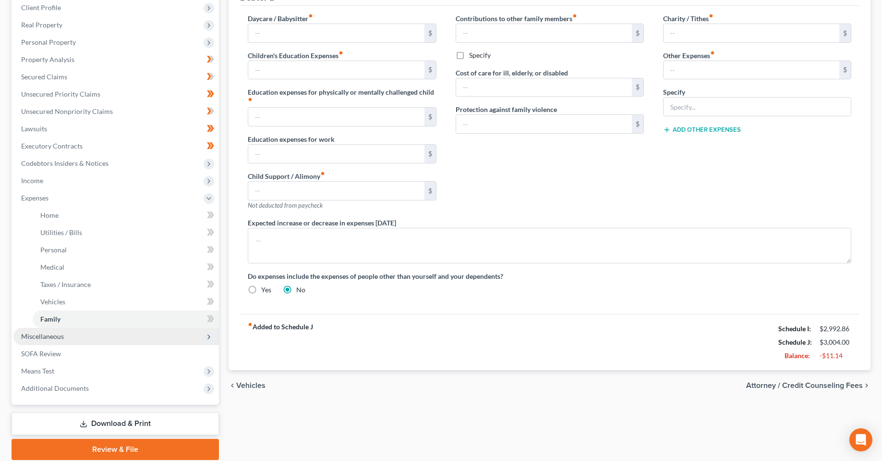
scroll to position [171, 0]
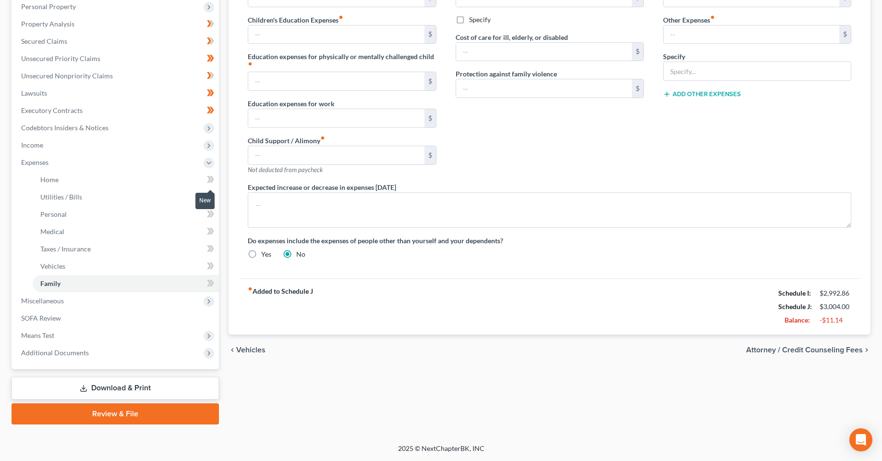
click at [211, 180] on icon at bounding box center [210, 179] width 7 height 12
click at [209, 200] on icon at bounding box center [210, 197] width 7 height 12
click at [211, 215] on icon at bounding box center [210, 214] width 7 height 12
click at [211, 230] on icon at bounding box center [209, 231] width 4 height 7
click at [213, 250] on icon at bounding box center [212, 248] width 4 height 7
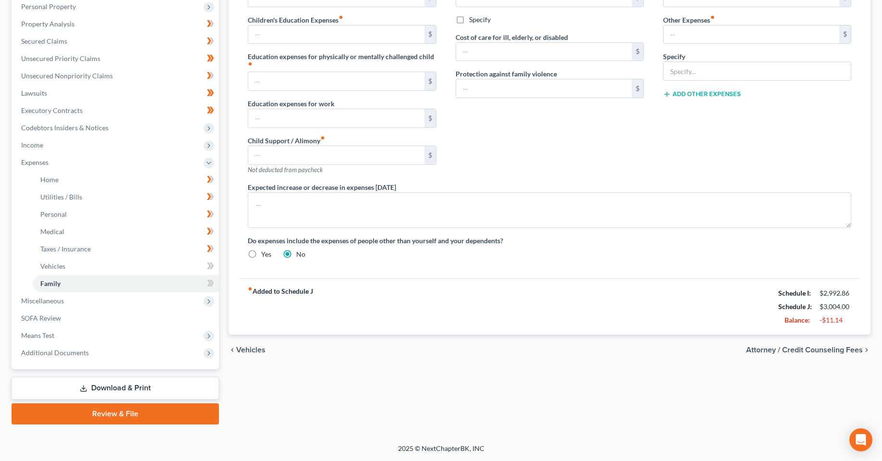
click at [207, 267] on icon at bounding box center [210, 266] width 7 height 12
click at [213, 283] on icon at bounding box center [212, 282] width 4 height 7
click at [151, 302] on span "Miscellaneous" at bounding box center [116, 300] width 206 height 17
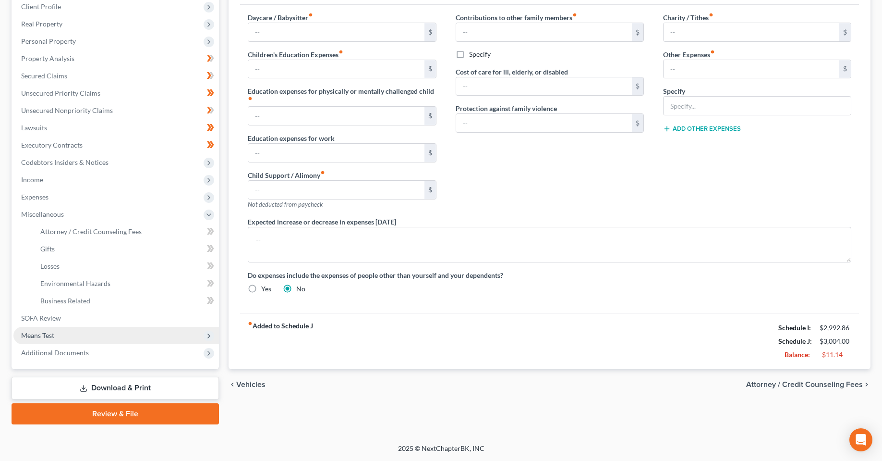
scroll to position [136, 0]
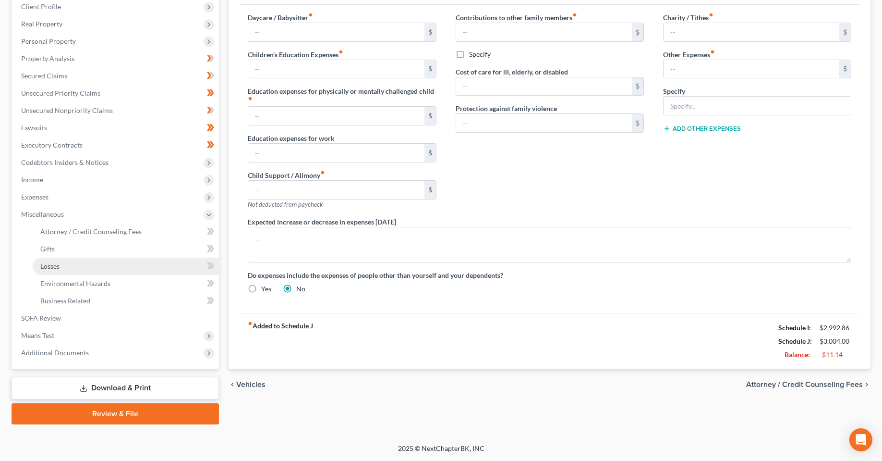
click at [70, 269] on link "Losses" at bounding box center [126, 265] width 186 height 17
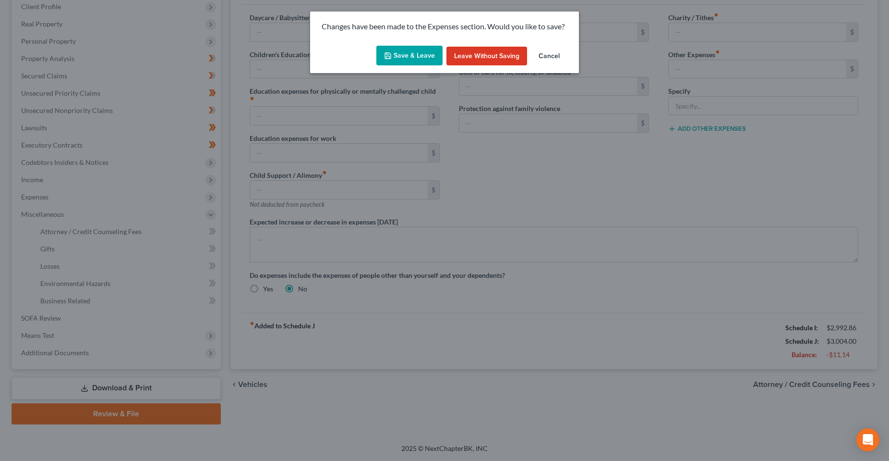
click at [413, 61] on button "Save & Leave" at bounding box center [409, 56] width 66 height 20
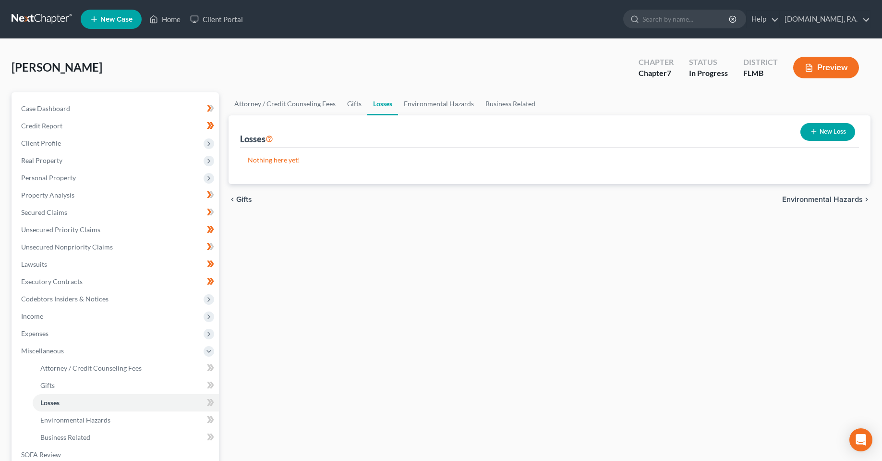
click at [381, 317] on div "Attorney / Credit Counseling Fees Gifts Losses Environmental Hazards Business R…" at bounding box center [550, 326] width 652 height 468
click at [71, 241] on link "Unsecured Nonpriority Claims" at bounding box center [116, 246] width 206 height 17
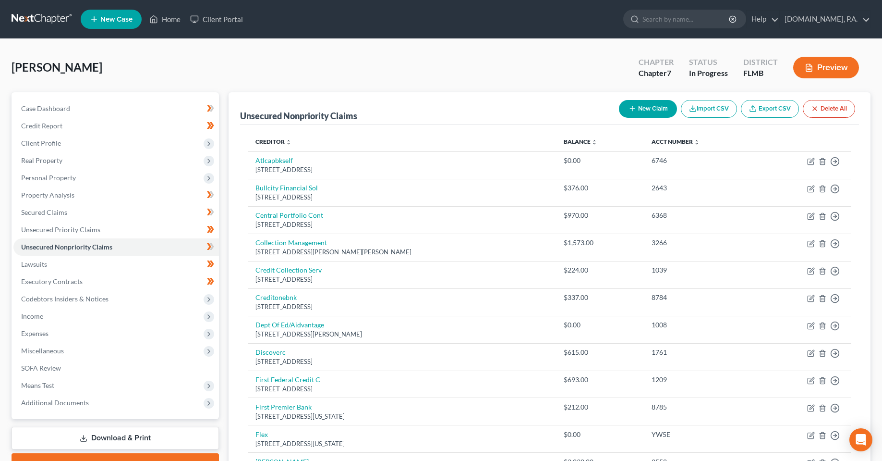
click at [349, 62] on div "Rivera, Stephanie Upgraded Chapter Chapter 7 Status In Progress District FLMB P…" at bounding box center [441, 71] width 859 height 42
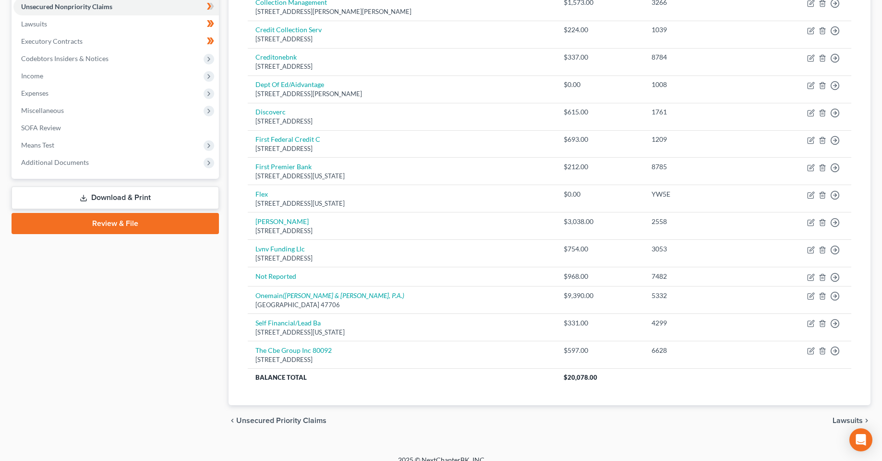
scroll to position [144, 0]
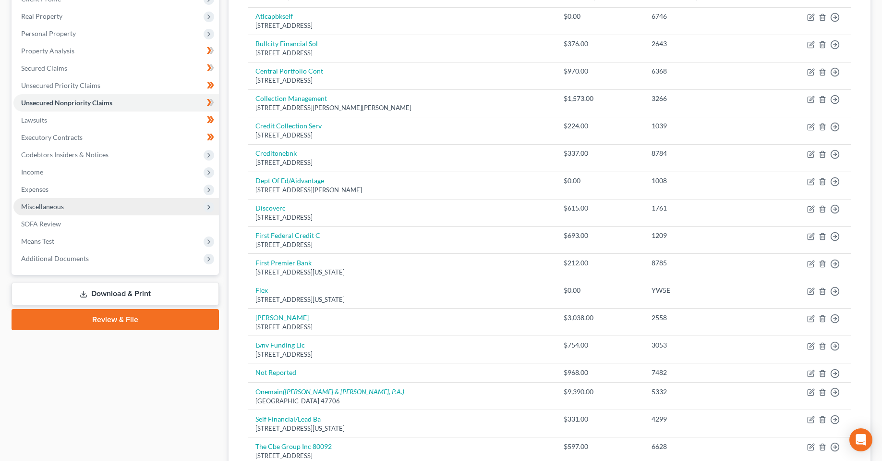
click at [148, 202] on span "Miscellaneous" at bounding box center [116, 206] width 206 height 17
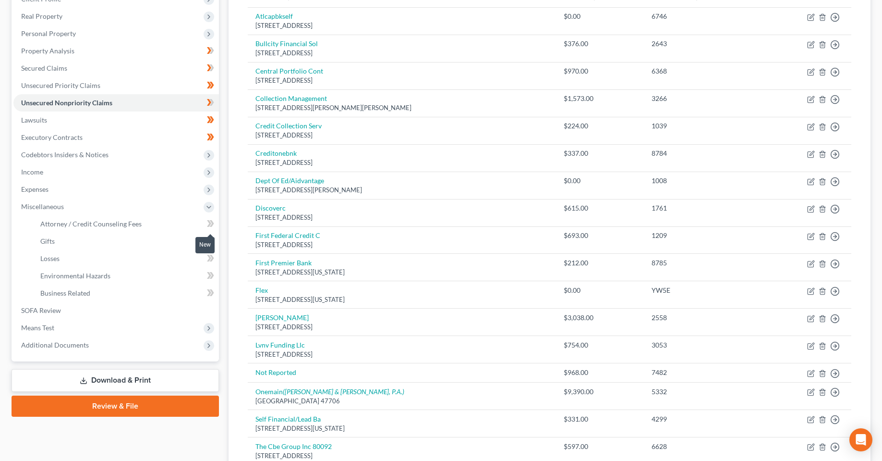
click at [213, 226] on icon at bounding box center [210, 224] width 7 height 12
click at [167, 226] on link "Attorney / Credit Counseling Fees" at bounding box center [126, 223] width 186 height 17
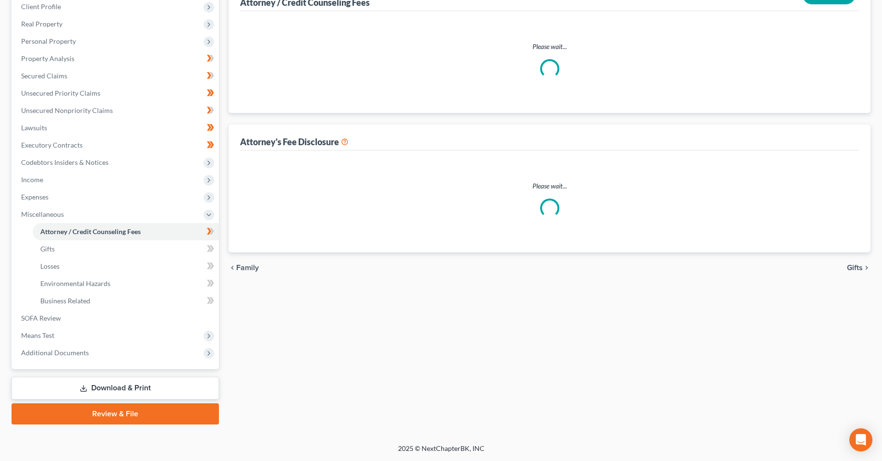
select select "3"
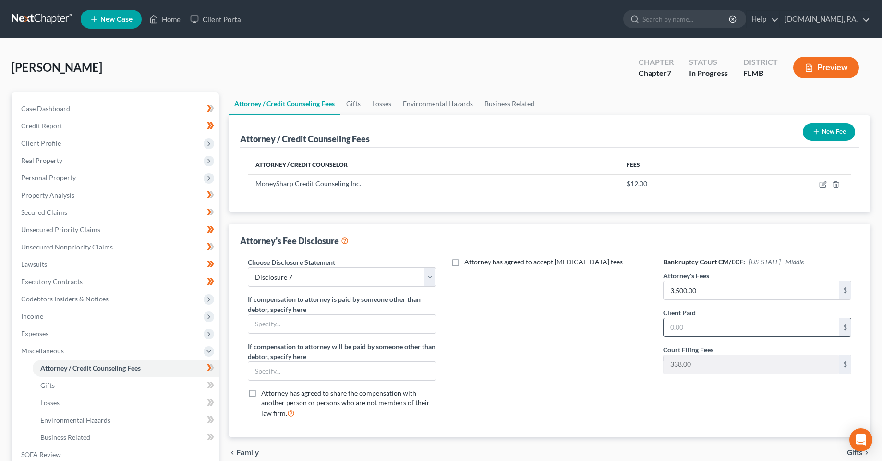
click at [724, 326] on input "text" at bounding box center [752, 327] width 176 height 18
type input "0.00"
drag, startPoint x: 533, startPoint y: 341, endPoint x: 150, endPoint y: 379, distance: 384.6
click at [237, 381] on div "Attorney's Fee Disclosure Choose Disclosure Statement Select Disclosure 13 Tamp…" at bounding box center [550, 330] width 642 height 214
click at [214, 369] on icon at bounding box center [210, 368] width 7 height 12
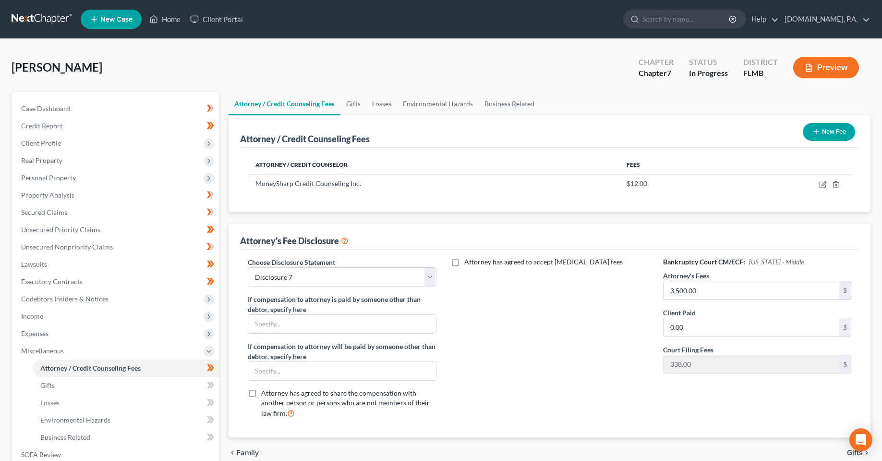
click at [222, 384] on div "Case Dashboard Payments Invoices Payments Payments Credit Report Client Profile" at bounding box center [115, 326] width 217 height 468
click at [214, 387] on icon at bounding box center [210, 385] width 7 height 12
click at [213, 401] on icon at bounding box center [212, 402] width 4 height 7
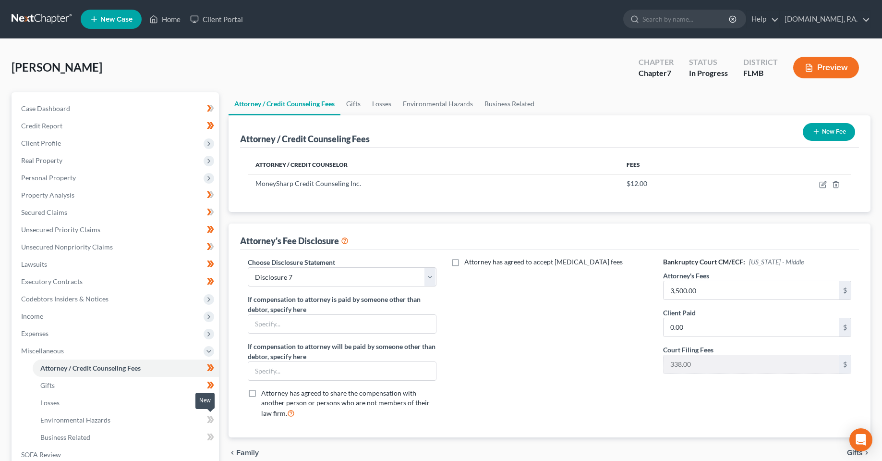
click at [215, 420] on span at bounding box center [210, 420] width 17 height 14
click at [0, 0] on icon at bounding box center [0, 0] width 0 height 0
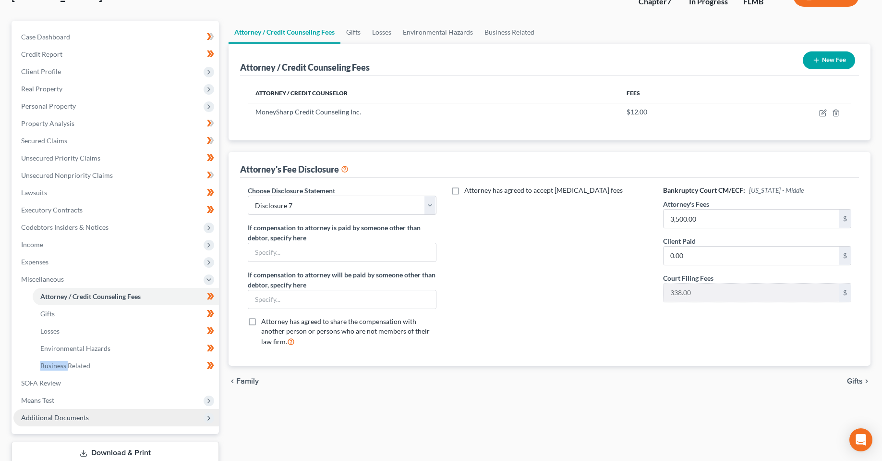
scroll to position [136, 0]
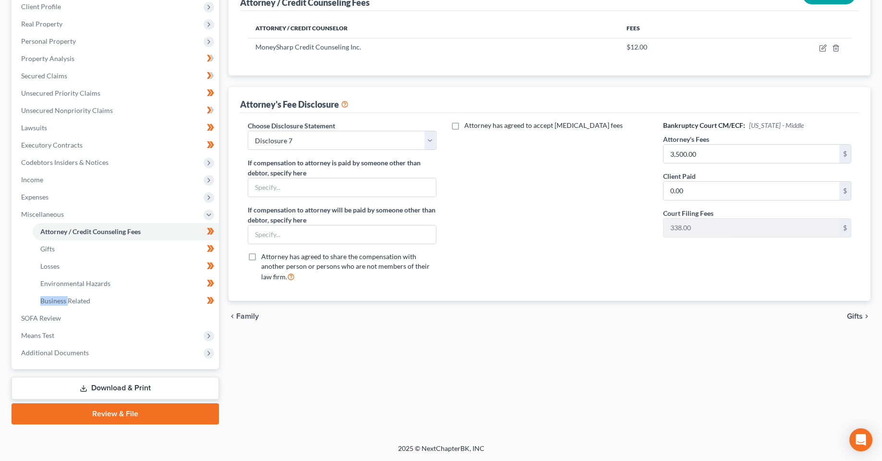
click at [141, 386] on link "Download & Print" at bounding box center [115, 387] width 207 height 23
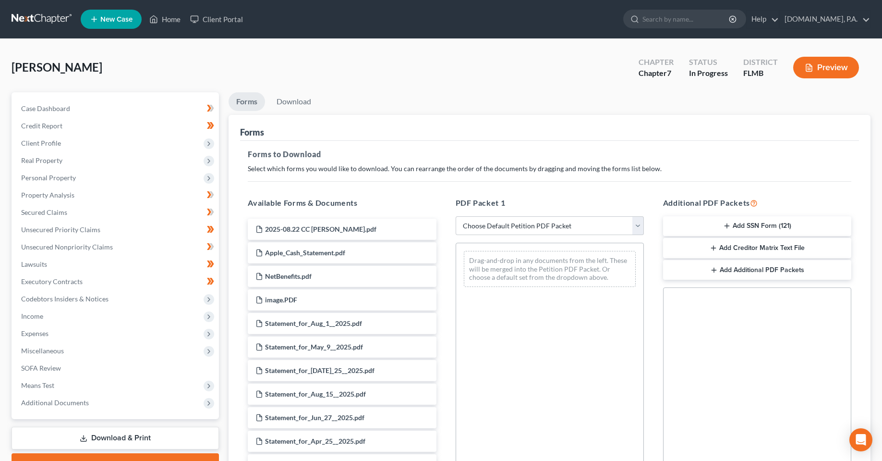
scroll to position [133, 0]
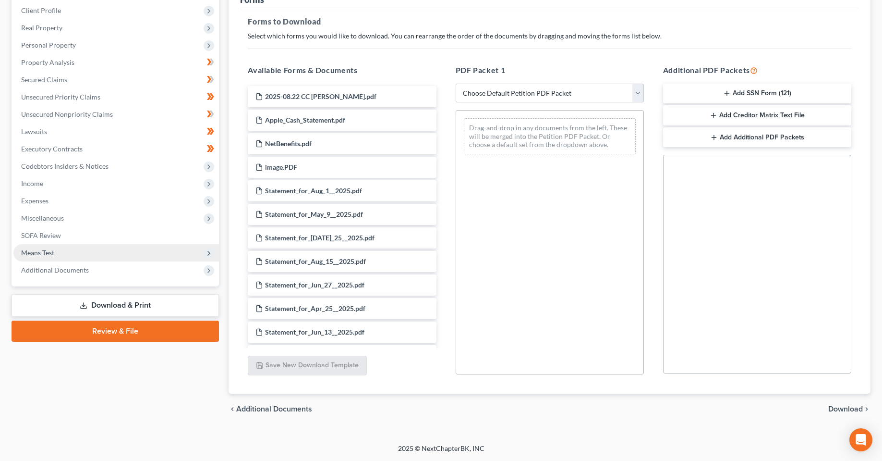
click at [81, 247] on span "Means Test" at bounding box center [116, 252] width 206 height 17
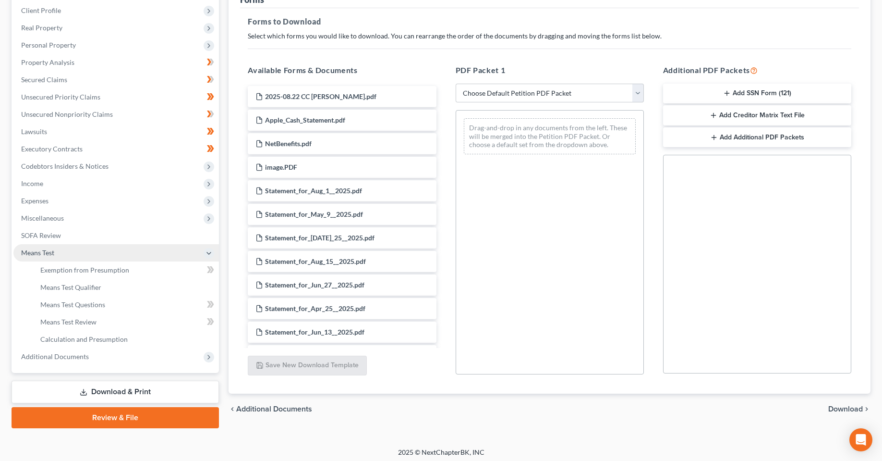
click at [85, 244] on span "Means Test" at bounding box center [116, 252] width 206 height 17
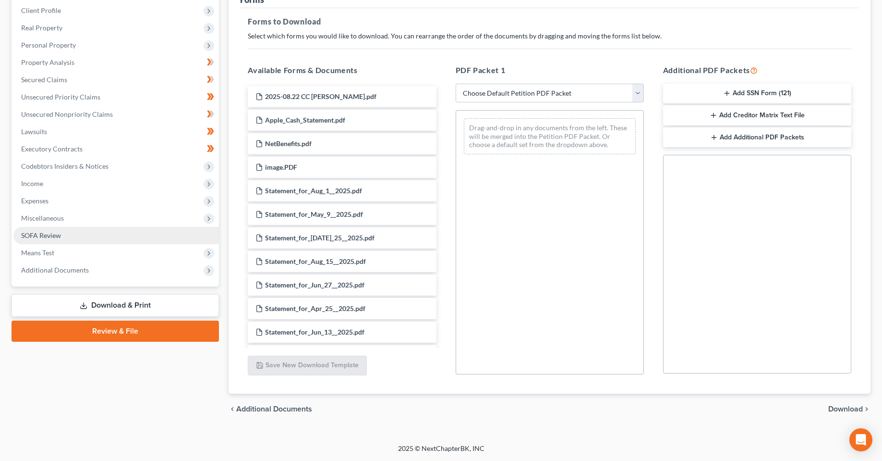
click at [84, 232] on link "SOFA Review" at bounding box center [116, 235] width 206 height 17
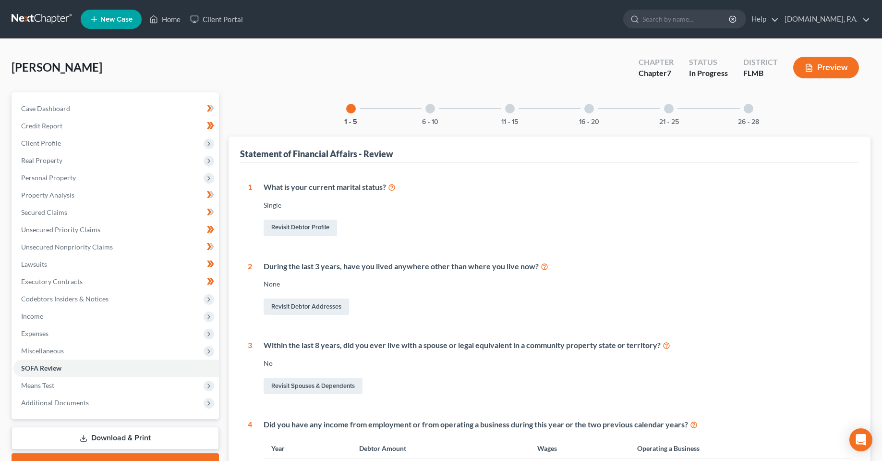
click at [432, 114] on div "6 - 10" at bounding box center [430, 108] width 33 height 33
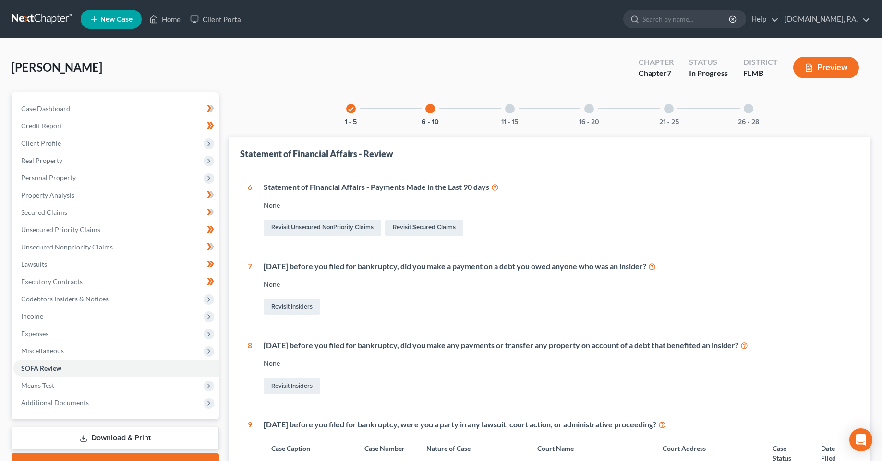
click at [501, 109] on div "11 - 15" at bounding box center [510, 108] width 33 height 33
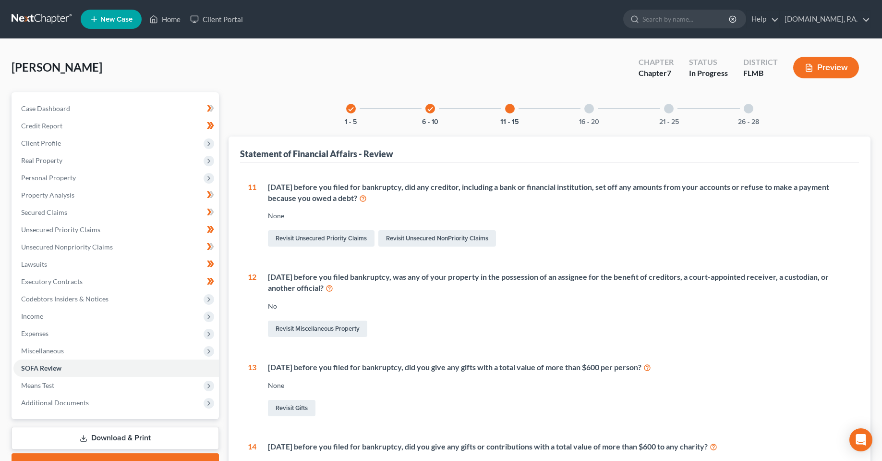
click at [601, 112] on div "16 - 20" at bounding box center [589, 108] width 33 height 33
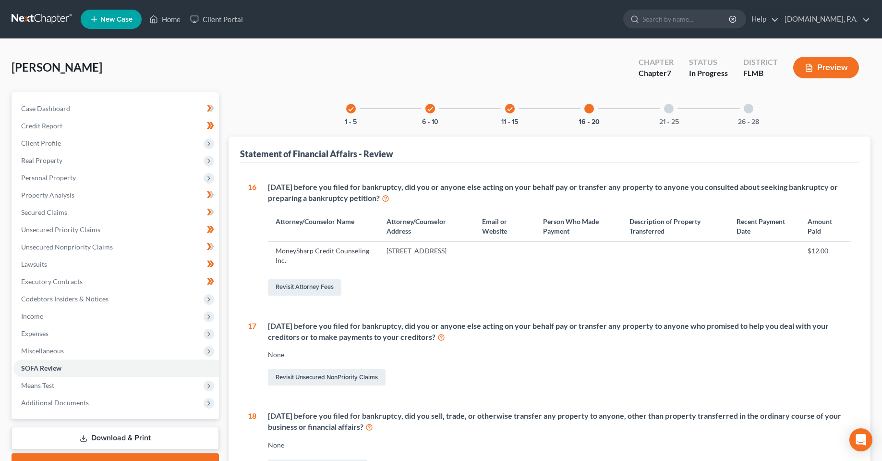
click at [659, 115] on div "21 - 25" at bounding box center [669, 108] width 33 height 33
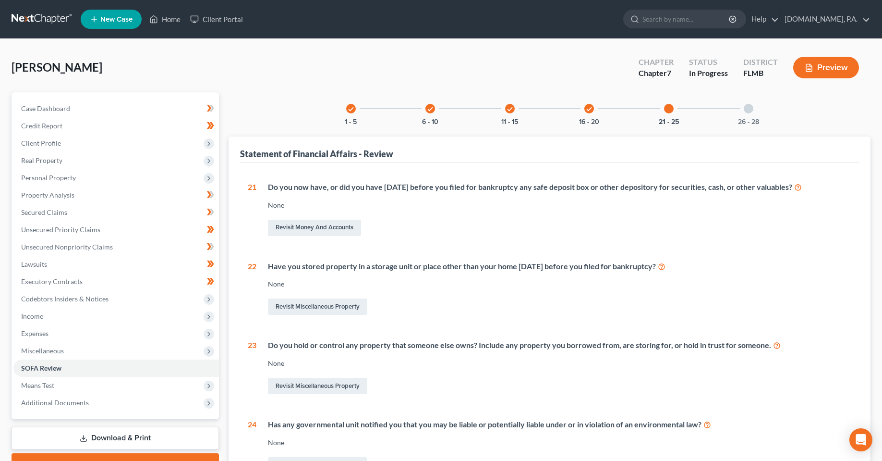
click at [753, 111] on div "26 - 28" at bounding box center [748, 108] width 33 height 33
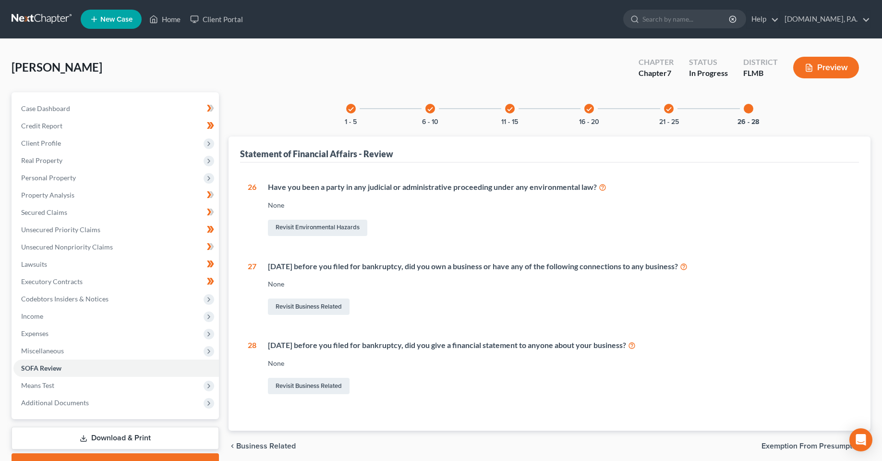
scroll to position [50, 0]
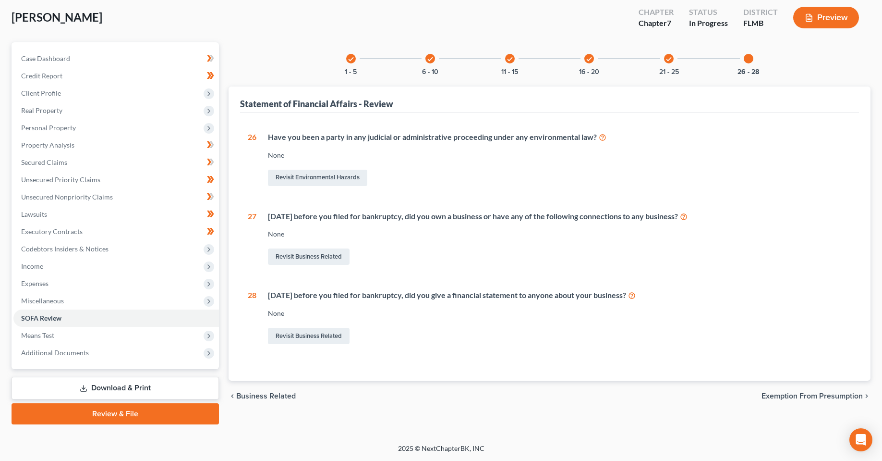
click at [804, 396] on span "Exemption from Presumption" at bounding box center [812, 396] width 101 height 8
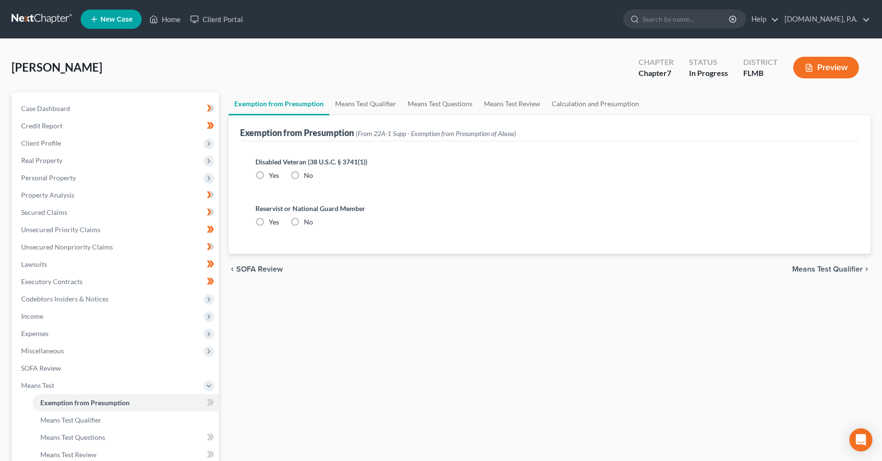
click at [304, 178] on label "No" at bounding box center [308, 175] width 9 height 10
click at [308, 177] on input "No" at bounding box center [311, 173] width 6 height 6
radio input "true"
click at [304, 222] on label "No" at bounding box center [308, 222] width 9 height 10
click at [308, 222] on input "No" at bounding box center [311, 220] width 6 height 6
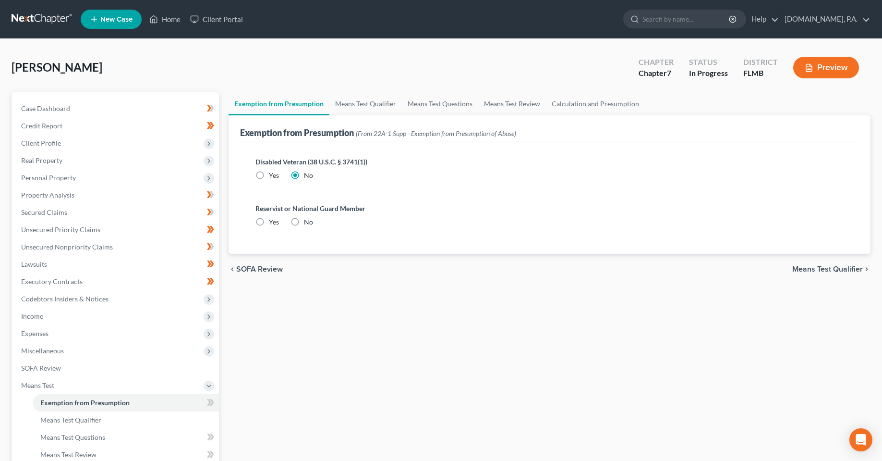
radio input "true"
click at [838, 269] on span "Means Test Qualifier" at bounding box center [827, 269] width 71 height 8
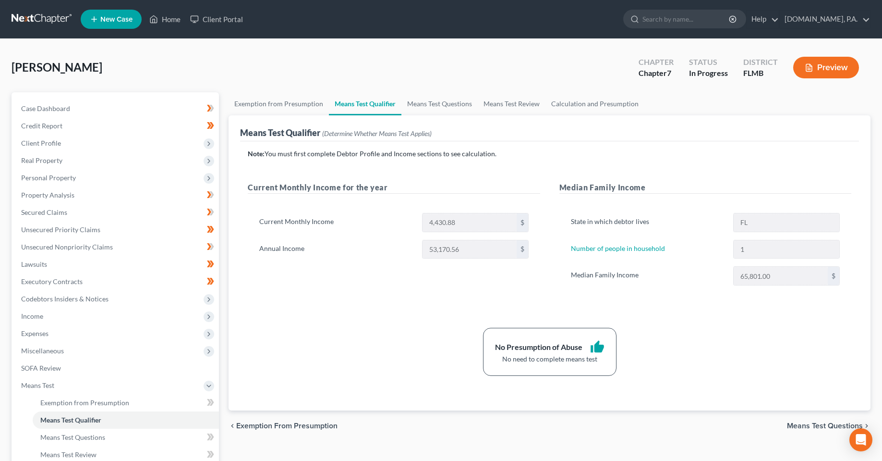
click at [795, 426] on span "Means Test Questions" at bounding box center [825, 426] width 76 height 8
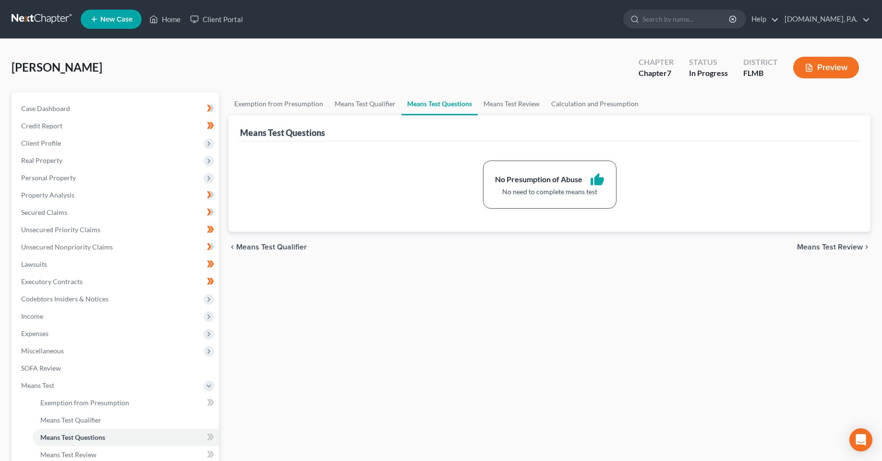
click at [802, 245] on span "Means Test Review" at bounding box center [830, 247] width 66 height 8
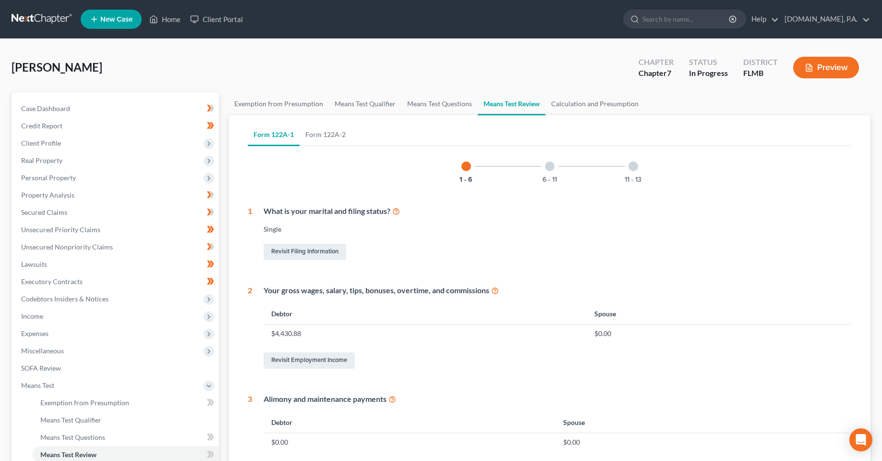
click at [547, 170] on div at bounding box center [550, 166] width 10 height 10
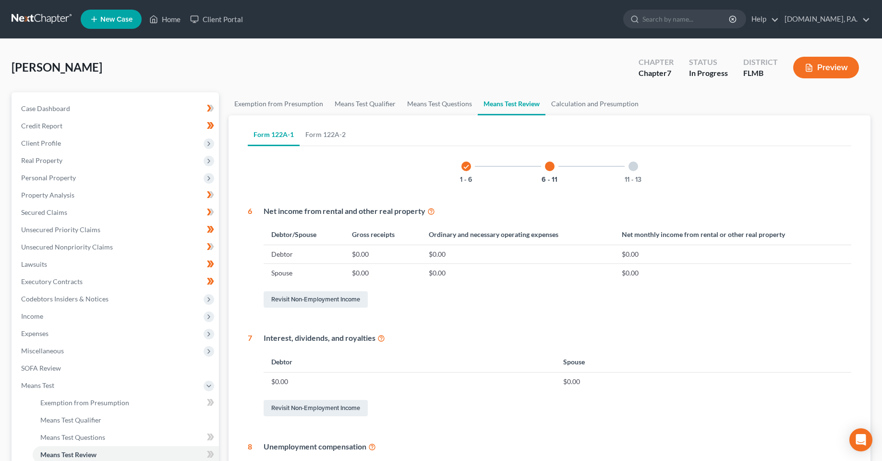
click at [629, 165] on div at bounding box center [634, 166] width 10 height 10
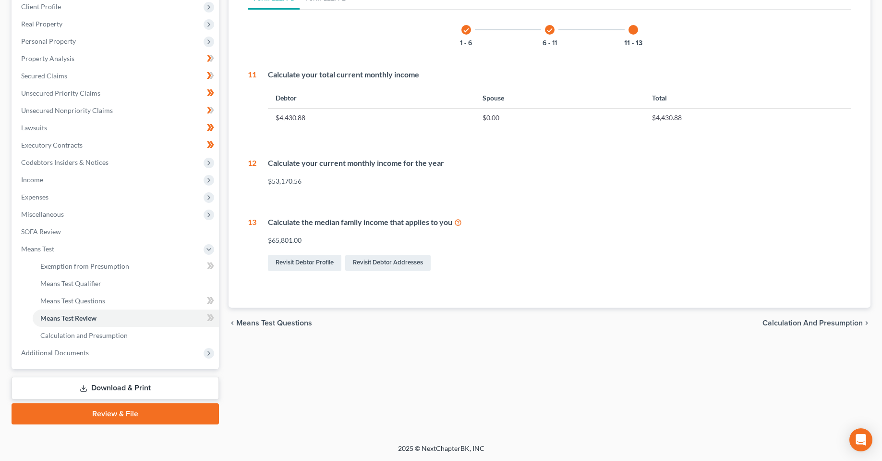
click at [807, 322] on span "Calculation and Presumption" at bounding box center [813, 323] width 100 height 8
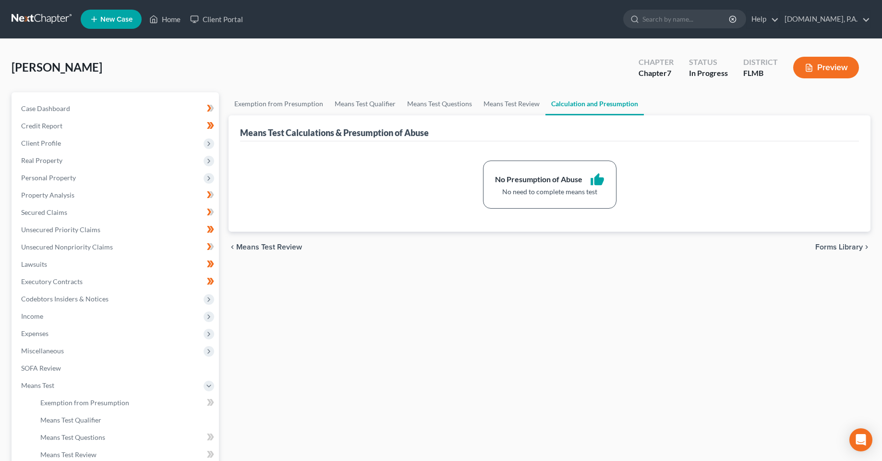
click at [835, 250] on span "Forms Library" at bounding box center [839, 247] width 48 height 8
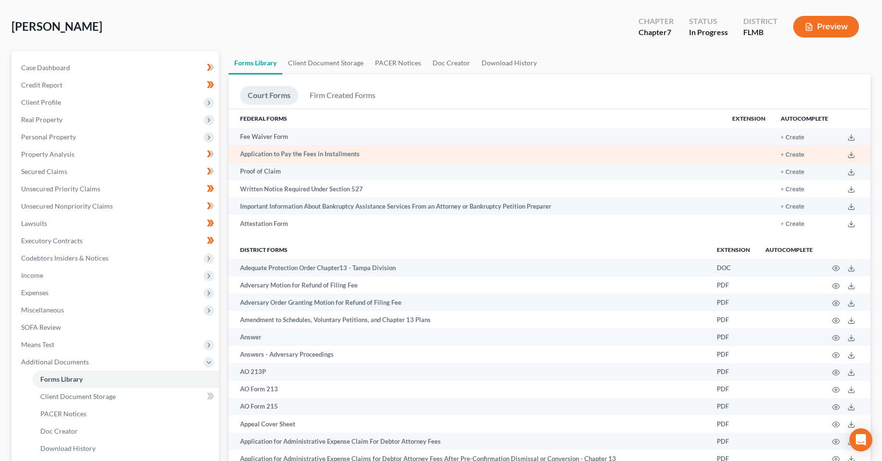
scroll to position [40, 0]
click at [790, 154] on button "+ Create" at bounding box center [793, 155] width 24 height 6
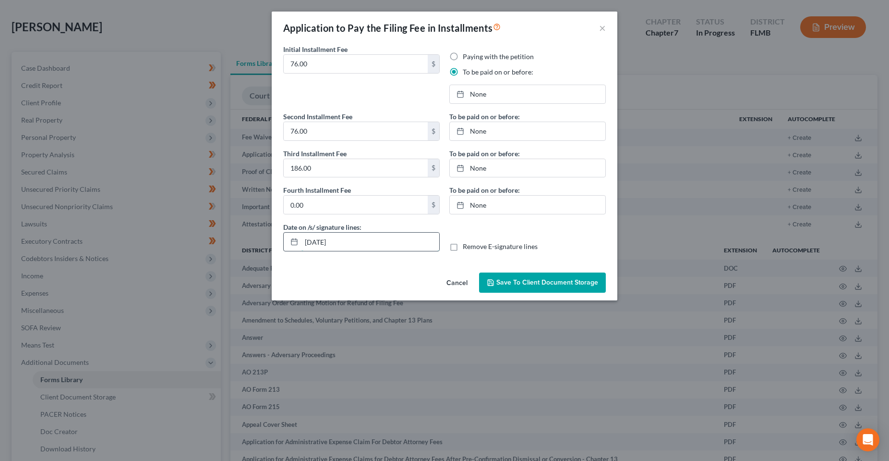
click at [309, 249] on input "[DATE]" at bounding box center [371, 241] width 138 height 18
click at [318, 245] on input "[DATE]" at bounding box center [371, 241] width 138 height 18
type input "[DATE]"
click at [480, 97] on link "None" at bounding box center [528, 94] width 156 height 18
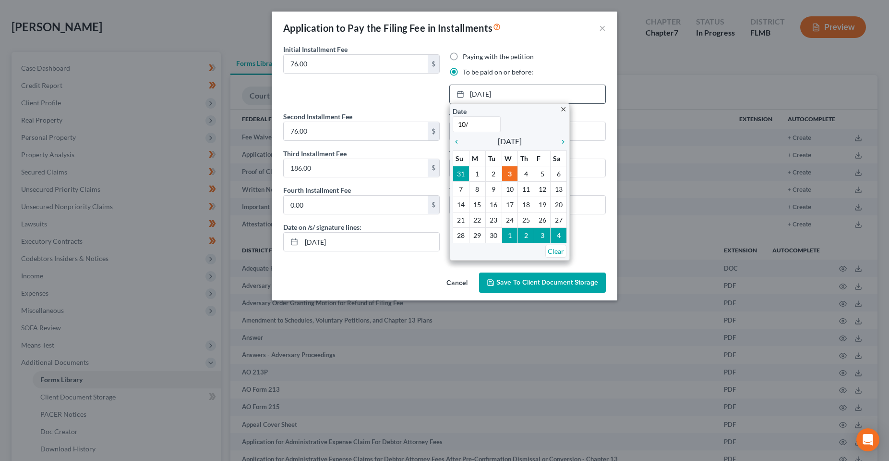
type input "10/5"
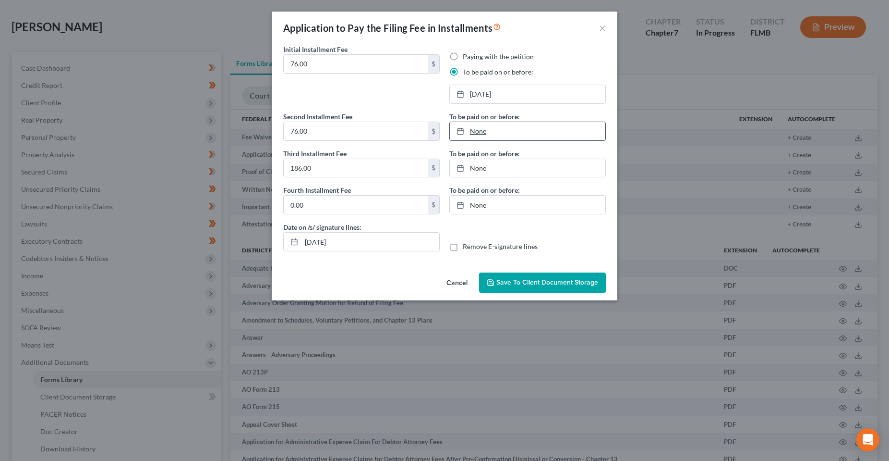
click at [502, 133] on link "None" at bounding box center [528, 131] width 156 height 18
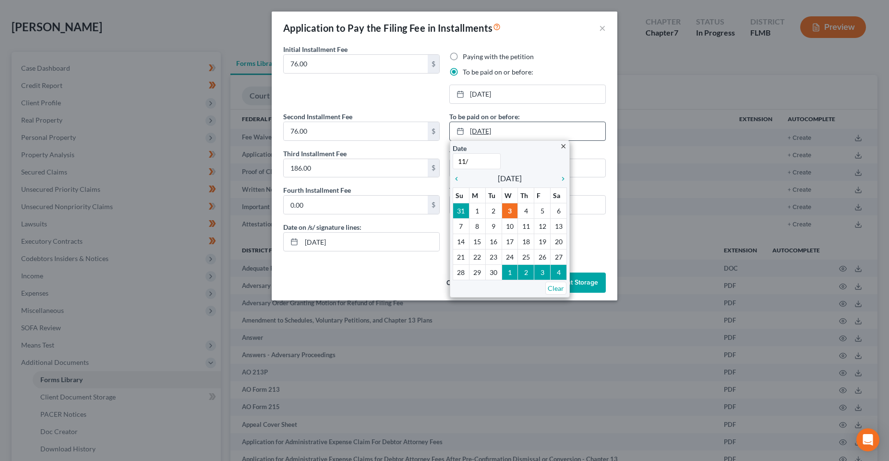
type input "11/5"
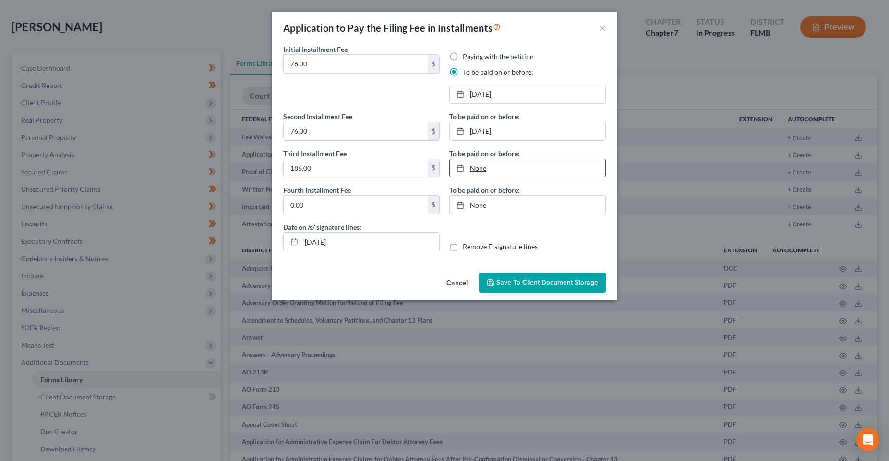
click at [498, 166] on link "None" at bounding box center [528, 168] width 156 height 18
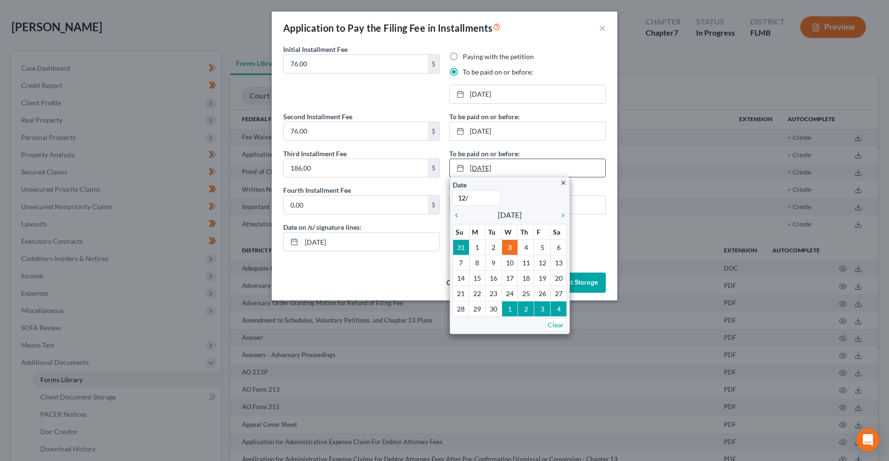
type input "12/5"
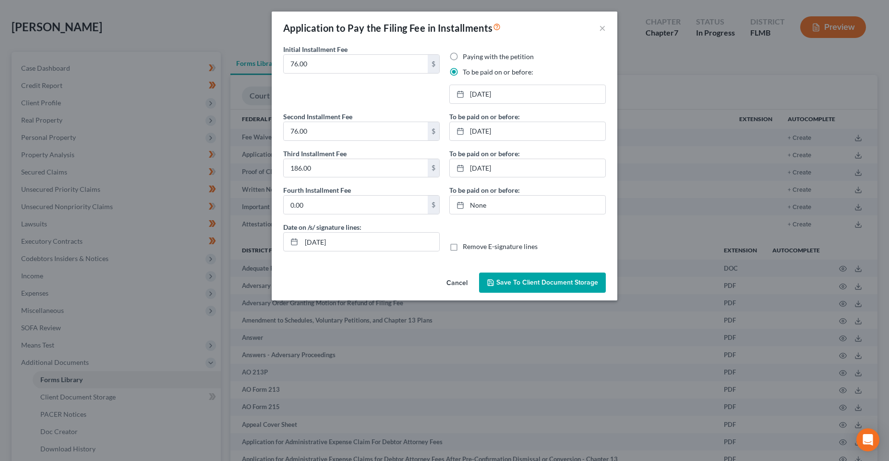
click at [585, 285] on span "Save to Client Document Storage" at bounding box center [548, 282] width 102 height 8
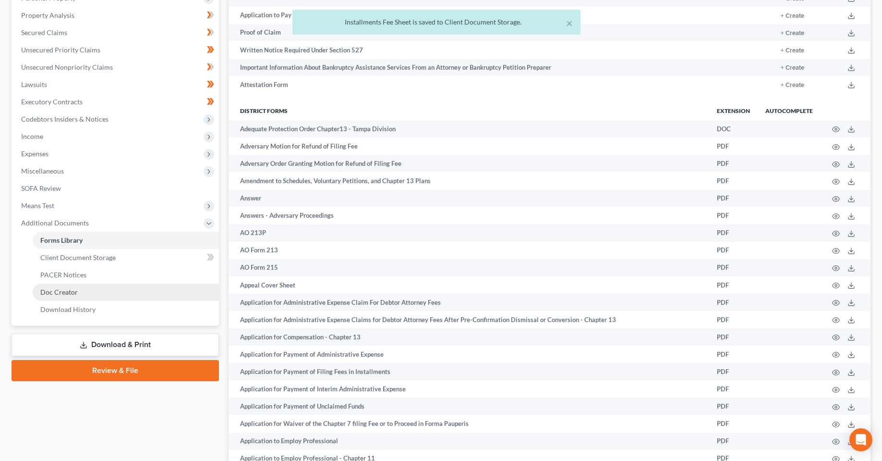
scroll to position [184, 0]
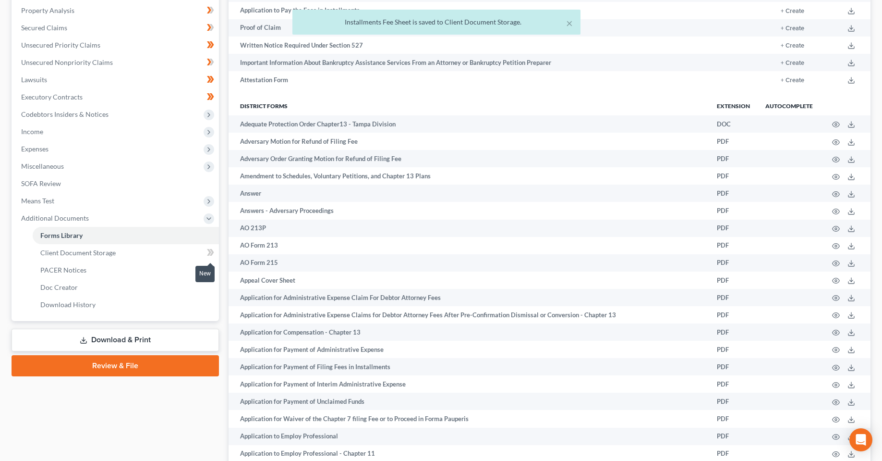
click at [212, 252] on icon at bounding box center [212, 252] width 4 height 7
click at [163, 258] on link "Client Document Storage" at bounding box center [126, 252] width 186 height 17
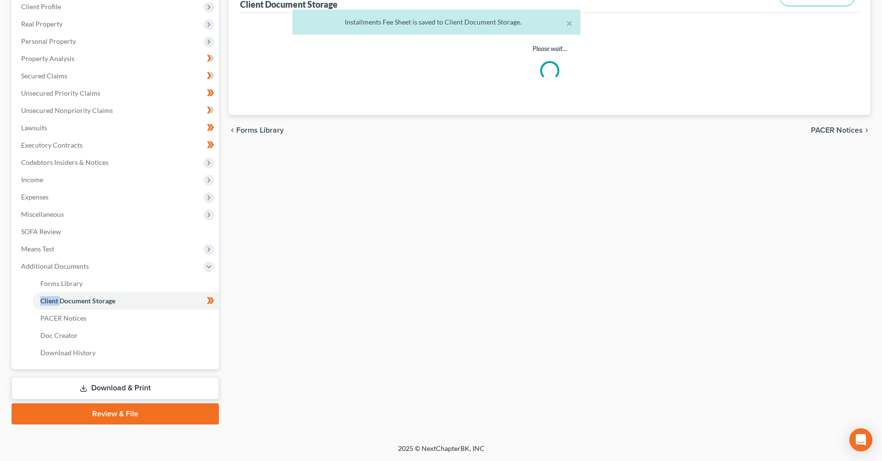
select select "9"
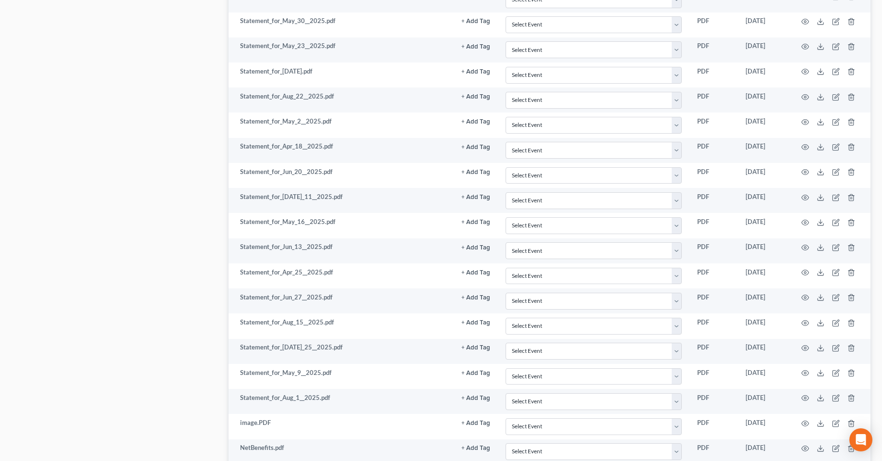
scroll to position [873, 0]
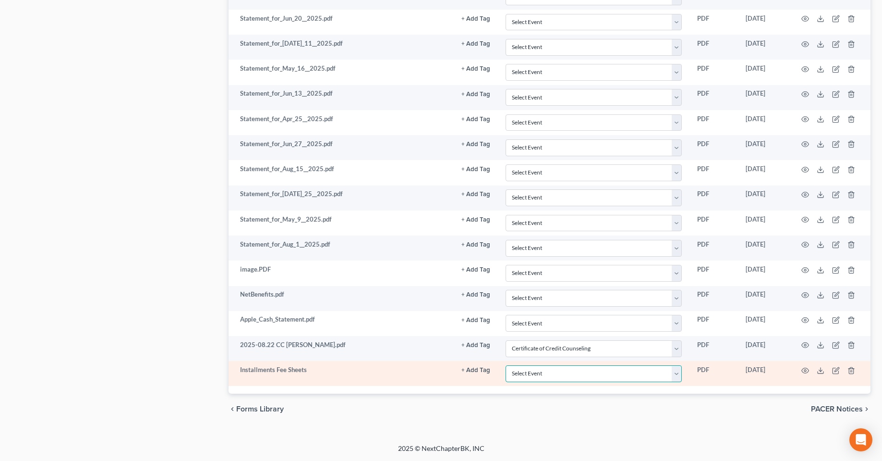
click at [582, 375] on select "Select Event 20 Largest Unsecured Creditors Amended Chapter 13 Plan Amended Cre…" at bounding box center [594, 373] width 176 height 17
click at [584, 377] on select "Select Event 20 Largest Unsecured Creditors Amended Chapter 13 Plan Amended Cre…" at bounding box center [594, 373] width 176 height 17
select select "4"
click at [506, 365] on select "Select Event 20 Largest Unsecured Creditors Amended Chapter 13 Plan Amended Cre…" at bounding box center [594, 373] width 176 height 17
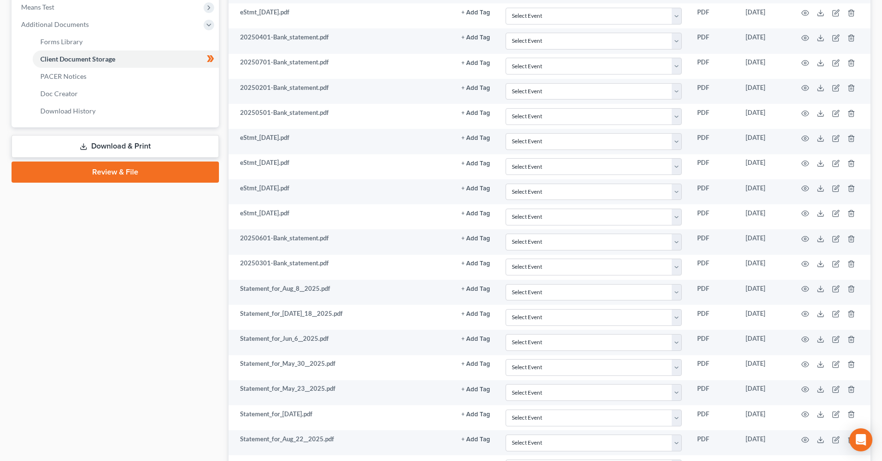
scroll to position [249, 0]
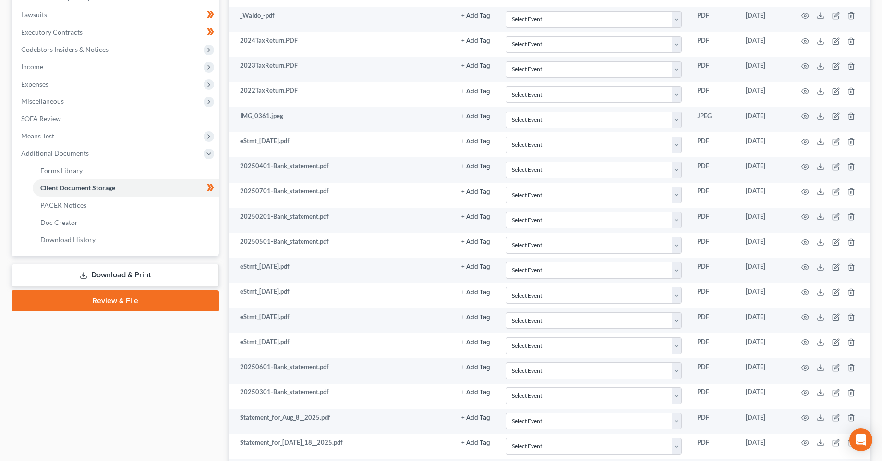
click at [133, 270] on link "Download & Print" at bounding box center [115, 275] width 207 height 23
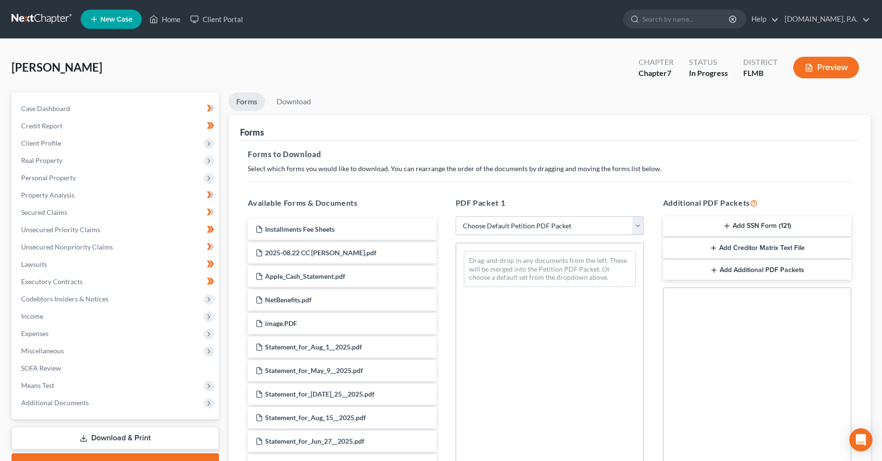
click at [545, 231] on select "Choose Default Petition PDF Packet Complete Bankruptcy Petition (all forms and …" at bounding box center [550, 225] width 188 height 19
select select "5"
click at [456, 216] on select "Choose Default Petition PDF Packet Complete Bankruptcy Petition (all forms and …" at bounding box center [550, 225] width 188 height 19
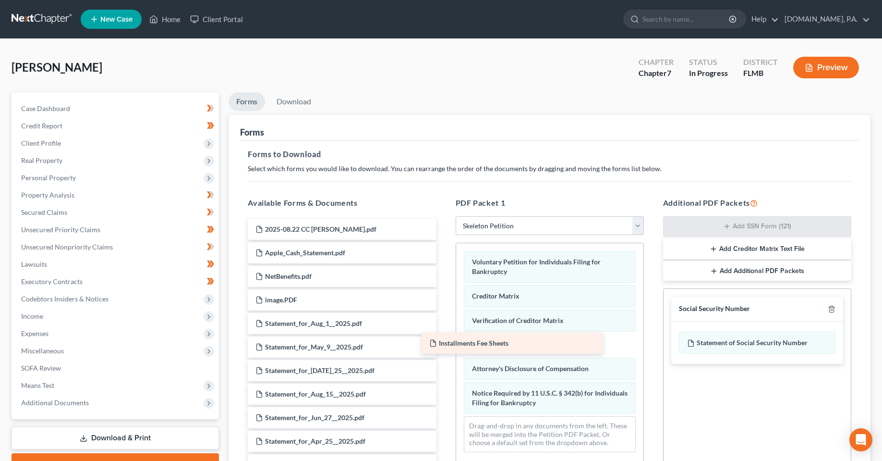
drag, startPoint x: 361, startPoint y: 226, endPoint x: 535, endPoint y: 339, distance: 208.2
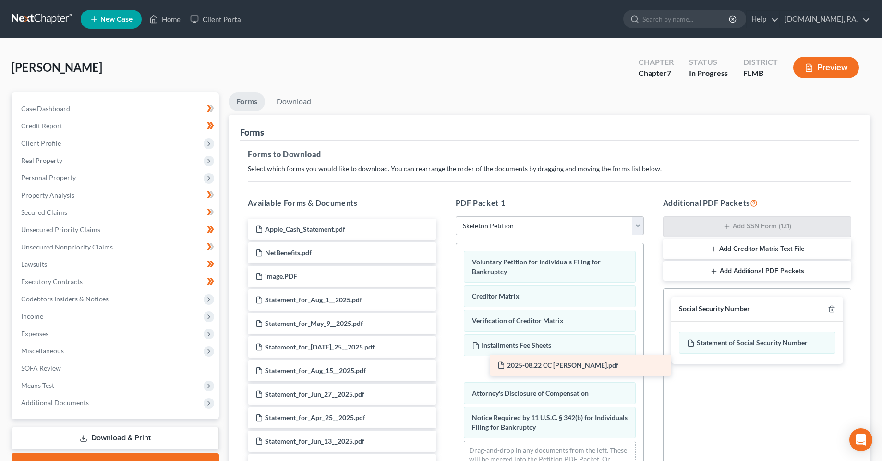
drag, startPoint x: 301, startPoint y: 232, endPoint x: 543, endPoint y: 368, distance: 277.6
click at [770, 423] on div "Social Security Number Statement of Social Security Number Creditor Matrix Text…" at bounding box center [757, 397] width 188 height 218
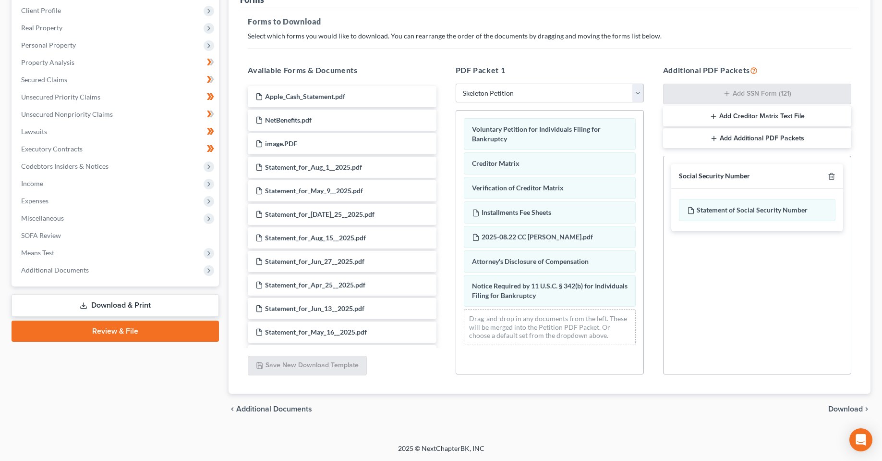
click at [850, 406] on span "Download" at bounding box center [845, 409] width 35 height 8
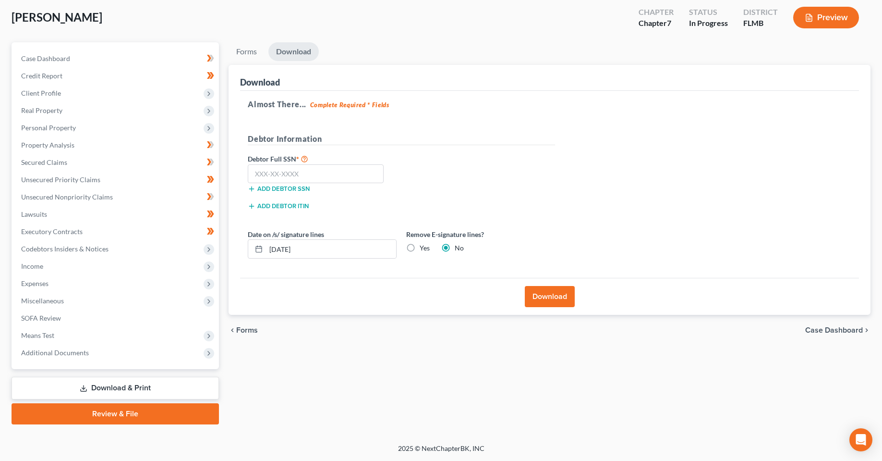
scroll to position [50, 0]
click at [285, 253] on input "[DATE]" at bounding box center [331, 249] width 130 height 18
type input "[DATE]"
click at [357, 175] on input "text" at bounding box center [316, 173] width 136 height 19
click at [324, 168] on input "text" at bounding box center [316, 173] width 136 height 19
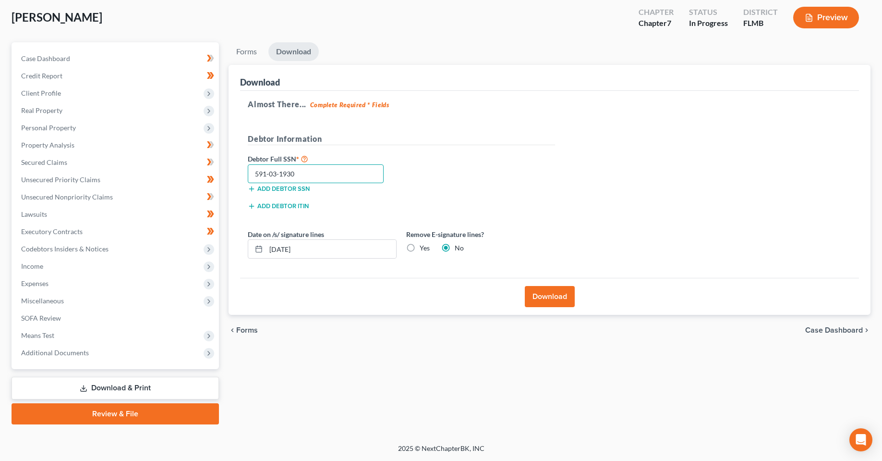
type input "591-03-1930"
click at [560, 295] on button "Download" at bounding box center [550, 296] width 50 height 21
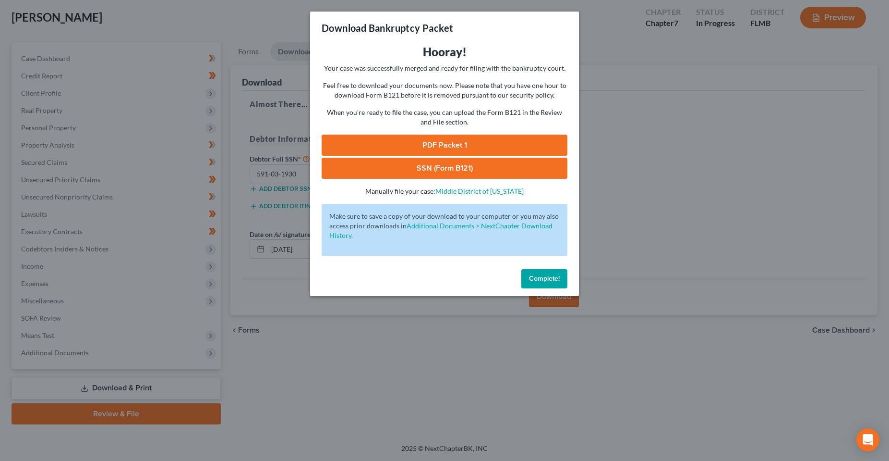
click at [456, 147] on link "PDF Packet 1" at bounding box center [445, 144] width 246 height 21
click at [425, 172] on link "SSN (Form B121)" at bounding box center [445, 168] width 246 height 21
drag, startPoint x: 553, startPoint y: 275, endPoint x: 478, endPoint y: 260, distance: 76.4
click at [553, 275] on span "Complete!" at bounding box center [544, 278] width 31 height 8
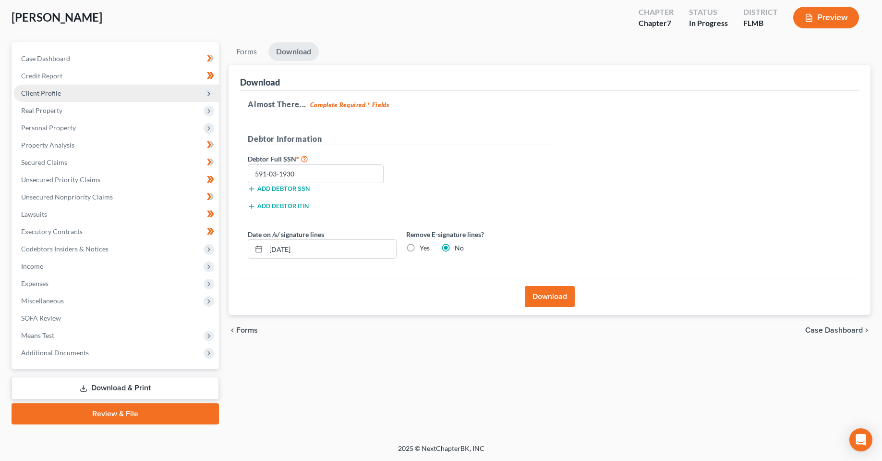
click at [39, 93] on span "Client Profile" at bounding box center [41, 93] width 40 height 8
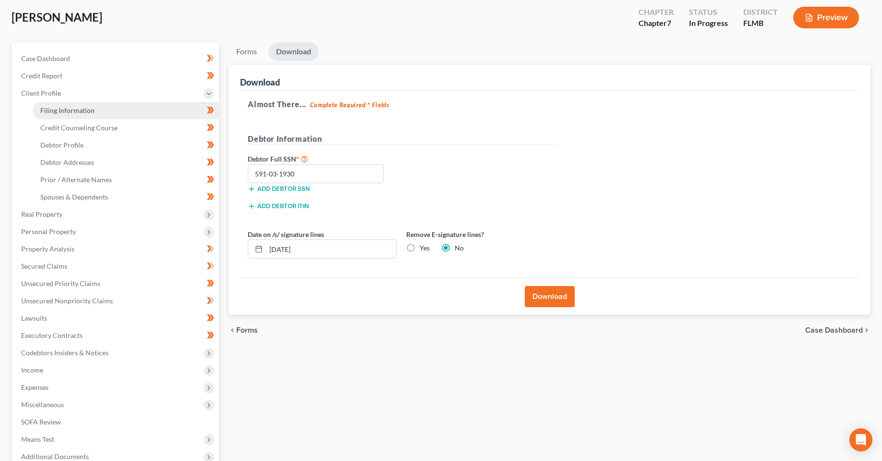
click at [66, 115] on link "Filing Information" at bounding box center [126, 110] width 186 height 17
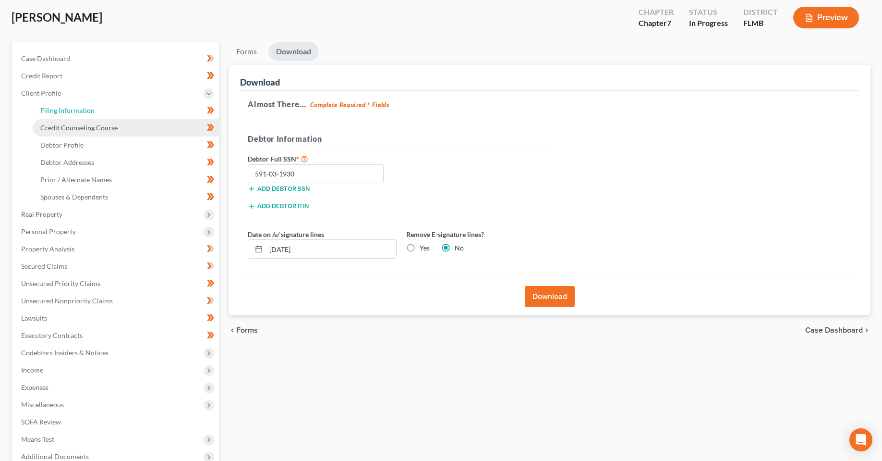
select select "1"
select select "0"
select select "15"
select select "0"
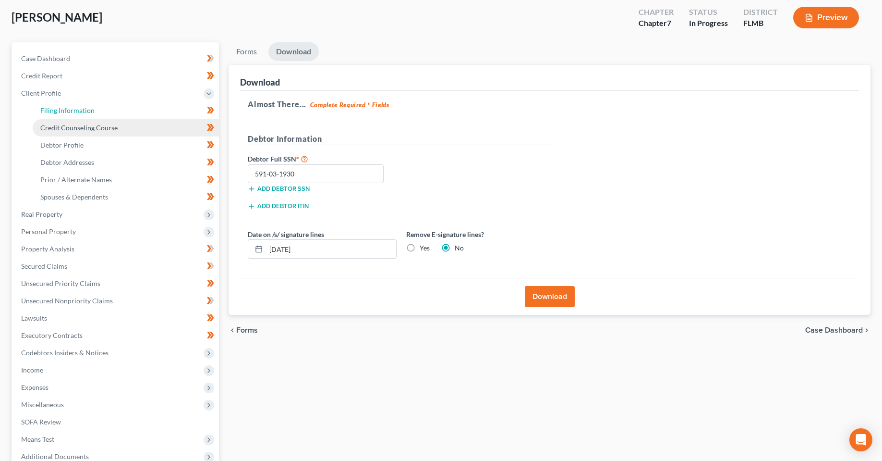
select select "9"
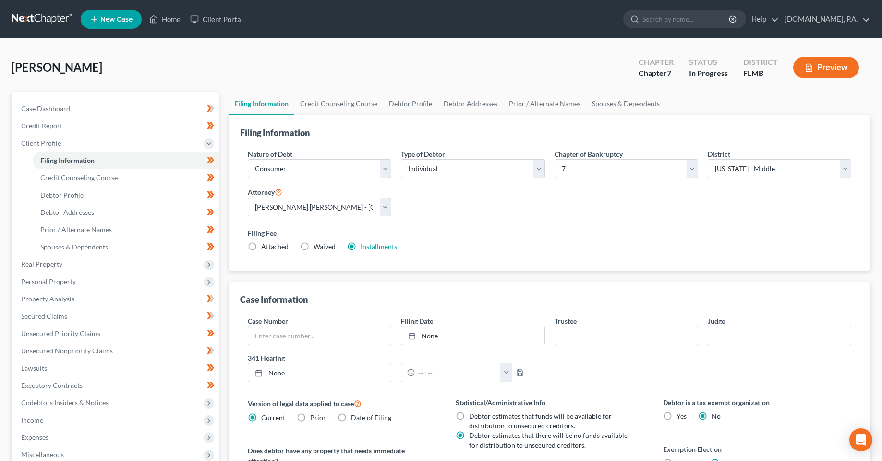
drag, startPoint x: 587, startPoint y: 237, endPoint x: 754, endPoint y: 9, distance: 282.9
click at [588, 234] on label "Filing Fee" at bounding box center [550, 233] width 604 height 10
drag, startPoint x: 70, startPoint y: 353, endPoint x: 519, endPoint y: 279, distance: 455.2
click at [70, 353] on span "Unsecured Nonpriority Claims" at bounding box center [67, 350] width 92 height 8
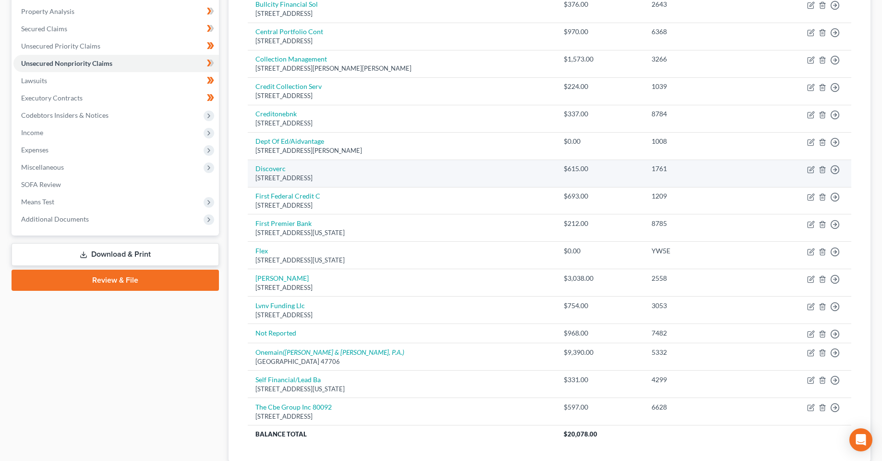
scroll to position [192, 0]
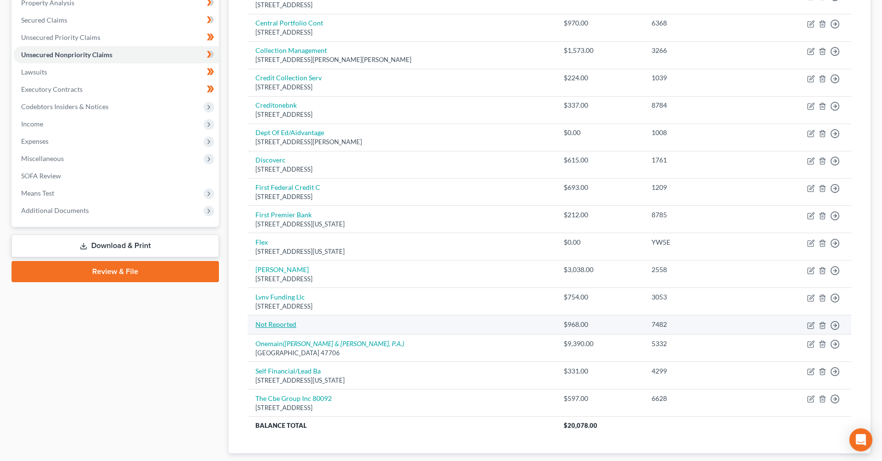
click at [280, 325] on link "Not Reported" at bounding box center [275, 324] width 41 height 8
select select "9"
select select "0"
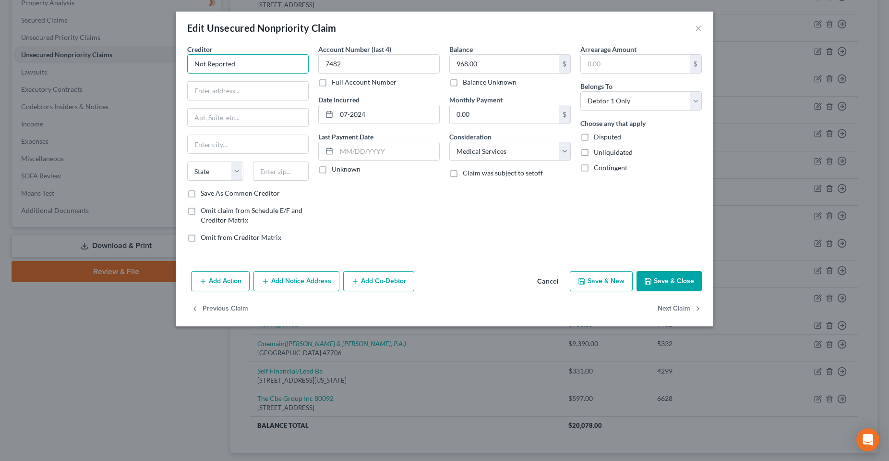
drag, startPoint x: 233, startPoint y: 67, endPoint x: 168, endPoint y: 65, distance: 65.4
click at [173, 66] on div "Edit Unsecured Nonpriority Claim × Creditor * Not Reported State [US_STATE] AK …" at bounding box center [444, 230] width 889 height 461
type input "*"
click at [240, 64] on input "text" at bounding box center [247, 63] width 121 height 19
type input "Eastern Revenue, Inc."
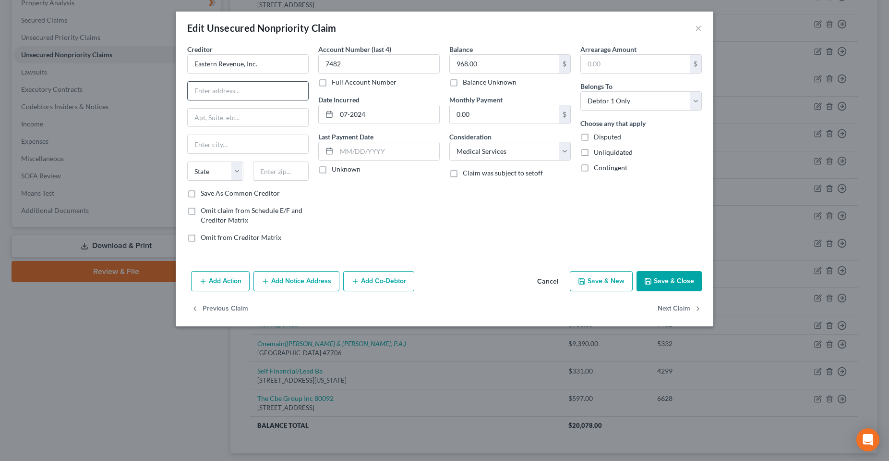
click at [249, 90] on input "text" at bounding box center [248, 91] width 121 height 18
type input "[STREET_ADDRESS][PERSON_NAME]"
type input "Suite 301"
type input "19044"
type input "Horsham"
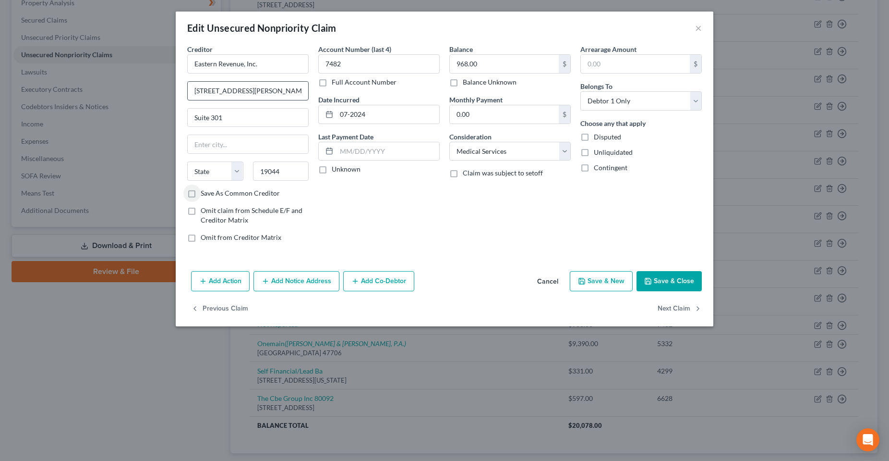
select select "39"
click at [205, 188] on input "Save As Common Creditor" at bounding box center [208, 191] width 6 height 6
click at [406, 206] on div "Account Number (last 4) 7482 Full Account Number Date Incurred 07-2024 Last Pay…" at bounding box center [379, 147] width 131 height 206
click at [660, 283] on button "Save & Close" at bounding box center [669, 281] width 65 height 20
checkbox input "false"
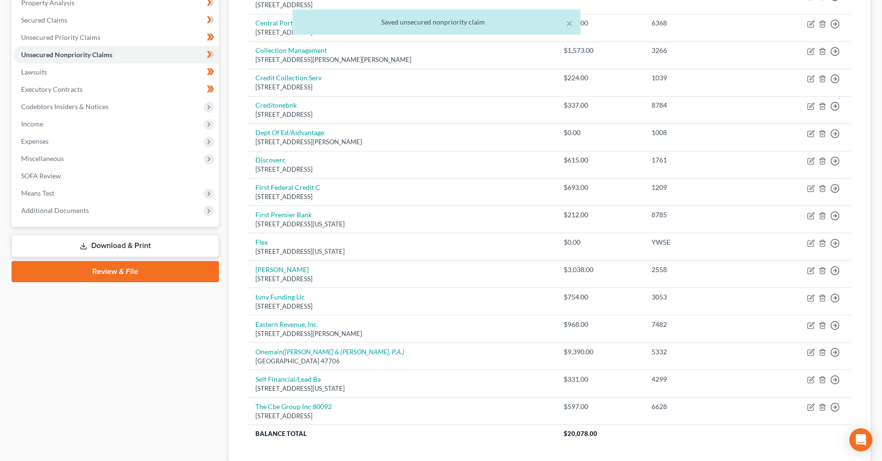
click at [201, 417] on div "Case Dashboard Payments Invoices Payments Payments Credit Report Client Profile" at bounding box center [115, 196] width 217 height 592
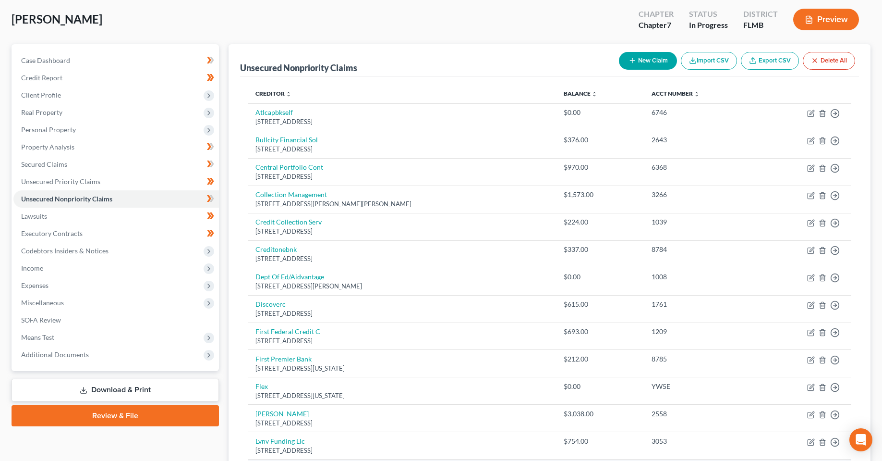
scroll to position [260, 0]
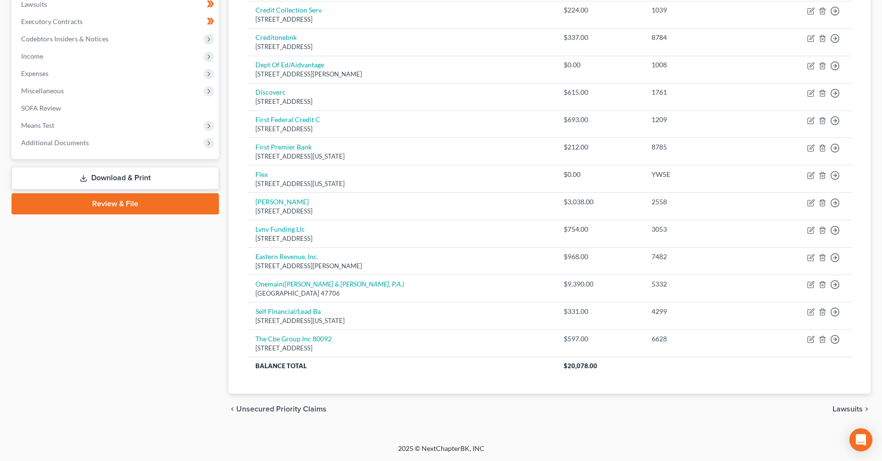
click at [122, 183] on link "Download & Print" at bounding box center [115, 178] width 207 height 23
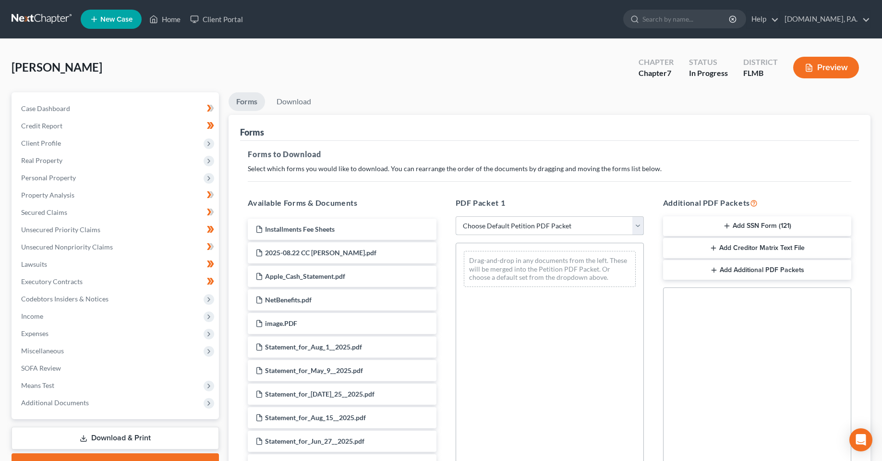
click at [528, 230] on select "Choose Default Petition PDF Packet Complete Bankruptcy Petition (all forms and …" at bounding box center [550, 225] width 188 height 19
select select "5"
click at [456, 216] on select "Choose Default Petition PDF Packet Complete Bankruptcy Petition (all forms and …" at bounding box center [550, 225] width 188 height 19
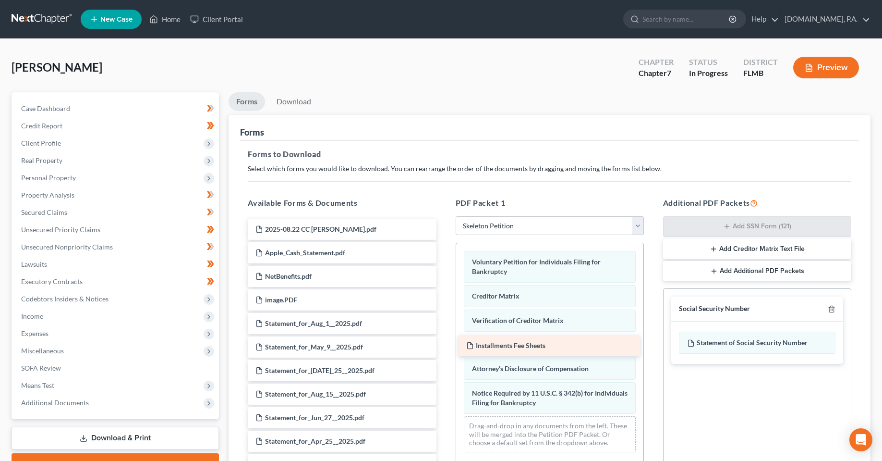
drag, startPoint x: 323, startPoint y: 230, endPoint x: 501, endPoint y: 334, distance: 206.4
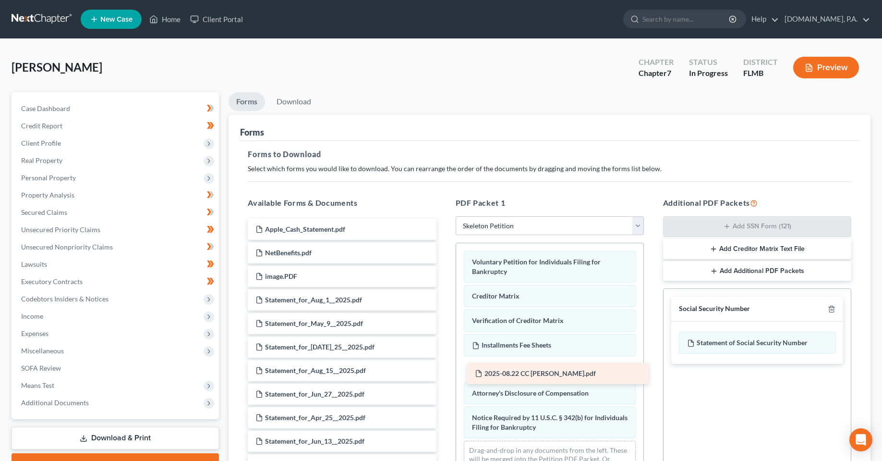
drag, startPoint x: 330, startPoint y: 231, endPoint x: 591, endPoint y: 363, distance: 292.7
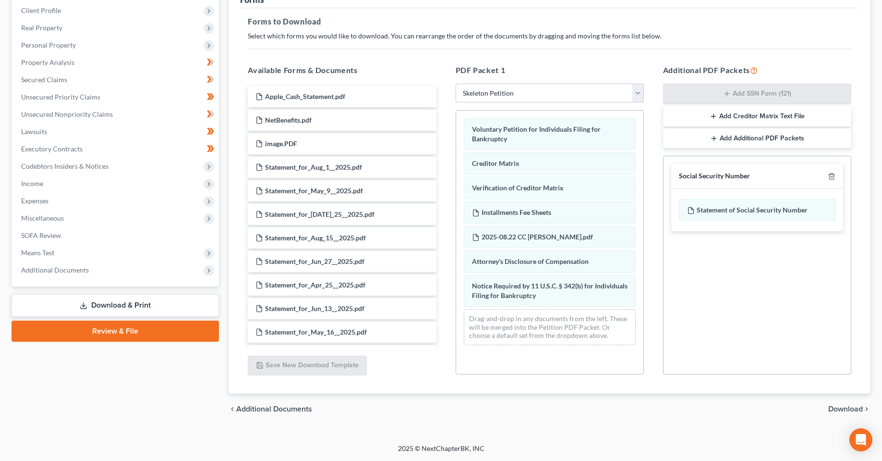
click at [841, 408] on span "Download" at bounding box center [845, 409] width 35 height 8
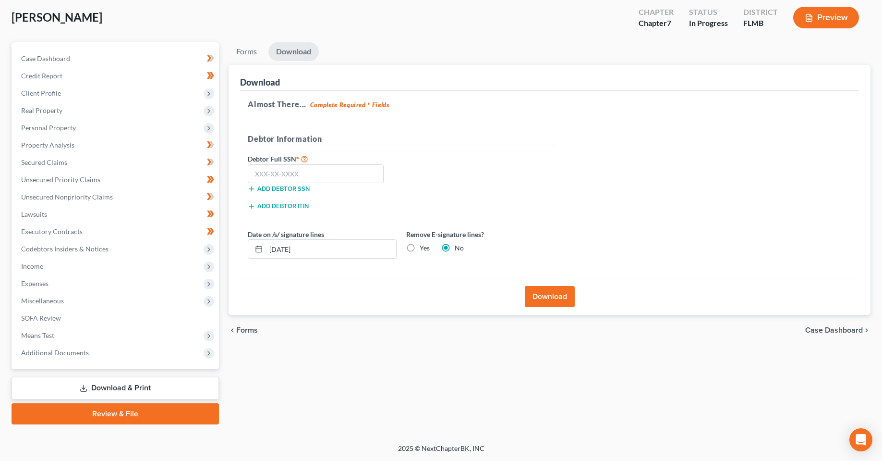
scroll to position [50, 0]
click at [301, 171] on input "text" at bounding box center [316, 173] width 136 height 19
type input "591-03-1930"
click at [285, 251] on input "[DATE]" at bounding box center [331, 249] width 130 height 18
type input "[DATE]"
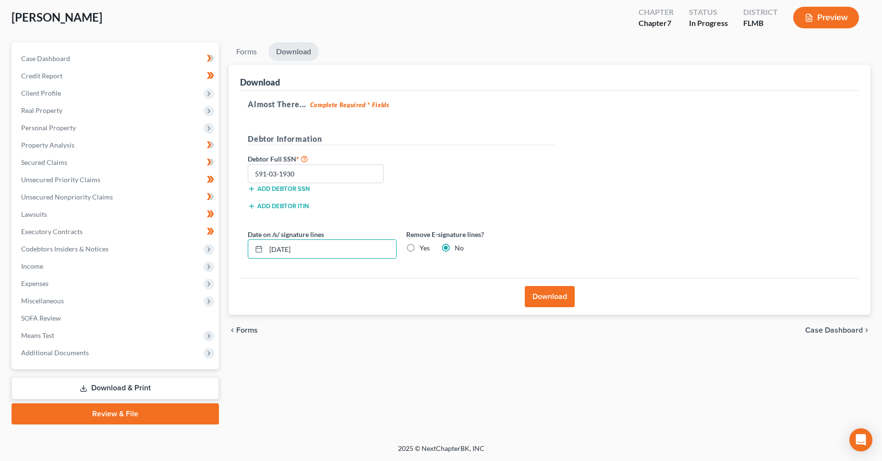
click at [534, 303] on button "Download" at bounding box center [550, 296] width 50 height 21
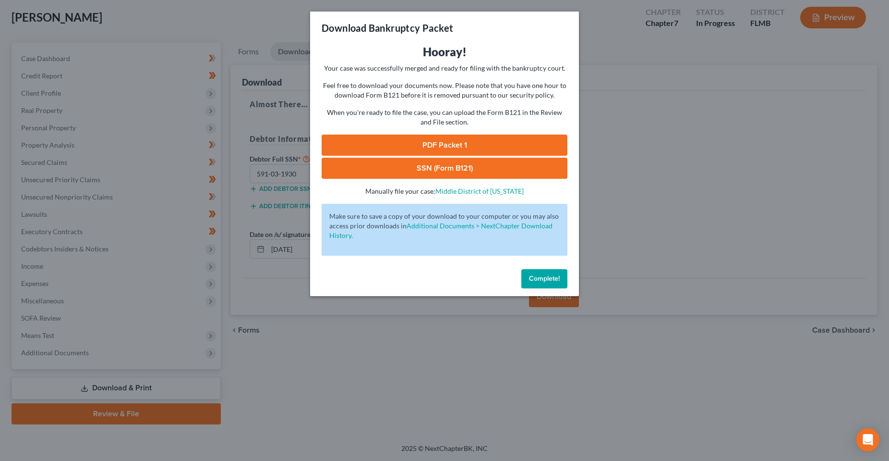
click at [468, 146] on link "PDF Packet 1" at bounding box center [445, 144] width 246 height 21
click at [558, 276] on span "Complete!" at bounding box center [544, 278] width 31 height 8
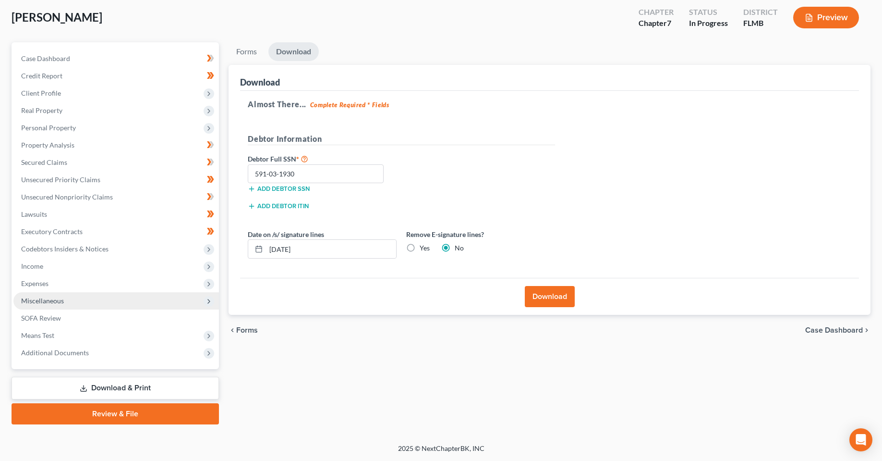
click at [65, 301] on span "Miscellaneous" at bounding box center [116, 300] width 206 height 17
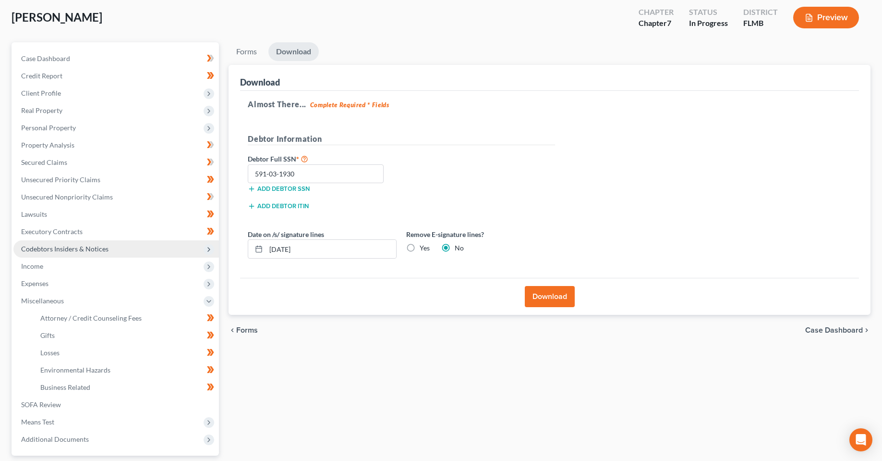
click at [78, 249] on span "Codebtors Insiders & Notices" at bounding box center [64, 248] width 87 height 8
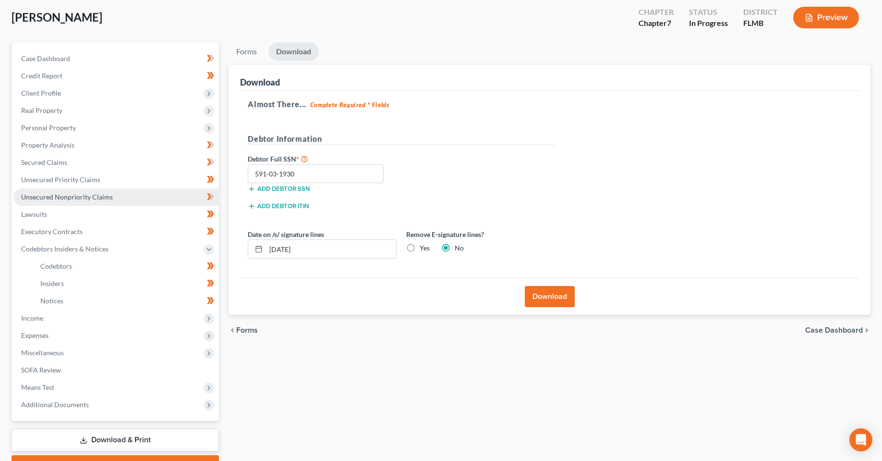
click at [45, 195] on span "Unsecured Nonpriority Claims" at bounding box center [67, 197] width 92 height 8
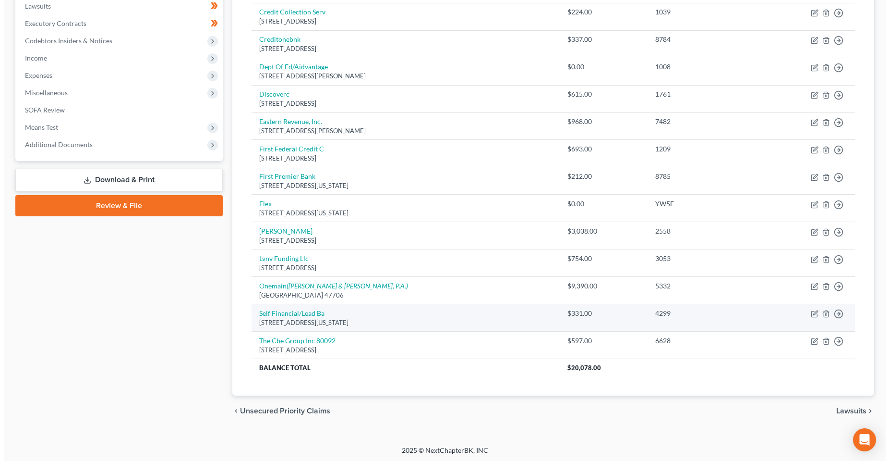
scroll to position [260, 0]
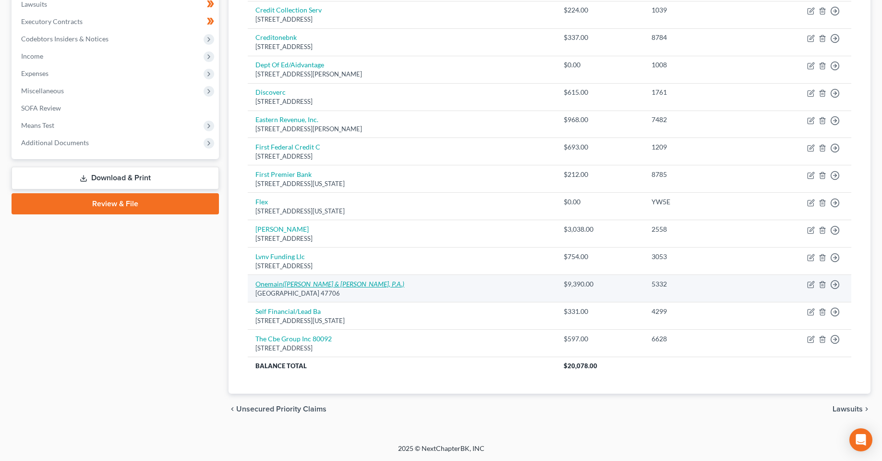
click at [285, 281] on icon "([PERSON_NAME] & [PERSON_NAME], P.A.)" at bounding box center [343, 283] width 121 height 8
select select "15"
select select "0"
select select "1"
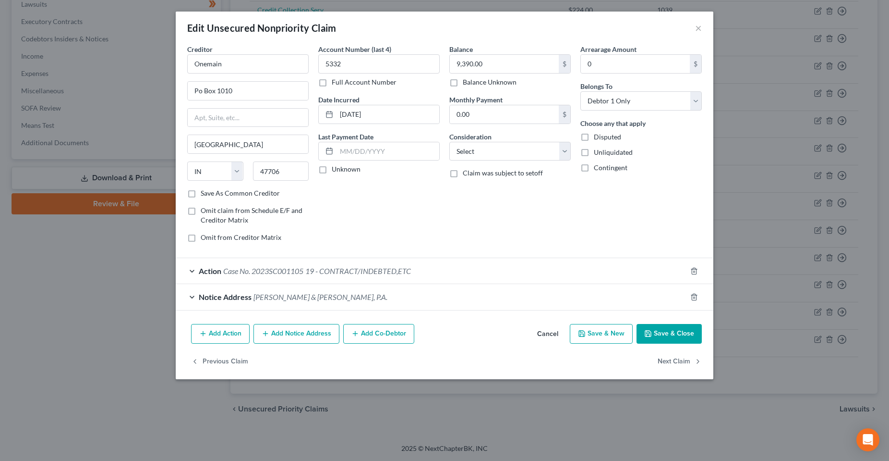
click at [262, 273] on span "Case No. 2023SC001105" at bounding box center [263, 270] width 80 height 9
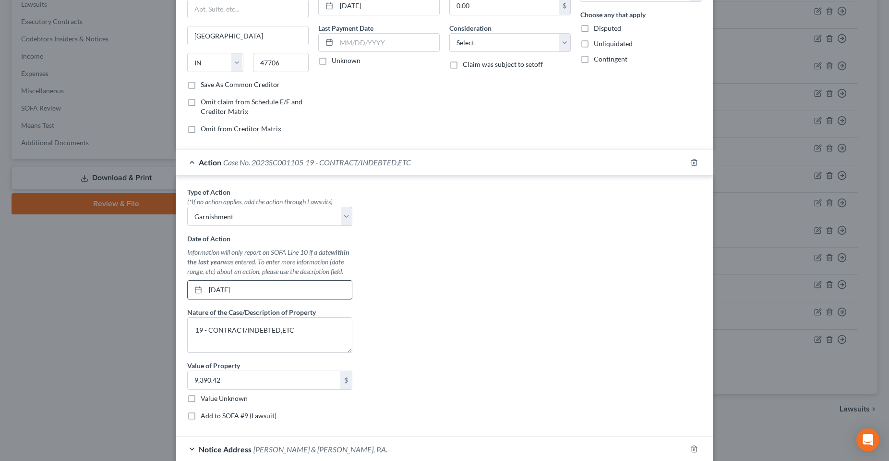
scroll to position [144, 0]
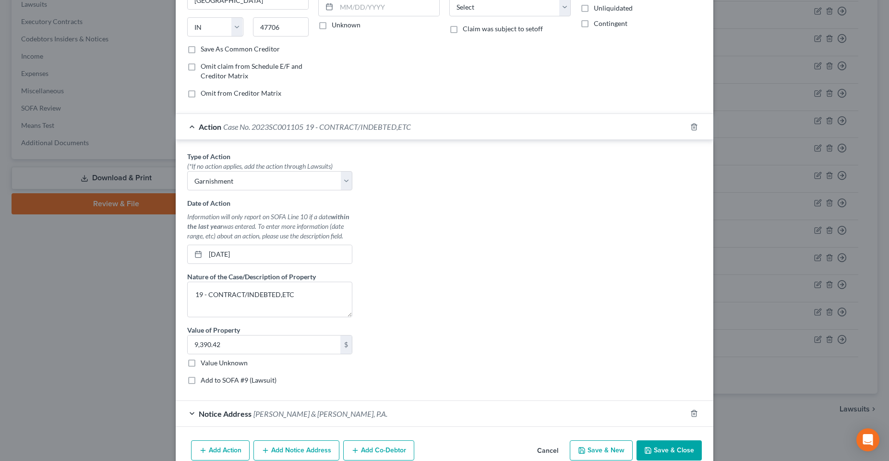
click at [207, 383] on label "Add to SOFA #9 (Lawsuit)" at bounding box center [239, 380] width 76 height 10
click at [207, 381] on input "Add to SOFA #9 (Lawsuit)" at bounding box center [208, 378] width 6 height 6
checkbox input "true"
select select "9"
select select "2"
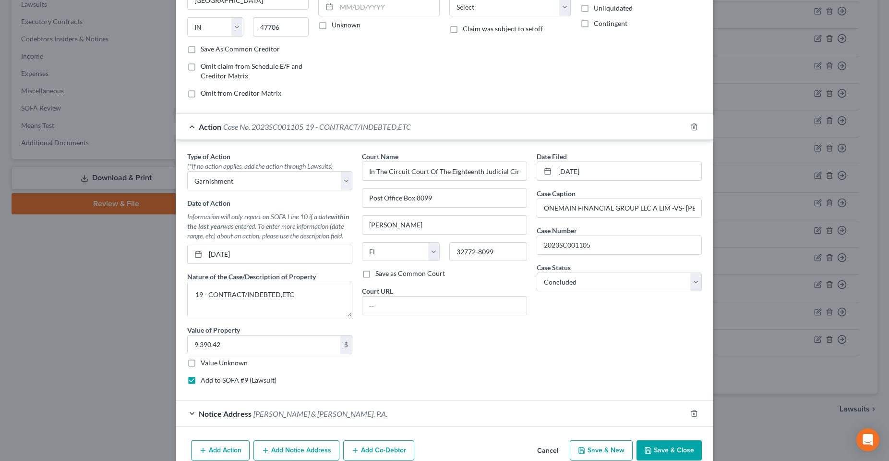
click at [206, 376] on label "Add to SOFA #9 (Lawsuit)" at bounding box center [239, 380] width 76 height 10
click at [206, 376] on input "Add to SOFA #9 (Lawsuit)" at bounding box center [208, 378] width 6 height 6
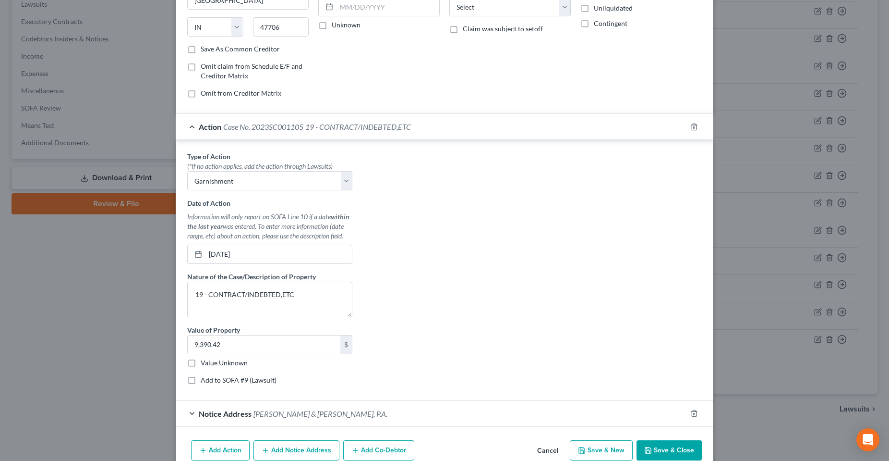
click at [206, 368] on div "Type of Action * (*If no action applies, add the action through Lawsuits) Selec…" at bounding box center [269, 271] width 175 height 241
click at [206, 386] on div "Type of Action * (*If no action applies, add the action through Lawsuits) Selec…" at bounding box center [269, 271] width 175 height 241
click at [206, 379] on label "Add to SOFA #9 (Lawsuit)" at bounding box center [239, 380] width 76 height 10
click at [206, 379] on input "Add to SOFA #9 (Lawsuit)" at bounding box center [208, 378] width 6 height 6
checkbox input "true"
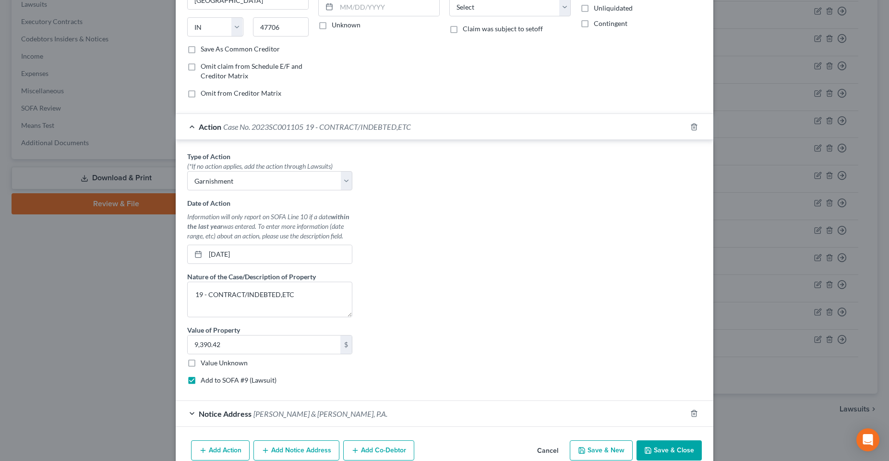
select select "9"
select select "2"
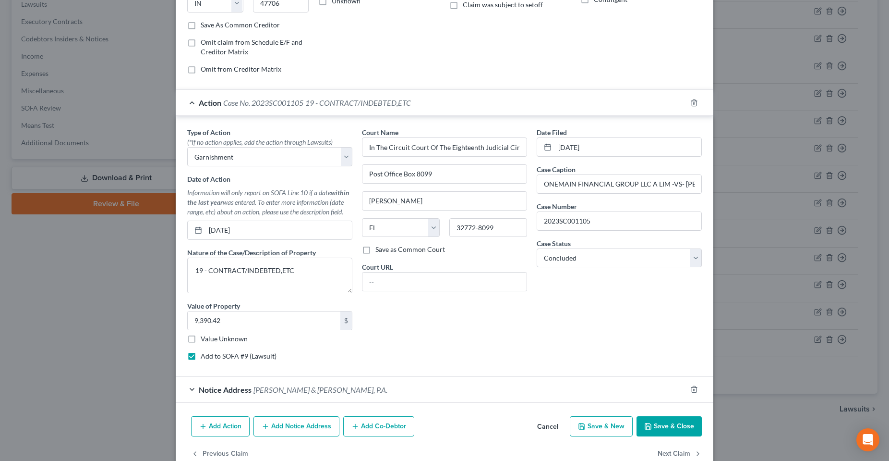
scroll to position [190, 0]
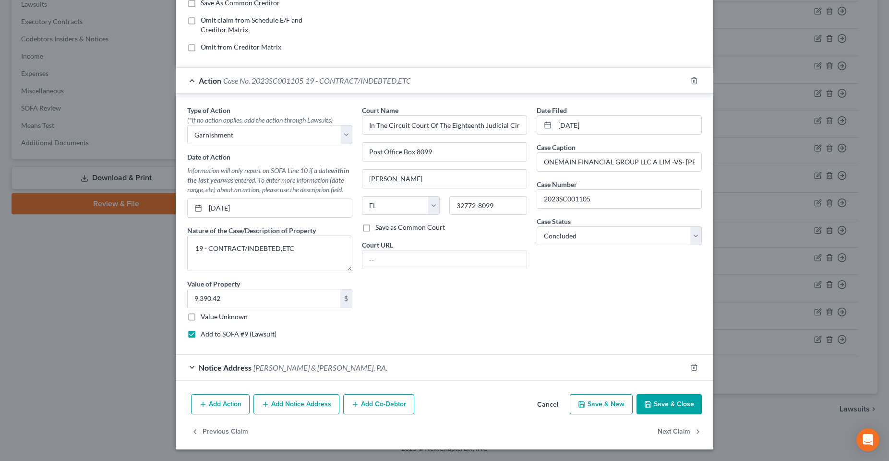
click at [239, 371] on span "Notice Address" at bounding box center [225, 367] width 53 height 9
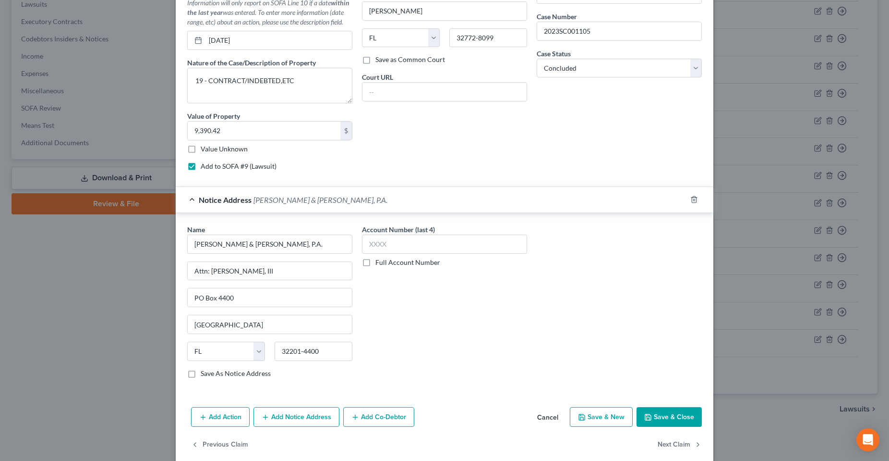
scroll to position [323, 0]
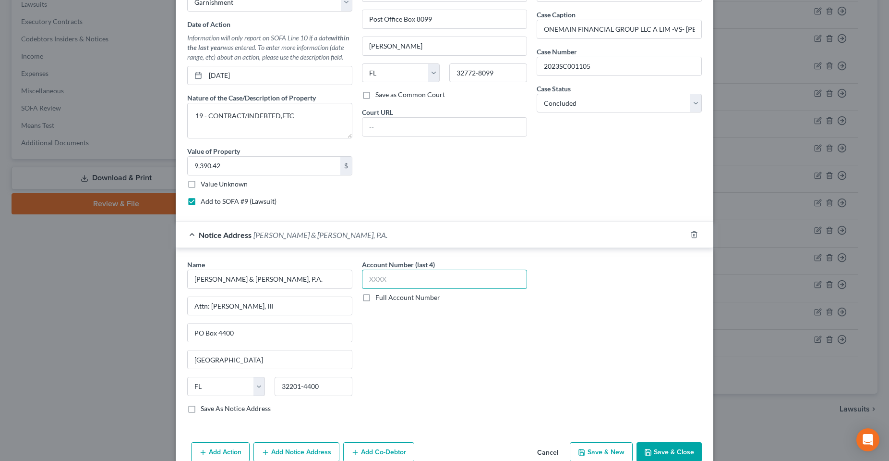
click at [423, 280] on input "text" at bounding box center [444, 278] width 165 height 19
click at [402, 289] on div "Account Number (last 4) Full Account Number" at bounding box center [444, 280] width 165 height 43
click at [403, 281] on input "text" at bounding box center [444, 278] width 165 height 19
type input "AAAA"
click at [412, 297] on label "Full Account Number" at bounding box center [408, 297] width 65 height 10
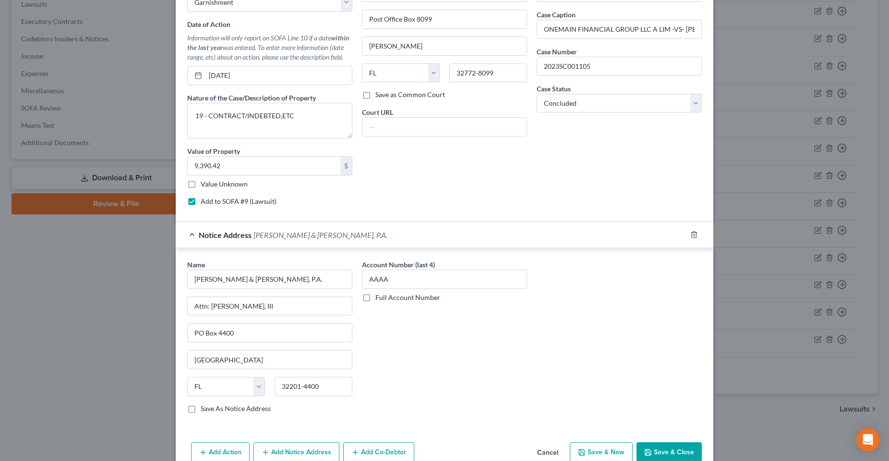
click at [386, 297] on input "Full Account Number" at bounding box center [382, 295] width 6 height 6
click at [416, 284] on input "AAAA" at bounding box center [444, 278] width 165 height 19
type input "AAAAAAAAAAAA"
click at [397, 299] on label "Full Account Number" at bounding box center [408, 297] width 65 height 10
click at [386, 299] on input "Full Account Number" at bounding box center [382, 295] width 6 height 6
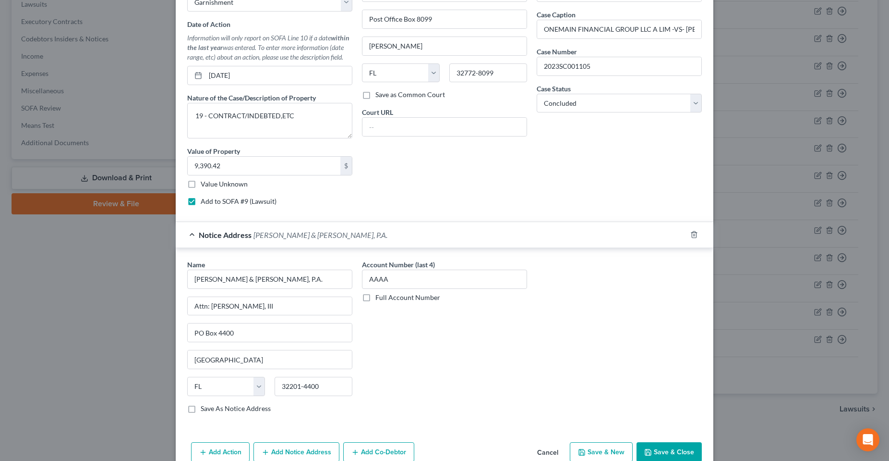
click at [515, 330] on div "Account Number (last 4) AAAA Full Account Number" at bounding box center [444, 339] width 175 height 161
drag, startPoint x: 401, startPoint y: 278, endPoint x: 331, endPoint y: 275, distance: 70.2
click at [331, 275] on div "Name * [PERSON_NAME] & [PERSON_NAME], P.A. Attn: [PERSON_NAME], [GEOGRAPHIC_DAT…" at bounding box center [444, 339] width 524 height 161
click at [579, 343] on div "Name * [PERSON_NAME] & [PERSON_NAME], P.A. Attn: [PERSON_NAME], [GEOGRAPHIC_DAT…" at bounding box center [444, 339] width 524 height 161
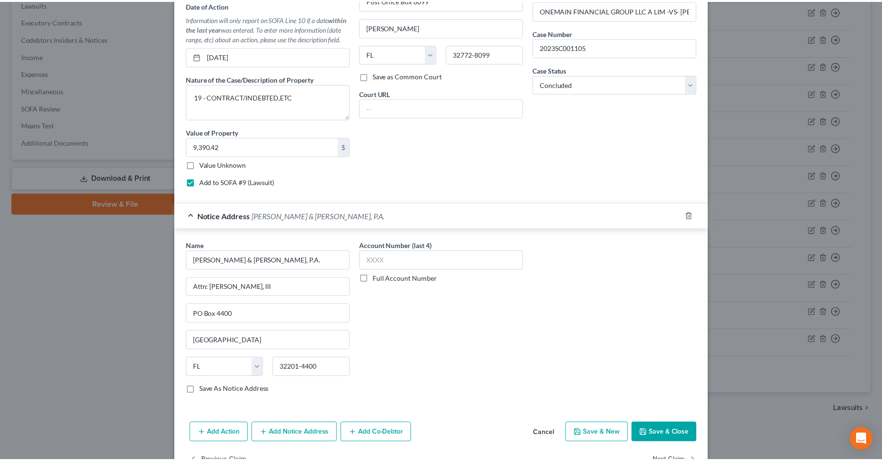
scroll to position [371, 0]
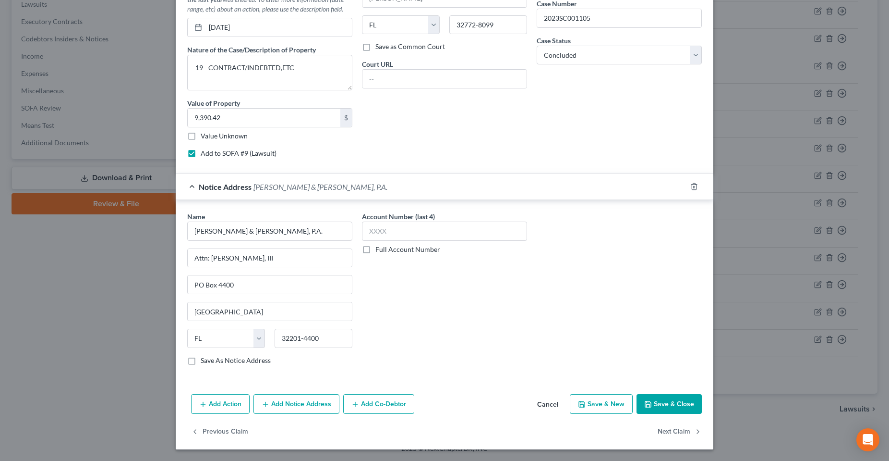
click at [661, 407] on button "Save & Close" at bounding box center [669, 404] width 65 height 20
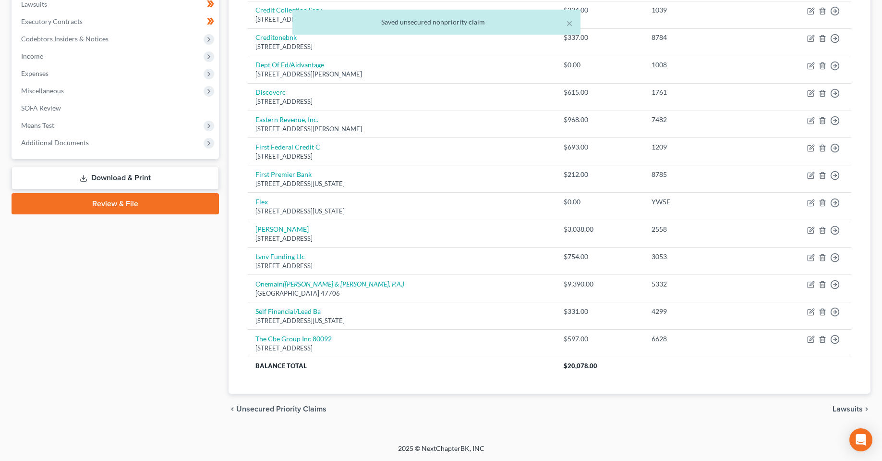
click at [133, 349] on div "Case Dashboard Payments Invoices Payments Payments Credit Report Client Profile" at bounding box center [115, 128] width 217 height 592
click at [80, 386] on div "Case Dashboard Payments Invoices Payments Payments Credit Report Client Profile" at bounding box center [115, 128] width 217 height 592
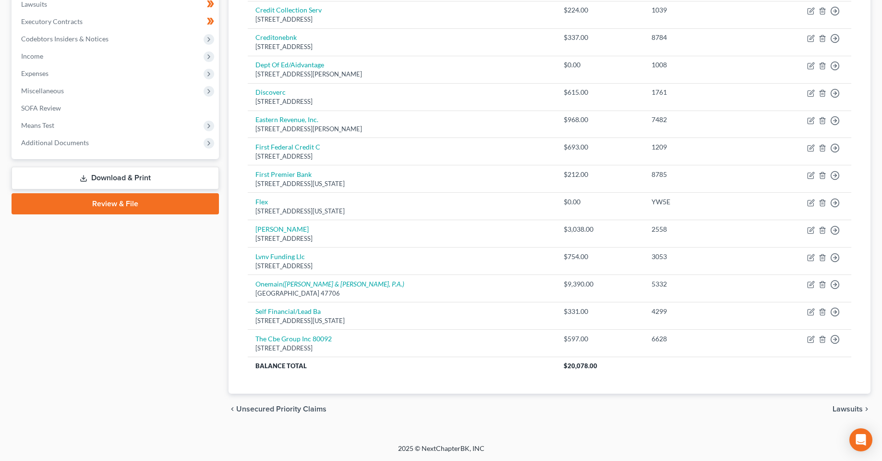
click at [178, 368] on div "Case Dashboard Payments Invoices Payments Payments Credit Report Client Profile" at bounding box center [115, 128] width 217 height 592
click at [113, 400] on div "Case Dashboard Payments Invoices Payments Payments Credit Report Client Profile" at bounding box center [115, 128] width 217 height 592
click at [62, 405] on div "Case Dashboard Payments Invoices Payments Payments Credit Report Client Profile" at bounding box center [115, 128] width 217 height 592
click at [423, 436] on div "[PERSON_NAME] Upgraded Chapter Chapter 7 Status In Progress District [GEOGRAPHI…" at bounding box center [441, 111] width 882 height 664
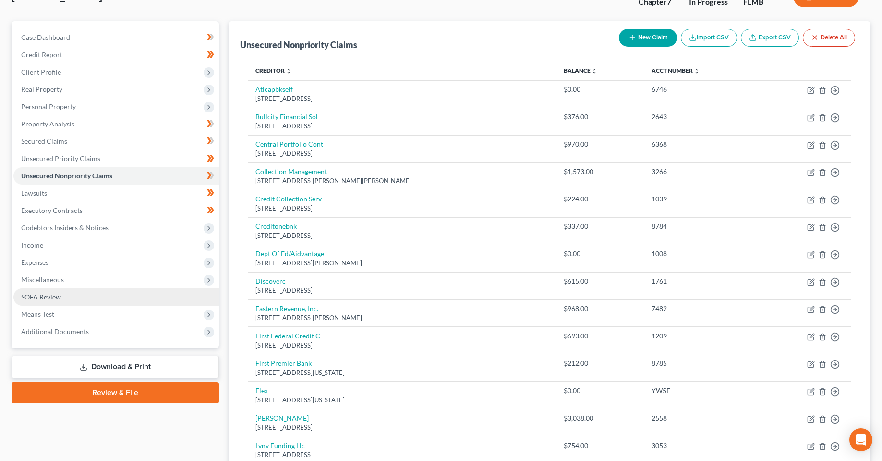
scroll to position [96, 0]
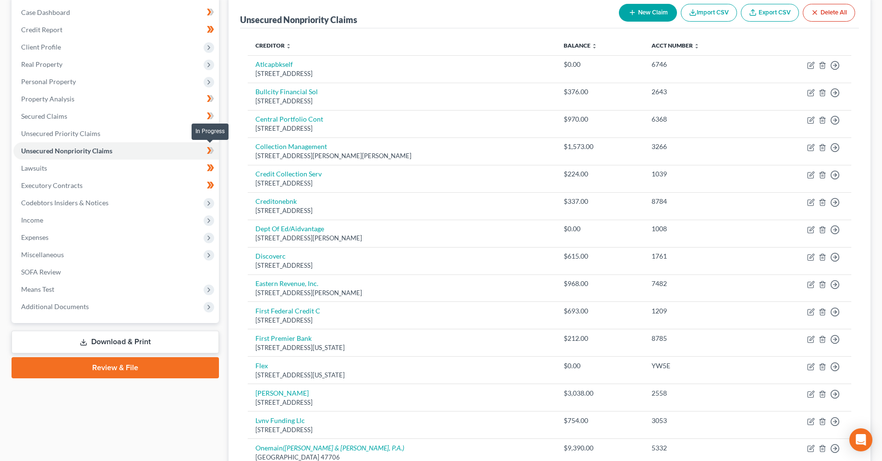
click at [213, 152] on icon at bounding box center [210, 151] width 7 height 12
click at [97, 443] on div "Case Dashboard Payments Invoices Payments Payments Credit Report Client Profile" at bounding box center [115, 292] width 217 height 592
